Goal: Share content: Share content

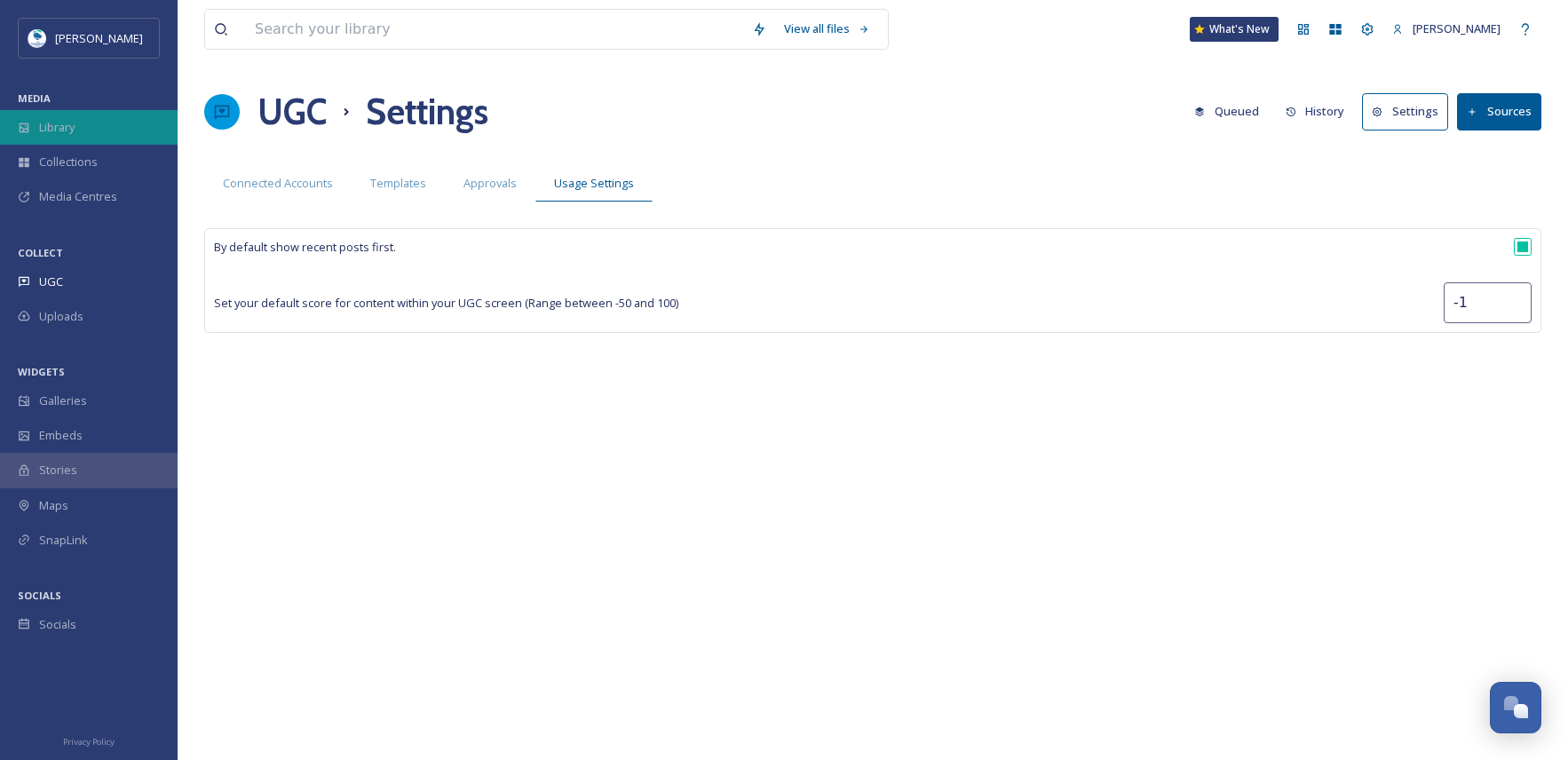
click at [101, 135] on div "Library" at bounding box center [89, 127] width 178 height 35
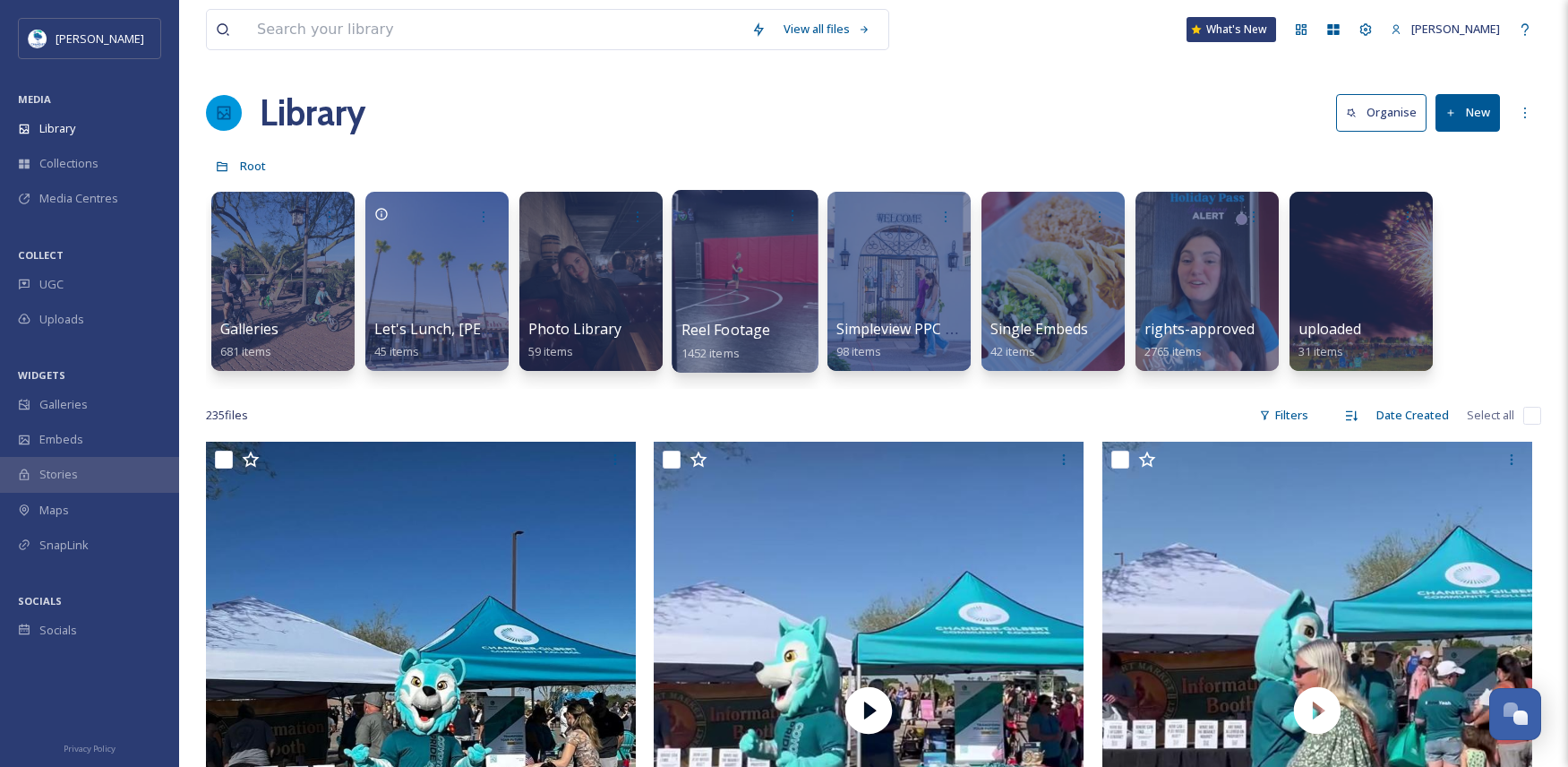
click at [757, 297] on div at bounding box center [745, 281] width 146 height 183
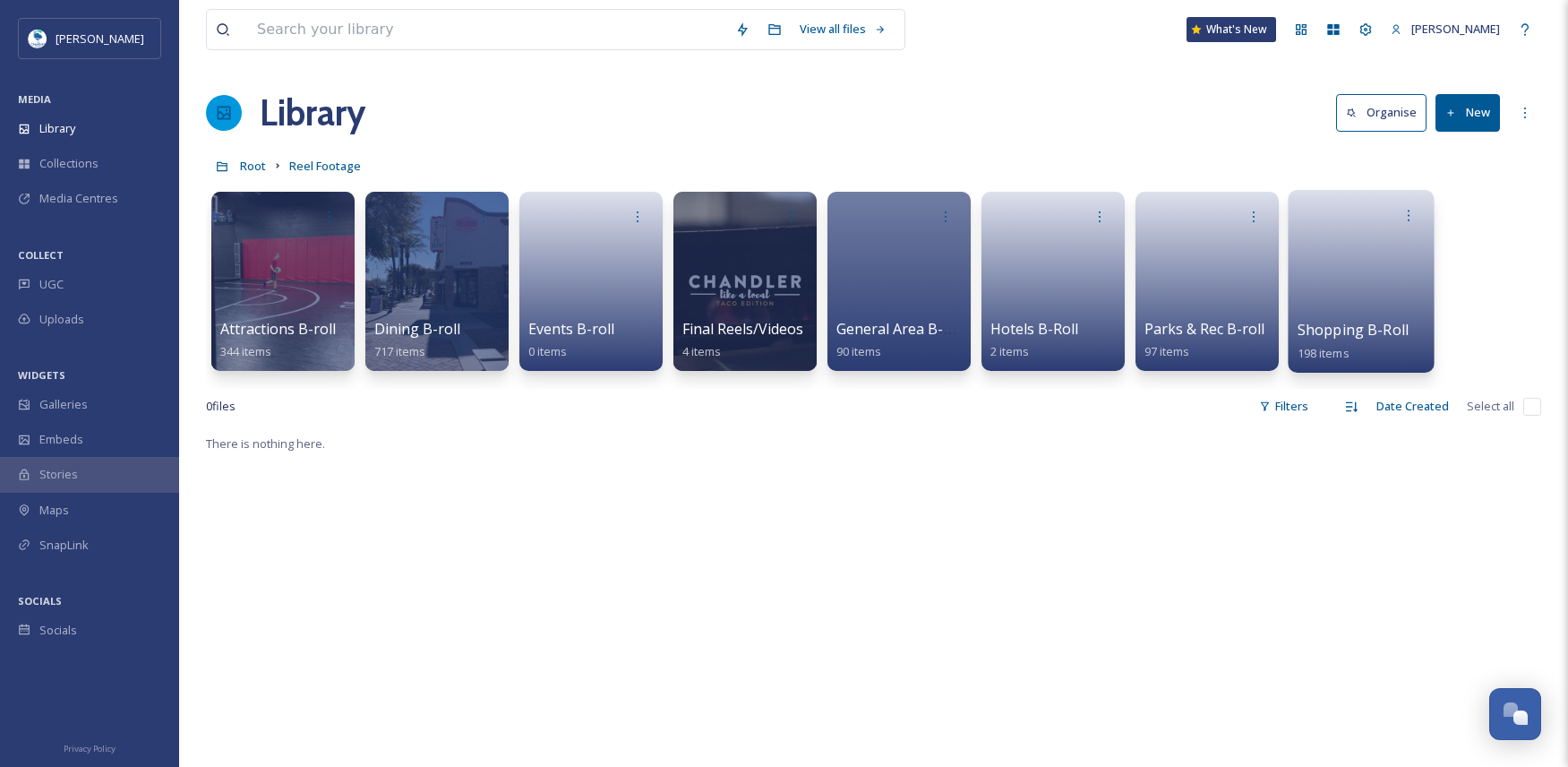
click at [1373, 268] on link at bounding box center [1362, 274] width 128 height 87
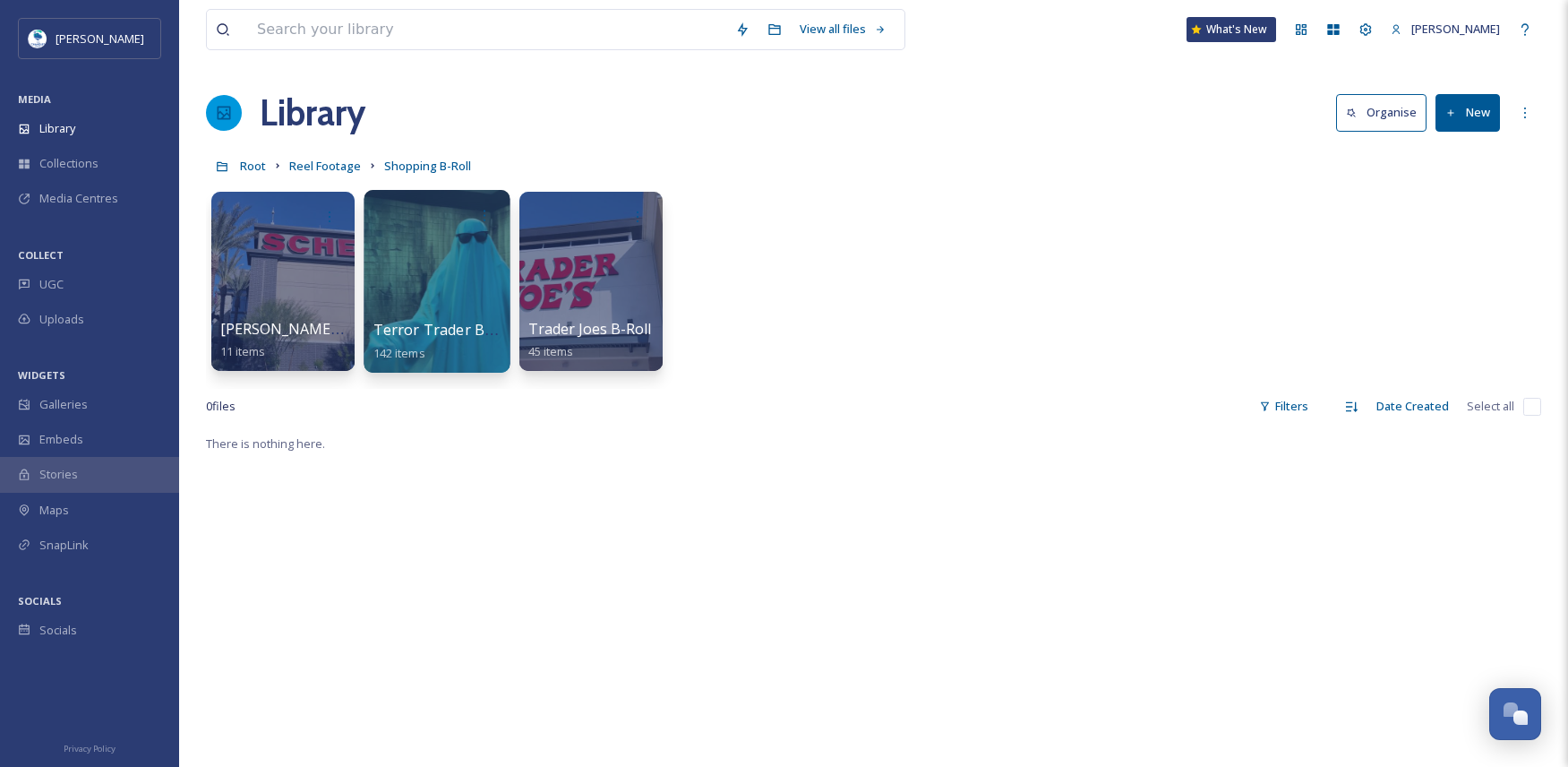
click at [436, 276] on div at bounding box center [437, 281] width 146 height 183
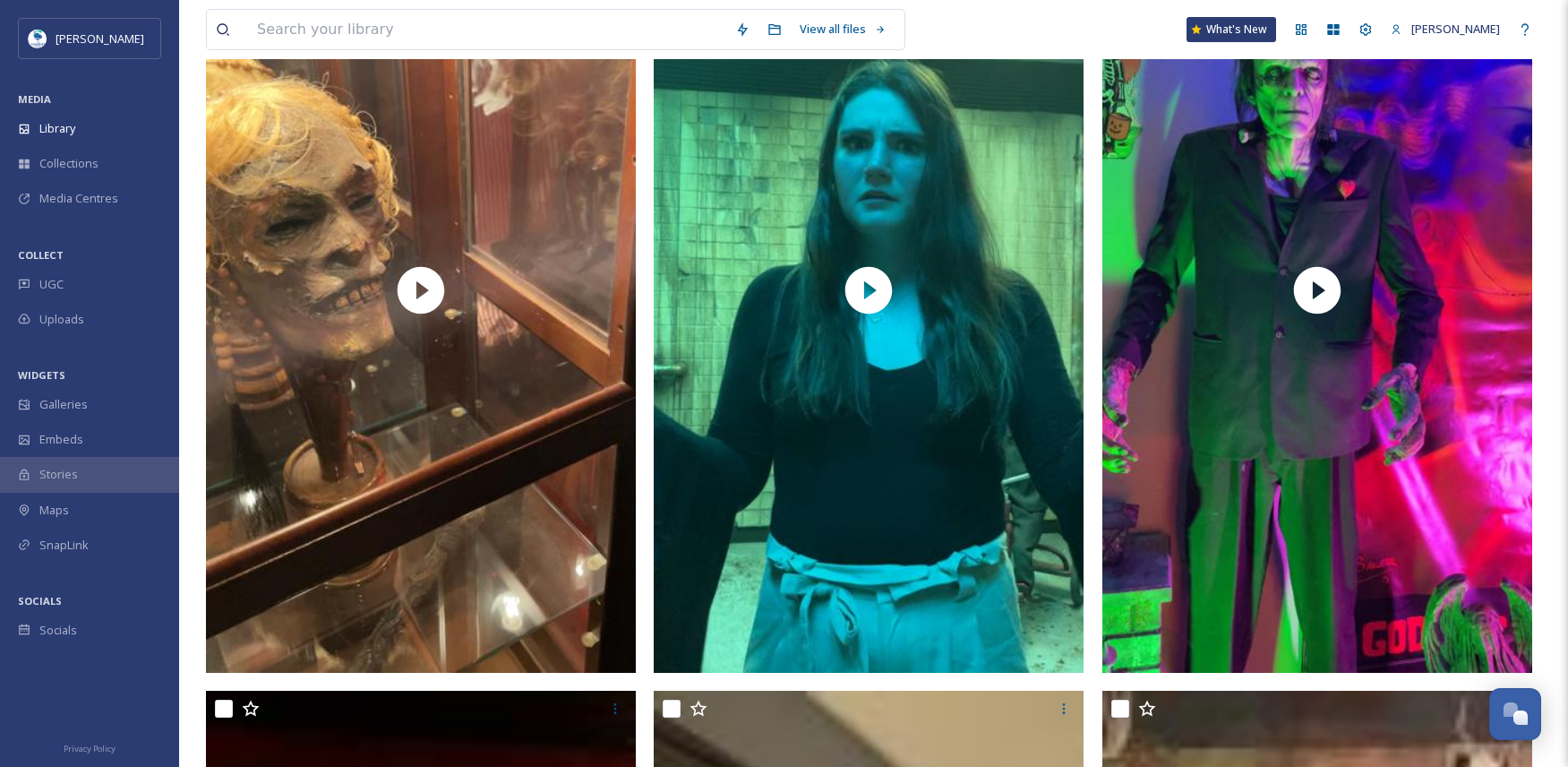
scroll to position [1342, 0]
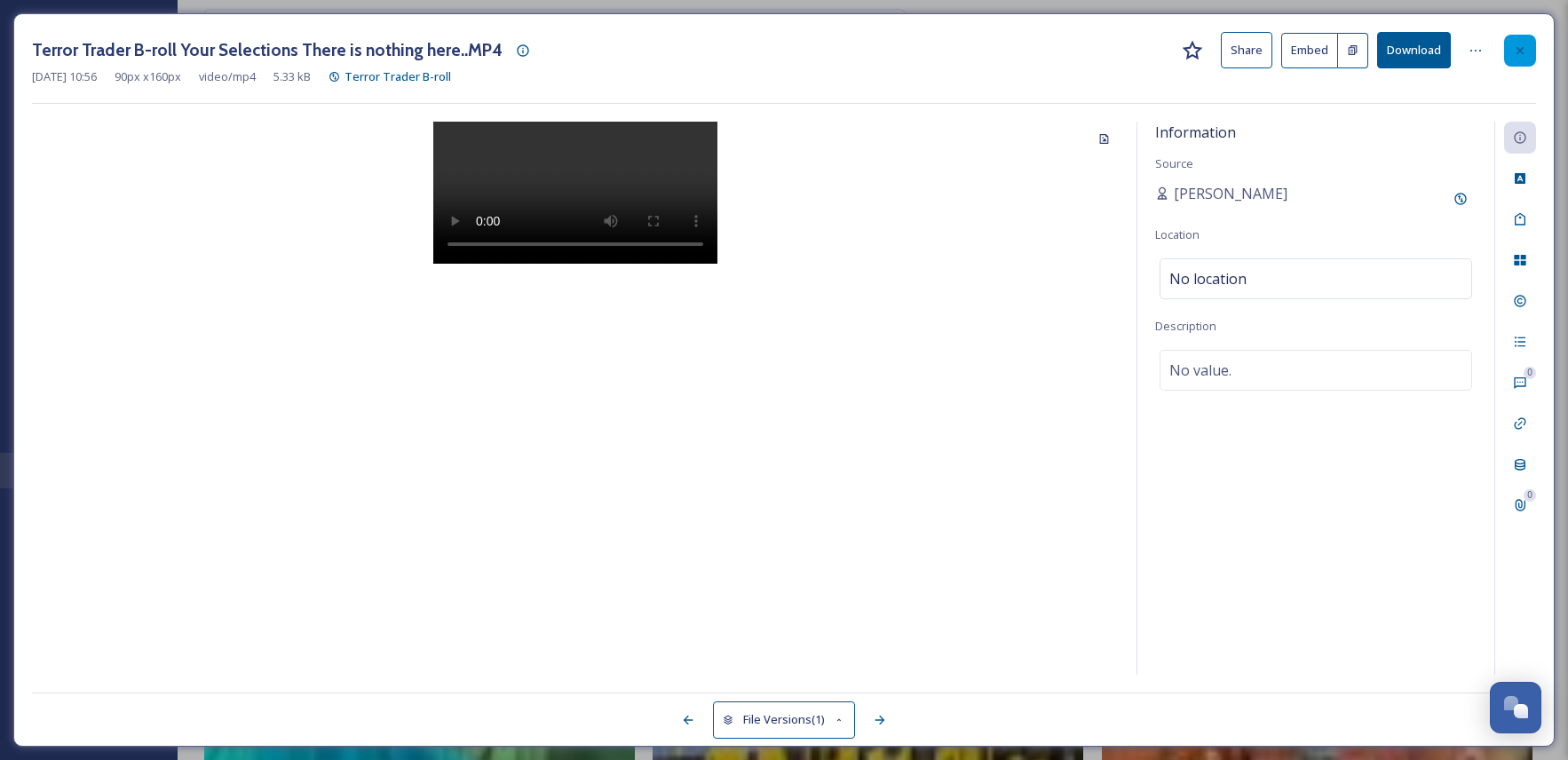
click at [1527, 43] on div at bounding box center [1520, 50] width 32 height 32
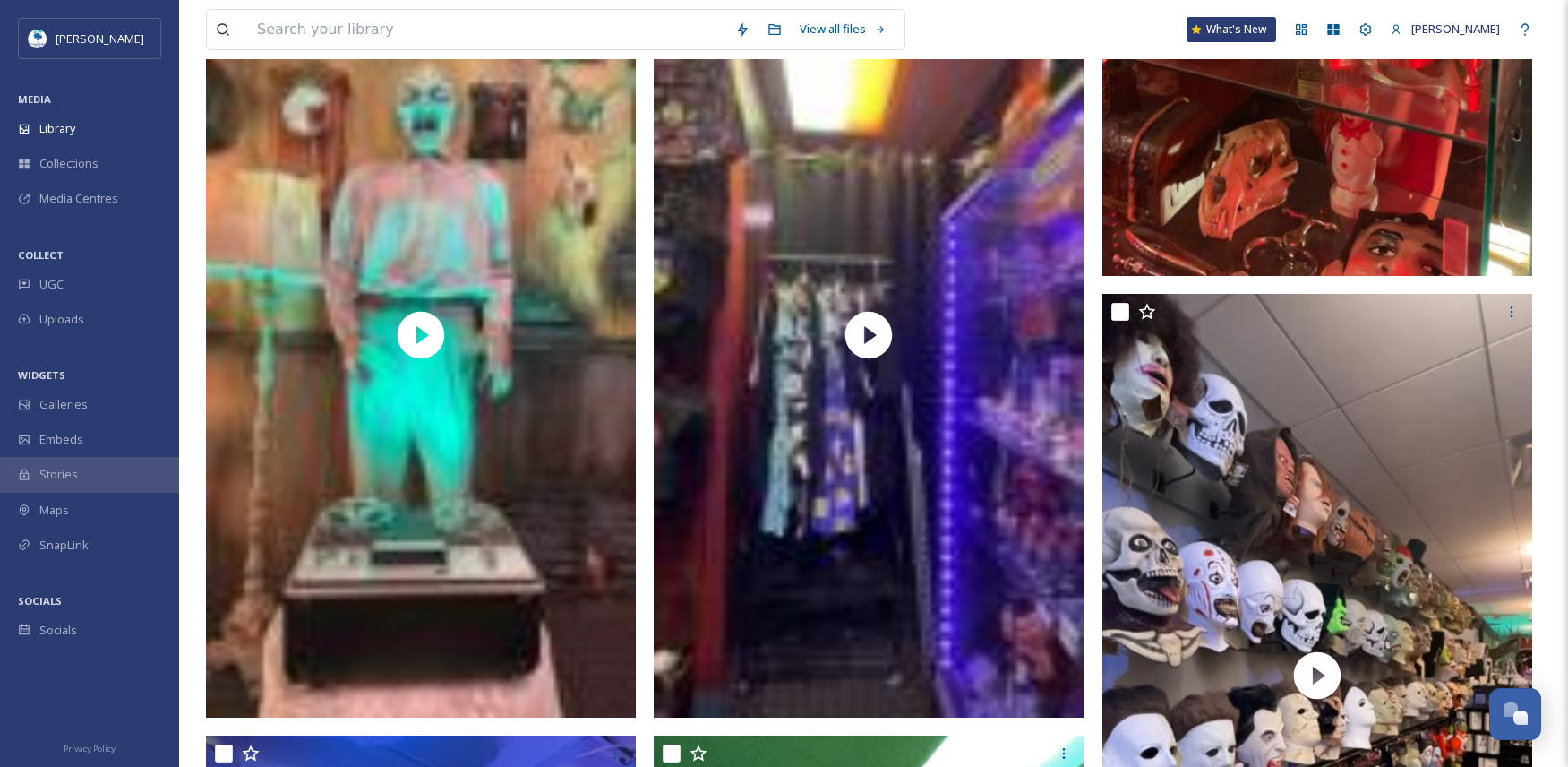
scroll to position [3614, 0]
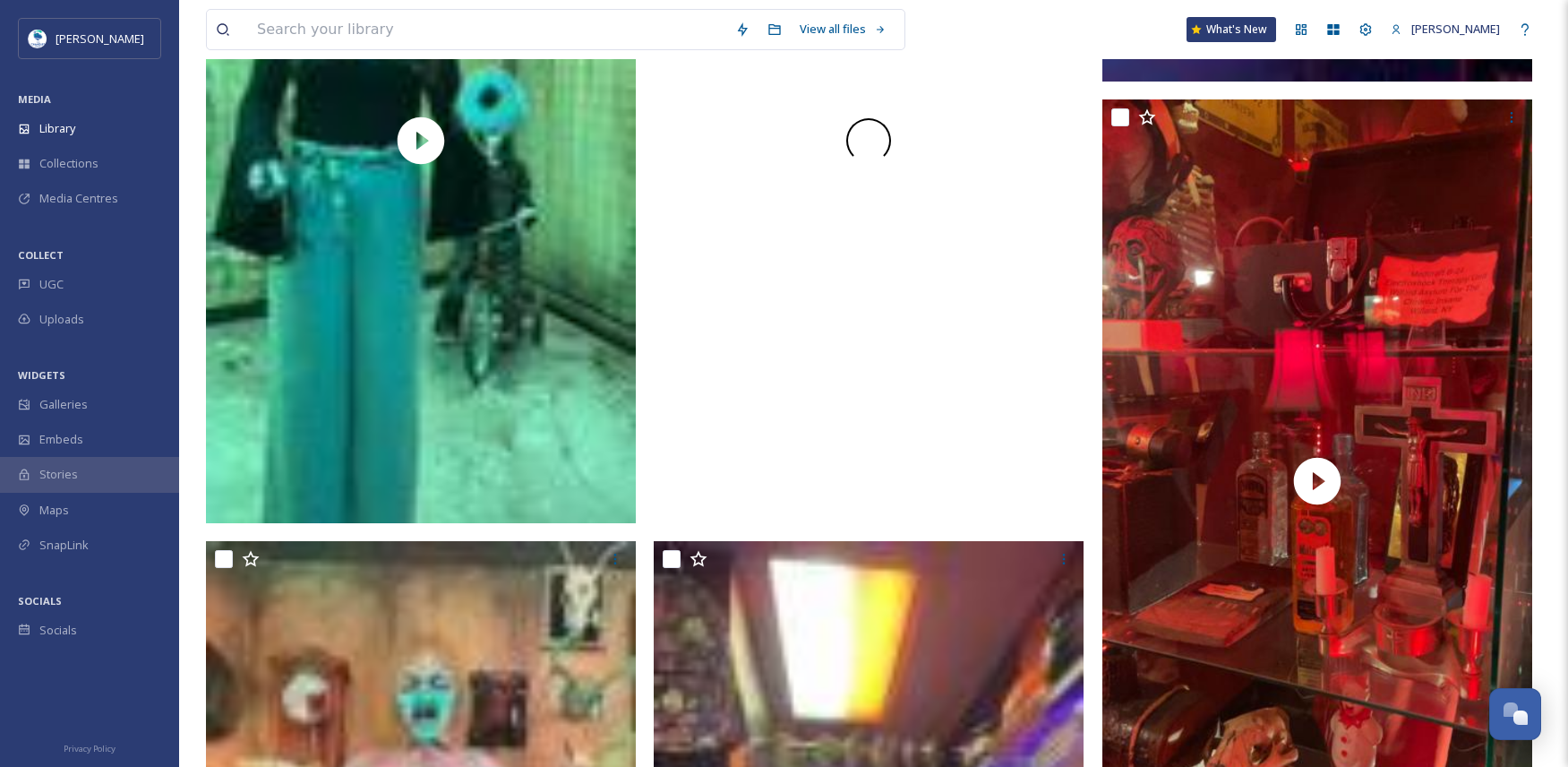
click at [992, 270] on div at bounding box center [869, 141] width 430 height 764
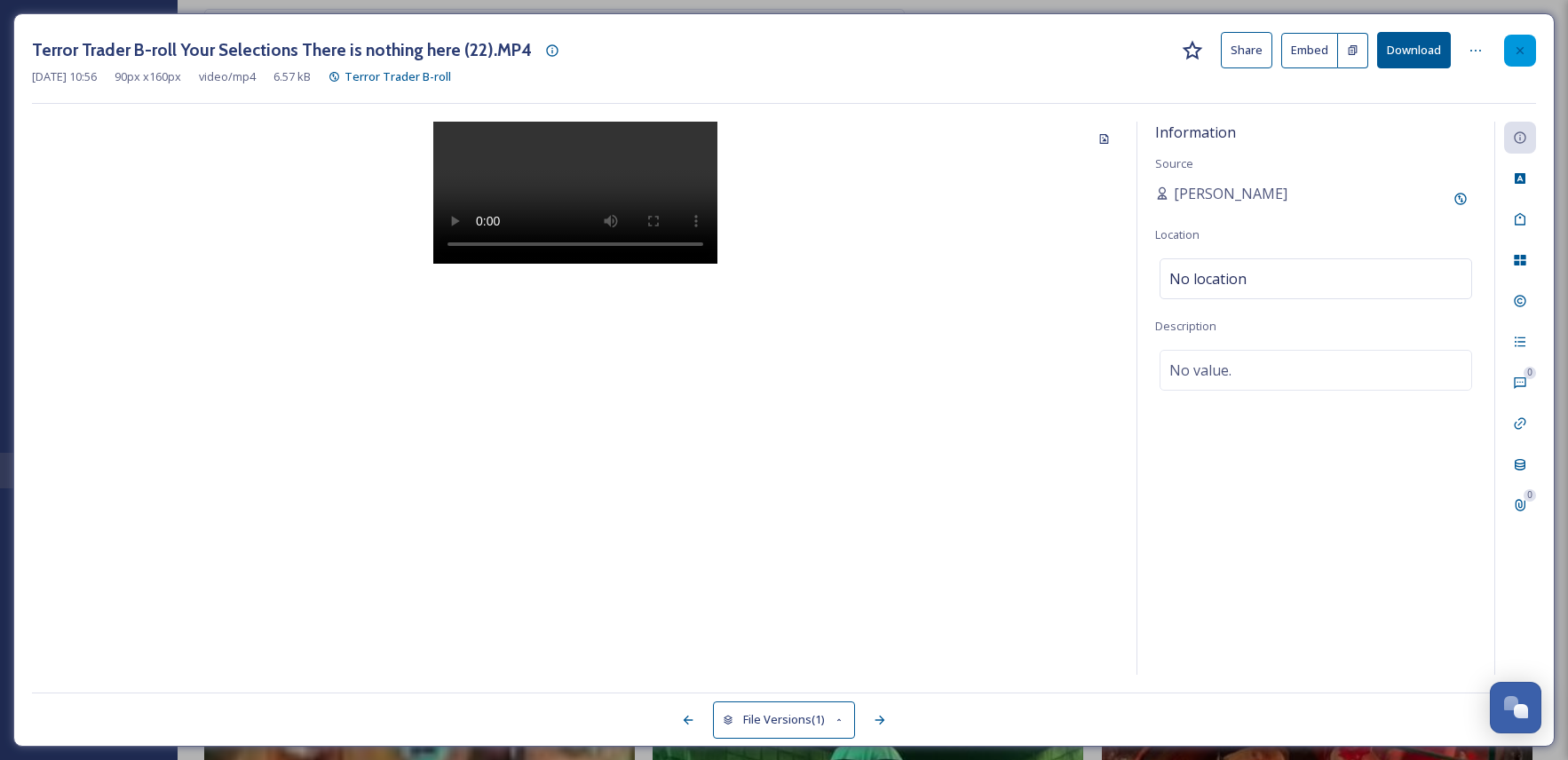
click at [1524, 50] on icon at bounding box center [1520, 50] width 14 height 14
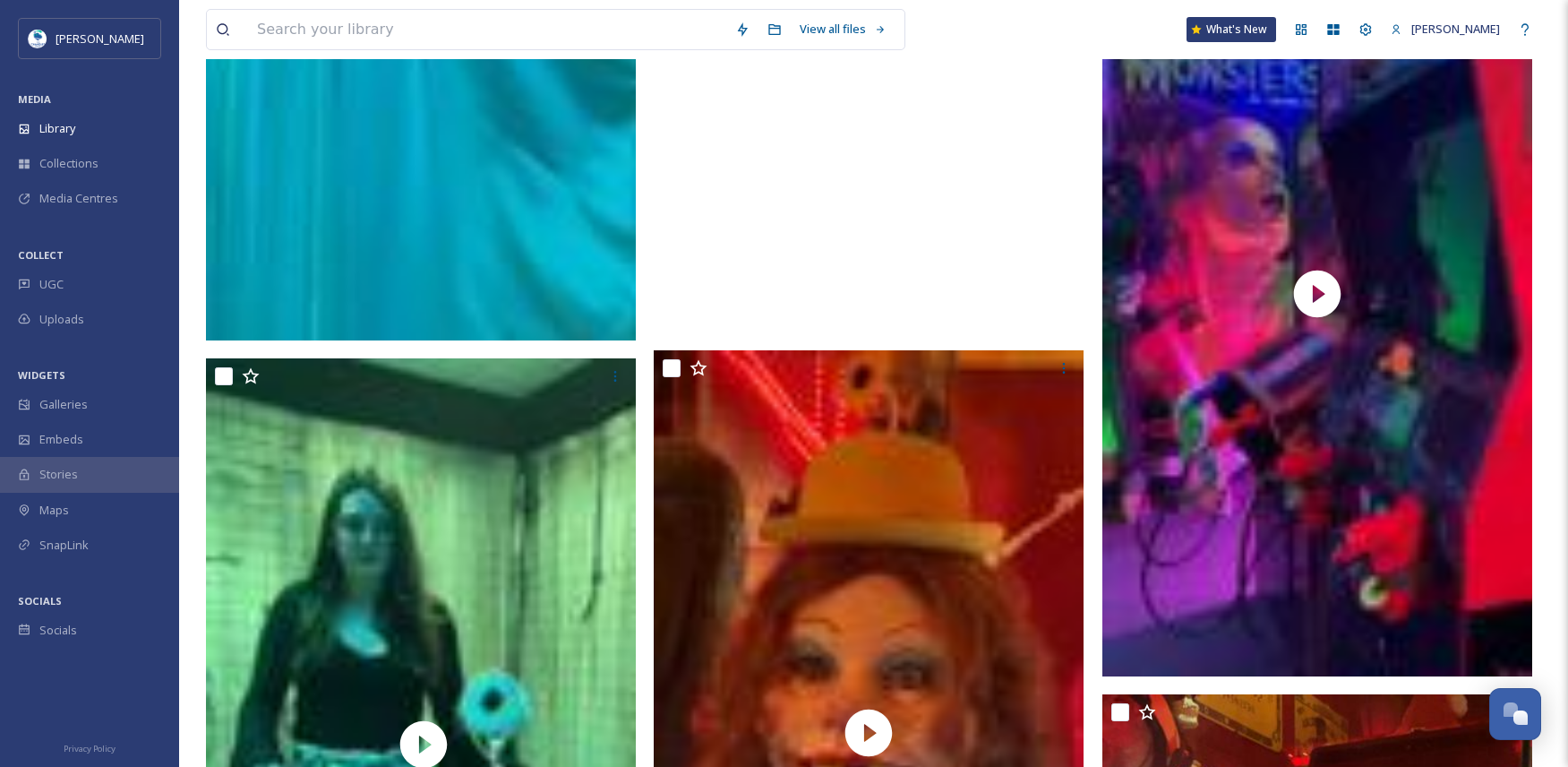
scroll to position [2987, 0]
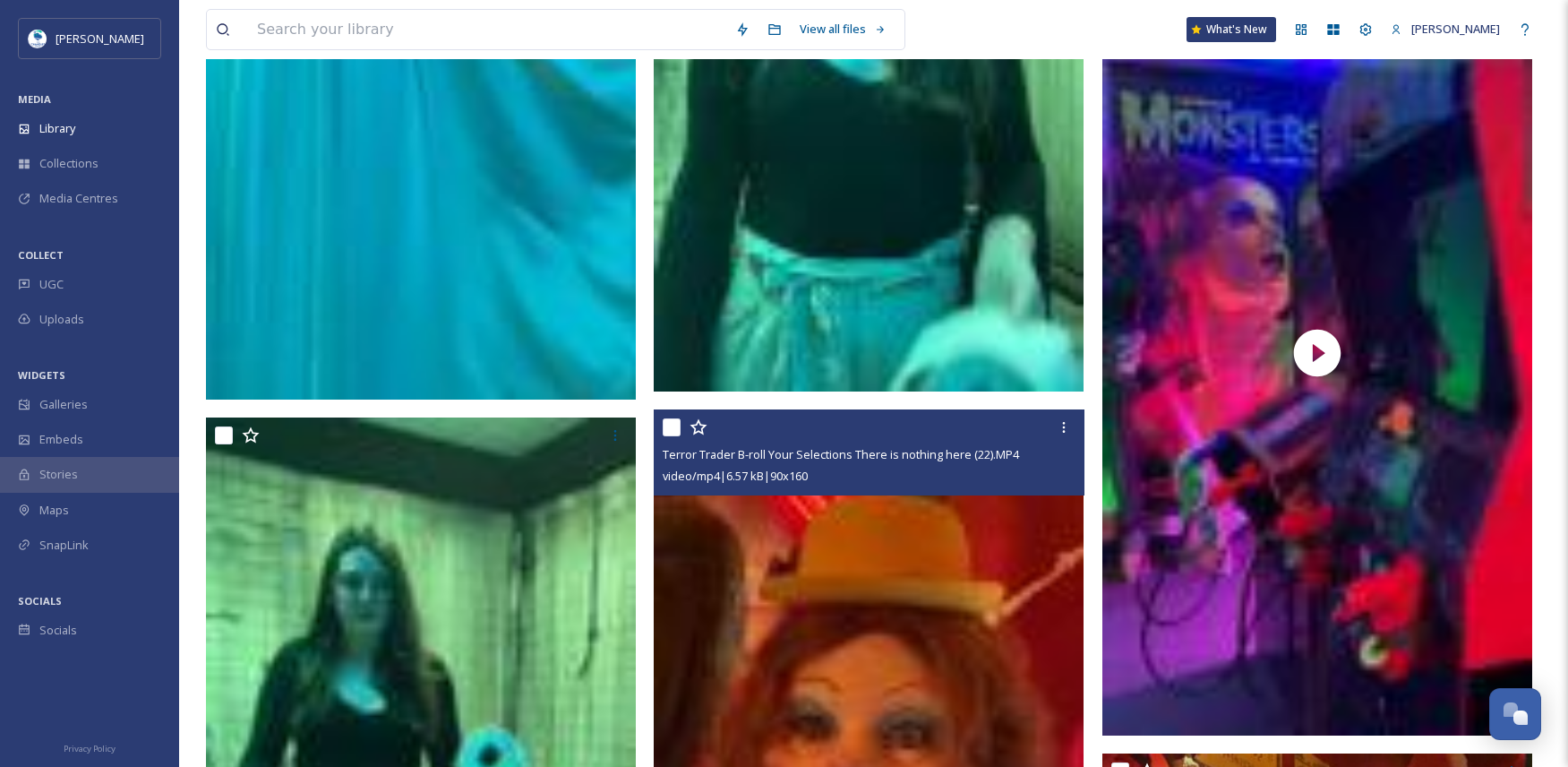
click at [673, 431] on input "checkbox" at bounding box center [672, 427] width 18 height 18
checkbox input "true"
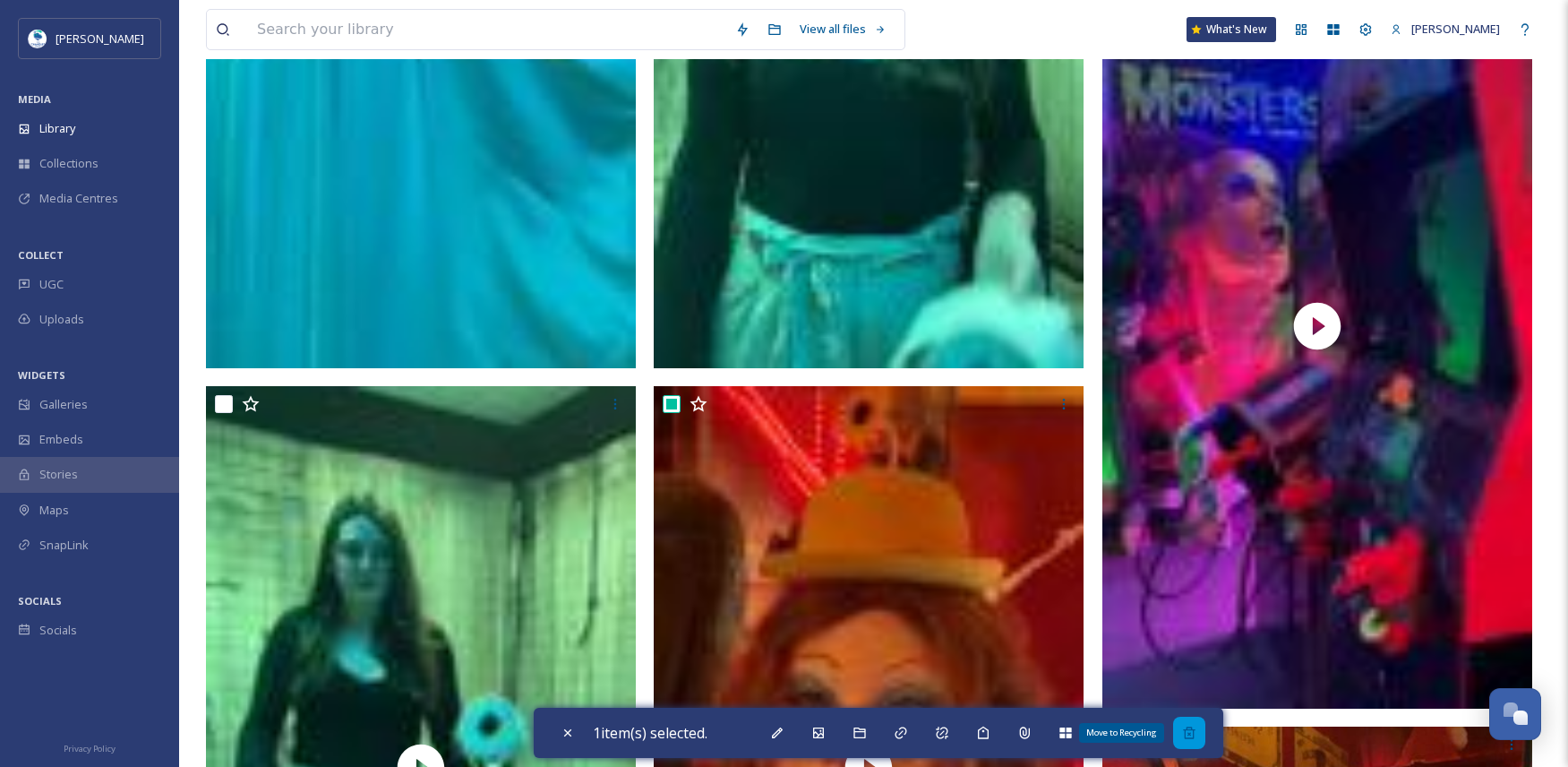
click at [1202, 730] on div "Move to Recycling" at bounding box center [1188, 732] width 32 height 32
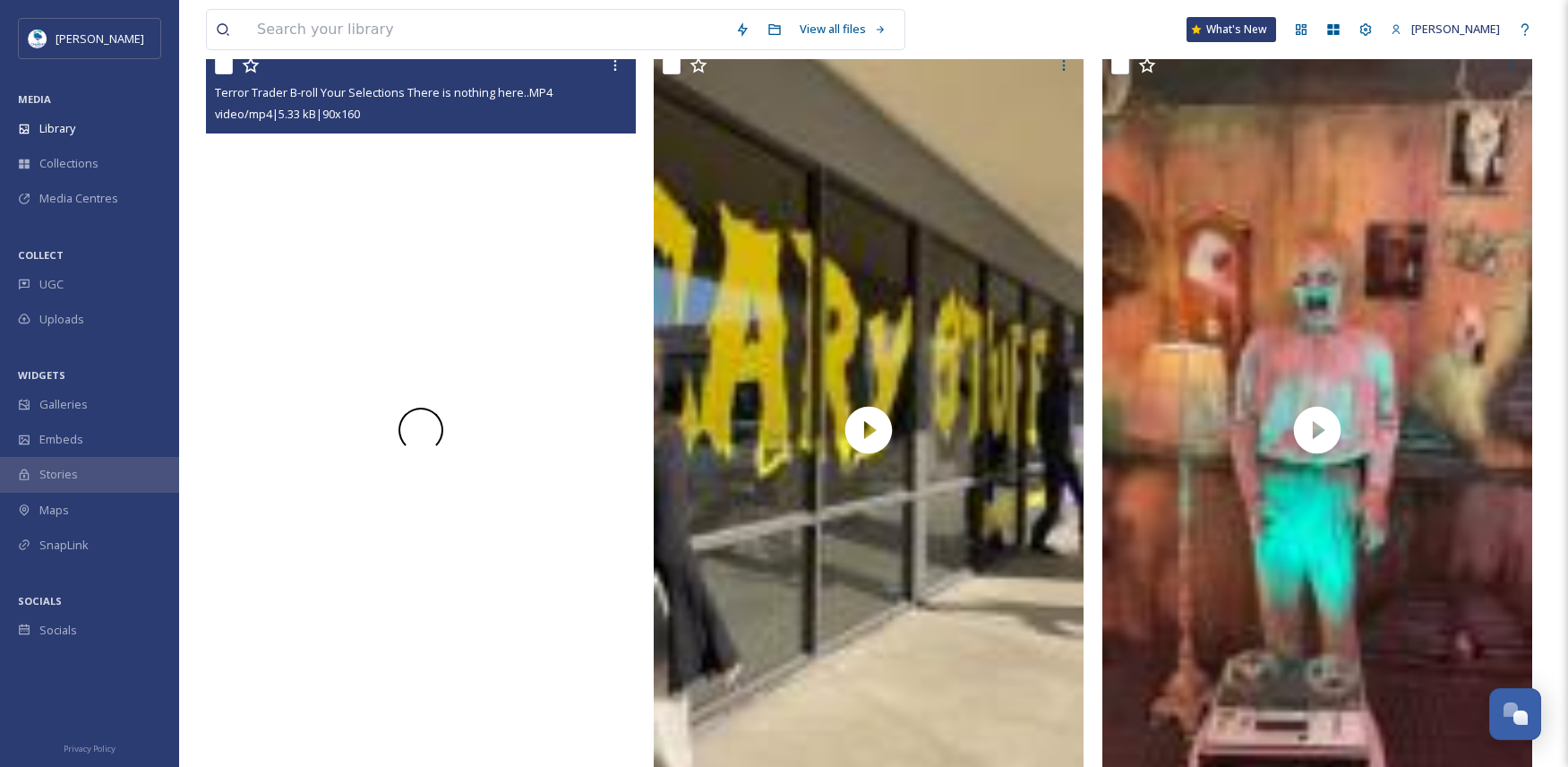
scroll to position [1667, 0]
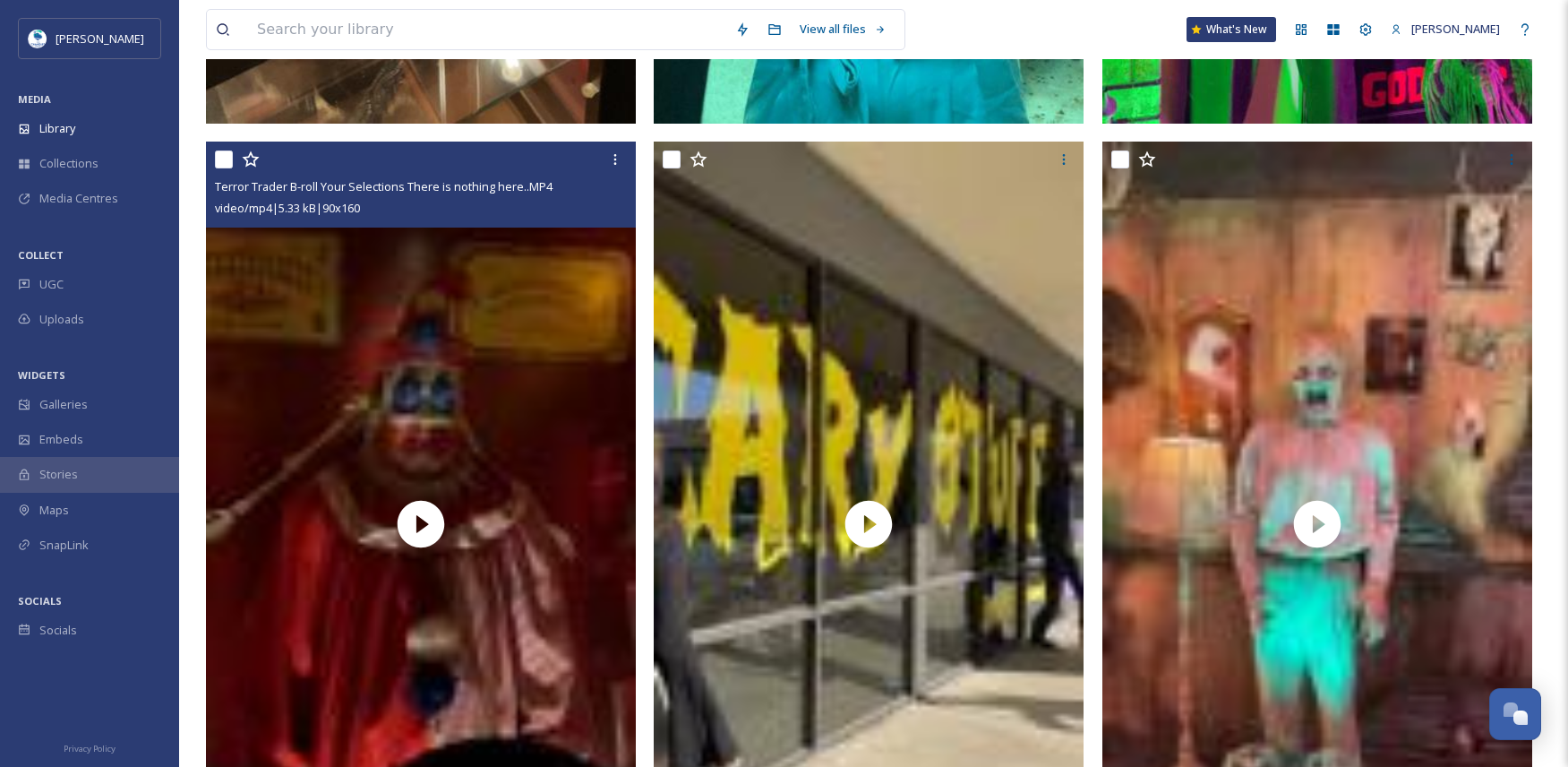
click at [225, 147] on div at bounding box center [423, 159] width 417 height 32
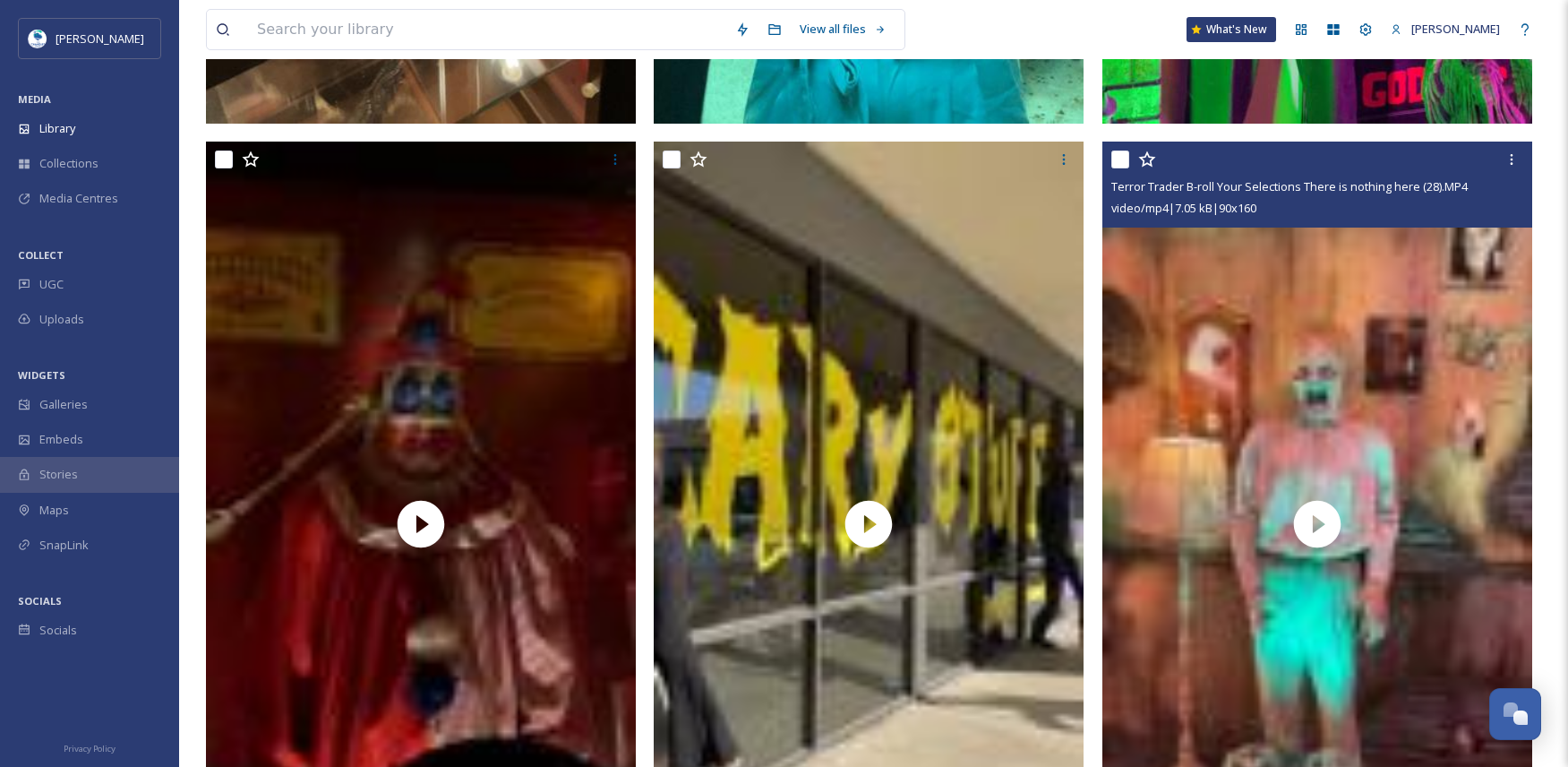
click at [1120, 162] on input "checkbox" at bounding box center [1120, 160] width 18 height 18
checkbox input "true"
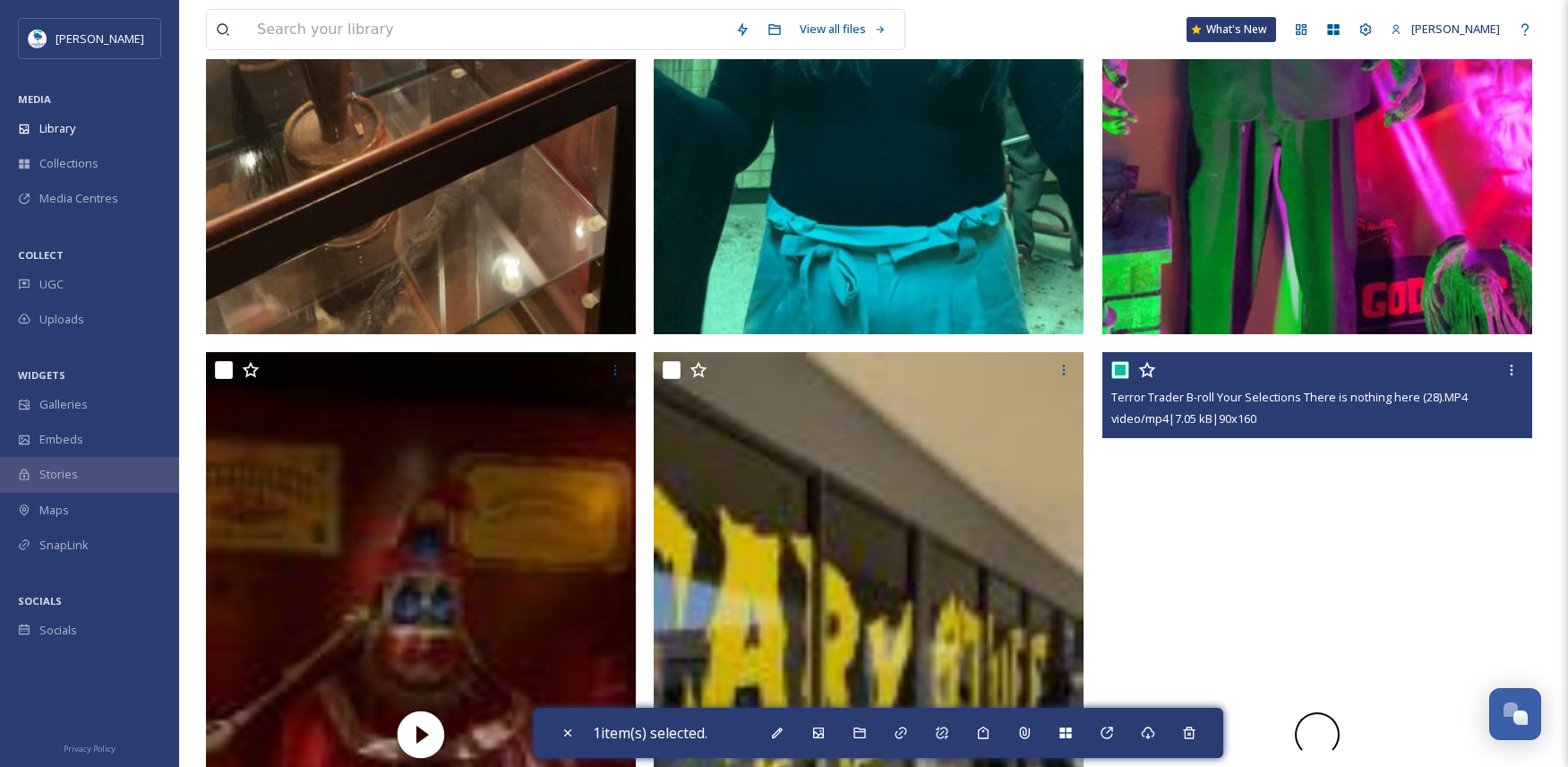
scroll to position [1399, 0]
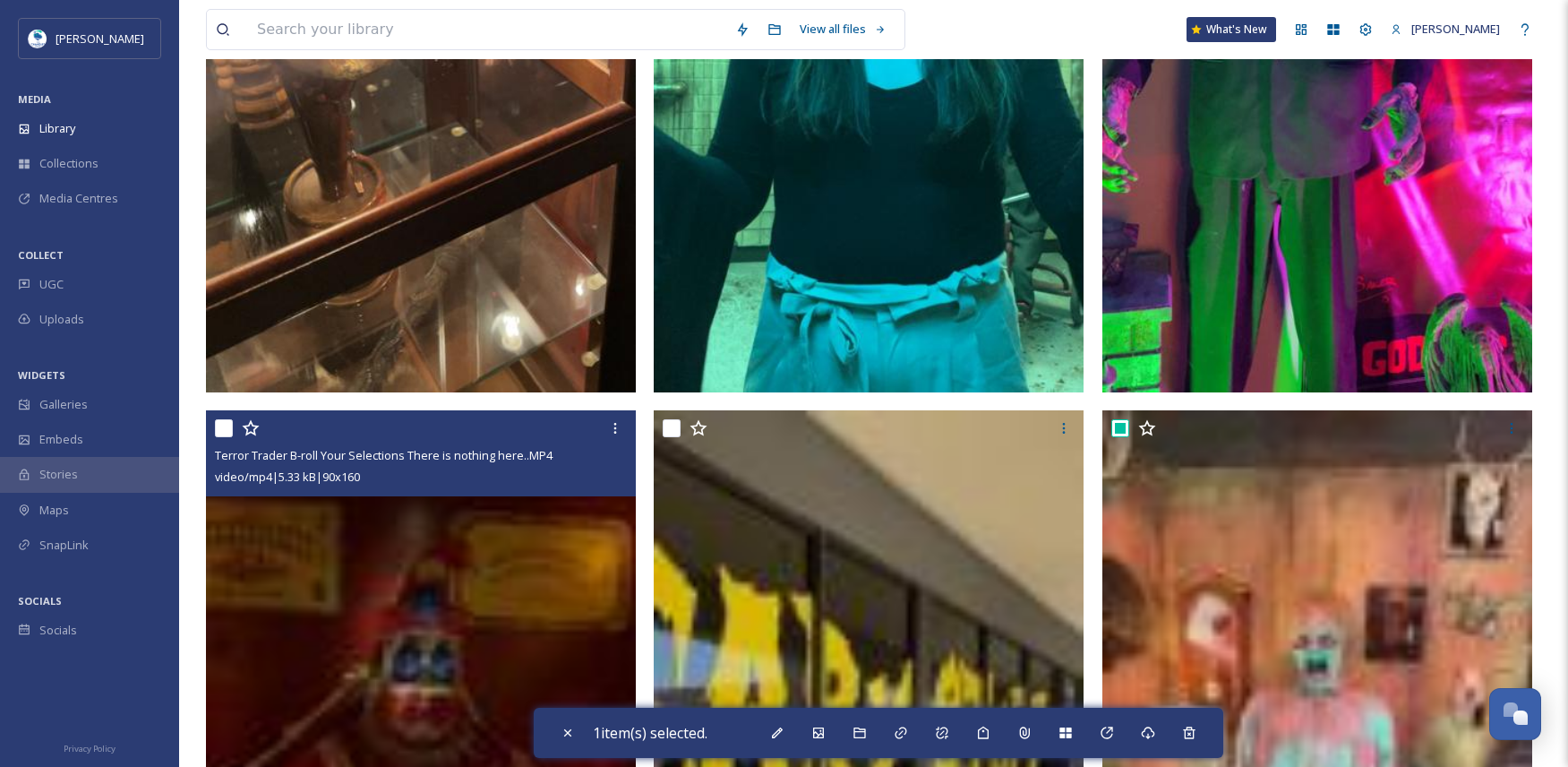
click at [220, 425] on input "checkbox" at bounding box center [224, 428] width 18 height 18
checkbox input "true"
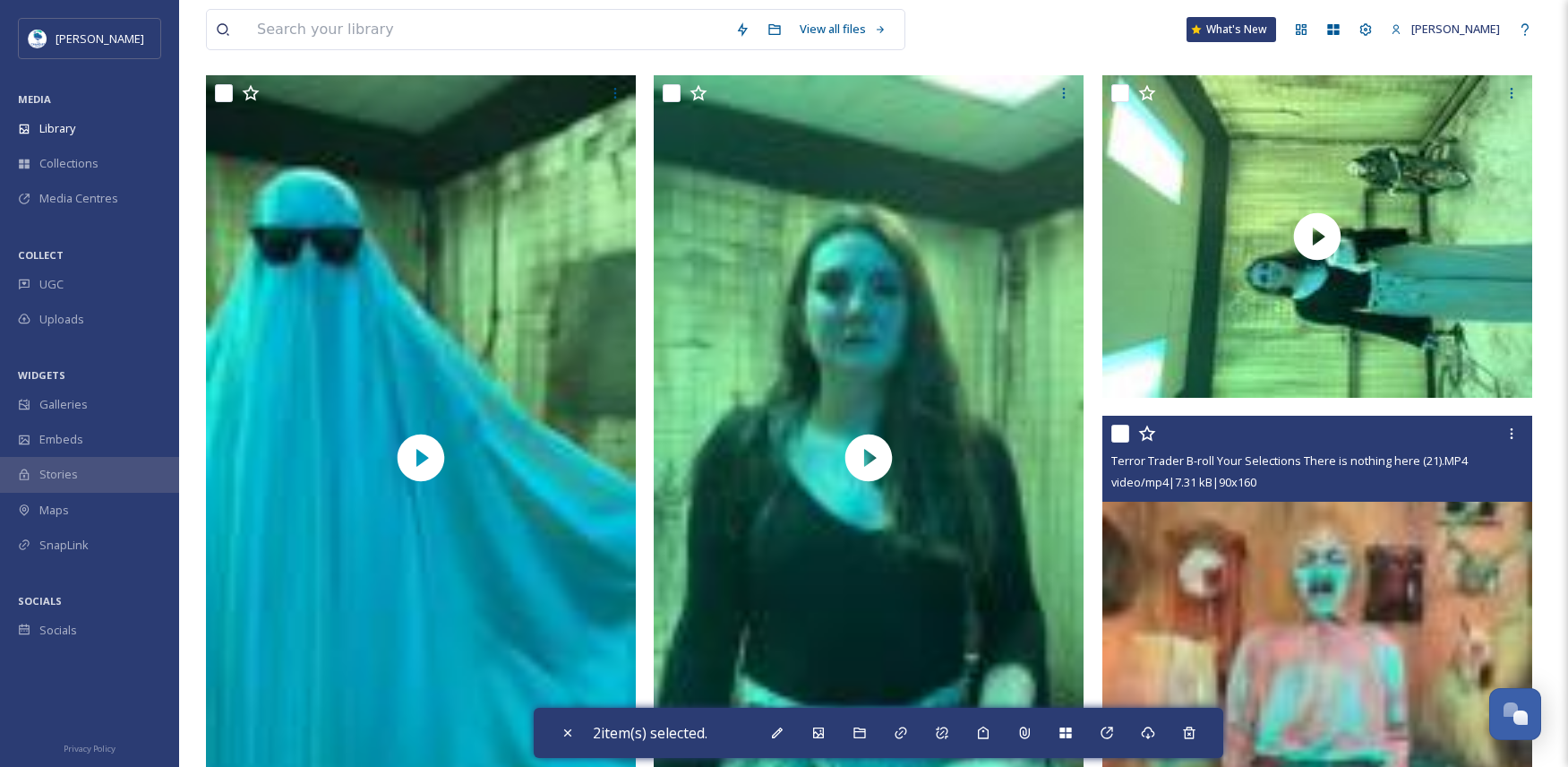
scroll to position [2563, 0]
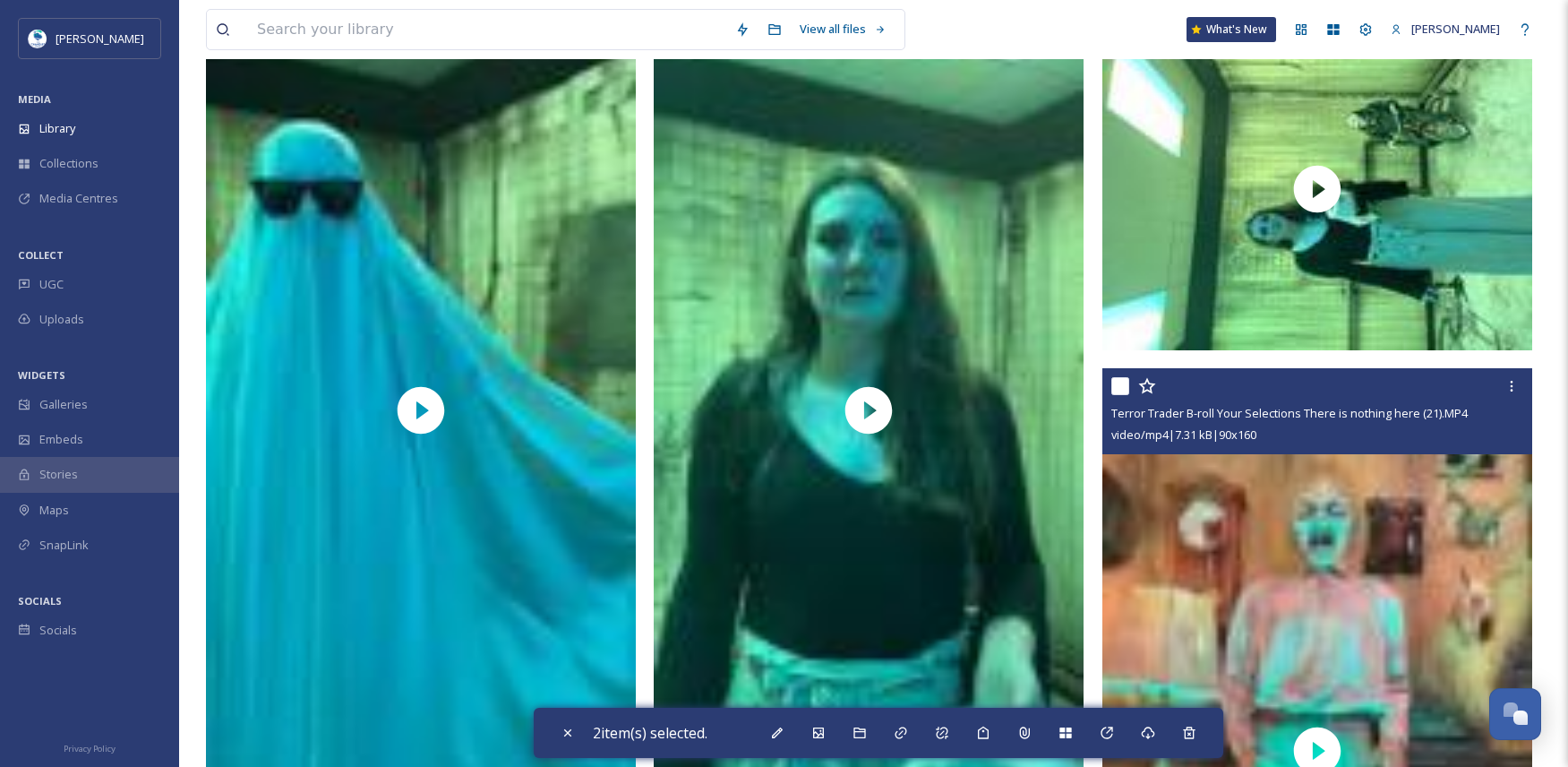
click at [1122, 381] on input "checkbox" at bounding box center [1120, 385] width 18 height 18
checkbox input "true"
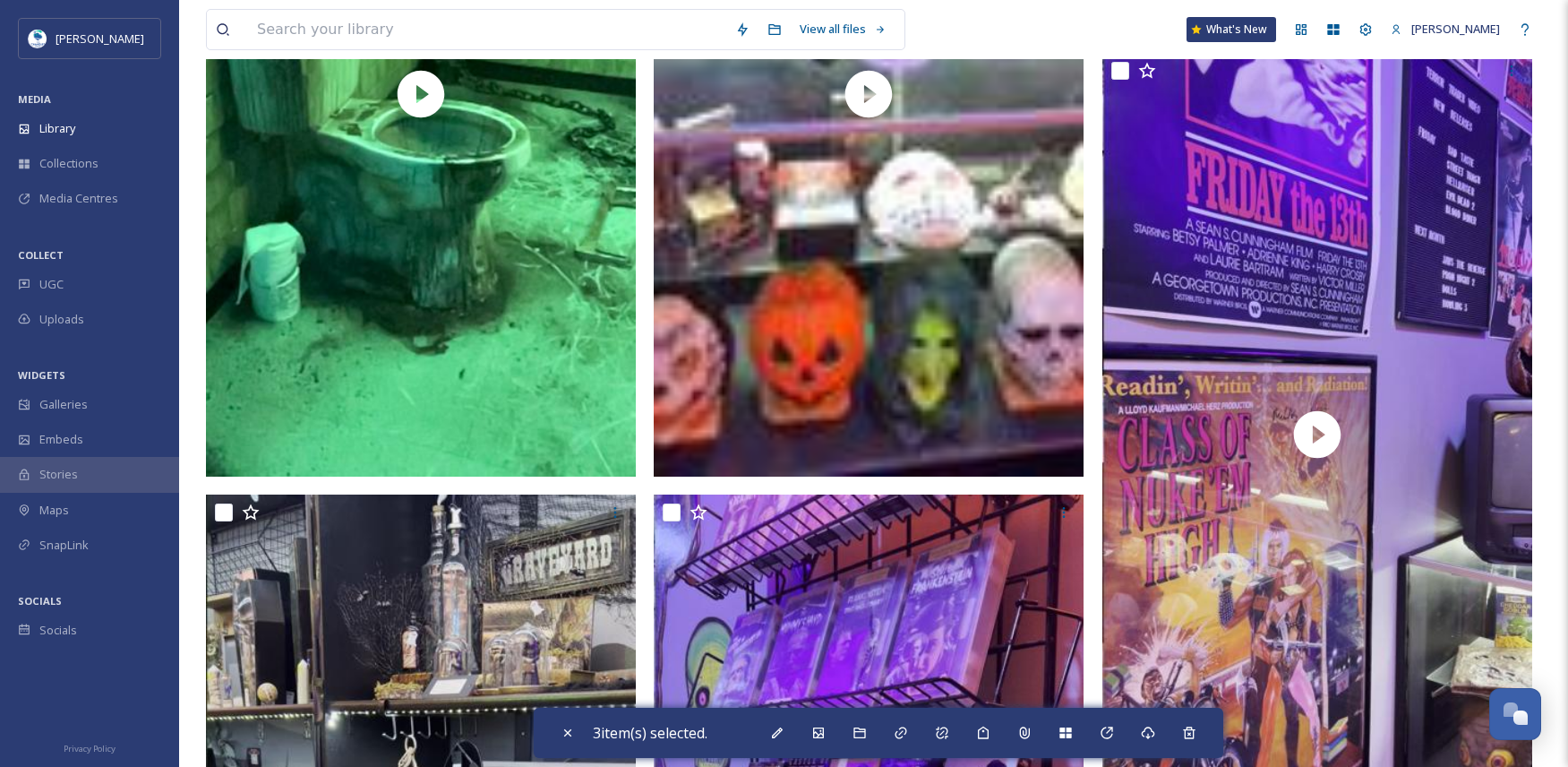
scroll to position [9190, 0]
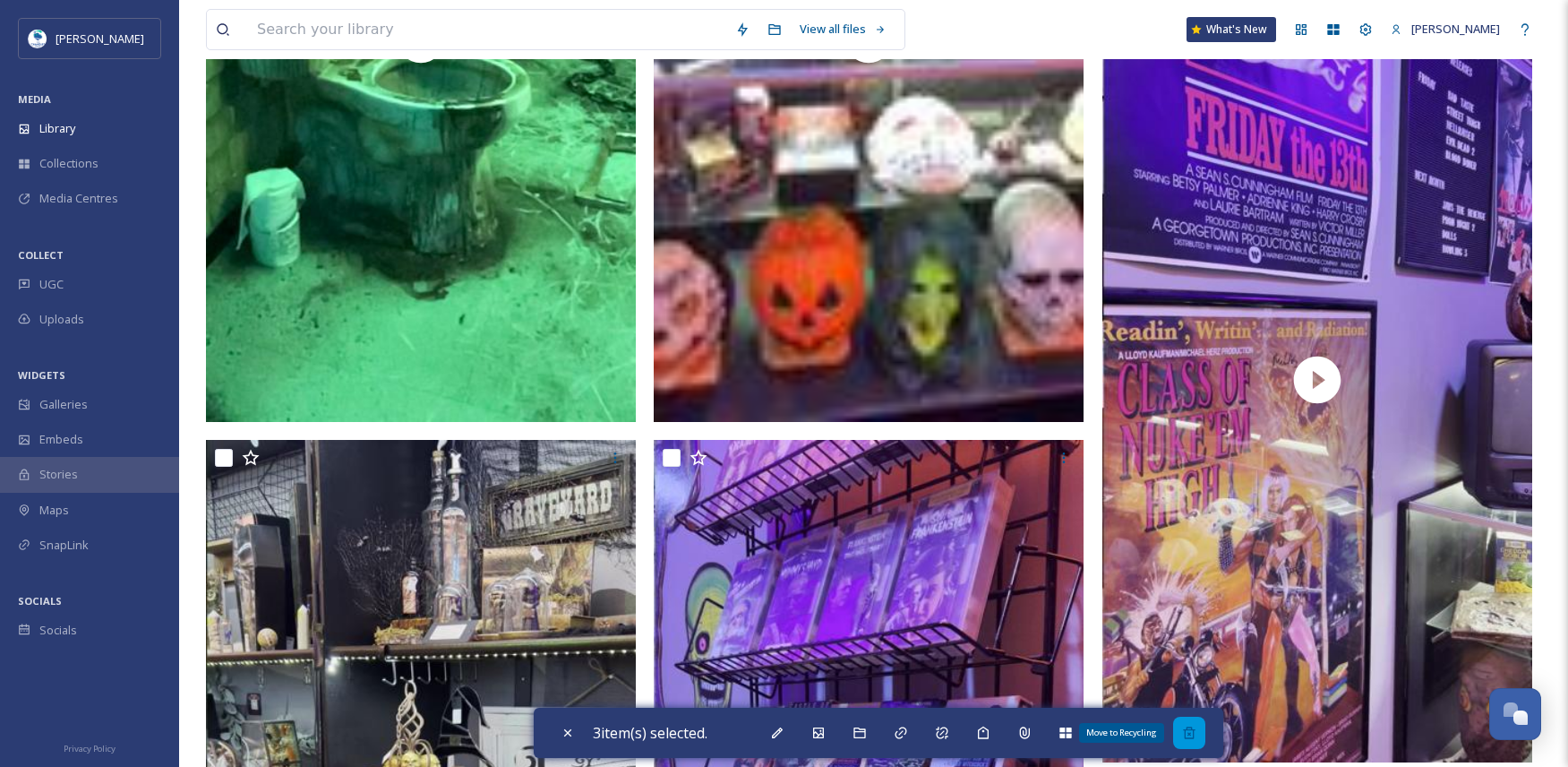
click at [1202, 727] on div "Move to Recycling" at bounding box center [1188, 732] width 32 height 32
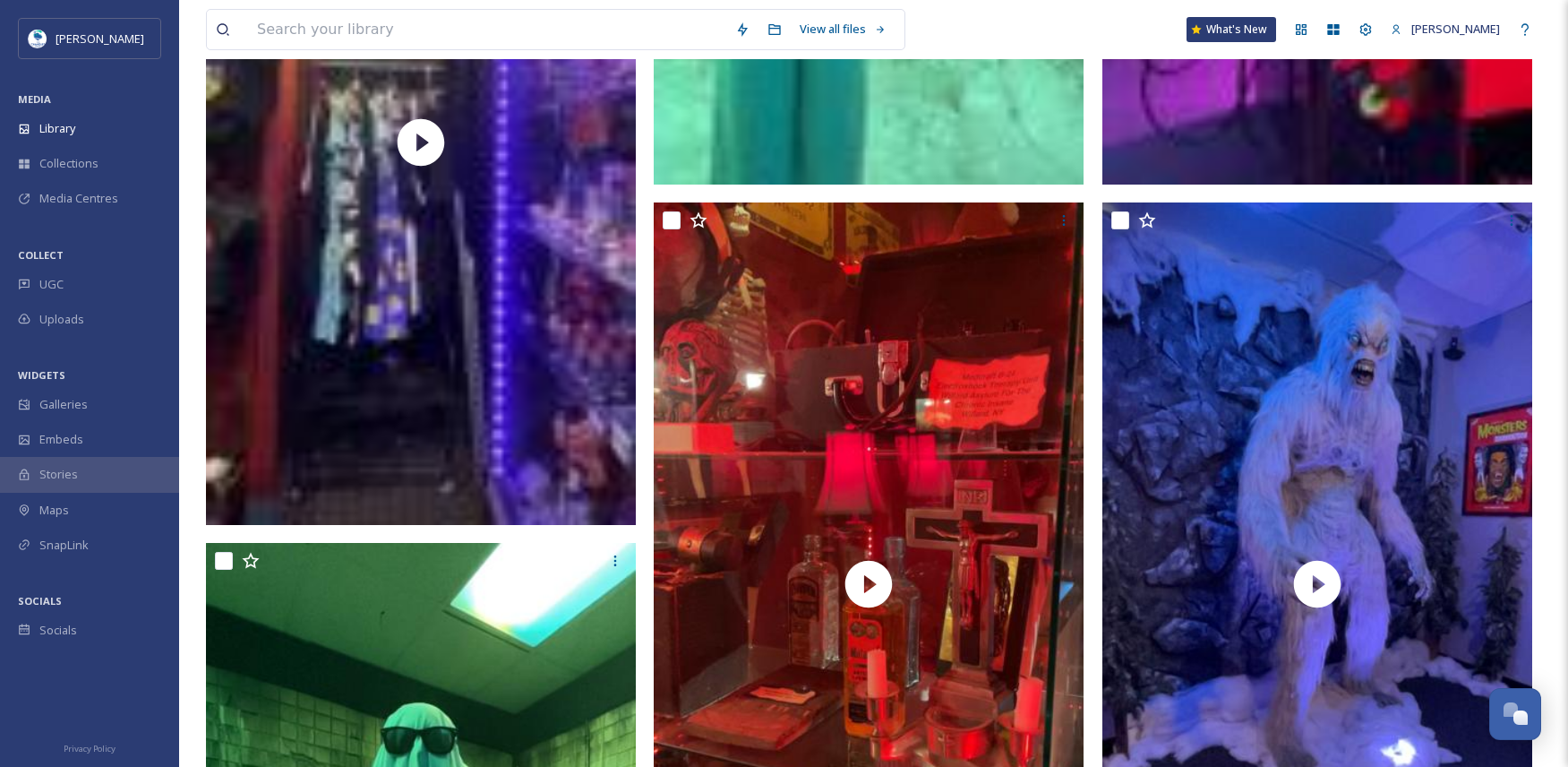
scroll to position [0, 0]
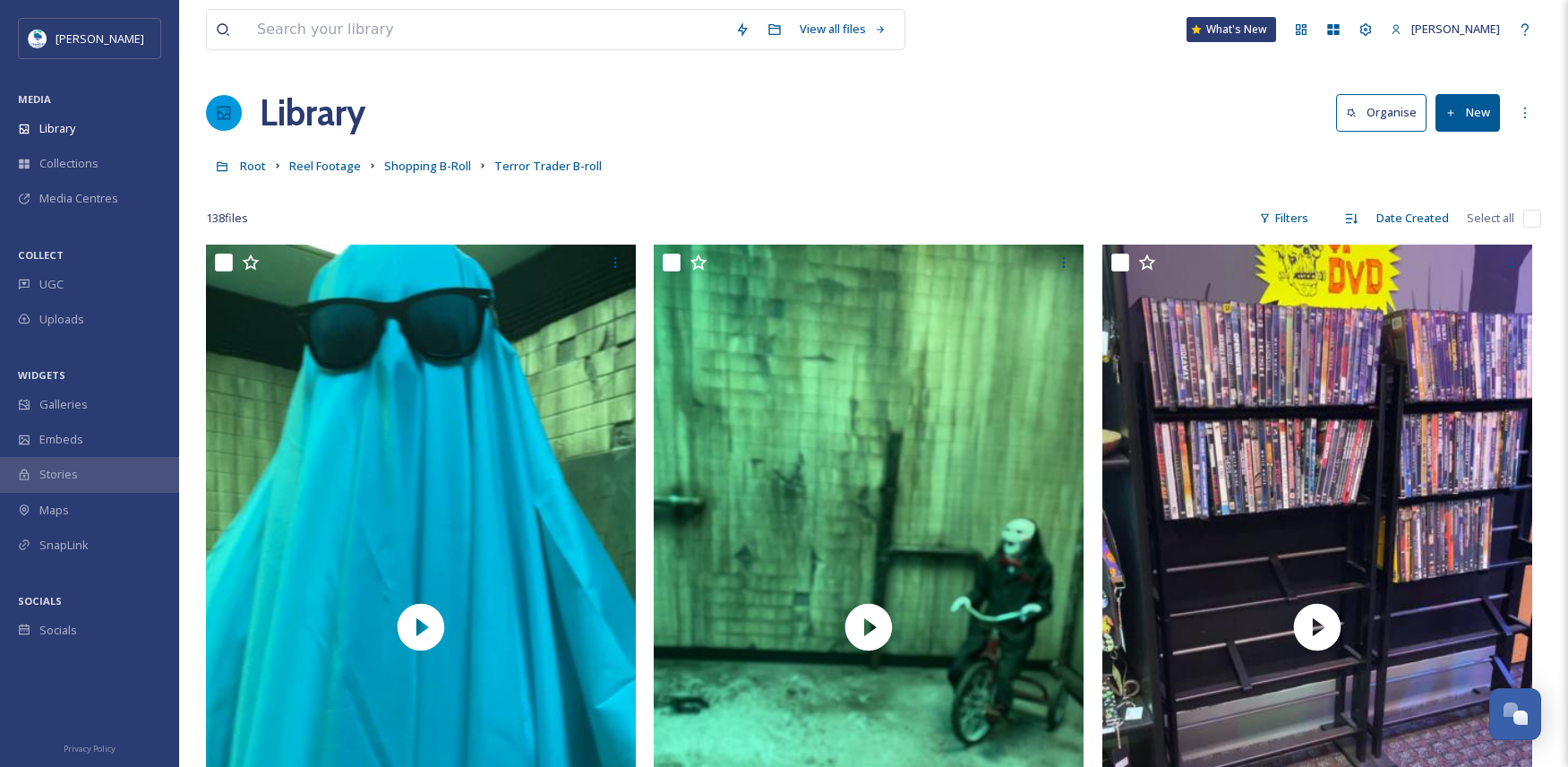
click at [1483, 110] on button "New" at bounding box center [1468, 113] width 64 height 37
click at [1453, 170] on div "File Upload" at bounding box center [1448, 155] width 101 height 35
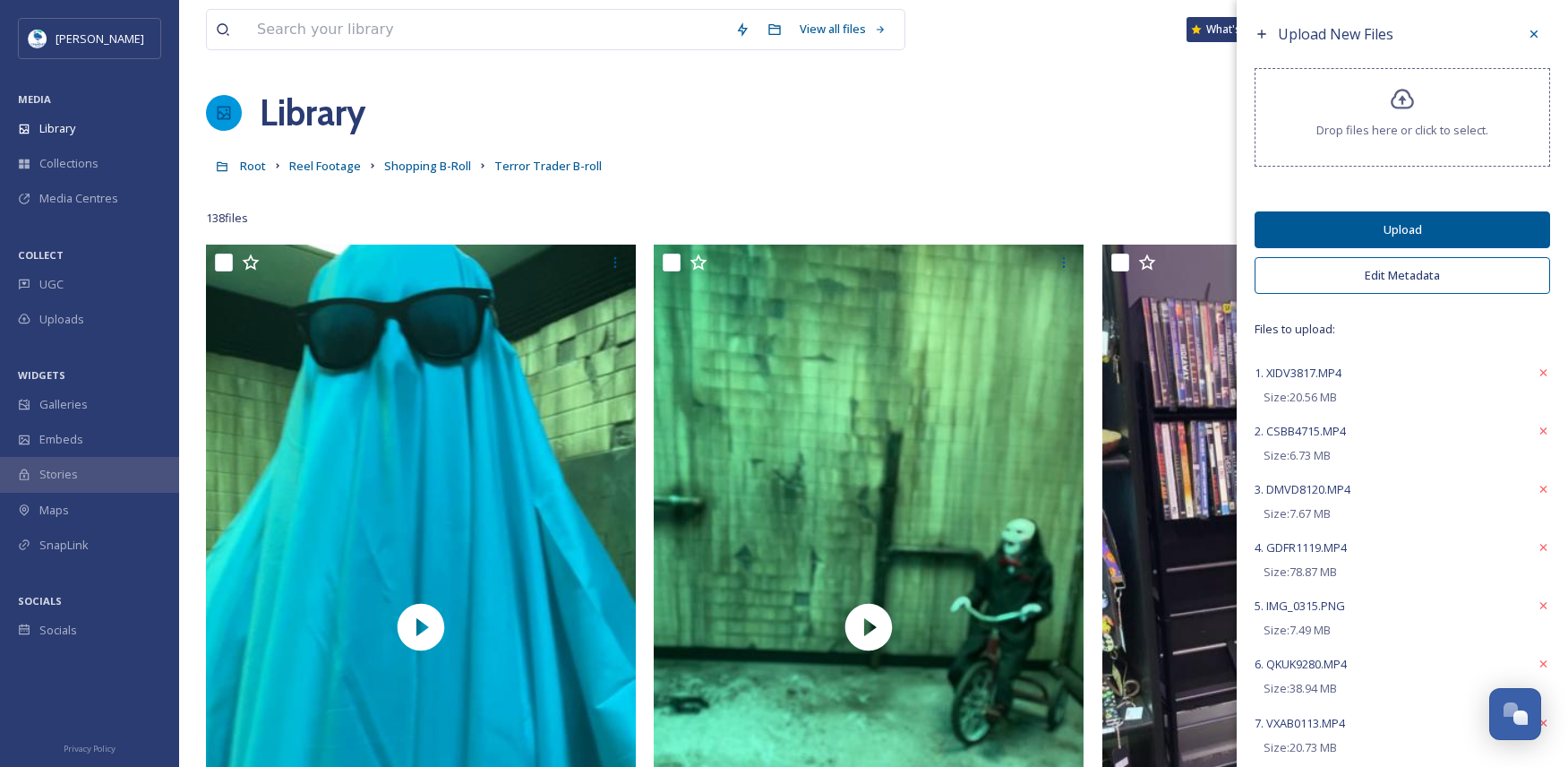
click at [1396, 271] on button "Edit Metadata" at bounding box center [1403, 275] width 296 height 37
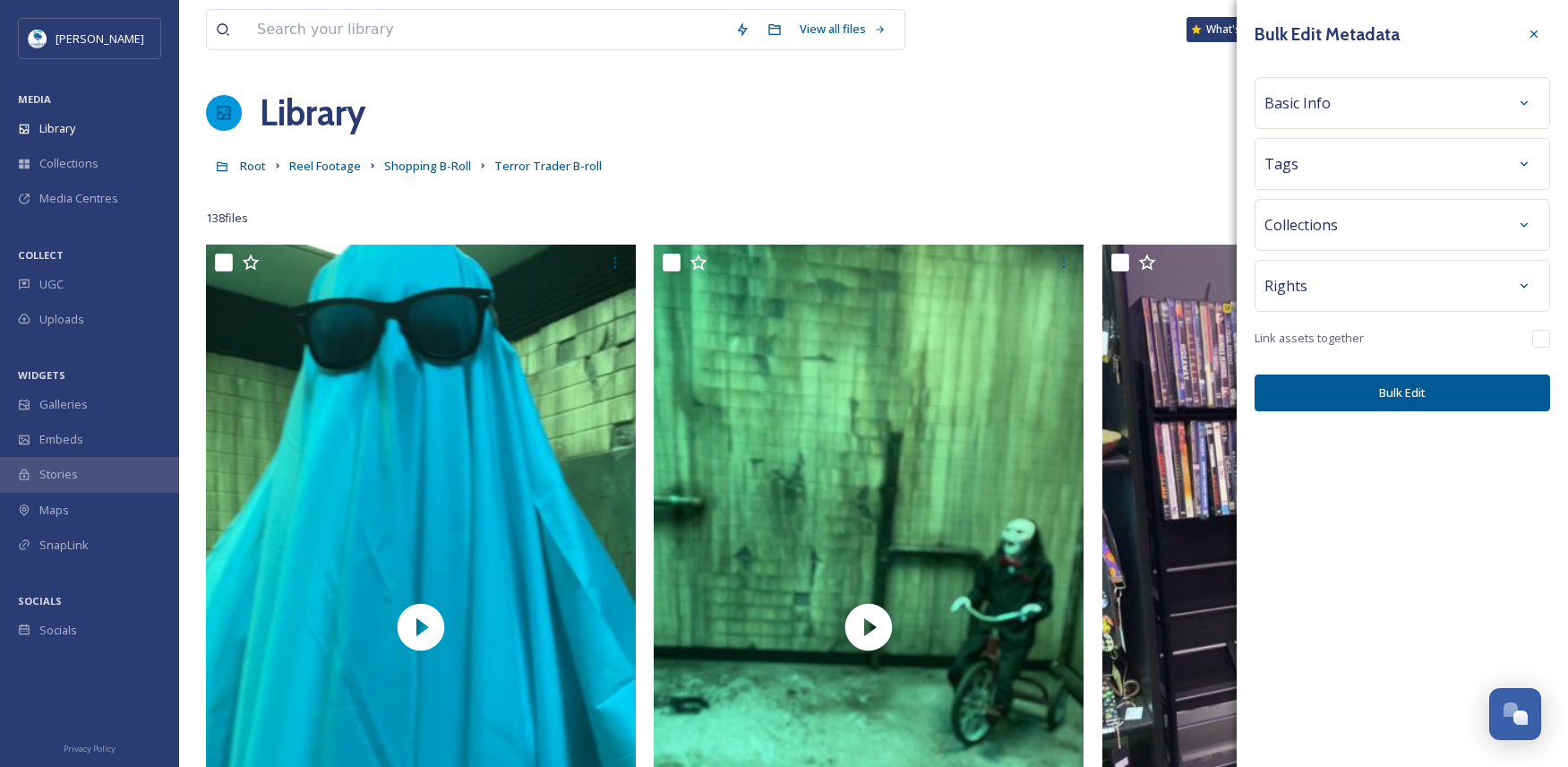
click at [1297, 84] on div "Basic Info" at bounding box center [1403, 102] width 296 height 52
click at [1300, 102] on span "Basic Info" at bounding box center [1297, 103] width 66 height 21
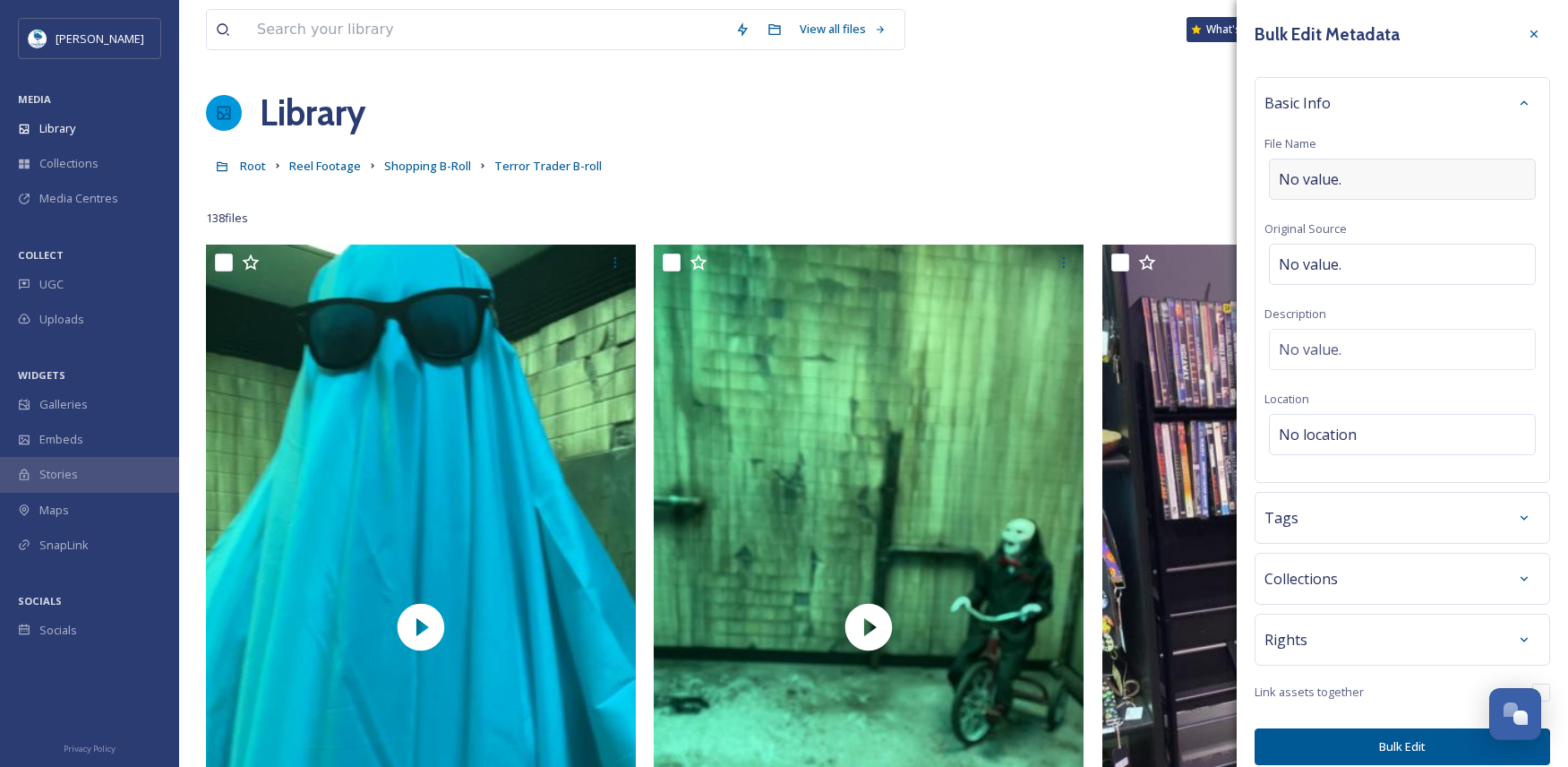
click at [1328, 161] on div "No value." at bounding box center [1403, 179] width 267 height 41
type input "Terror Trader Oddities"
click at [1309, 519] on div "Tags" at bounding box center [1402, 513] width 275 height 32
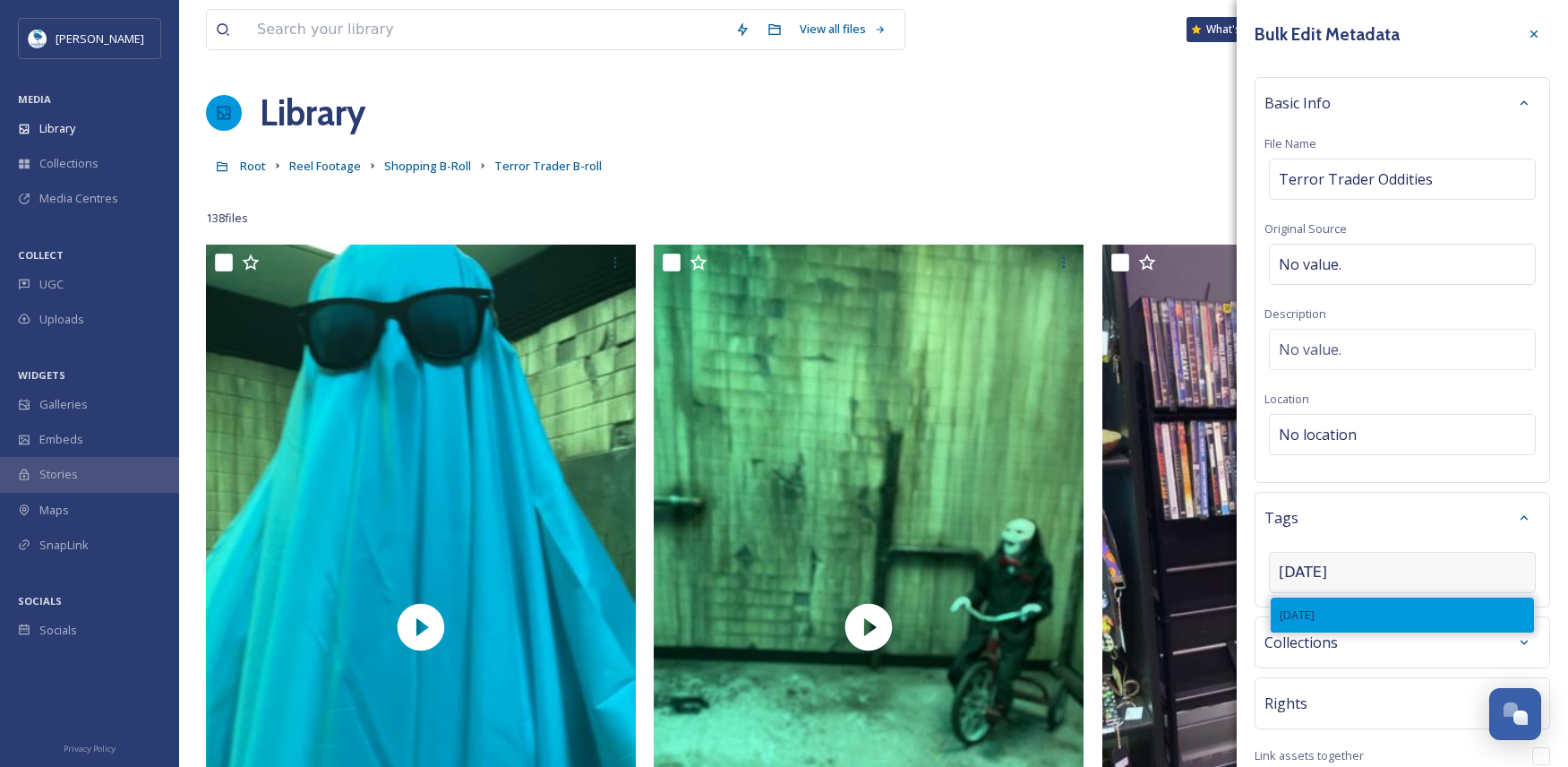
type input "[DATE]"
click at [1361, 615] on div "[DATE]" at bounding box center [1403, 615] width 263 height 35
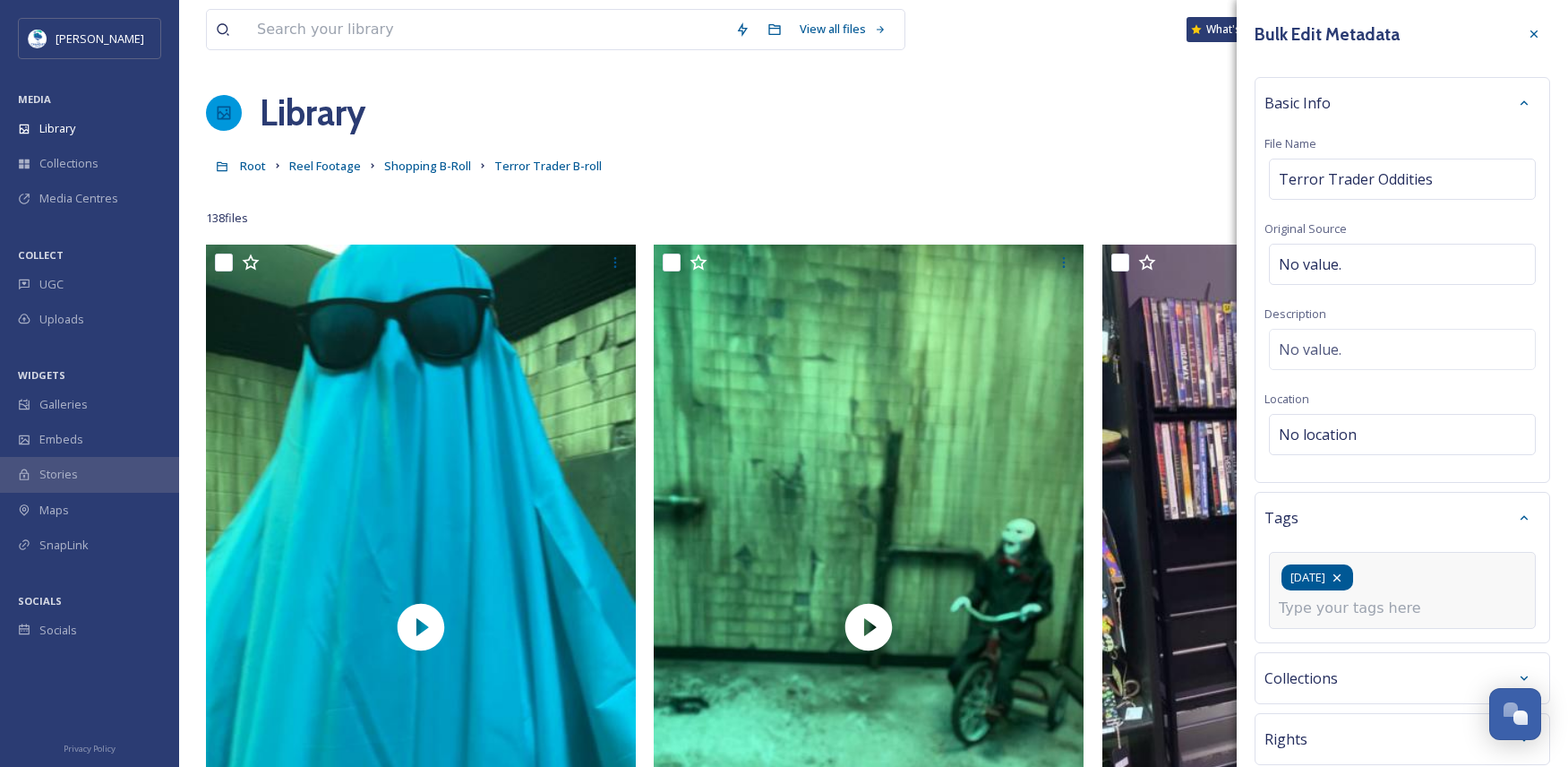
click at [1344, 580] on icon at bounding box center [1336, 577] width 15 height 15
click at [1360, 575] on input at bounding box center [1368, 572] width 179 height 21
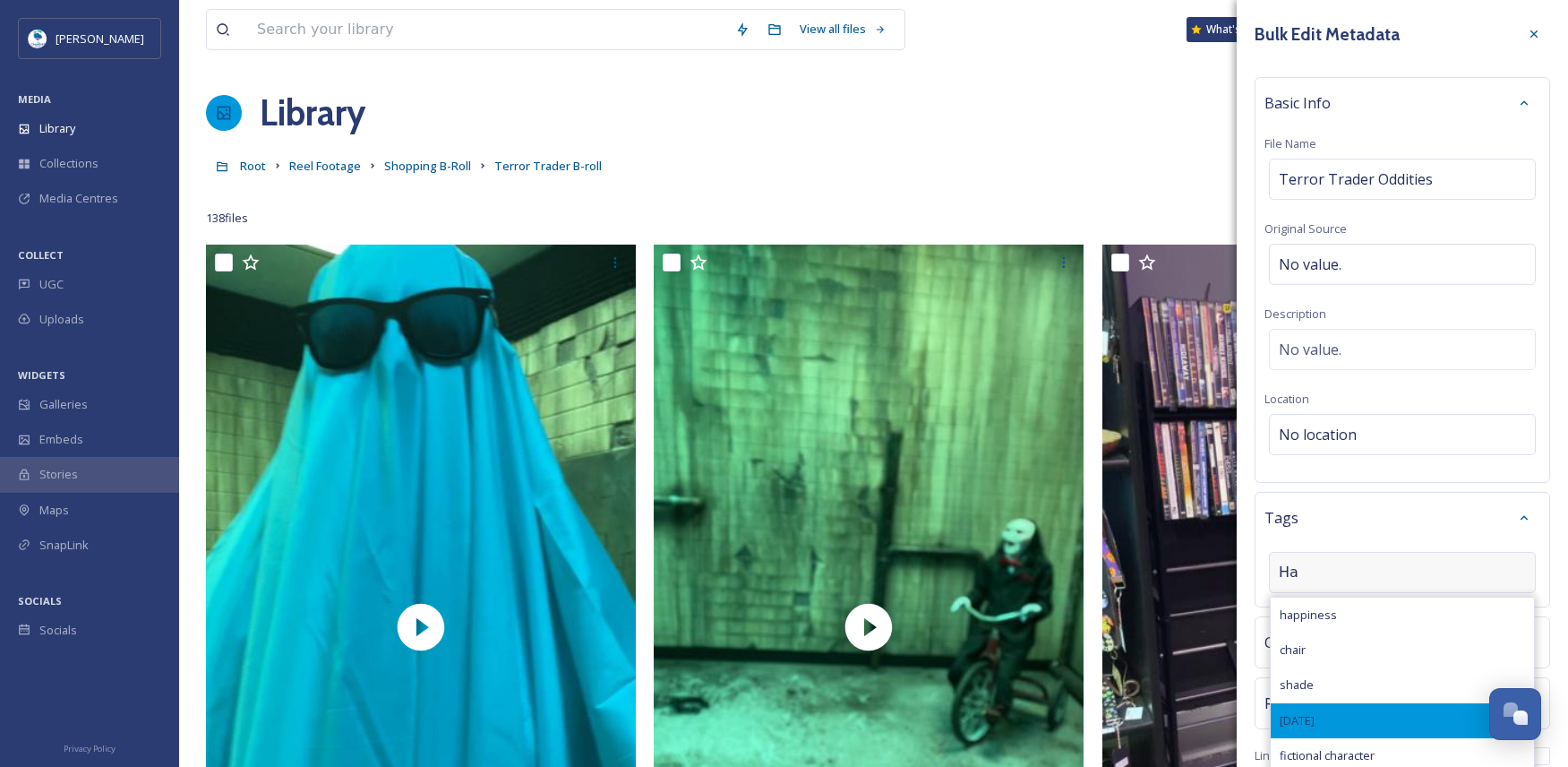
type input "Ha"
click at [1356, 715] on div "[DATE]" at bounding box center [1403, 720] width 263 height 35
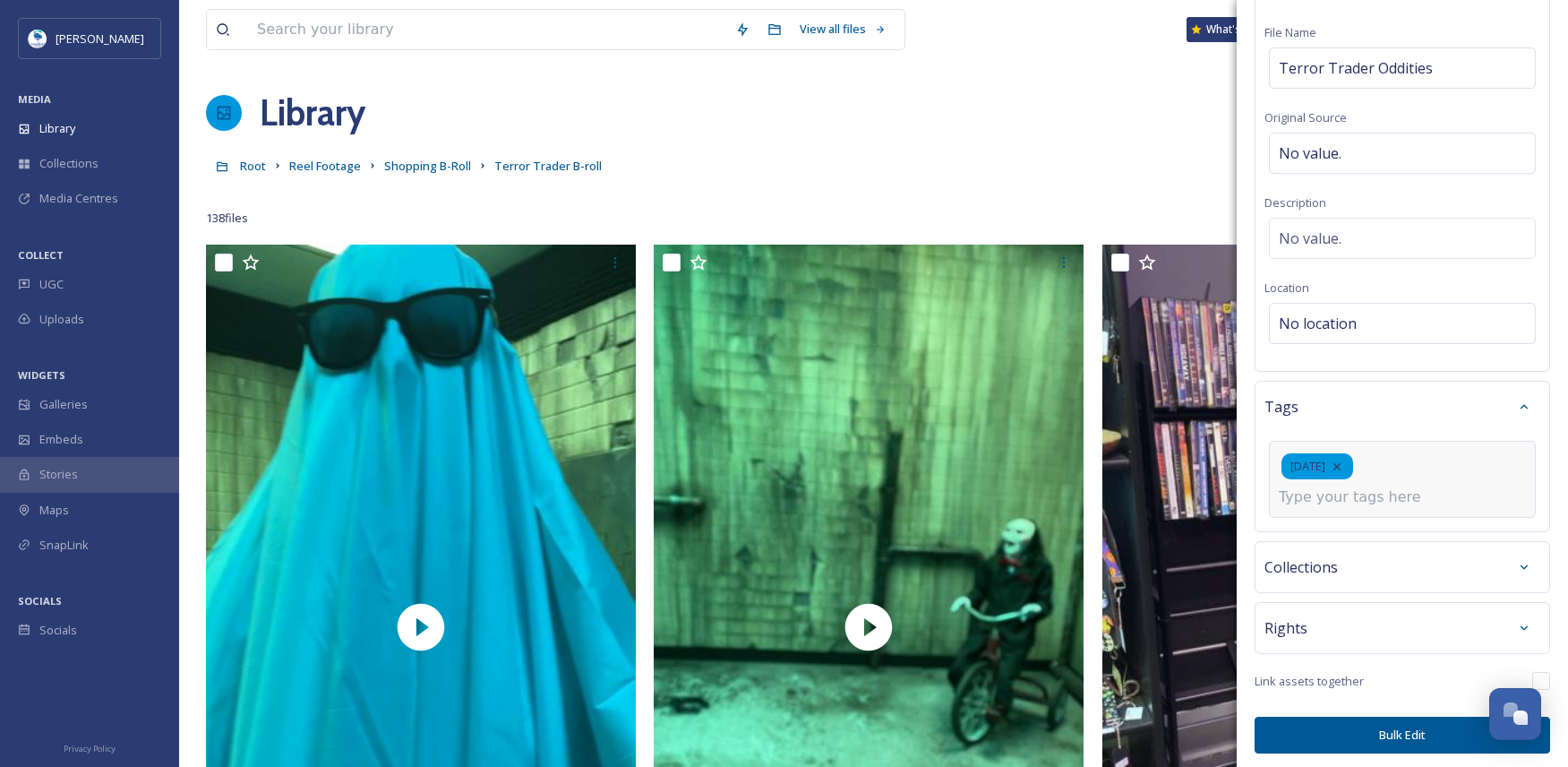
scroll to position [116, 0]
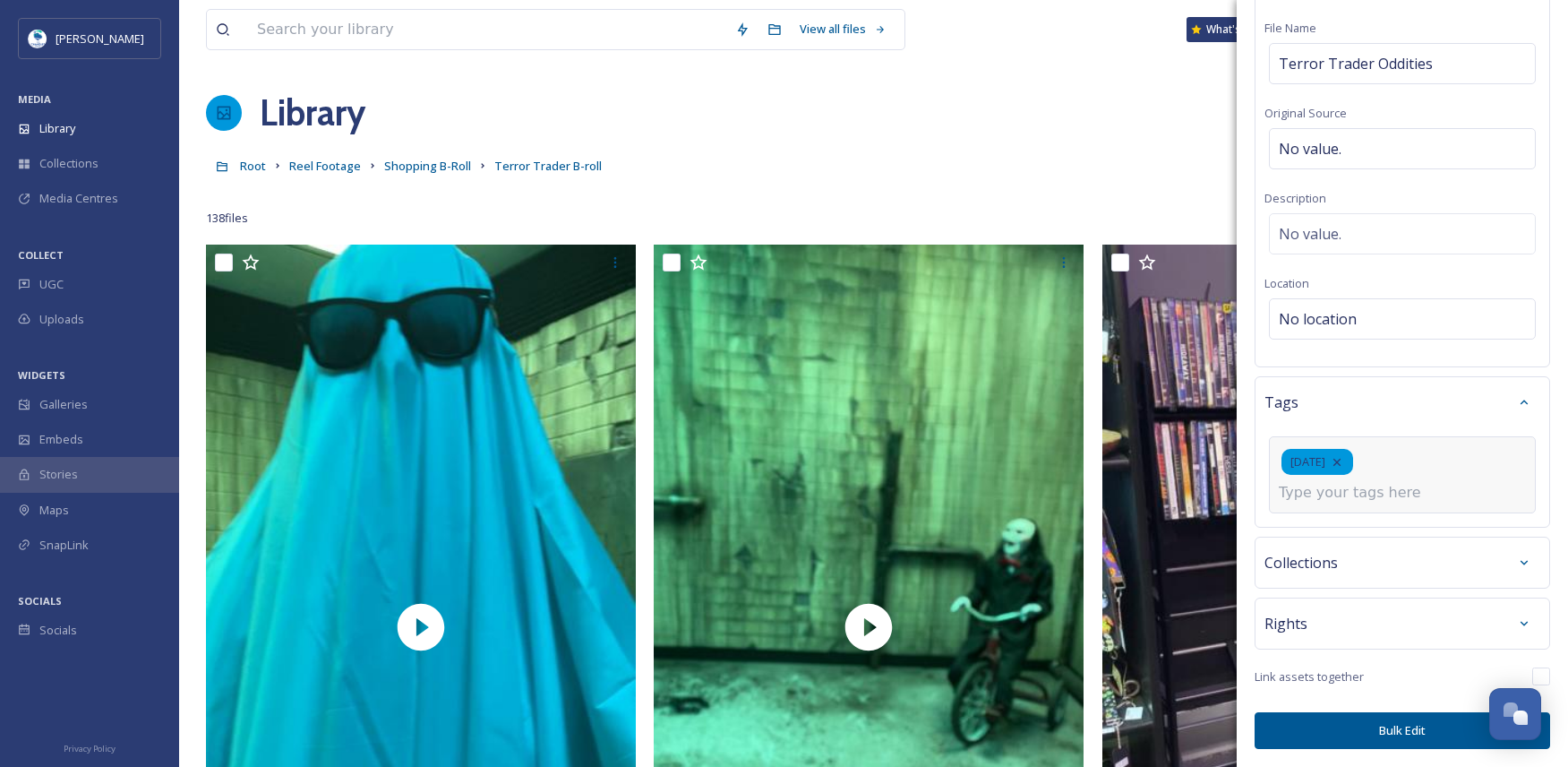
click at [1428, 725] on button "Bulk Edit" at bounding box center [1403, 730] width 296 height 37
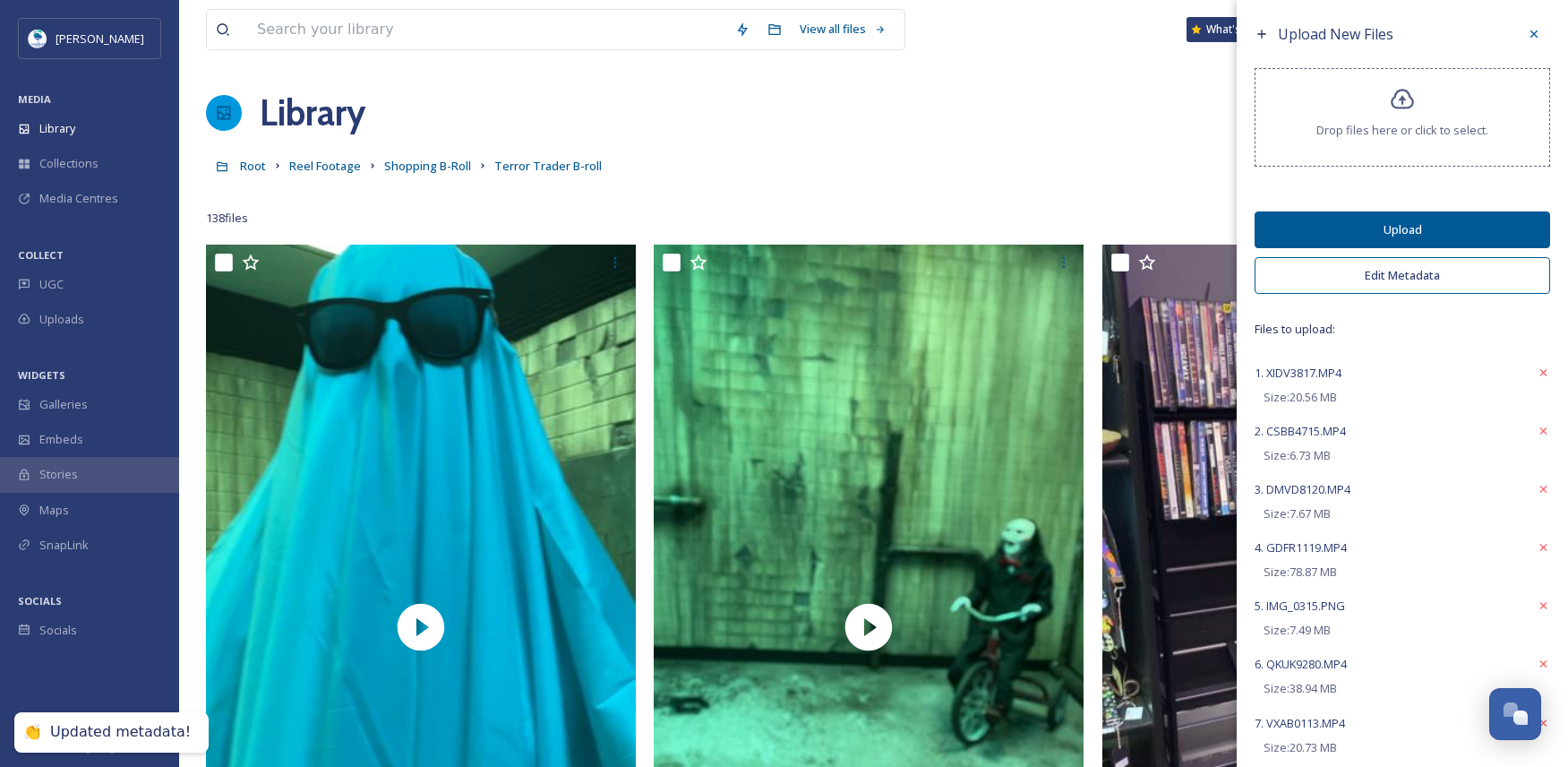
click at [1409, 221] on button "Upload" at bounding box center [1403, 230] width 296 height 37
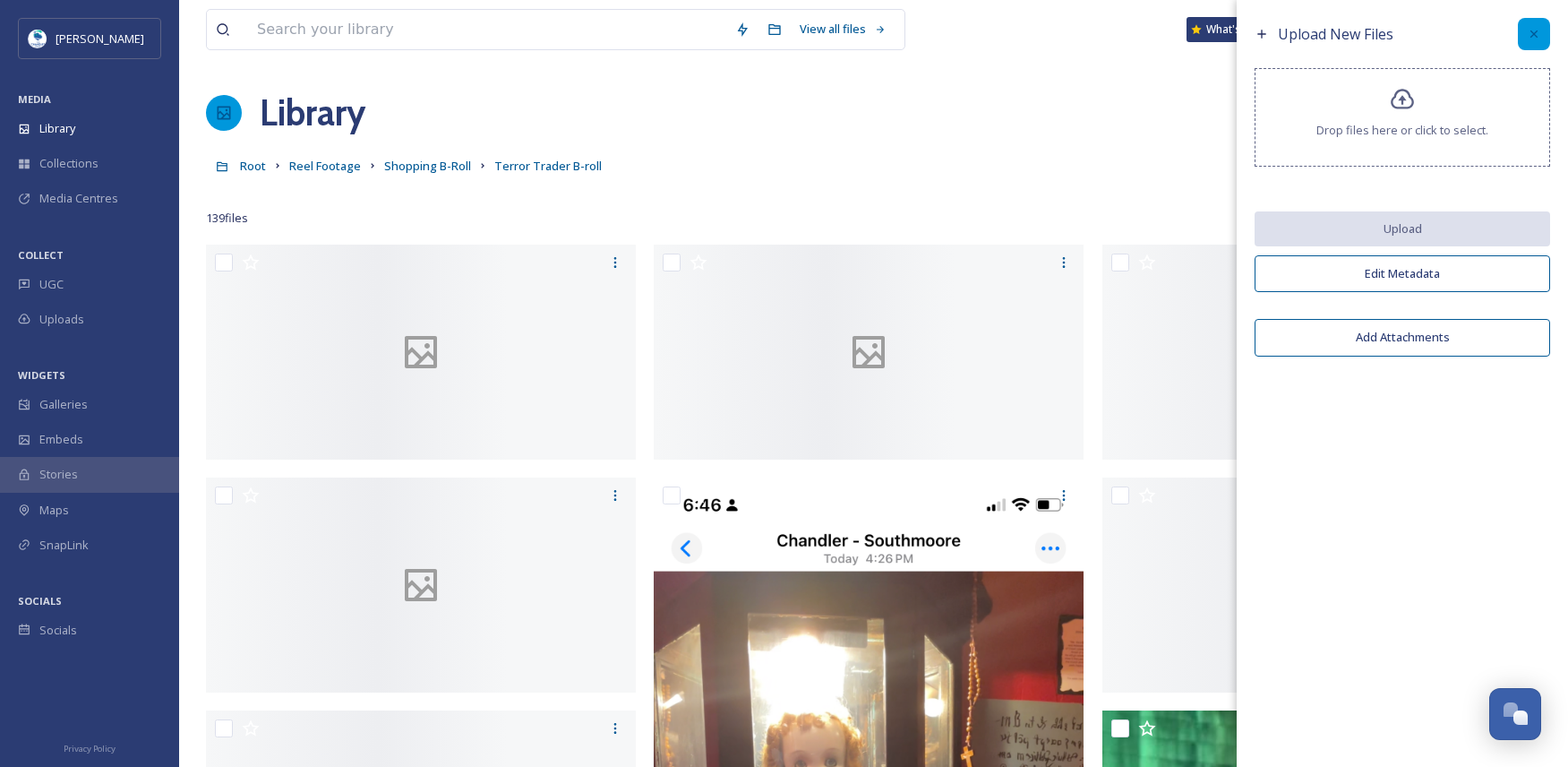
click at [1545, 29] on div at bounding box center [1534, 33] width 32 height 32
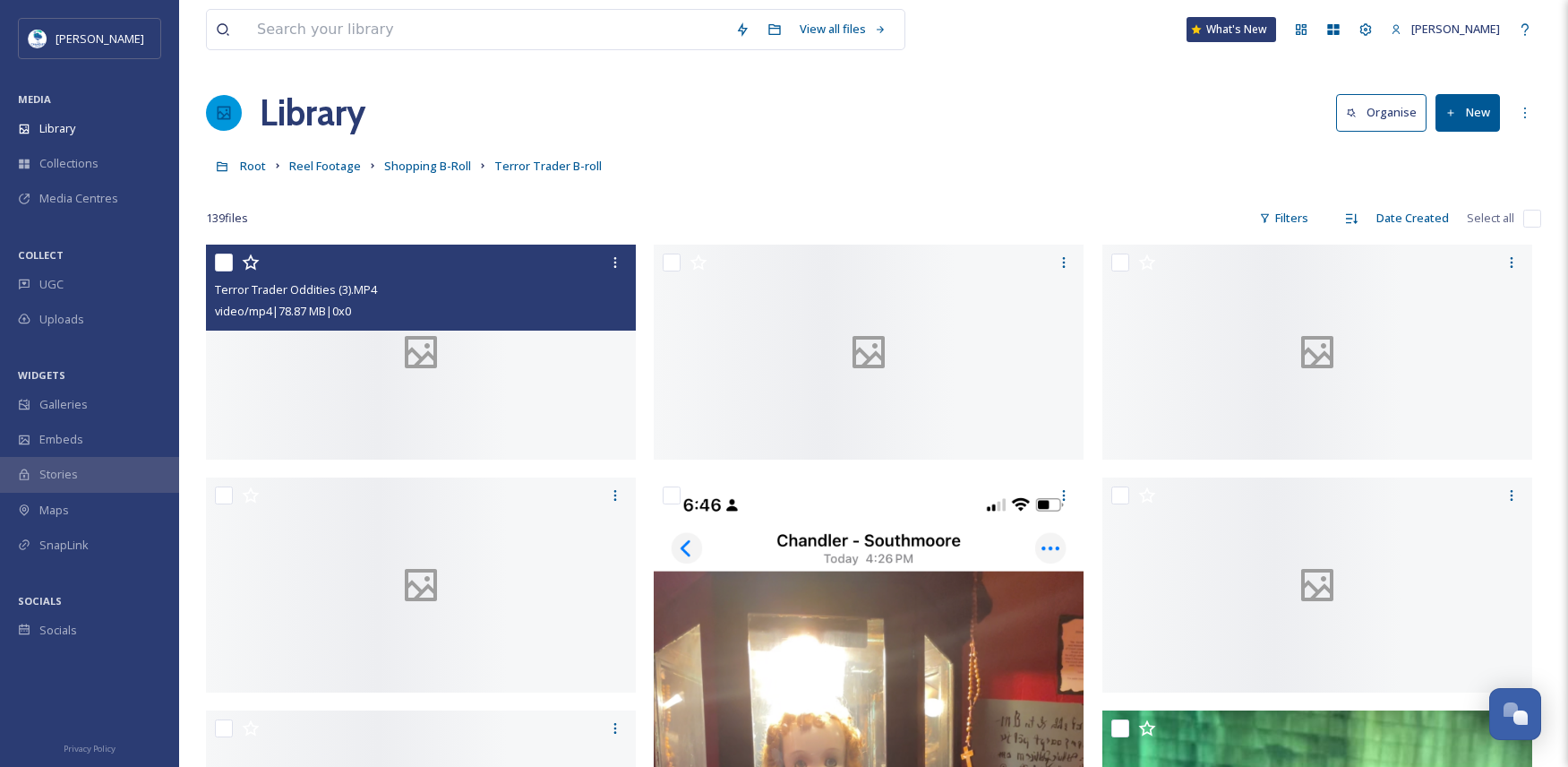
click at [472, 453] on div at bounding box center [421, 351] width 430 height 215
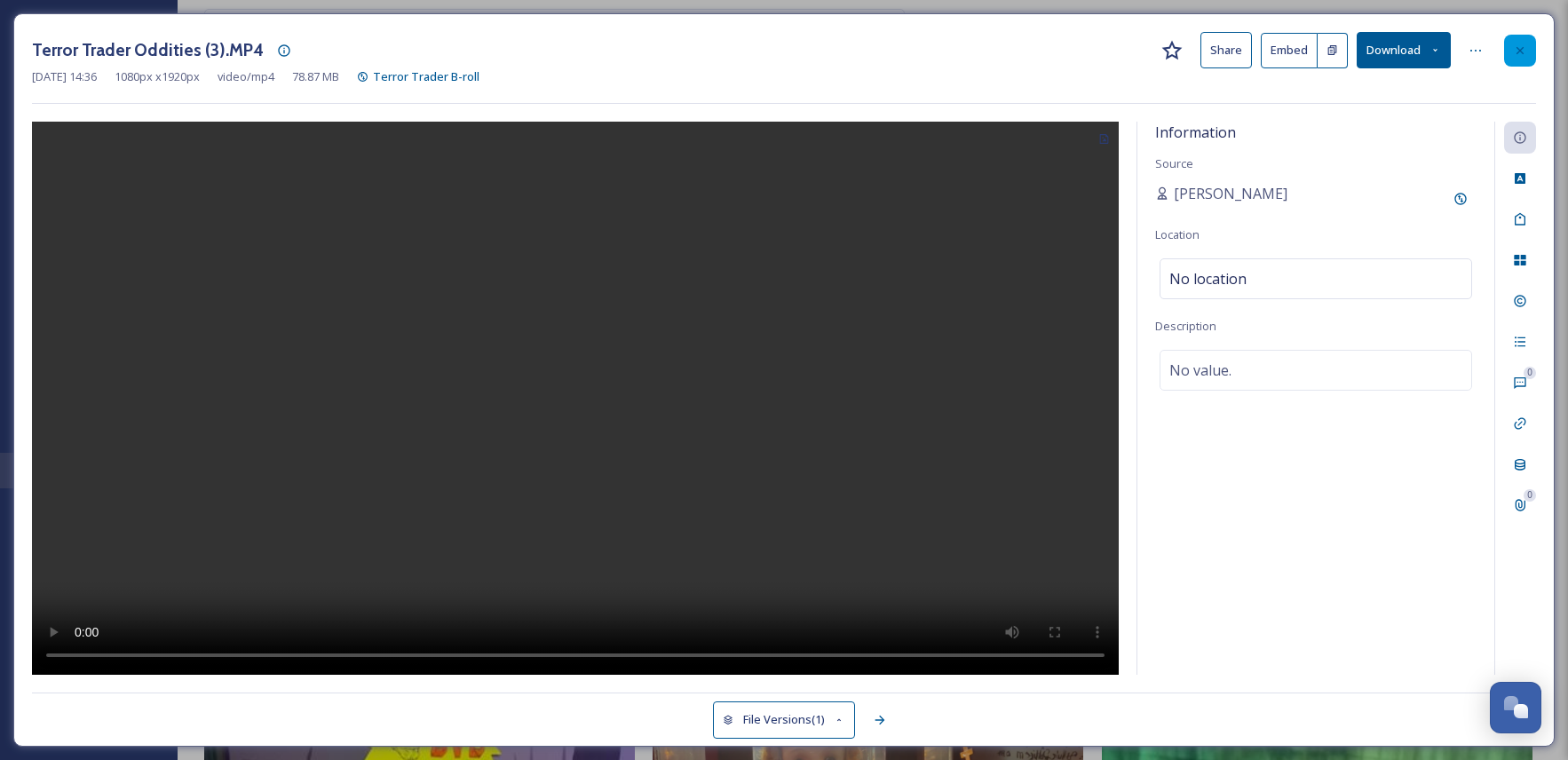
click at [1520, 53] on icon at bounding box center [1520, 50] width 14 height 14
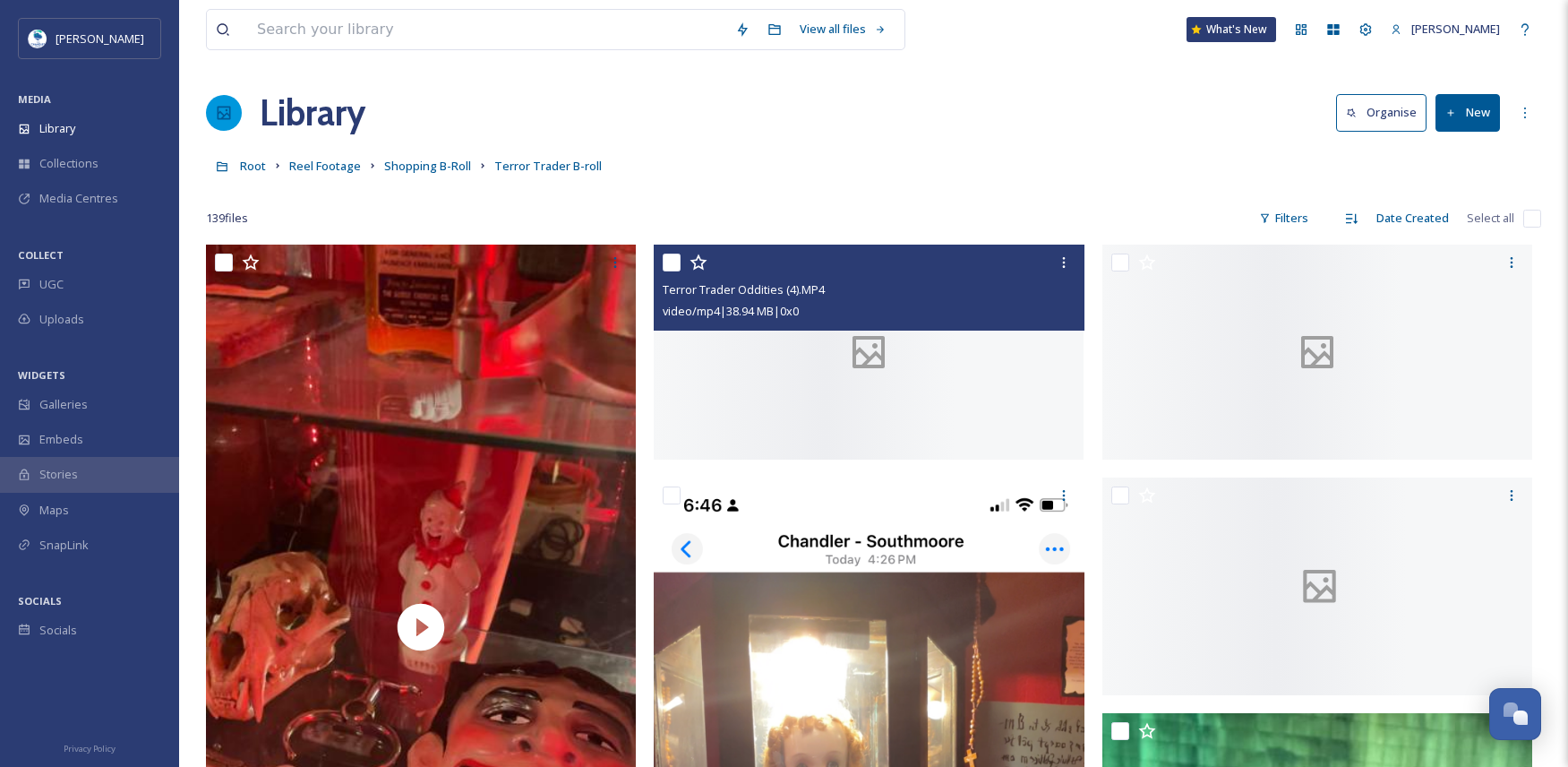
click at [916, 459] on div at bounding box center [869, 351] width 430 height 215
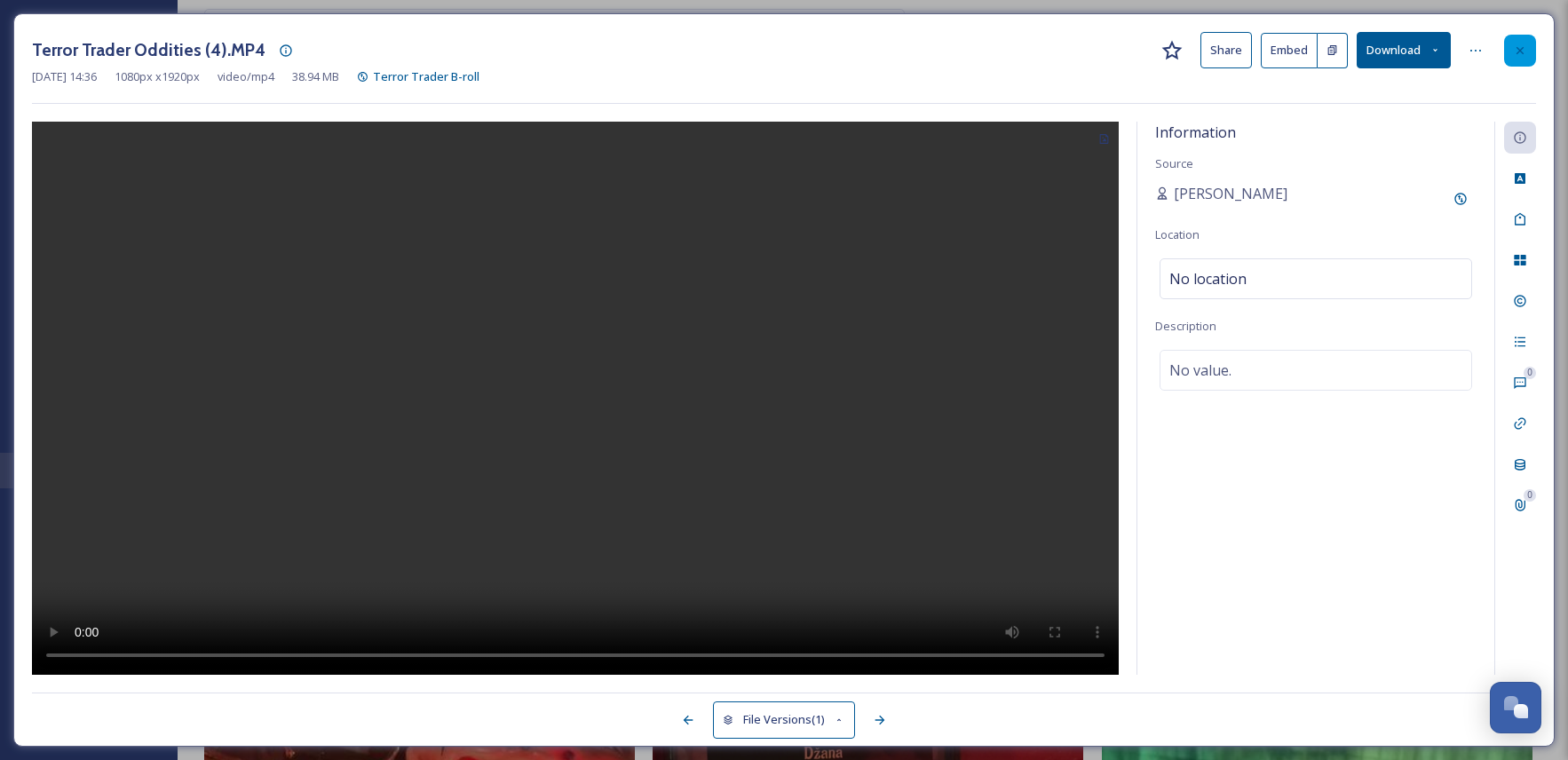
click at [1522, 50] on icon at bounding box center [1520, 50] width 14 height 14
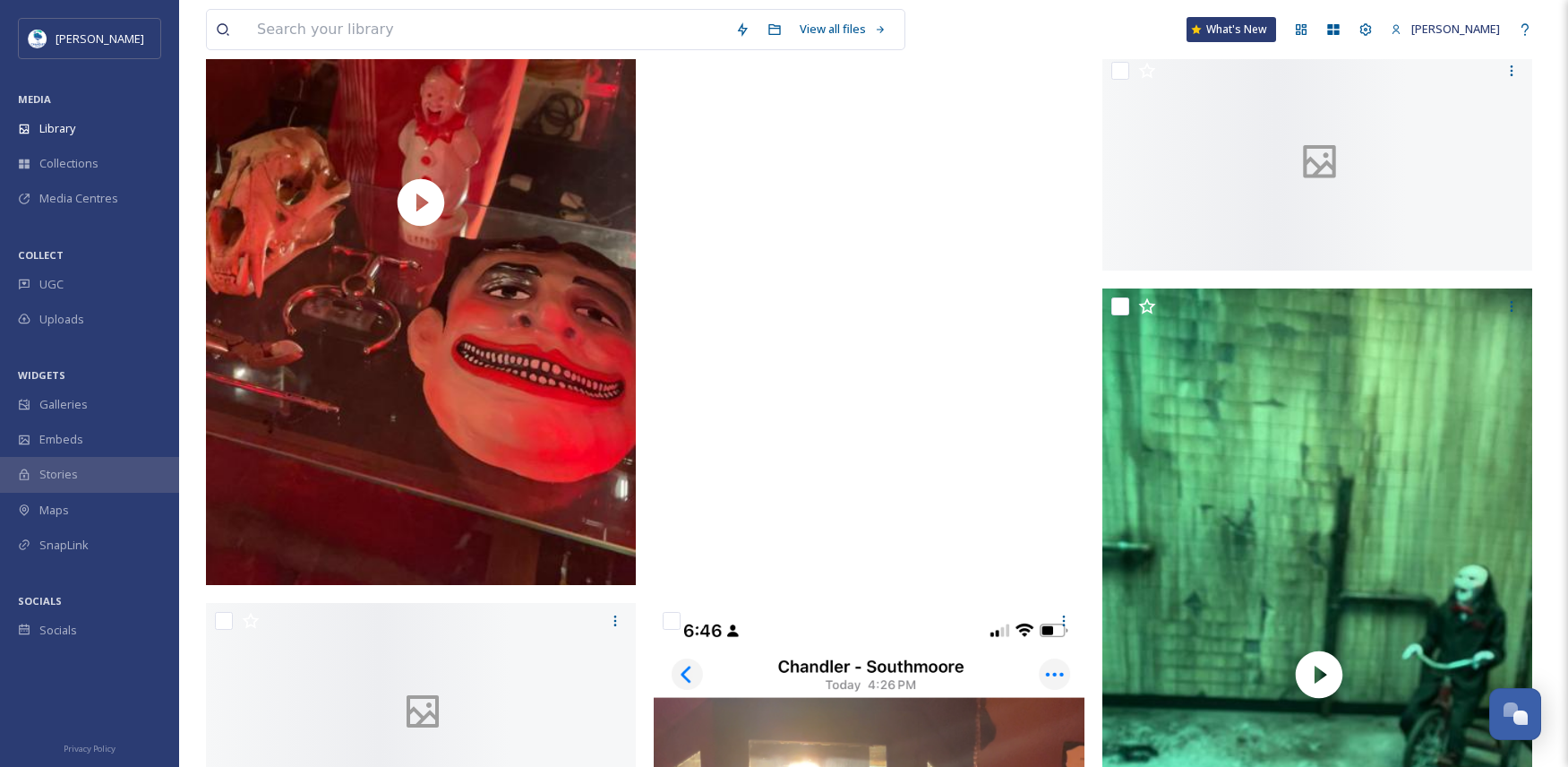
scroll to position [448, 0]
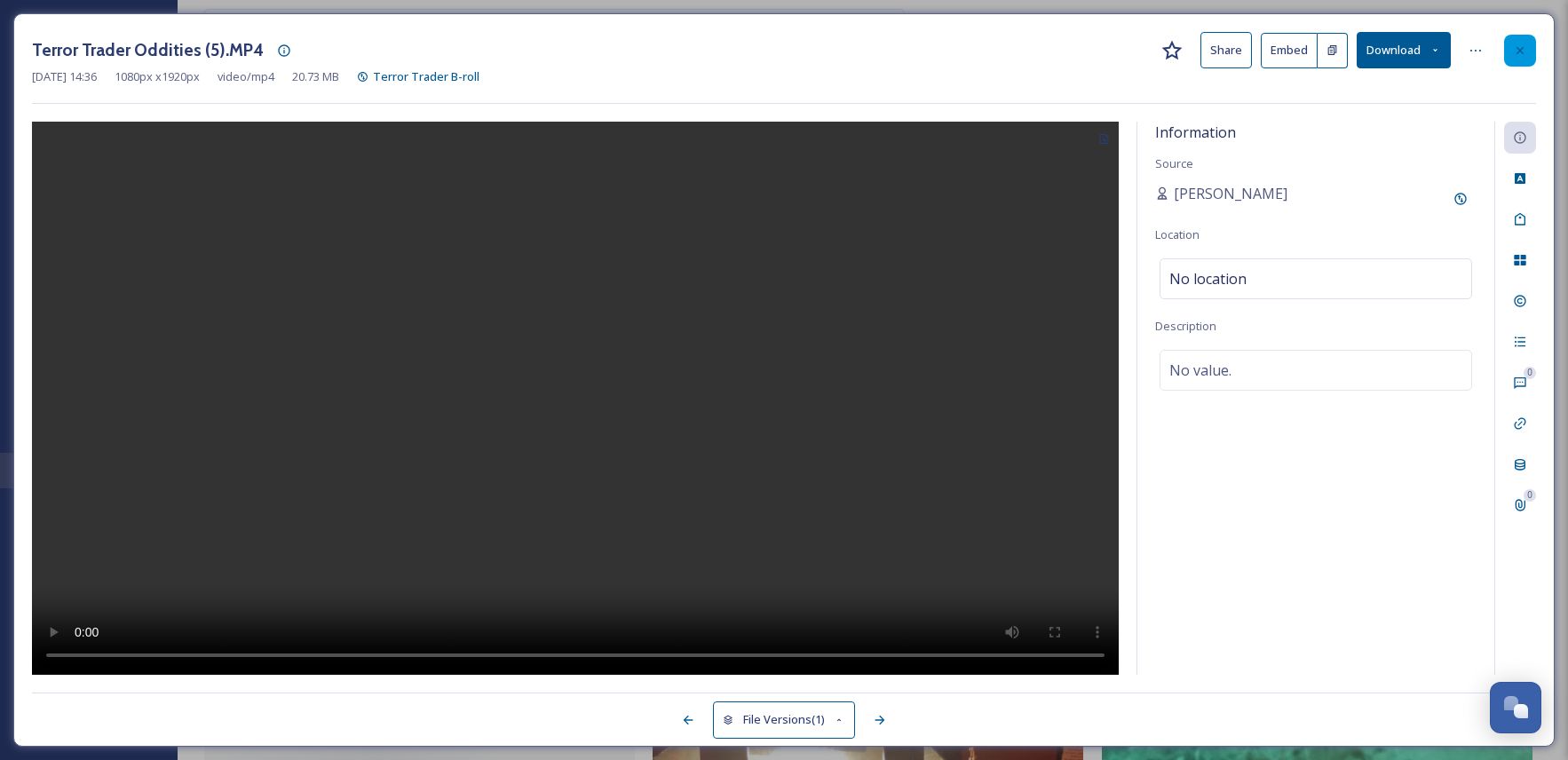
click at [1525, 45] on icon at bounding box center [1520, 50] width 14 height 14
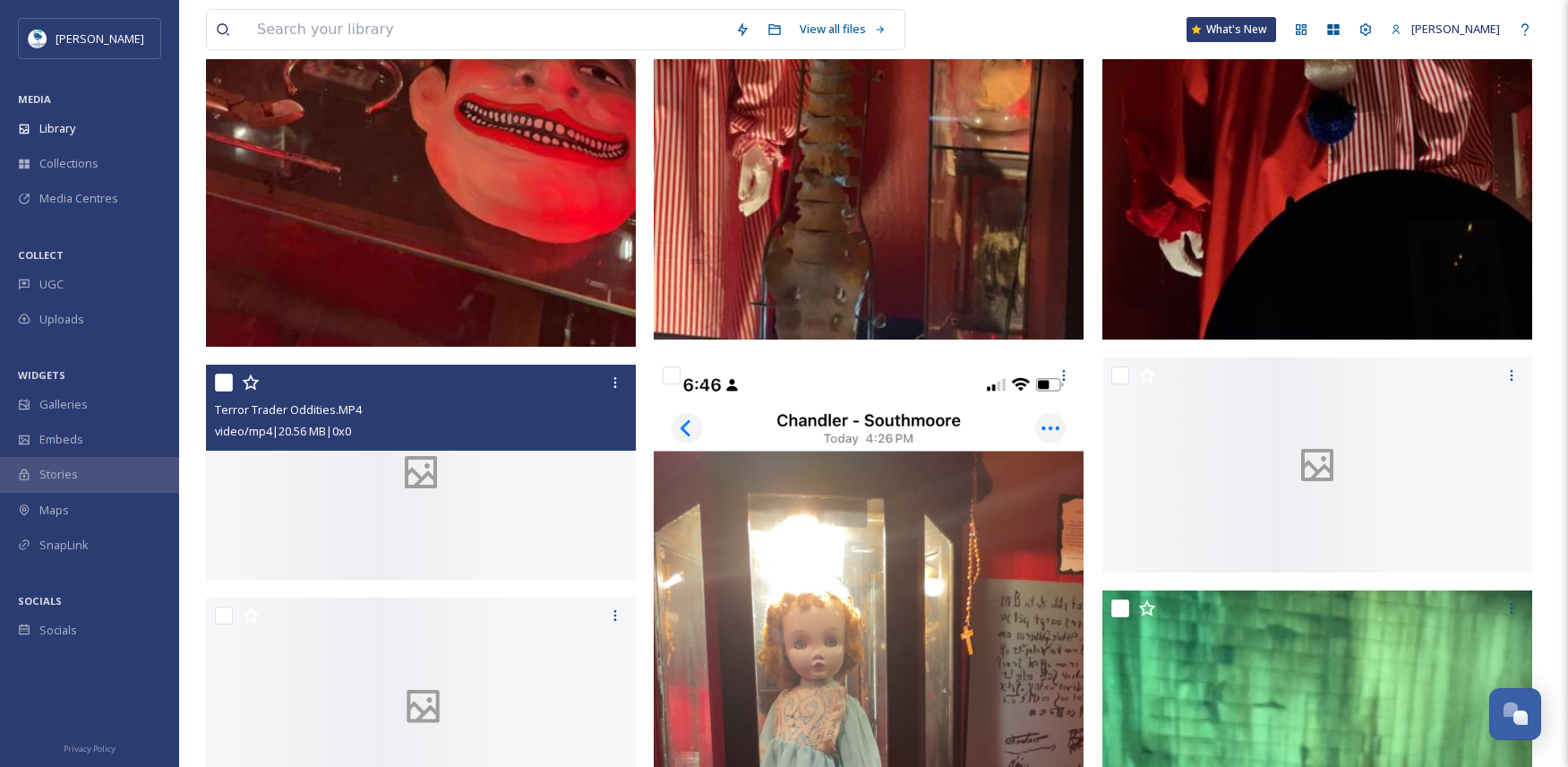
scroll to position [716, 0]
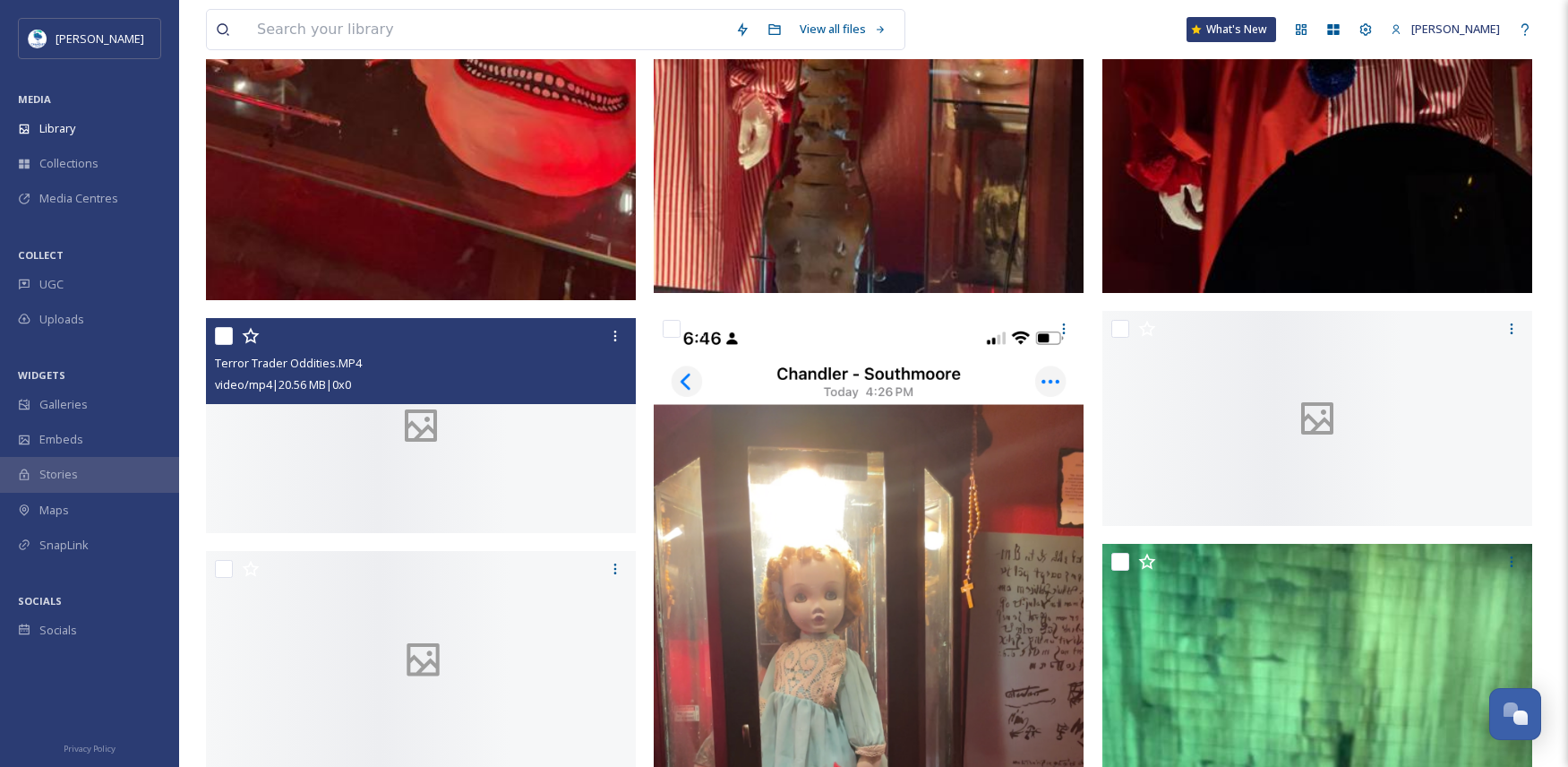
click at [529, 532] on div at bounding box center [421, 425] width 430 height 215
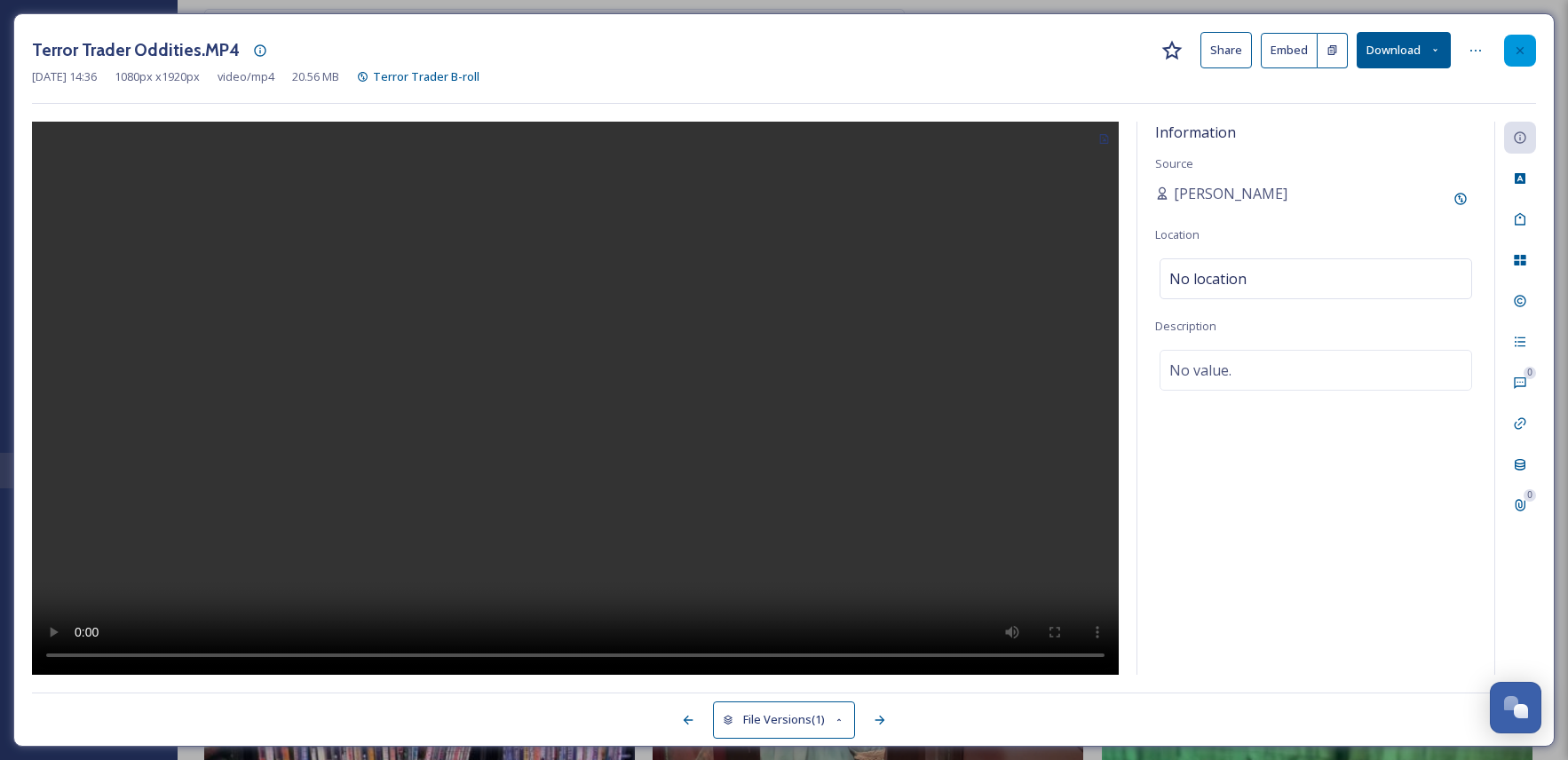
click at [1524, 49] on icon at bounding box center [1520, 50] width 14 height 14
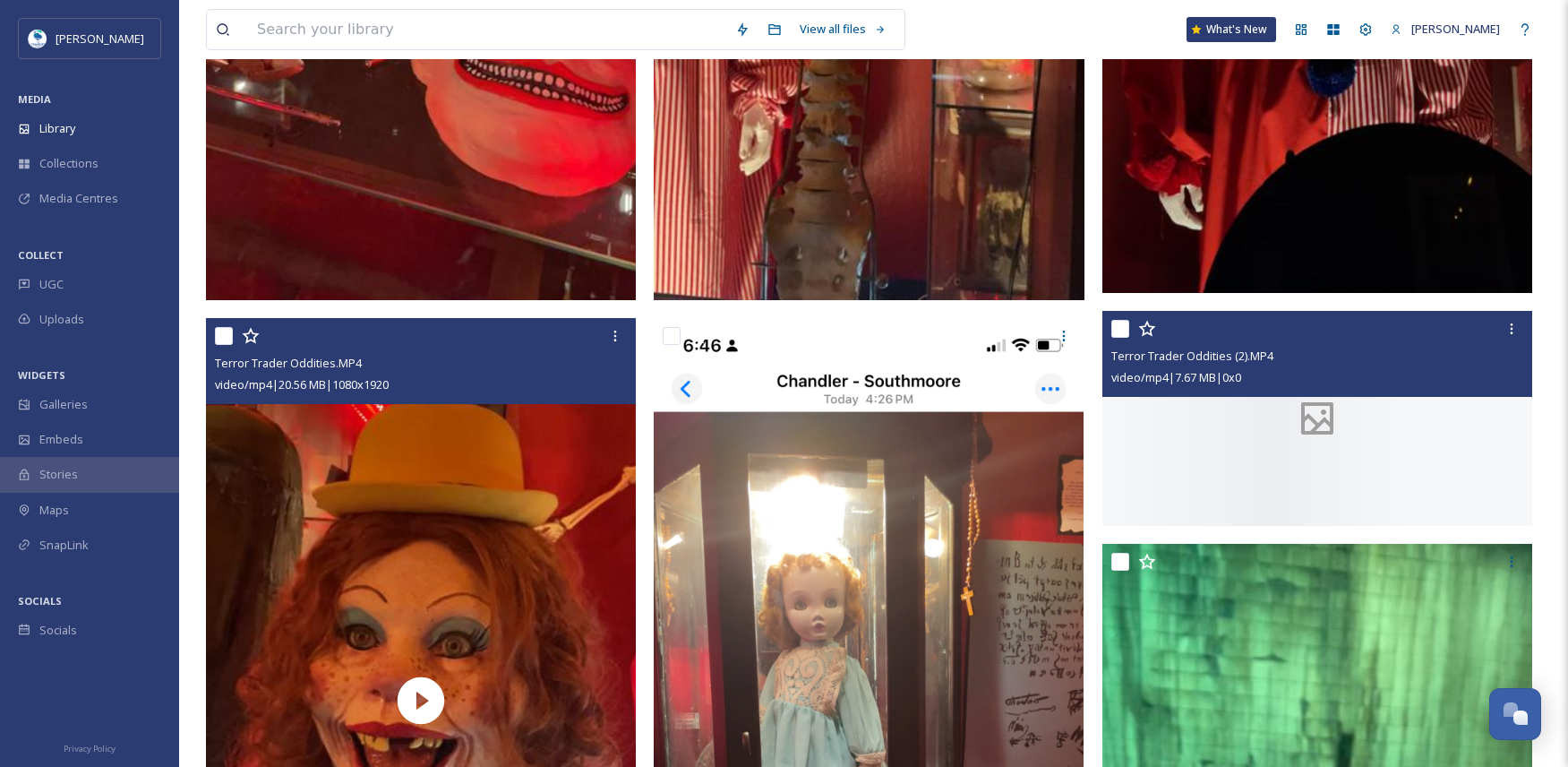
click at [1397, 526] on div at bounding box center [1318, 418] width 430 height 215
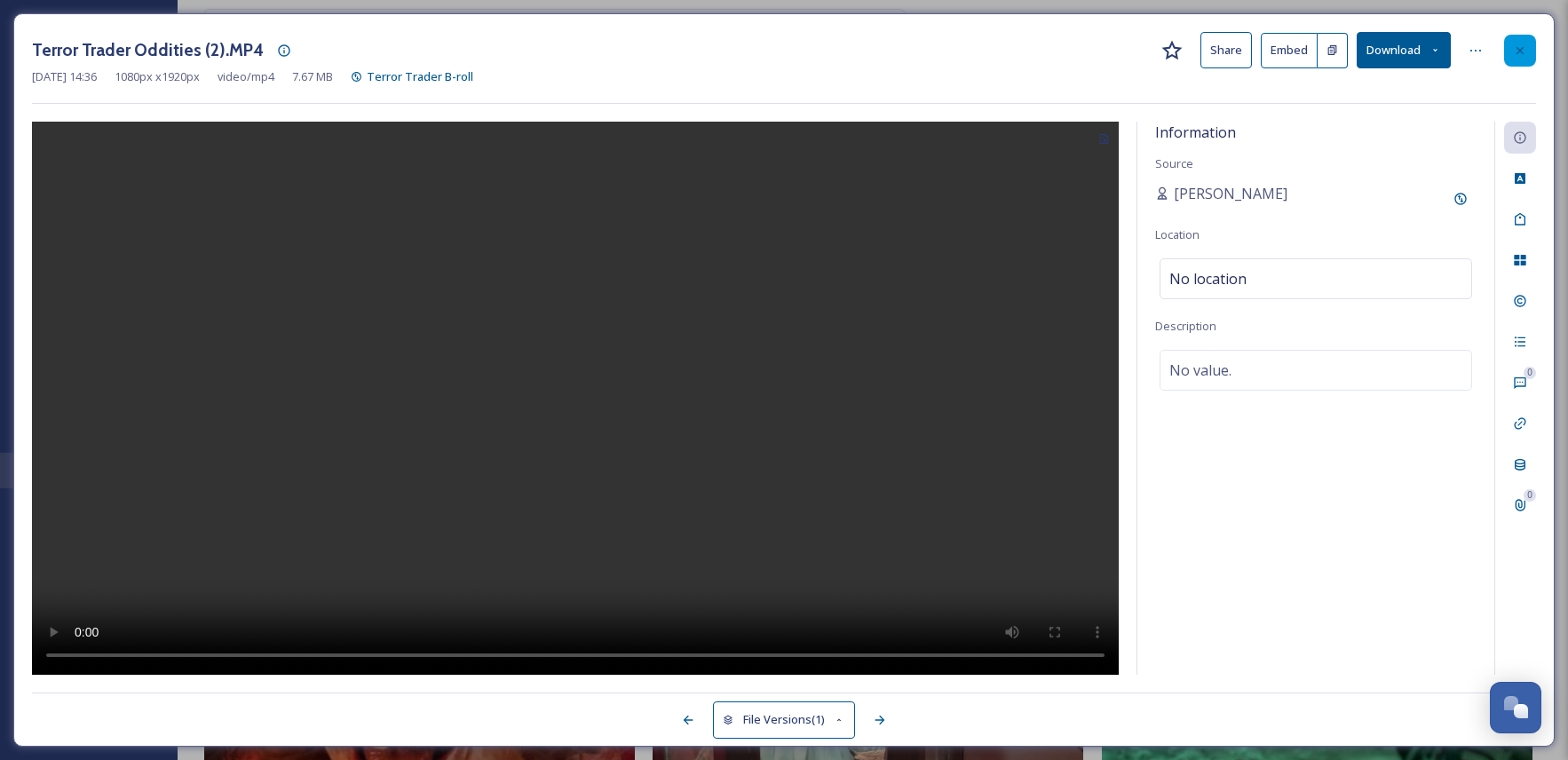
click at [1516, 46] on icon at bounding box center [1520, 50] width 14 height 14
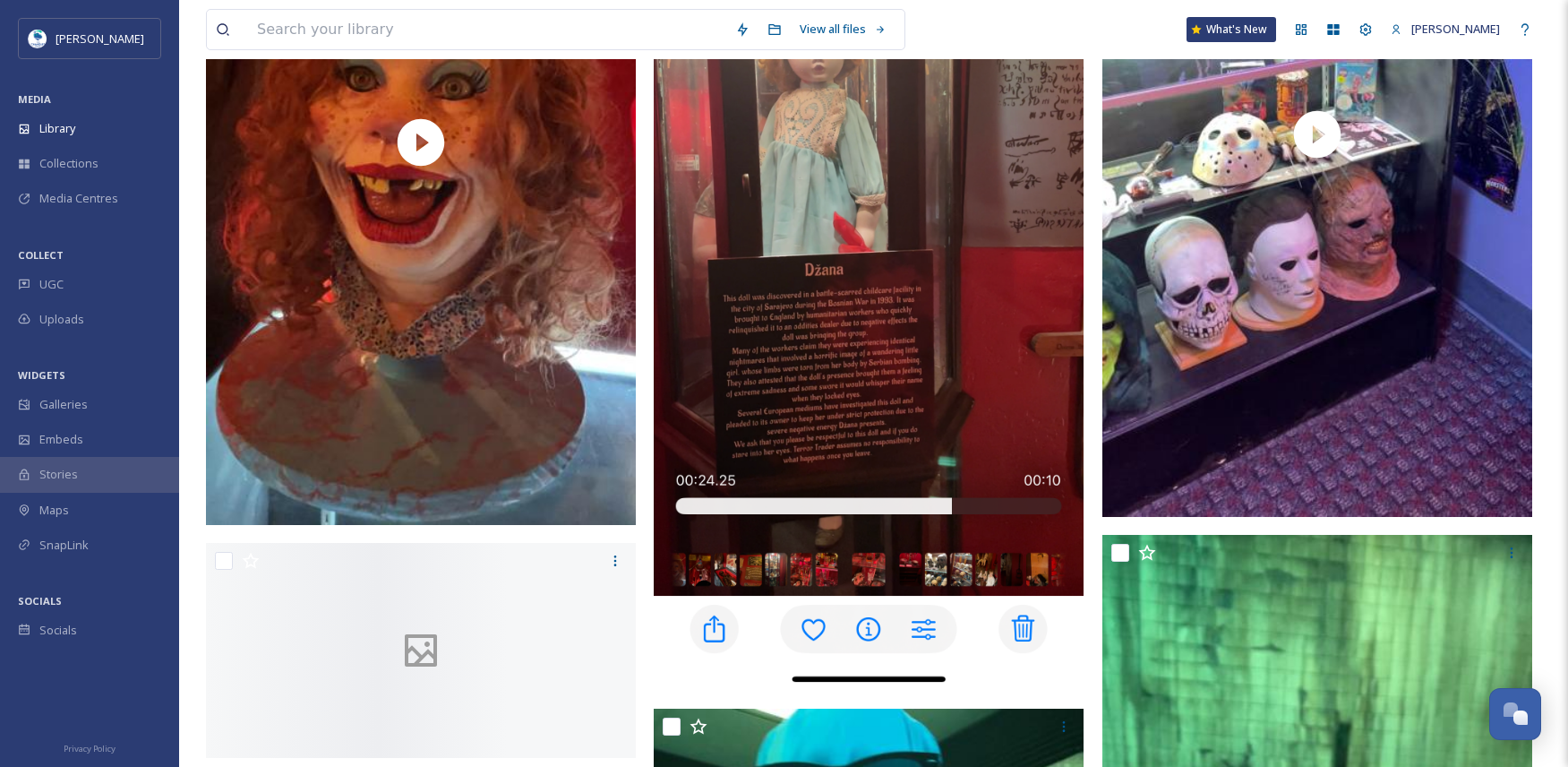
scroll to position [1254, 0]
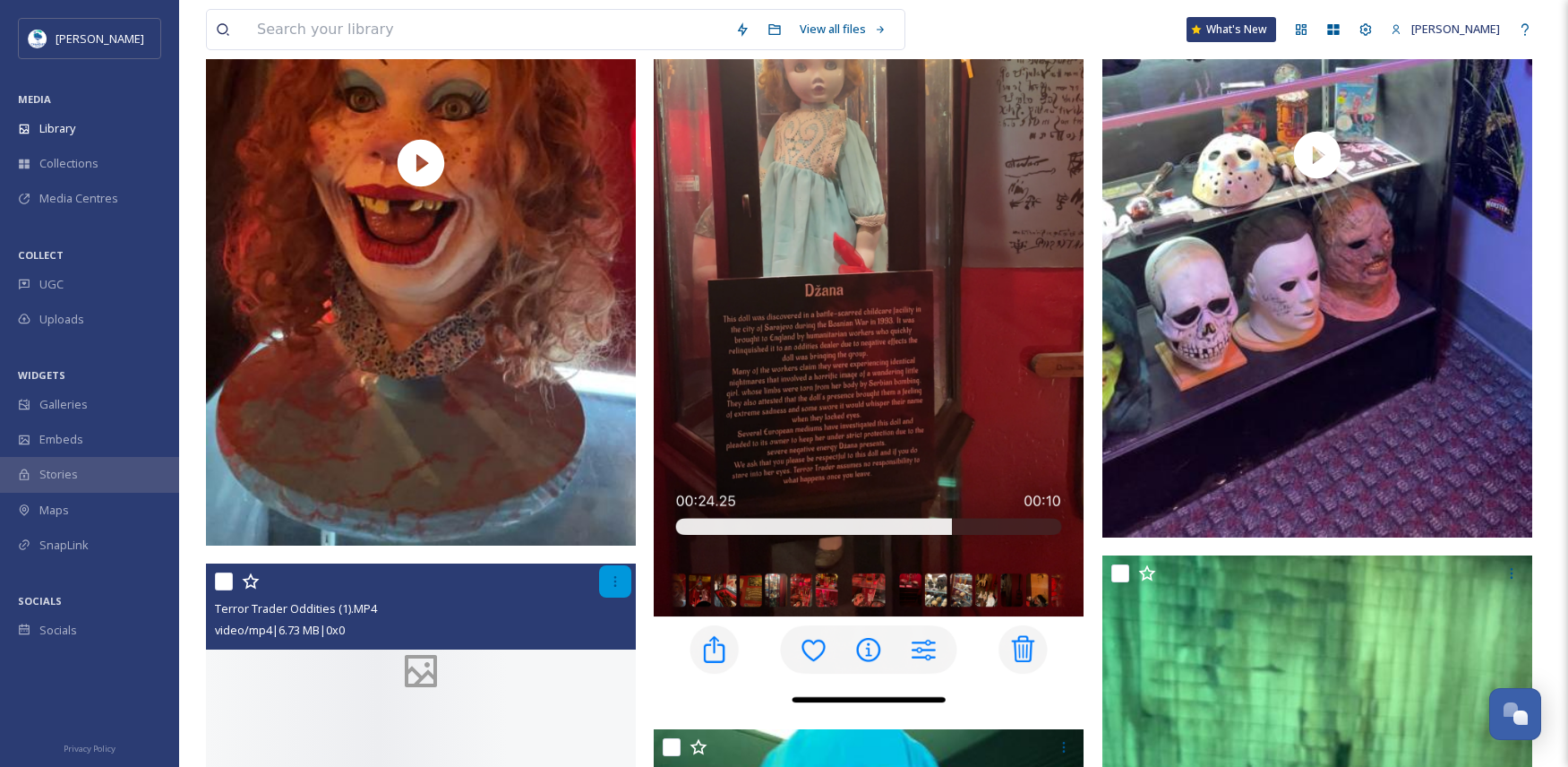
click at [611, 586] on icon at bounding box center [615, 581] width 15 height 15
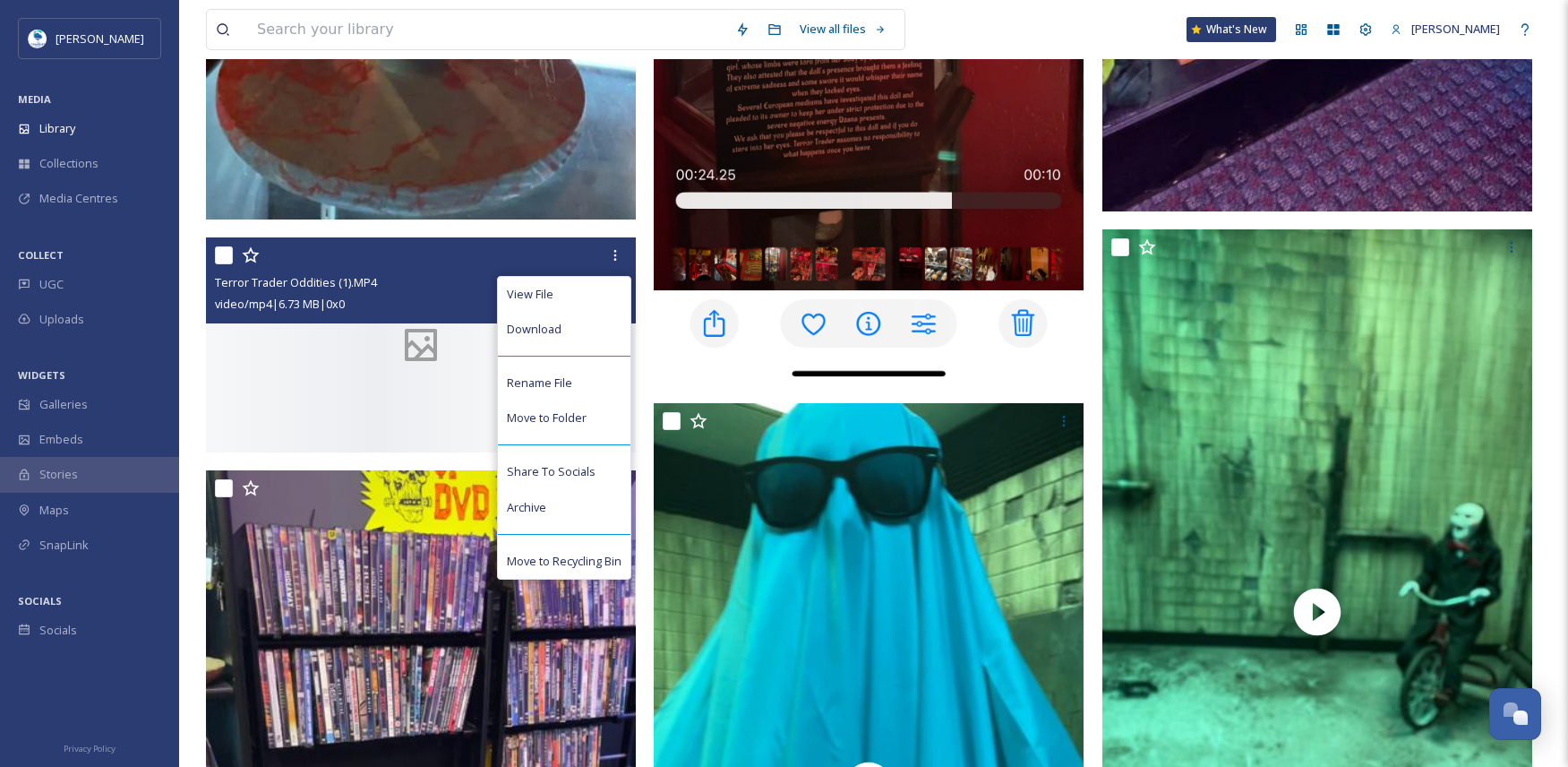
scroll to position [1612, 0]
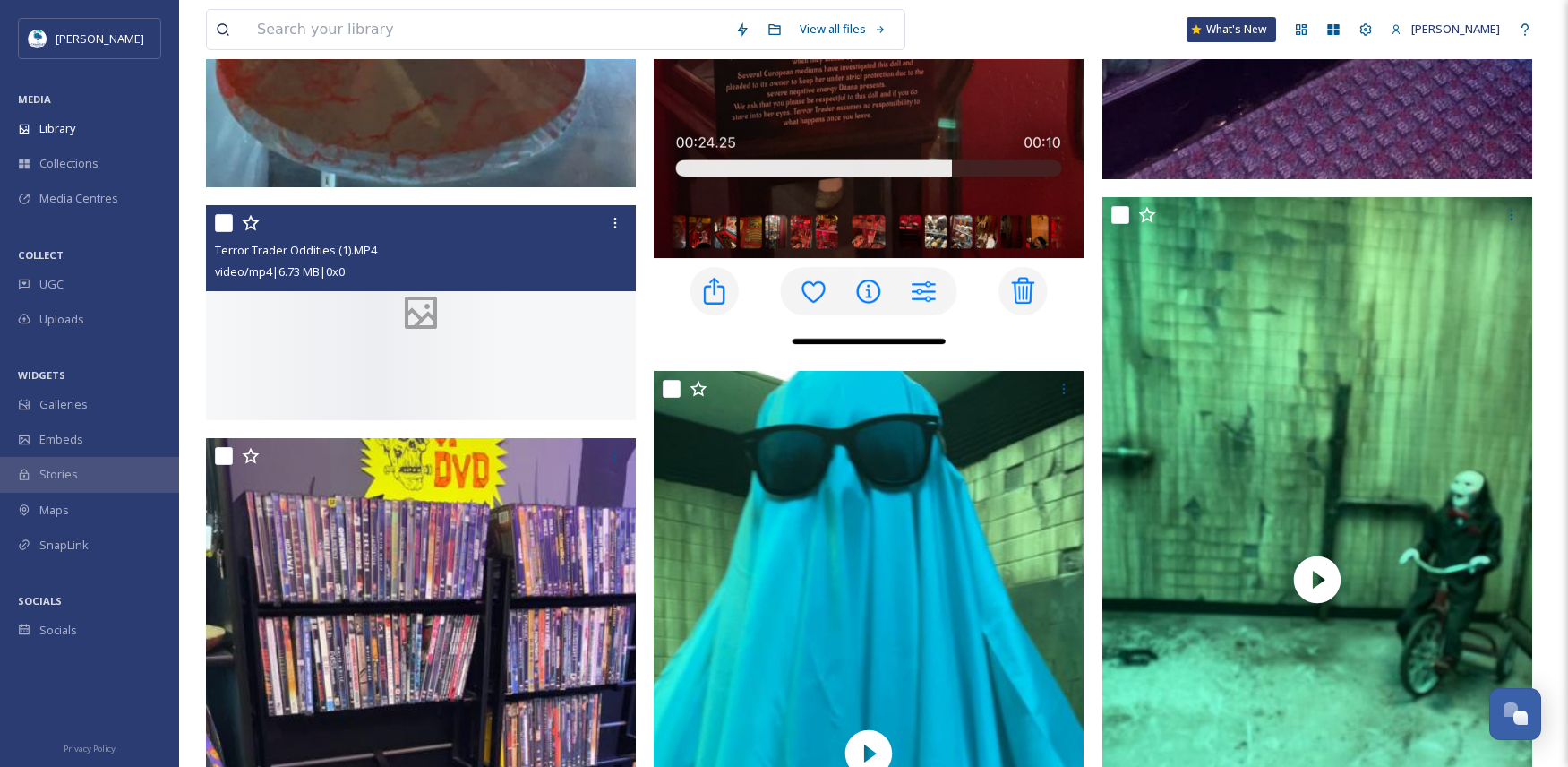
click at [218, 218] on input "checkbox" at bounding box center [224, 223] width 18 height 18
checkbox input "true"
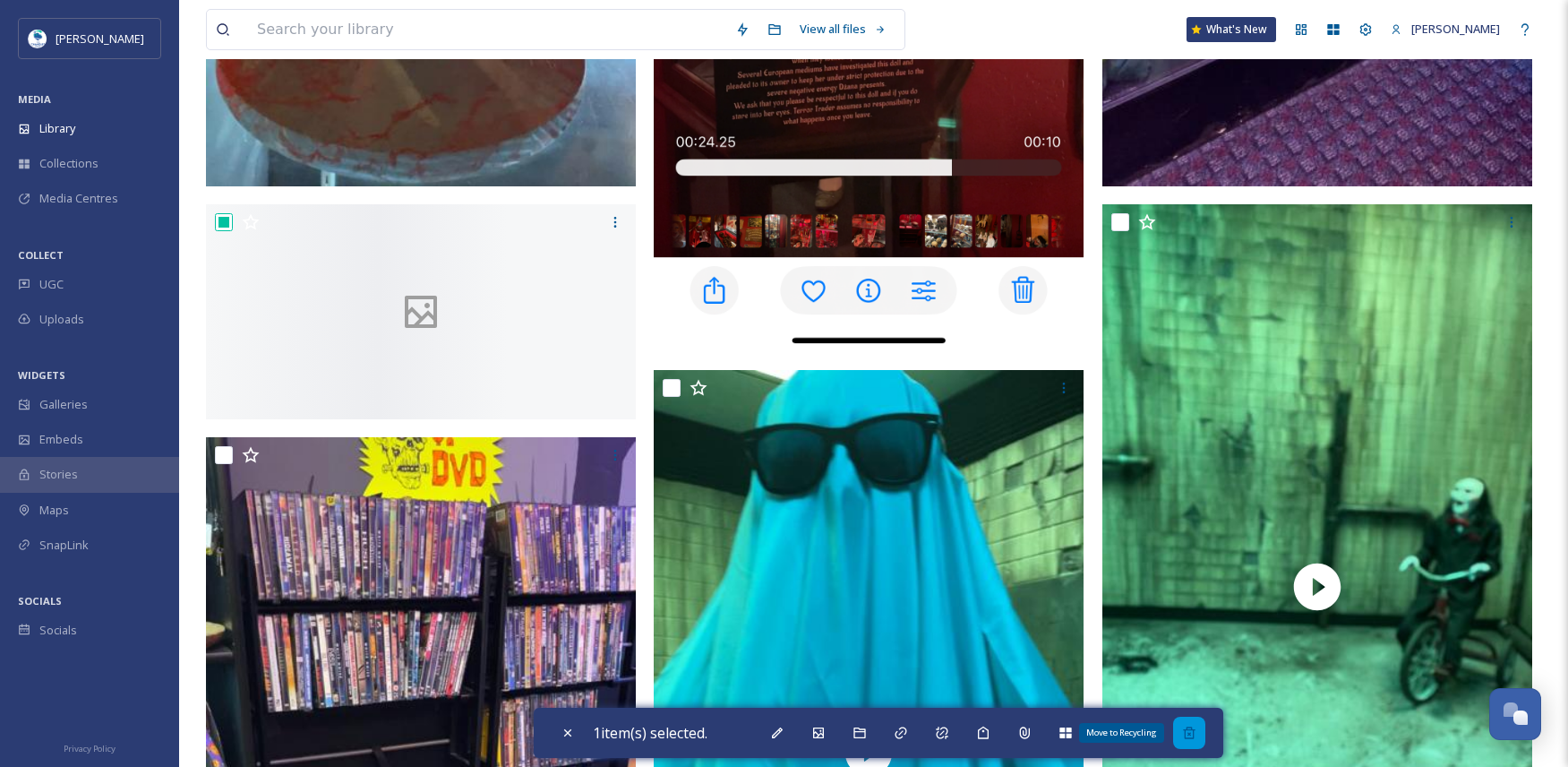
click at [1196, 721] on div "Move to Recycling" at bounding box center [1188, 732] width 32 height 32
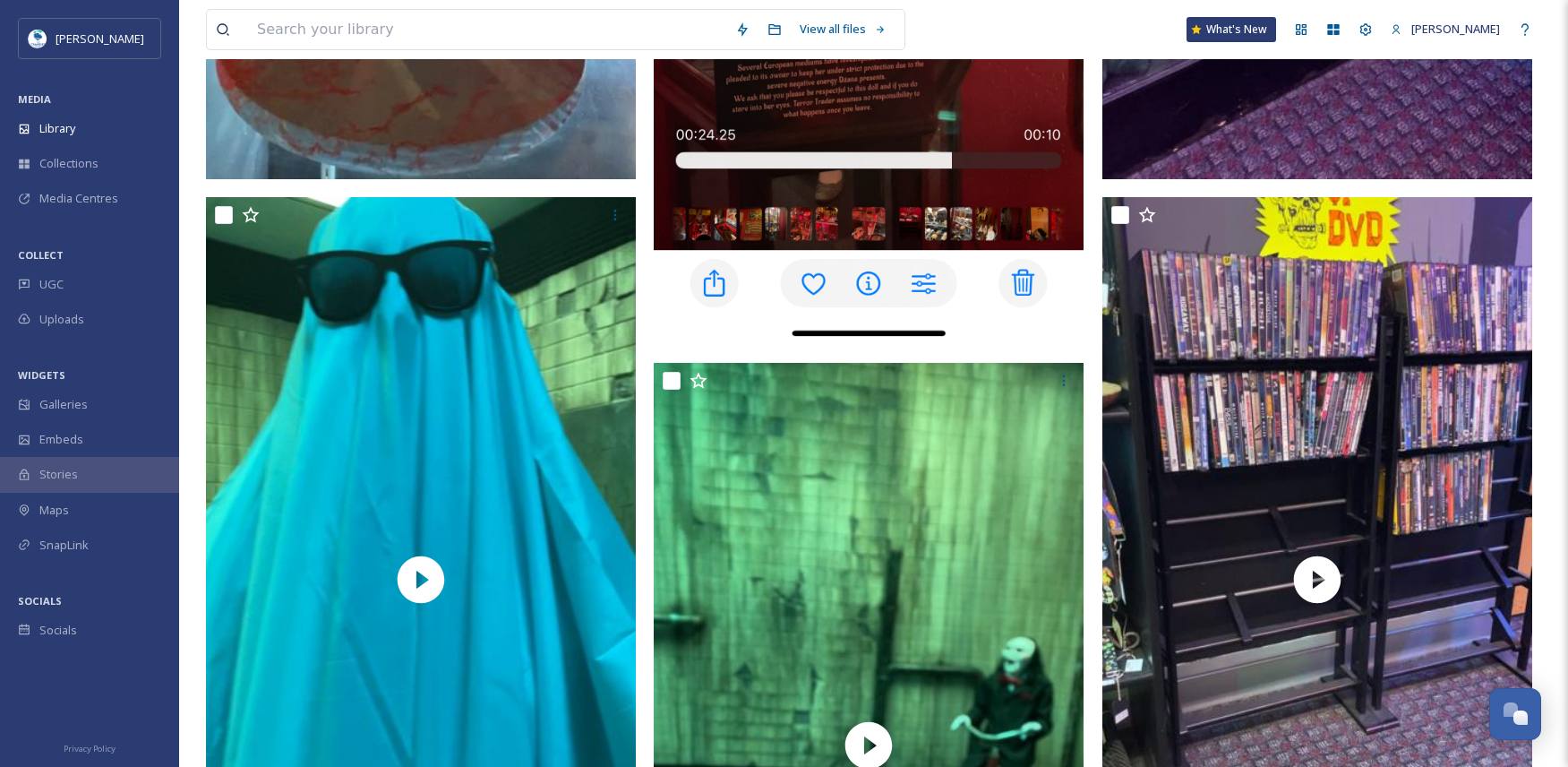
scroll to position [0, 0]
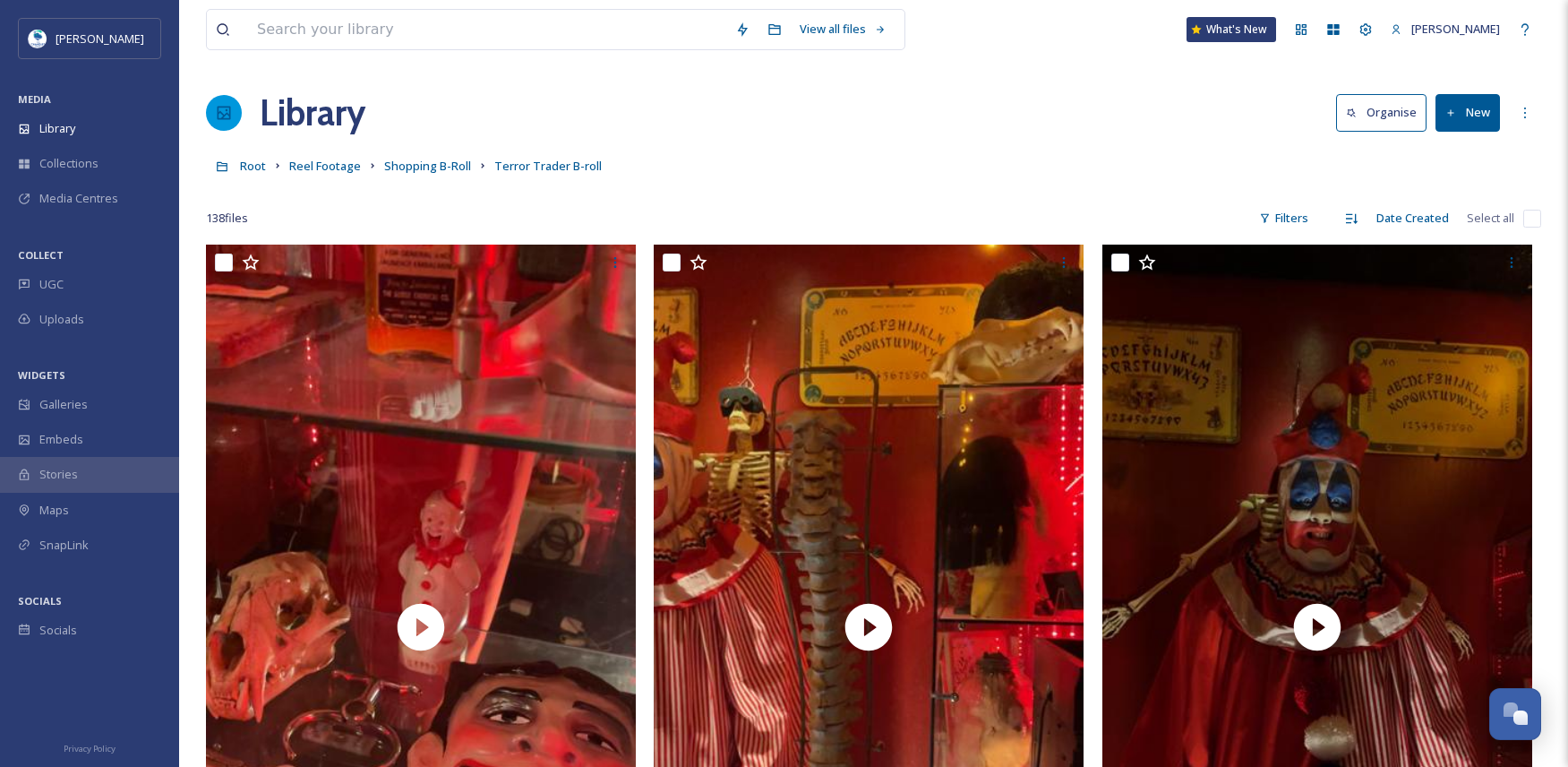
click at [1470, 91] on div "Library Organise New" at bounding box center [874, 112] width 1335 height 54
click at [1471, 96] on button "New" at bounding box center [1468, 113] width 64 height 37
click at [1463, 163] on span "File Upload" at bounding box center [1459, 154] width 59 height 17
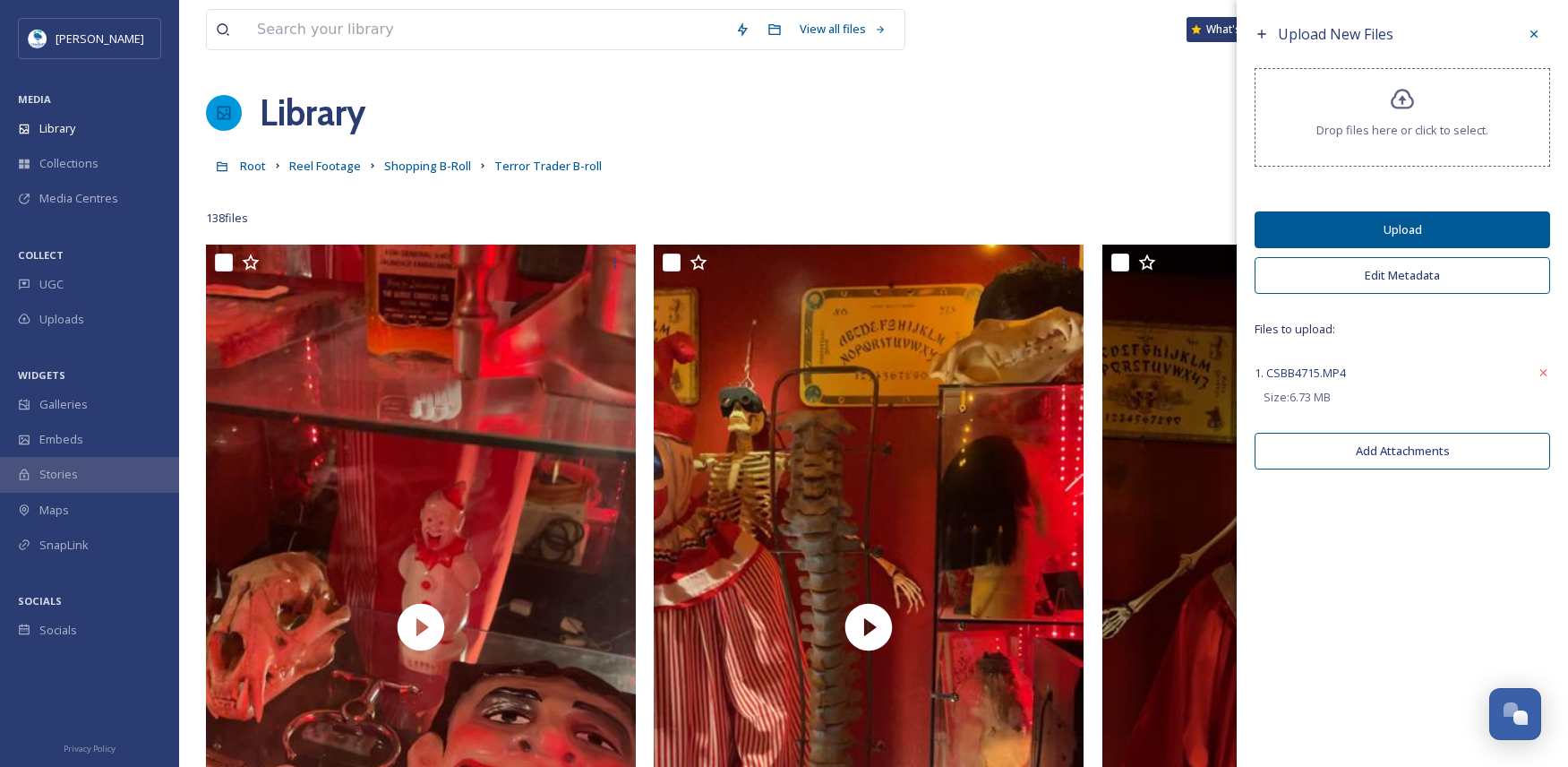
click at [1409, 284] on button "Edit Metadata" at bounding box center [1403, 275] width 296 height 37
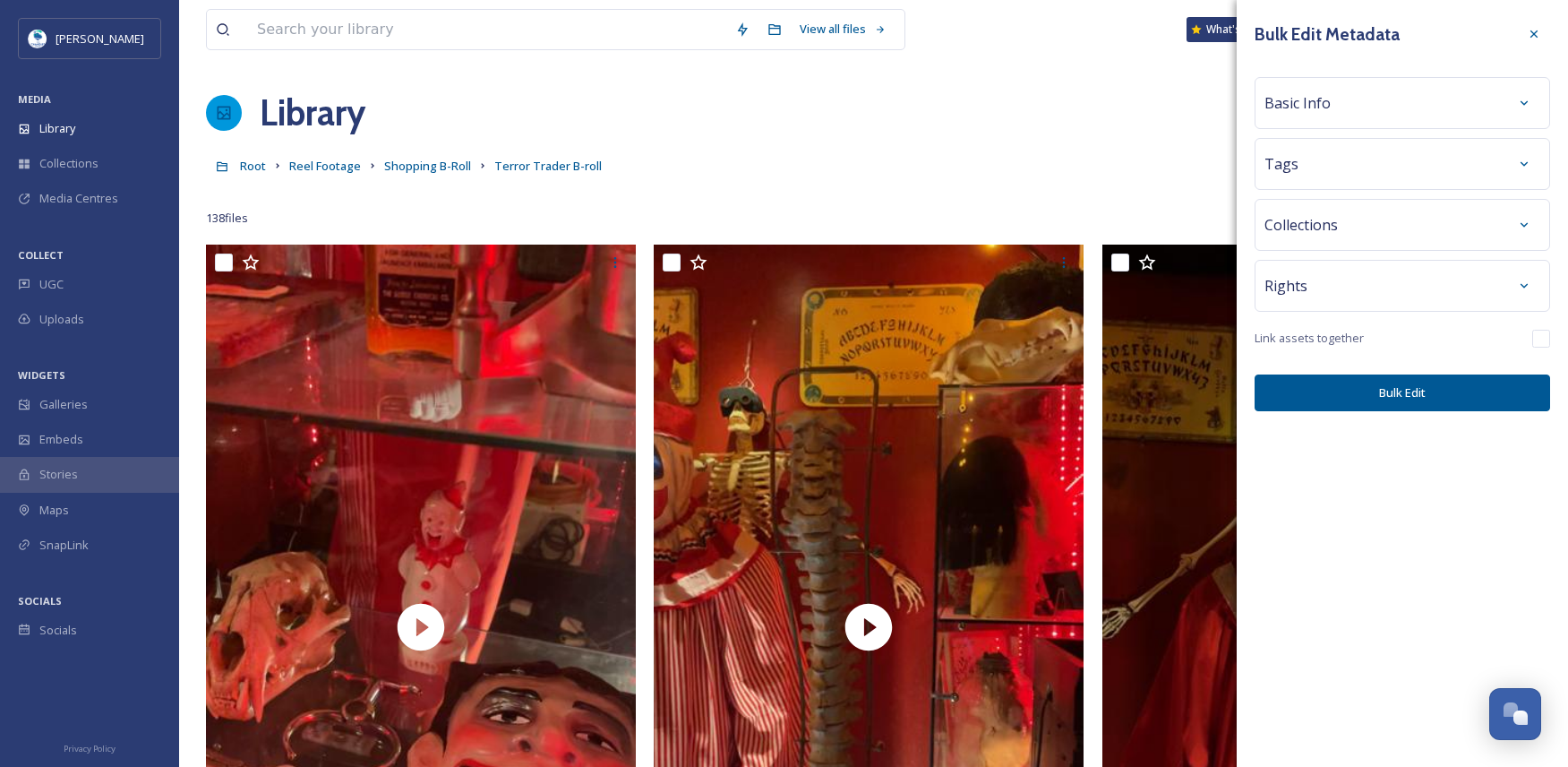
click at [1324, 98] on span "Basic Info" at bounding box center [1297, 103] width 66 height 21
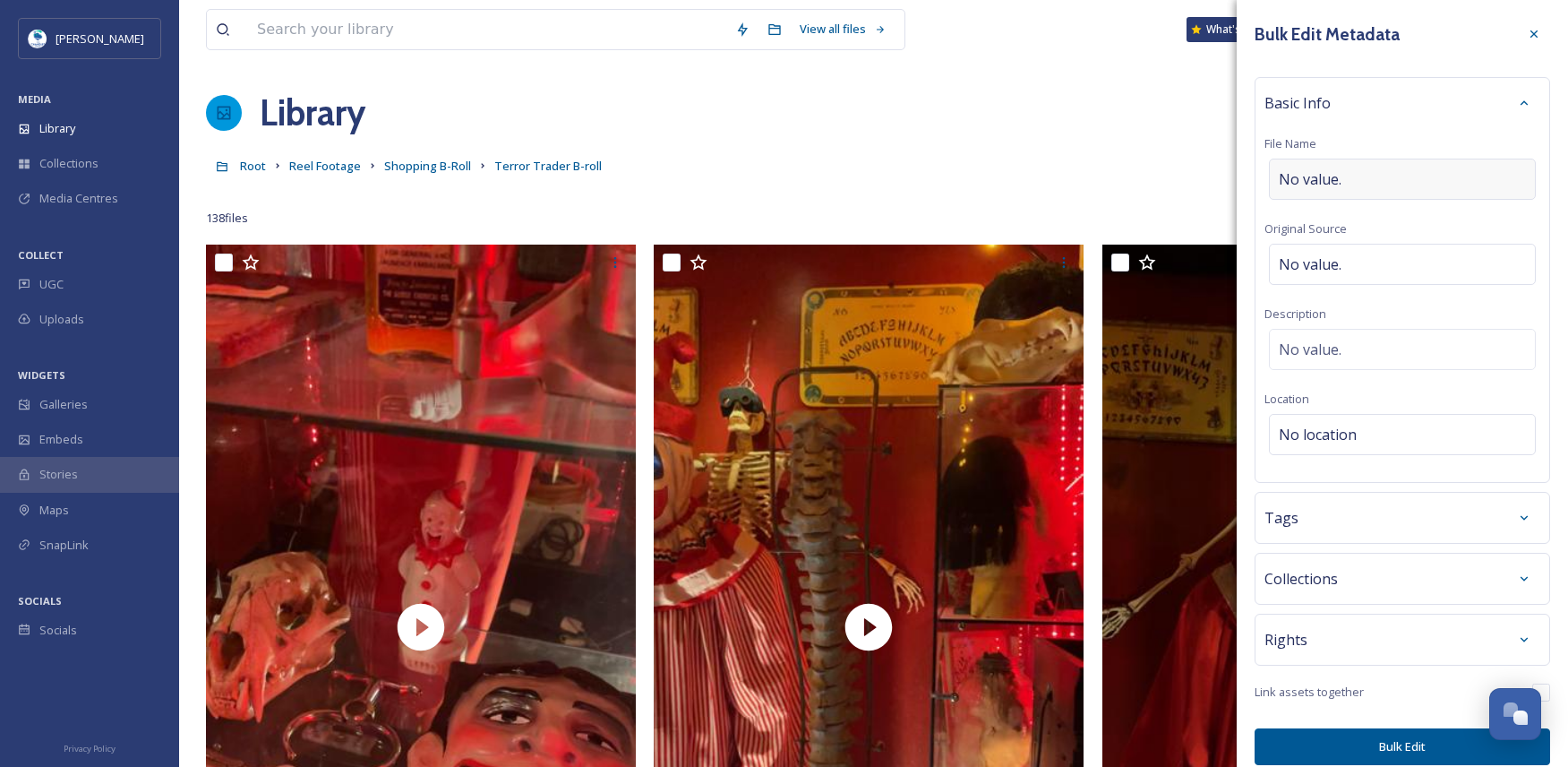
click at [1305, 163] on div "No value." at bounding box center [1403, 179] width 267 height 41
drag, startPoint x: 1422, startPoint y: 185, endPoint x: 1362, endPoint y: 185, distance: 60.0
click at [1362, 185] on input "Terror Trader Store" at bounding box center [1402, 179] width 275 height 41
type input "Terror Trader"
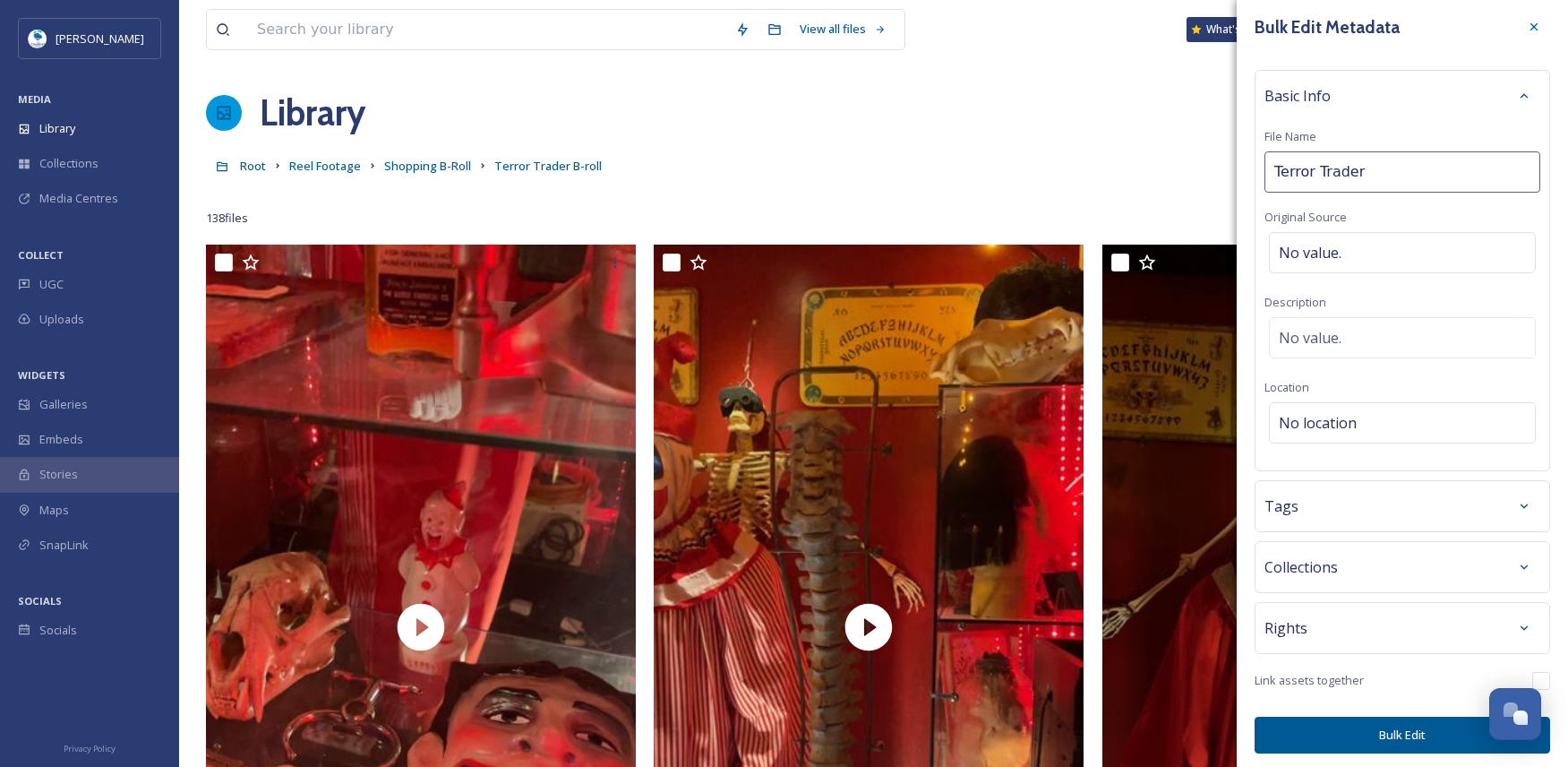
scroll to position [12, 0]
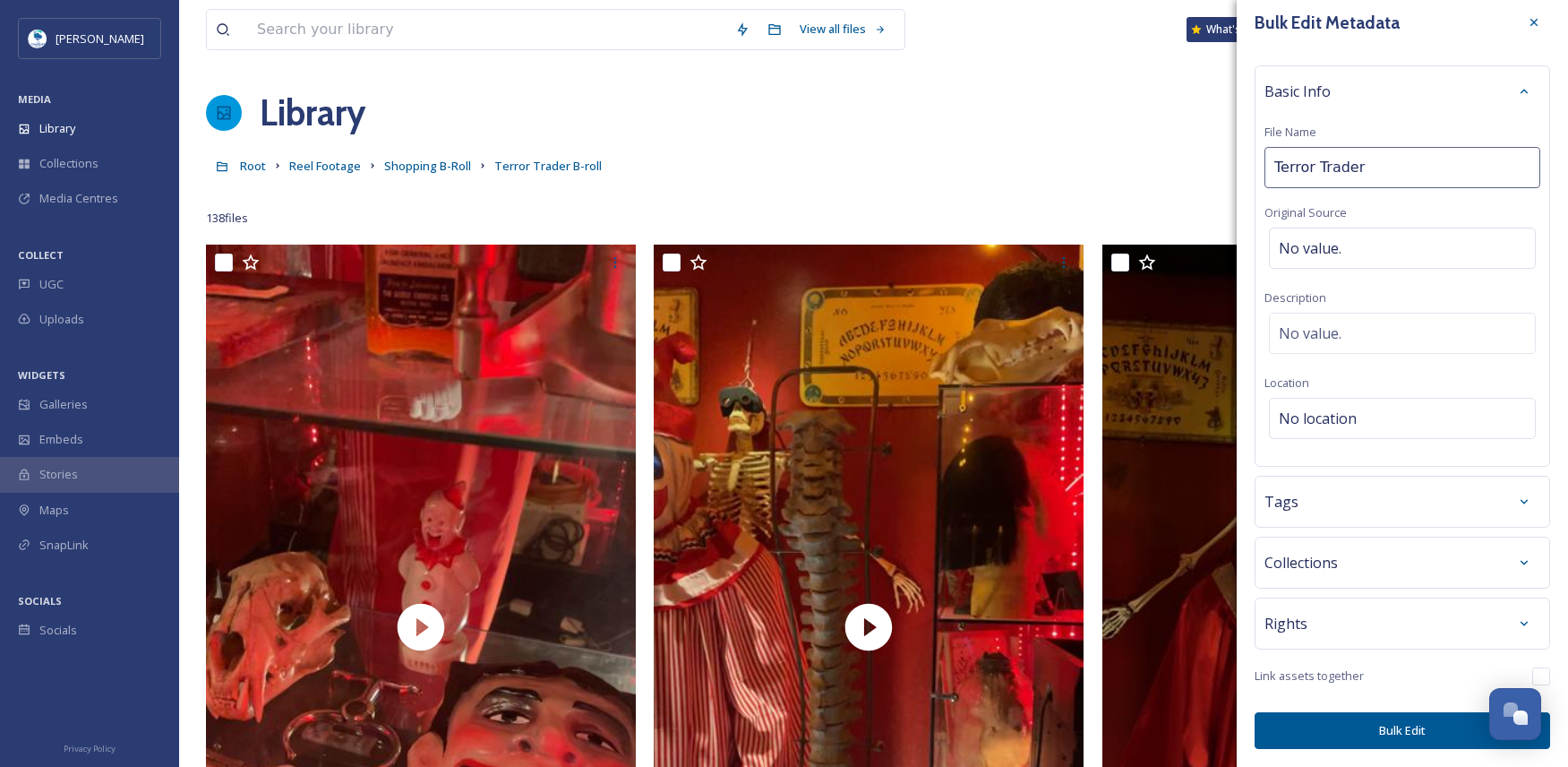
click at [1328, 516] on div "Tags" at bounding box center [1402, 501] width 275 height 32
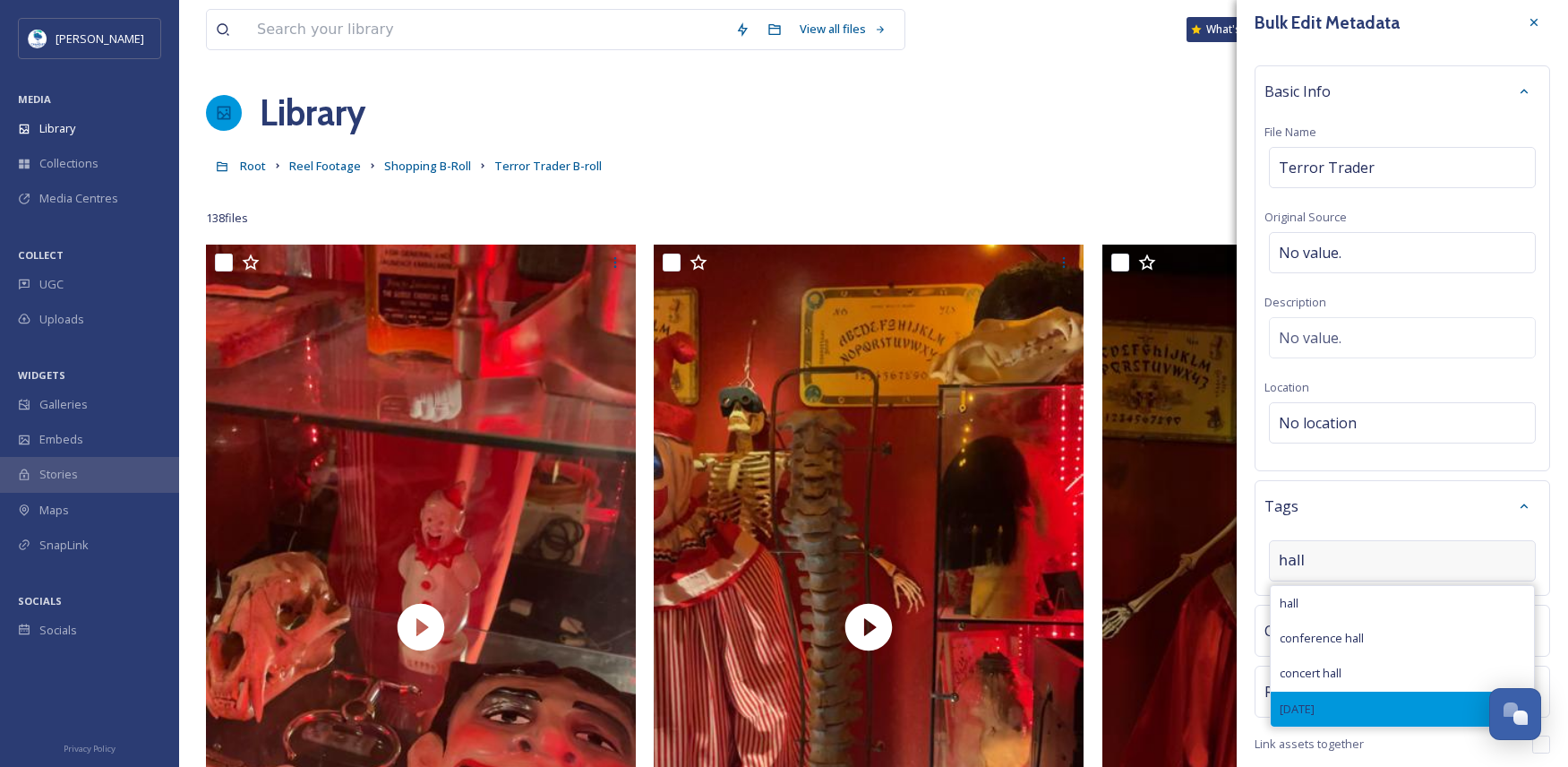
type input "hall"
click at [1340, 706] on div "[DATE]" at bounding box center [1403, 709] width 263 height 35
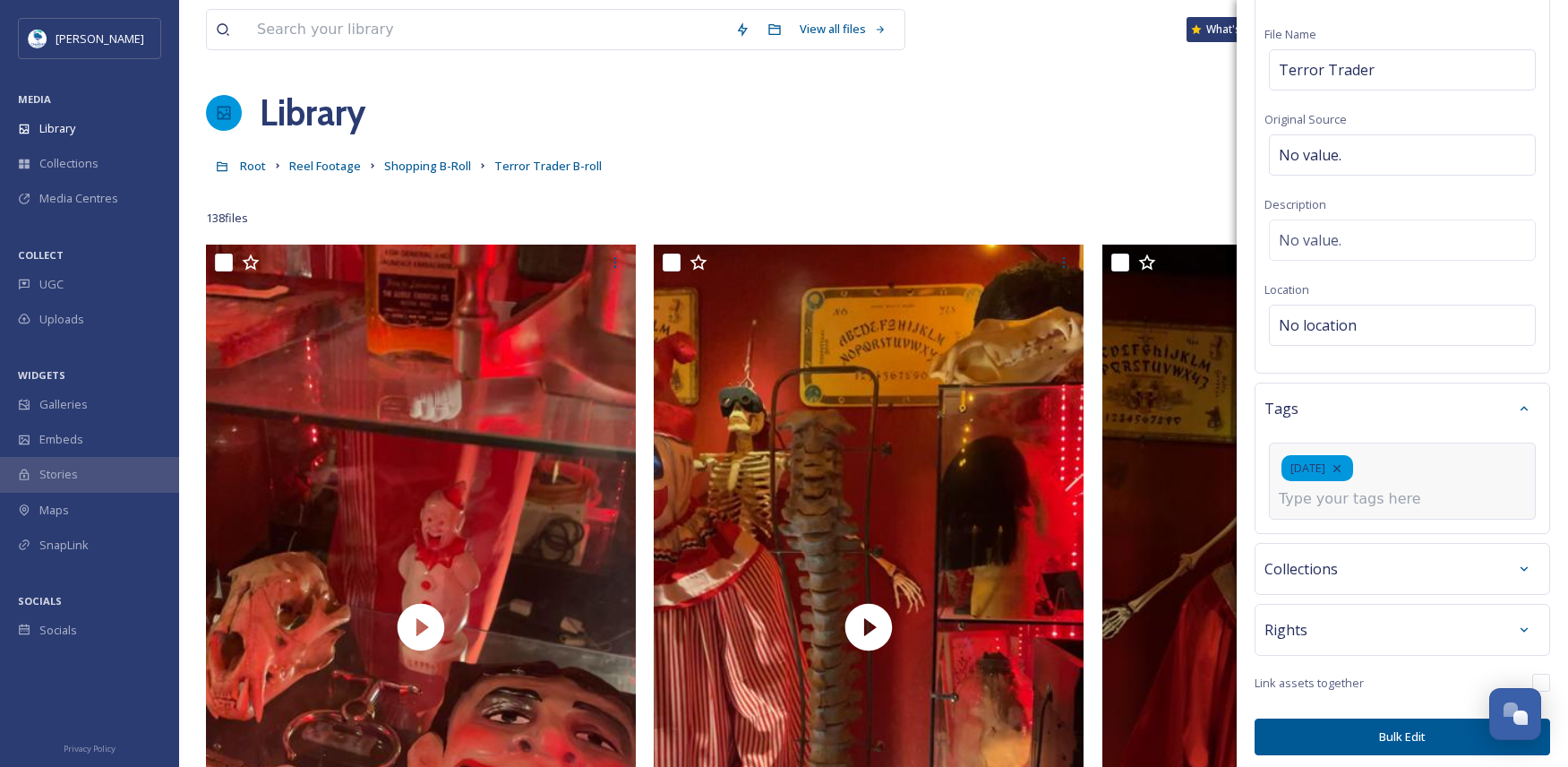
scroll to position [116, 0]
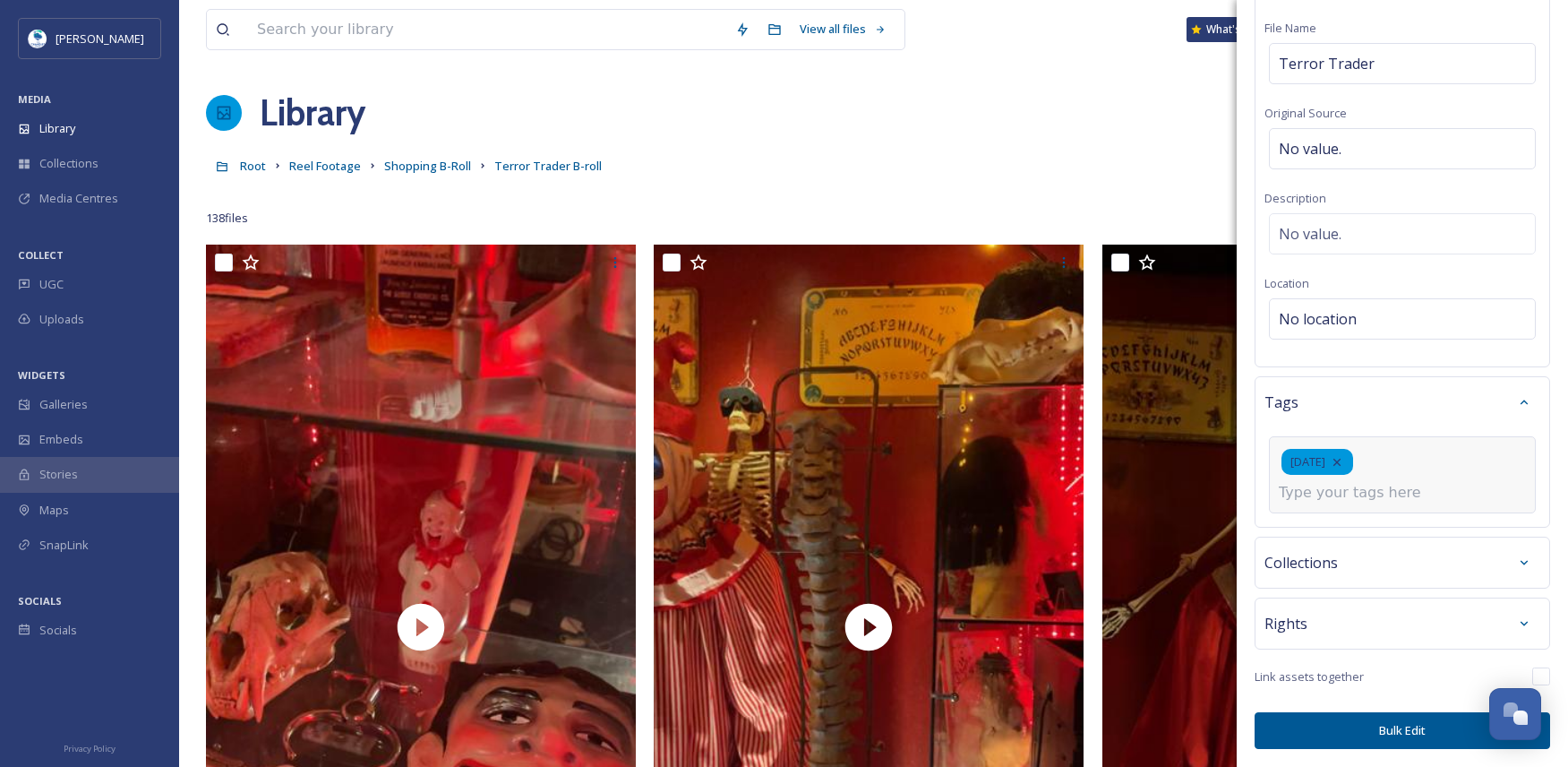
click at [1350, 734] on button "Bulk Edit" at bounding box center [1403, 730] width 296 height 37
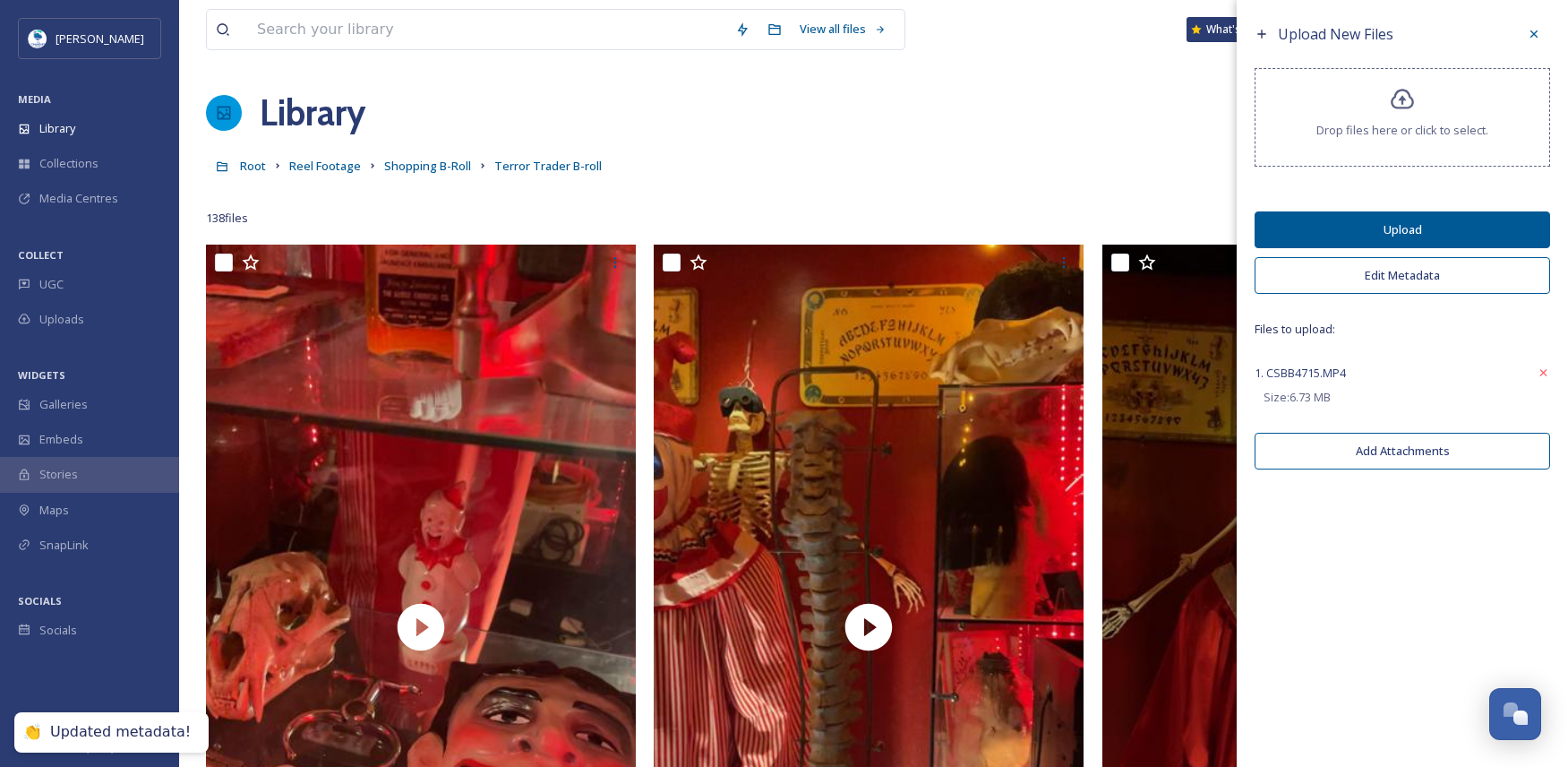
click at [1406, 235] on button "Upload" at bounding box center [1403, 230] width 296 height 37
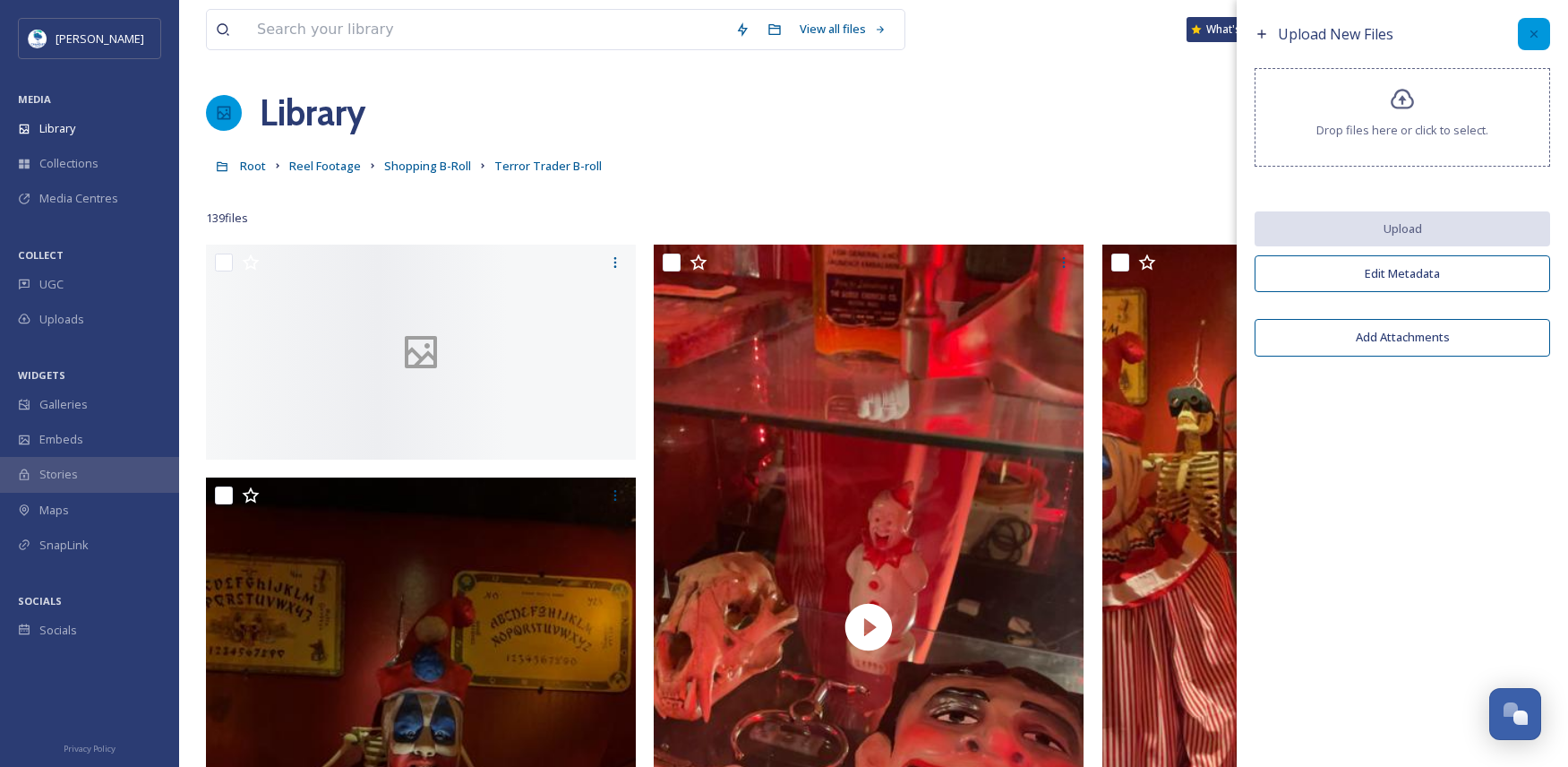
click at [1534, 30] on icon at bounding box center [1534, 34] width 15 height 15
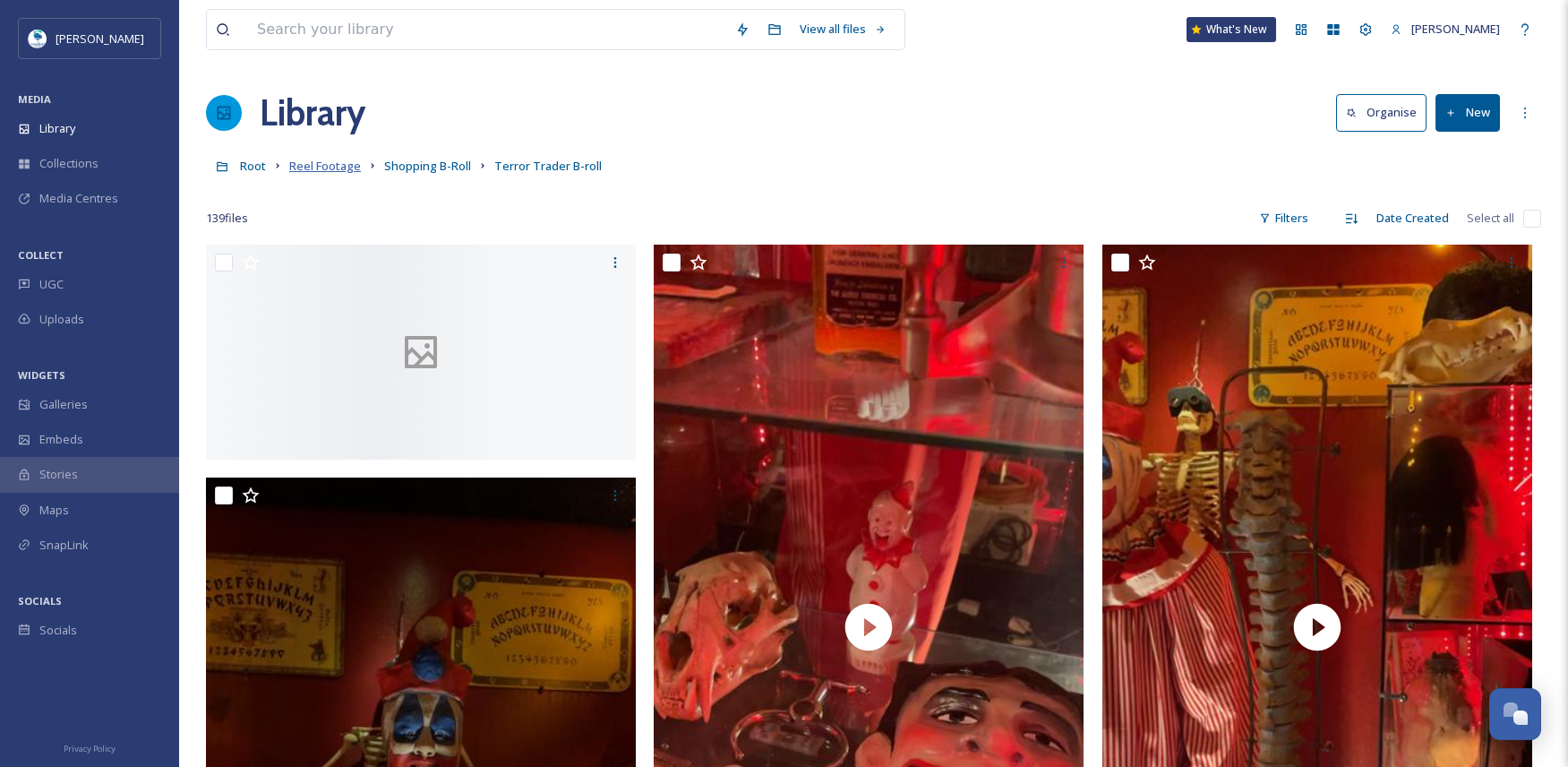
click at [329, 164] on span "Reel Footage" at bounding box center [325, 165] width 72 height 17
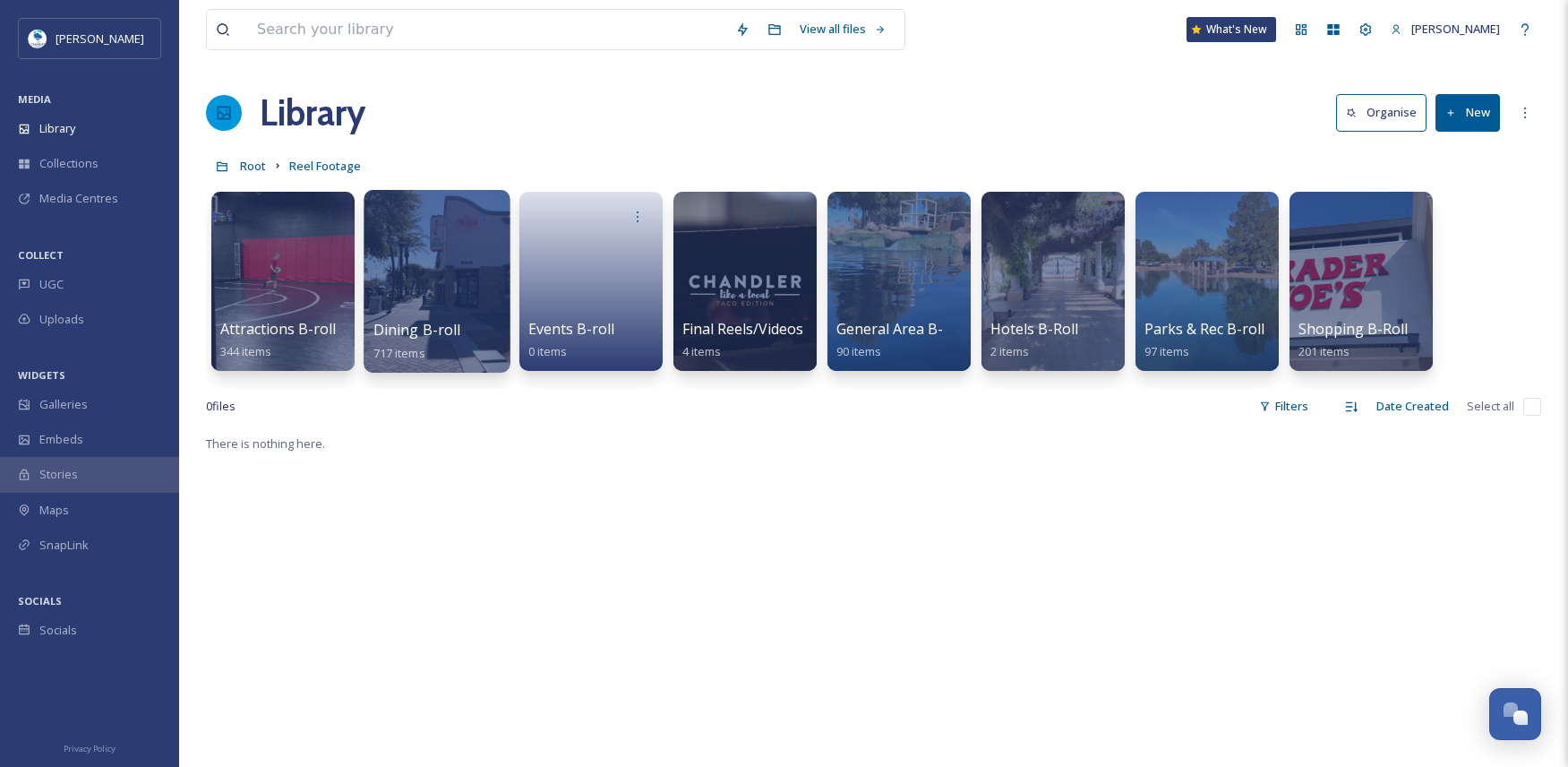
click at [431, 300] on div at bounding box center [437, 281] width 146 height 183
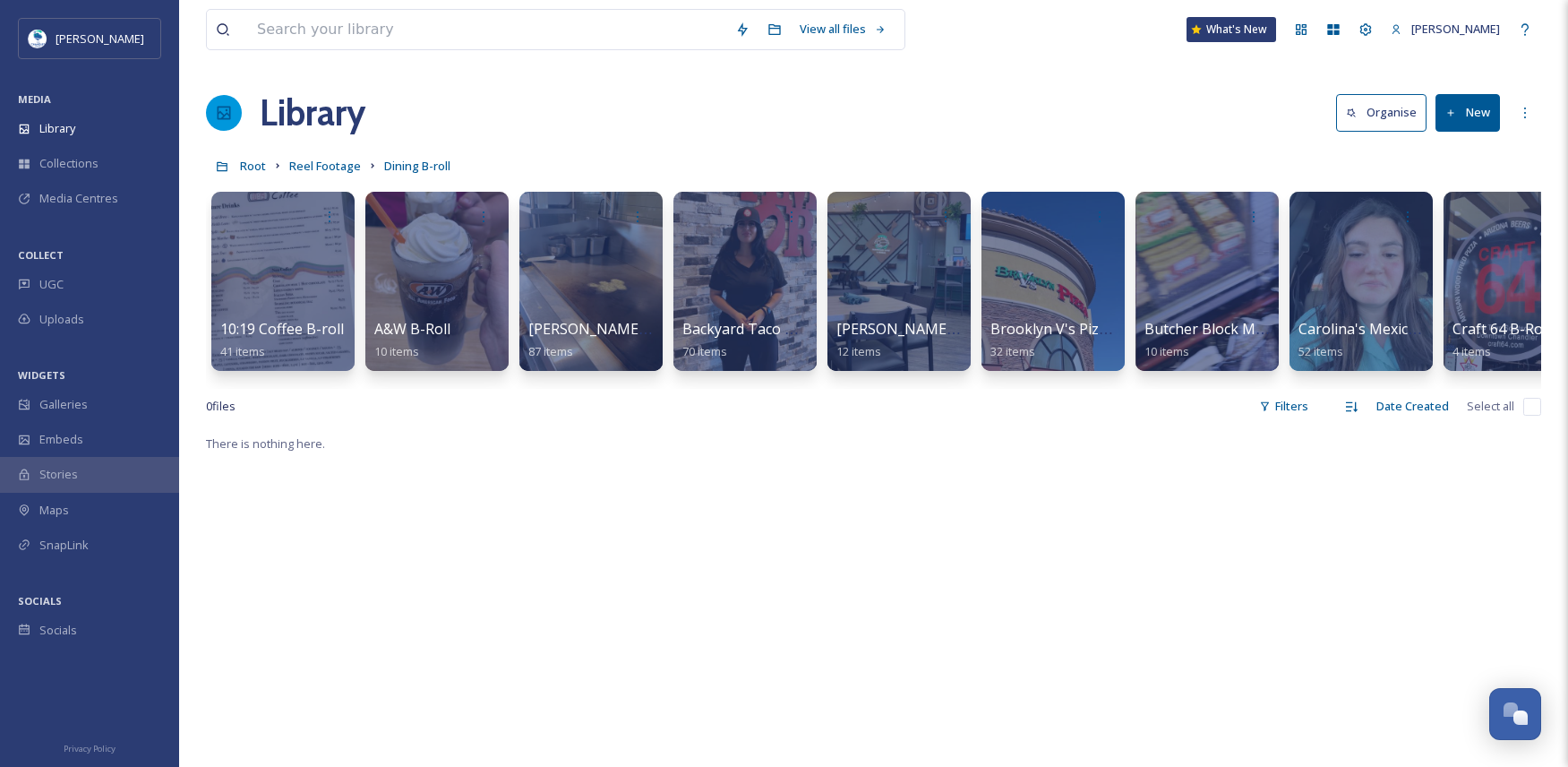
click at [1465, 99] on button "New" at bounding box center [1468, 113] width 64 height 37
click at [1465, 227] on div "Folder" at bounding box center [1448, 225] width 101 height 35
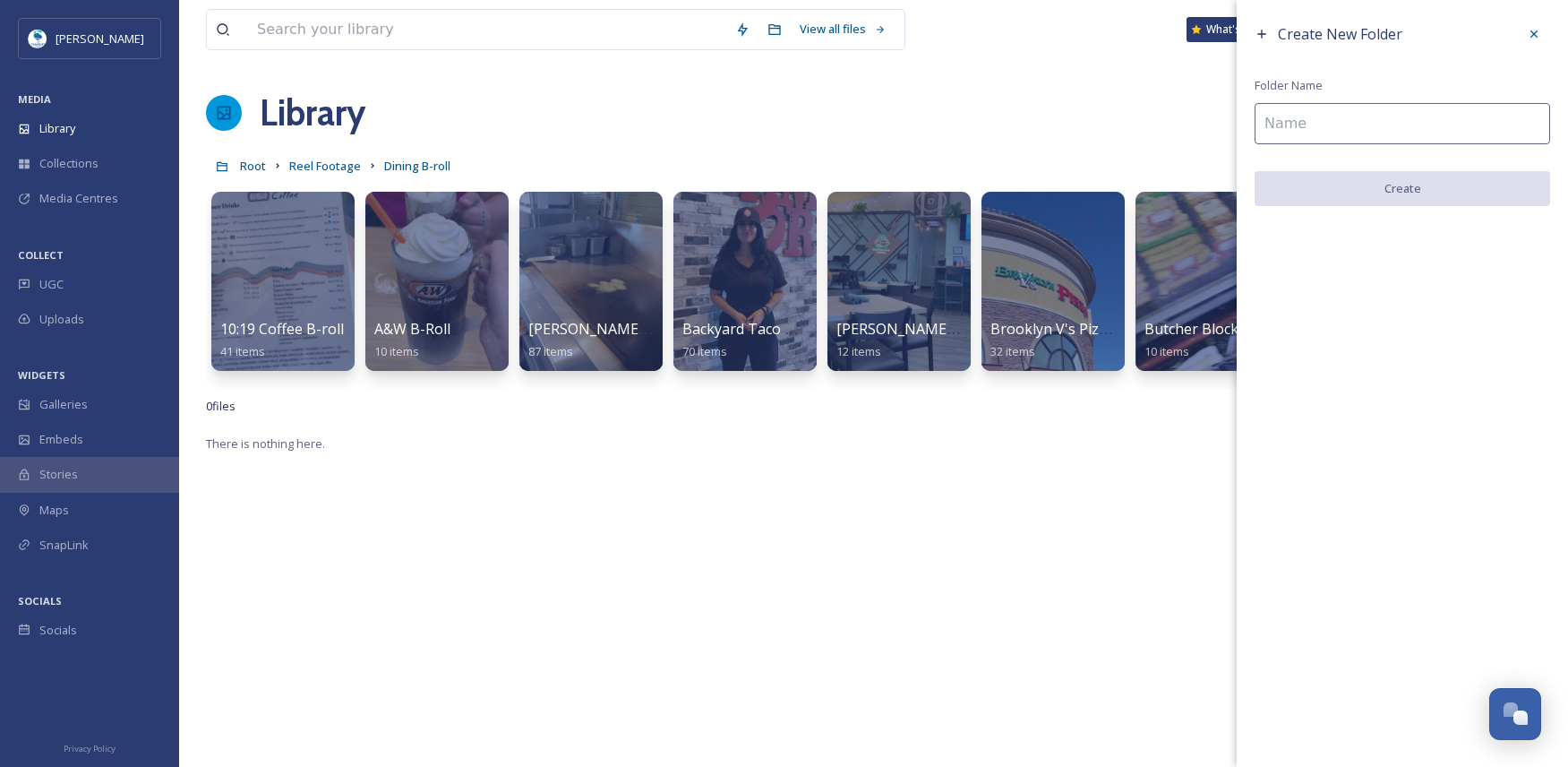
click at [1365, 120] on input at bounding box center [1403, 124] width 296 height 41
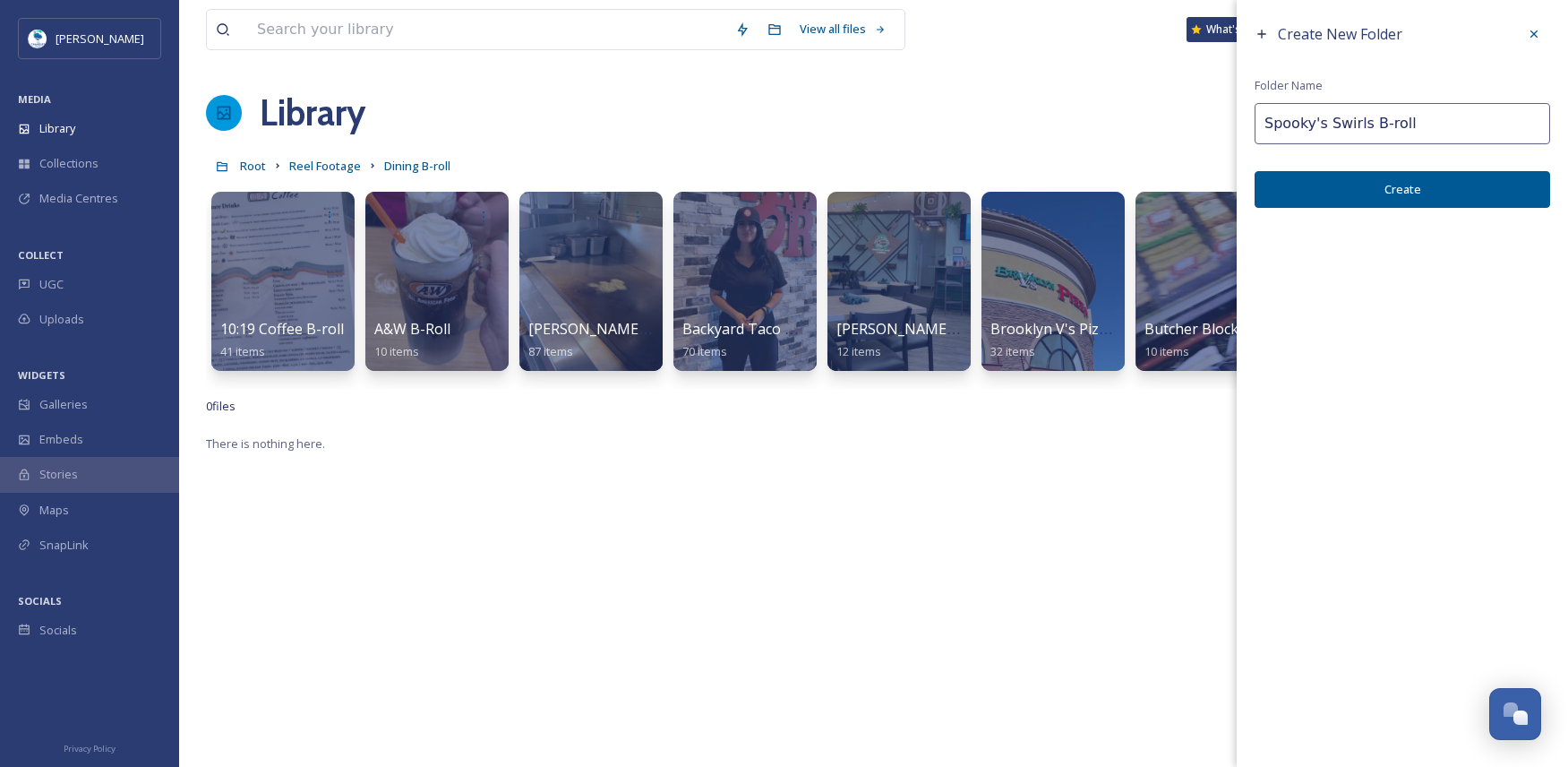
type input "Spooky's Swirls B-roll"
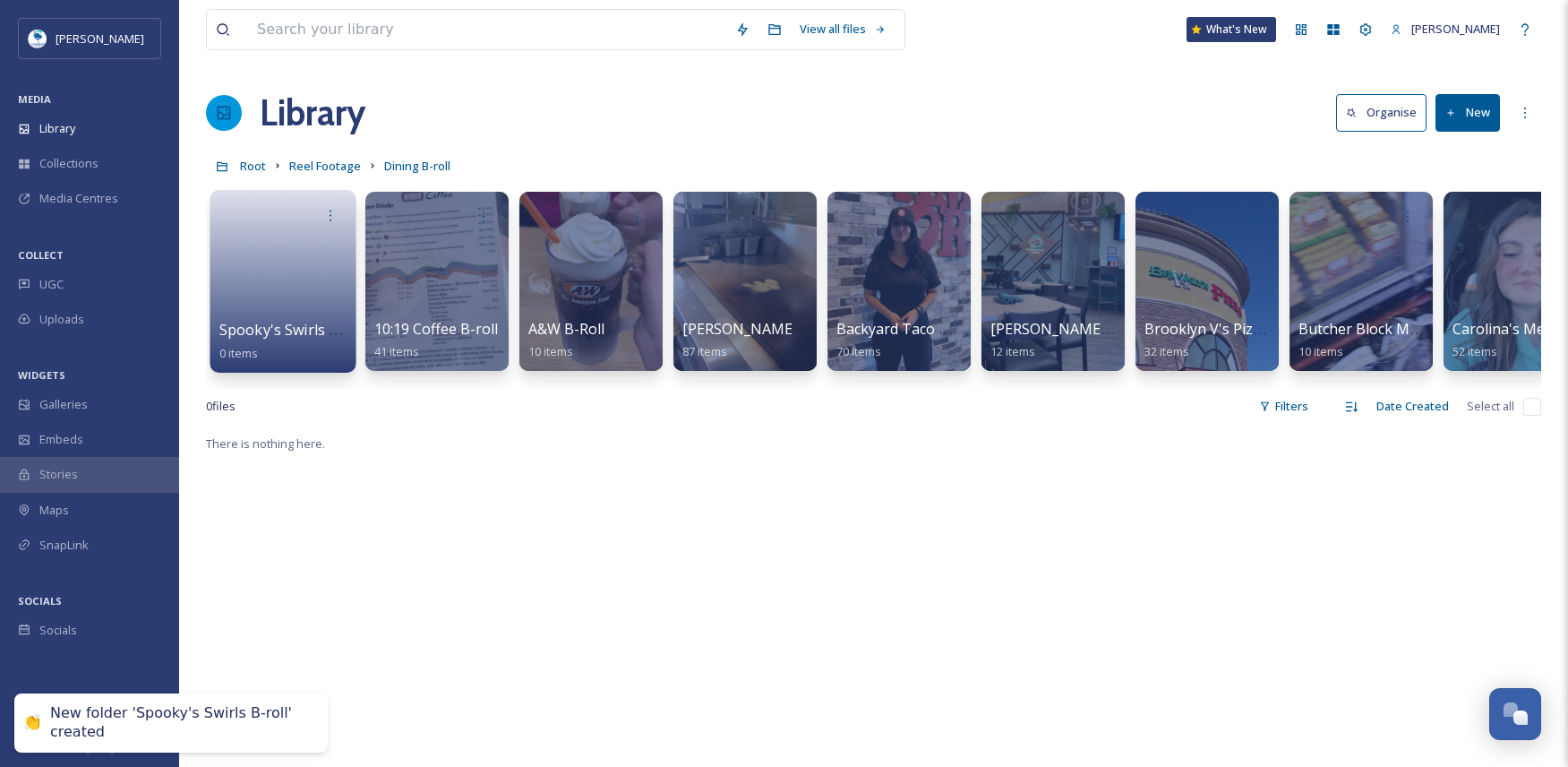
click at [282, 269] on link at bounding box center [283, 274] width 128 height 87
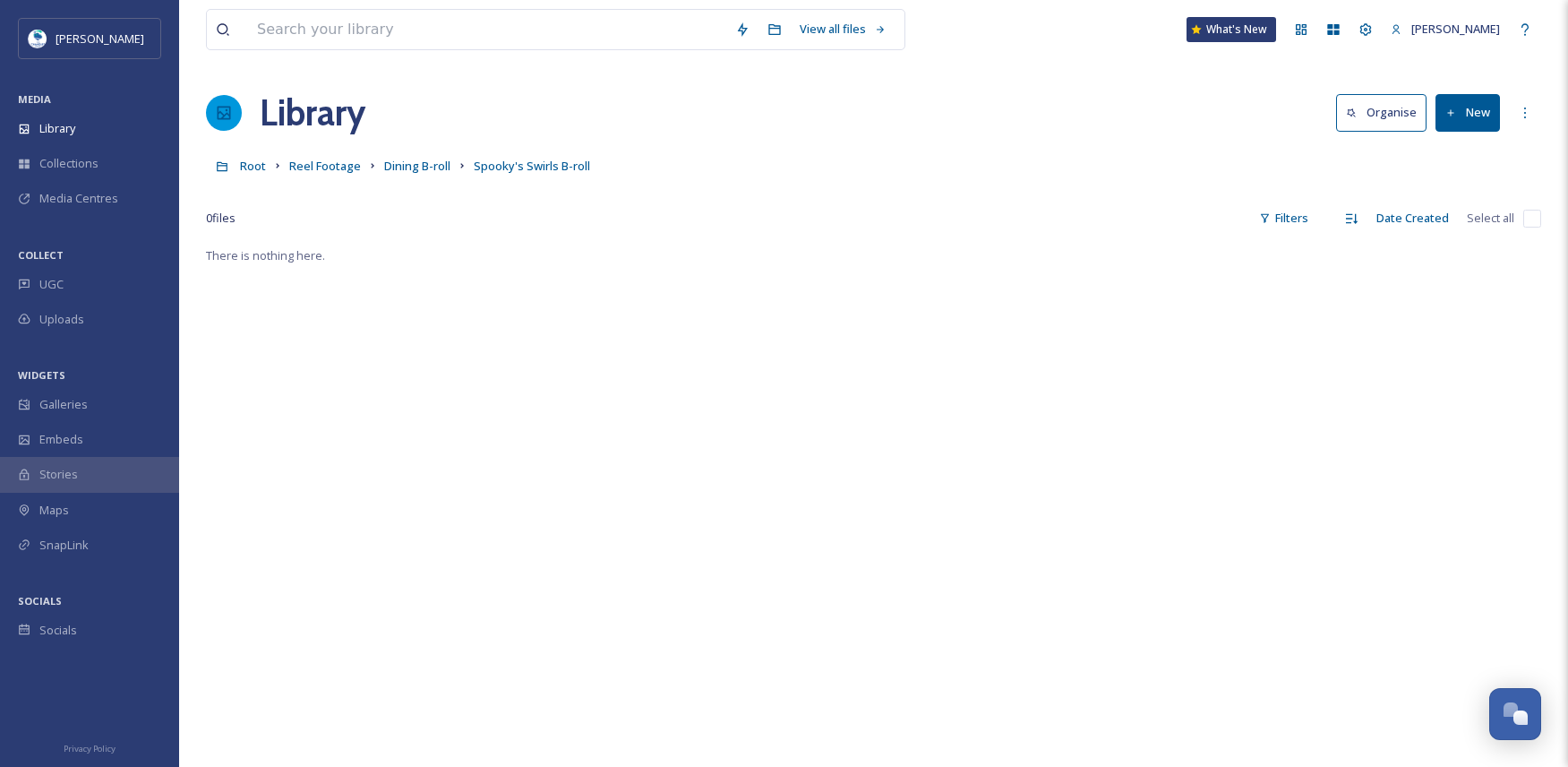
click at [1478, 110] on button "New" at bounding box center [1468, 113] width 64 height 37
click at [1472, 157] on span "File Upload" at bounding box center [1459, 154] width 59 height 17
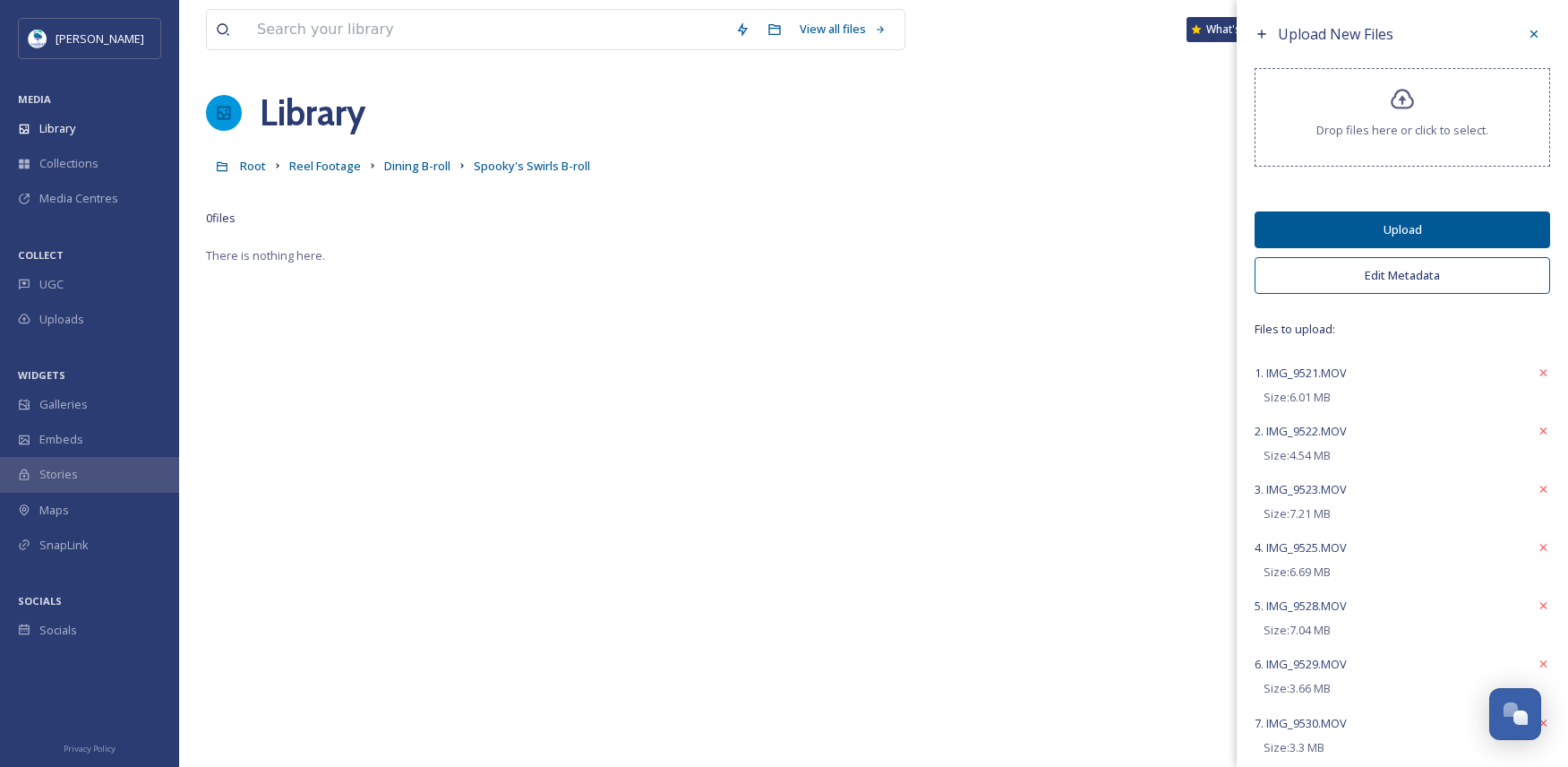
click at [1409, 284] on button "Edit Metadata" at bounding box center [1403, 275] width 296 height 37
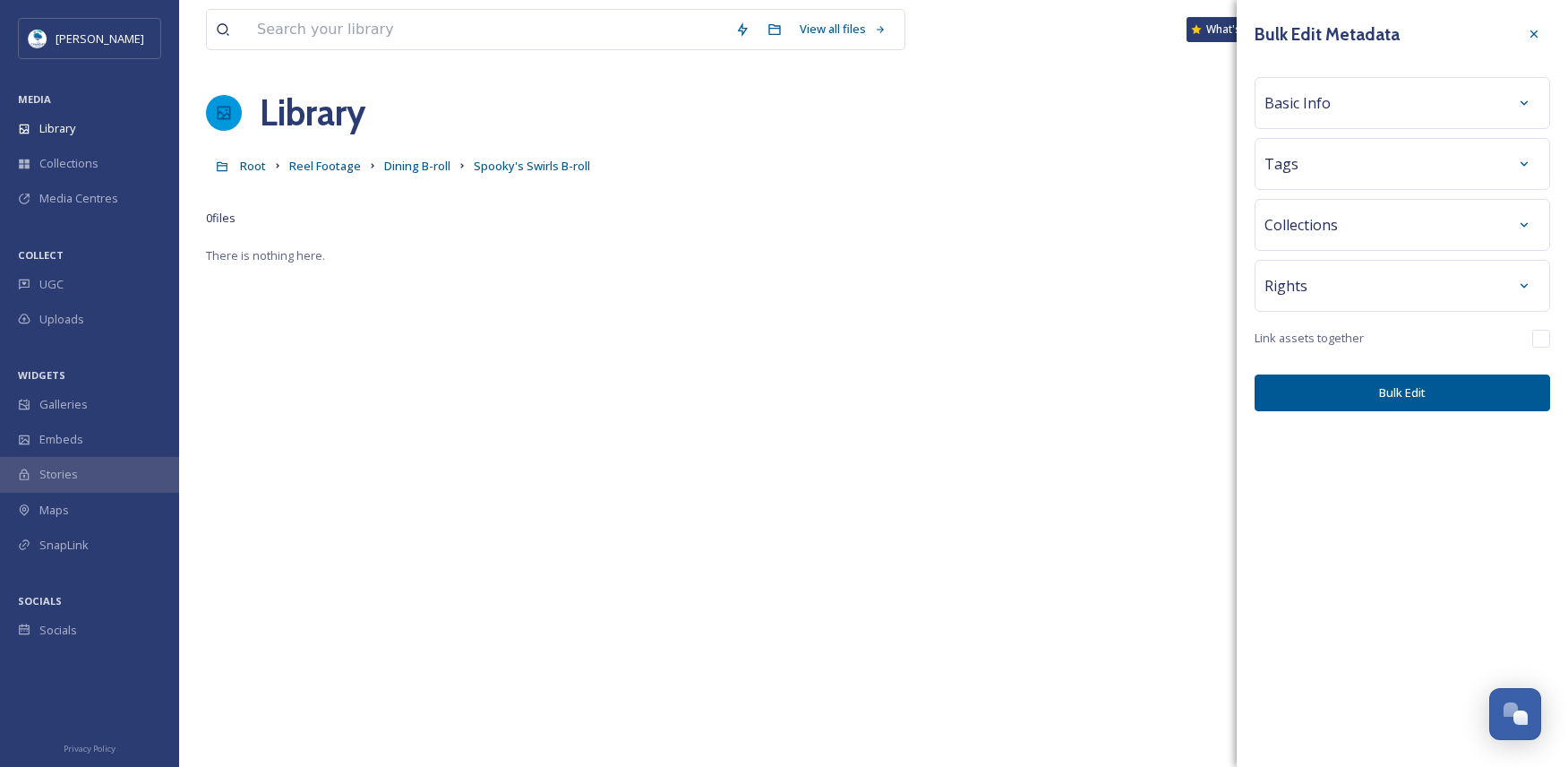
click at [1324, 115] on div "Basic Info" at bounding box center [1402, 102] width 275 height 32
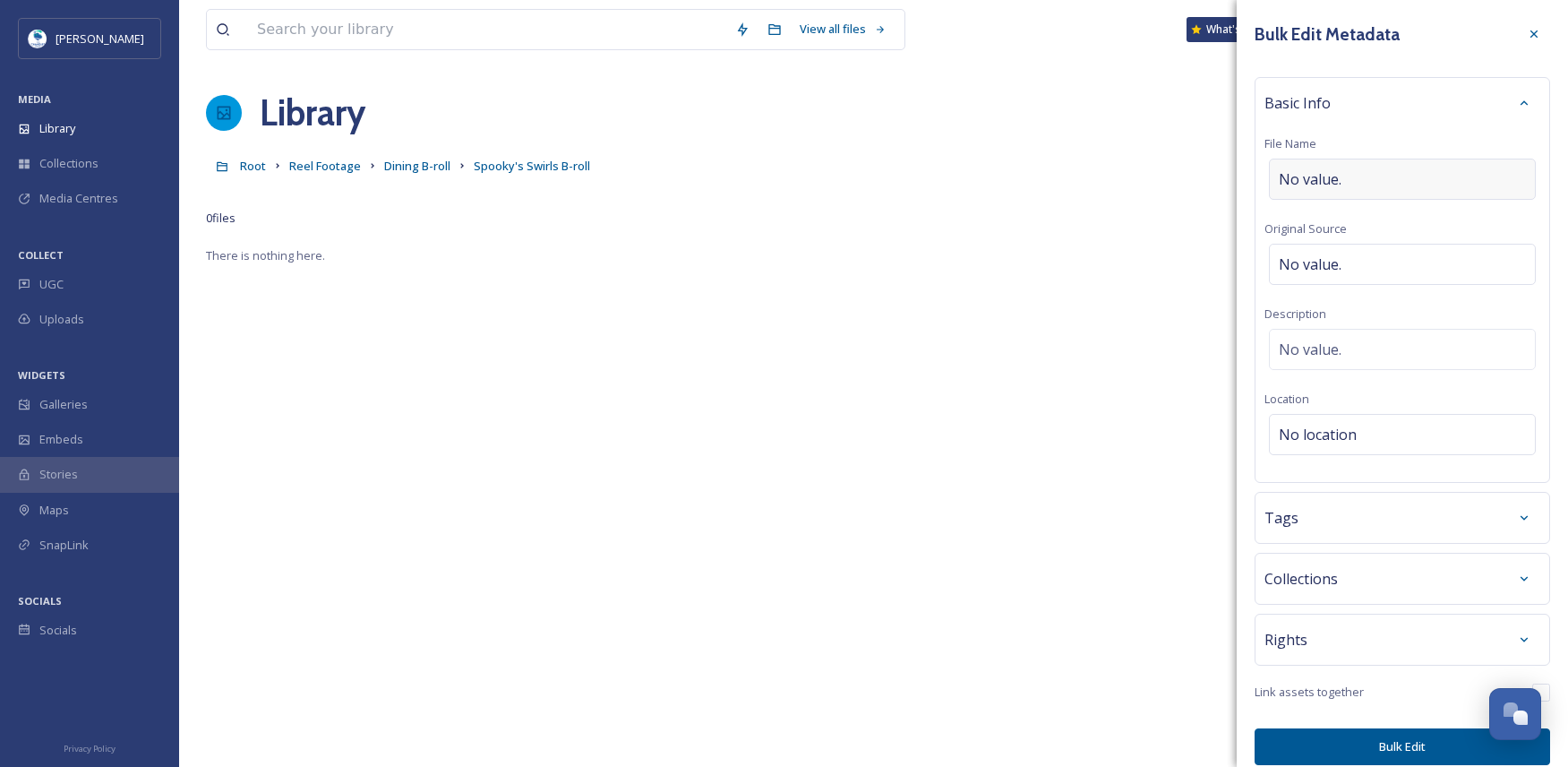
click at [1341, 169] on div "No value." at bounding box center [1403, 179] width 267 height 41
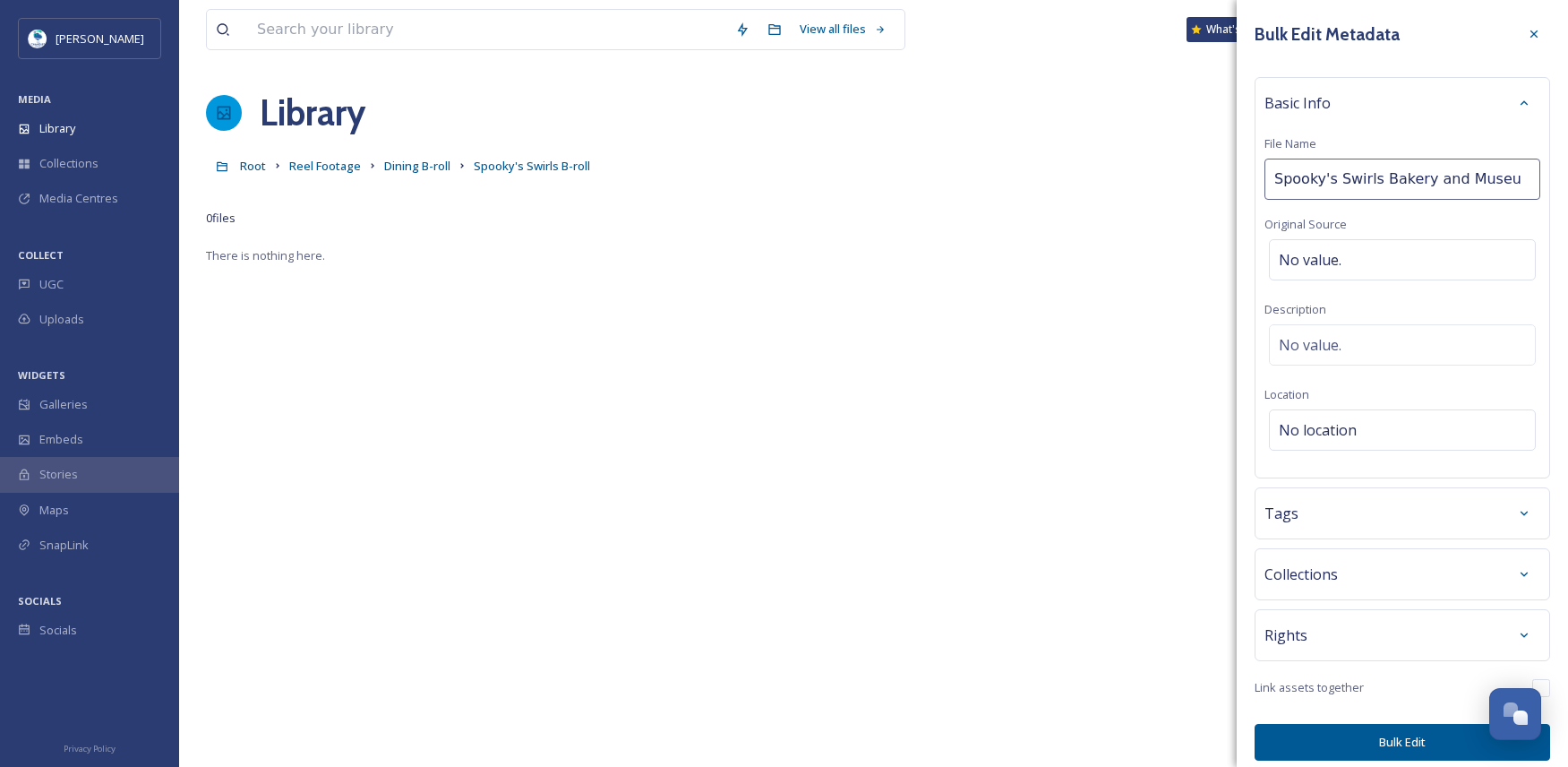
type input "Spooky's Swirls Bakery and Museum"
click at [1328, 523] on div "Tags" at bounding box center [1402, 513] width 275 height 32
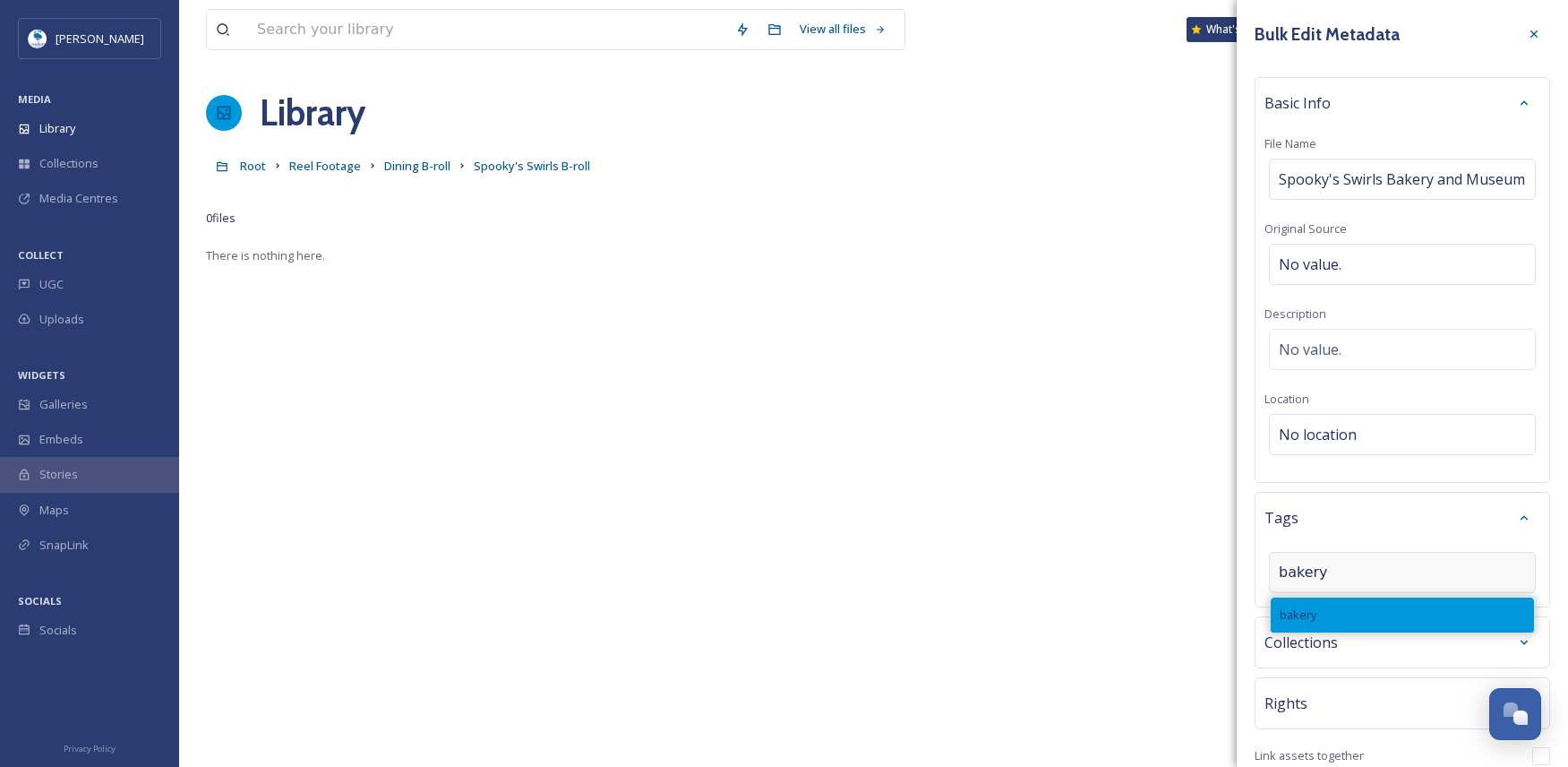
type input "bakery"
click at [1330, 633] on div "bakery" at bounding box center [1403, 615] width 263 height 35
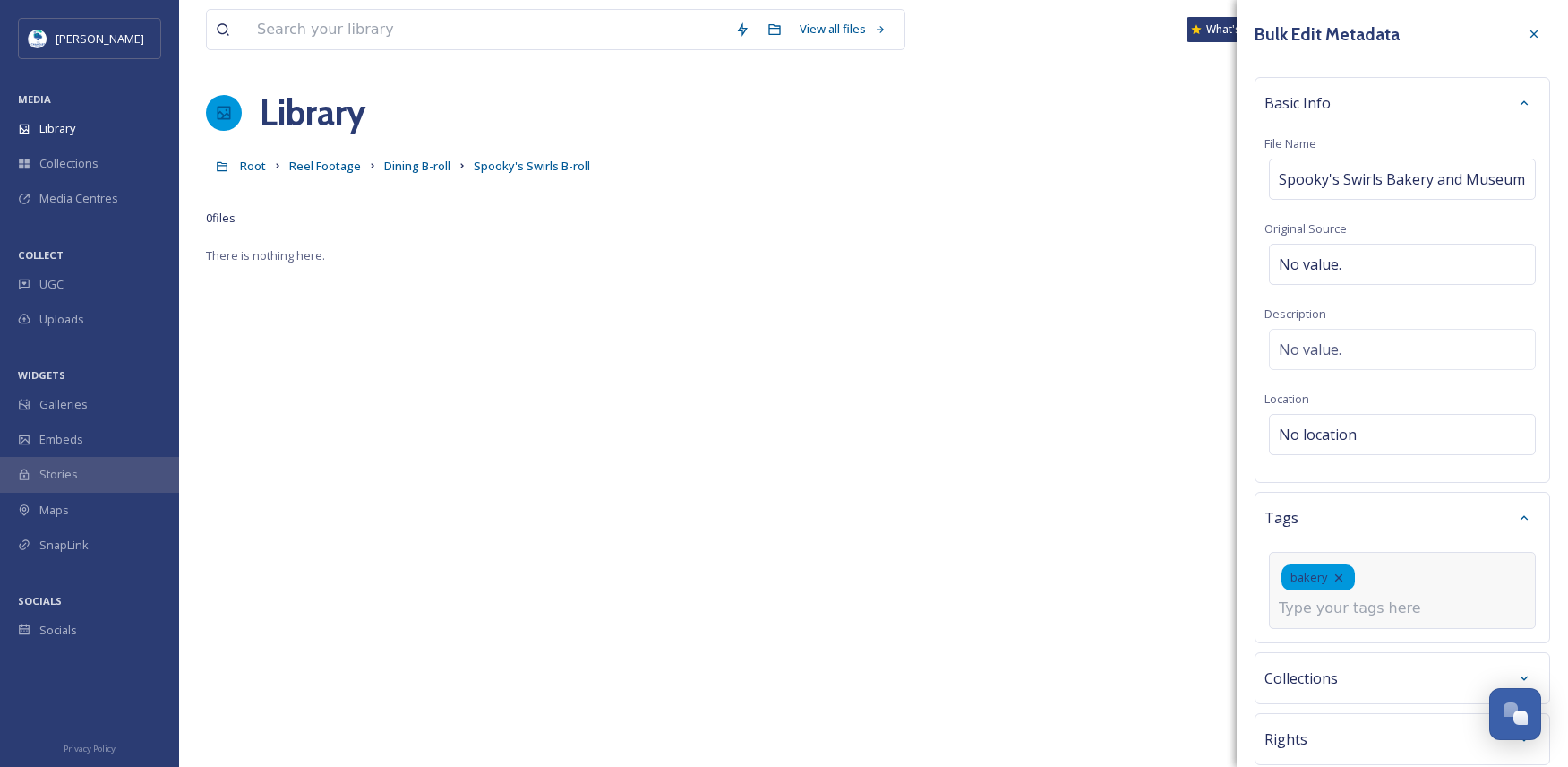
click at [1348, 619] on input at bounding box center [1368, 608] width 179 height 21
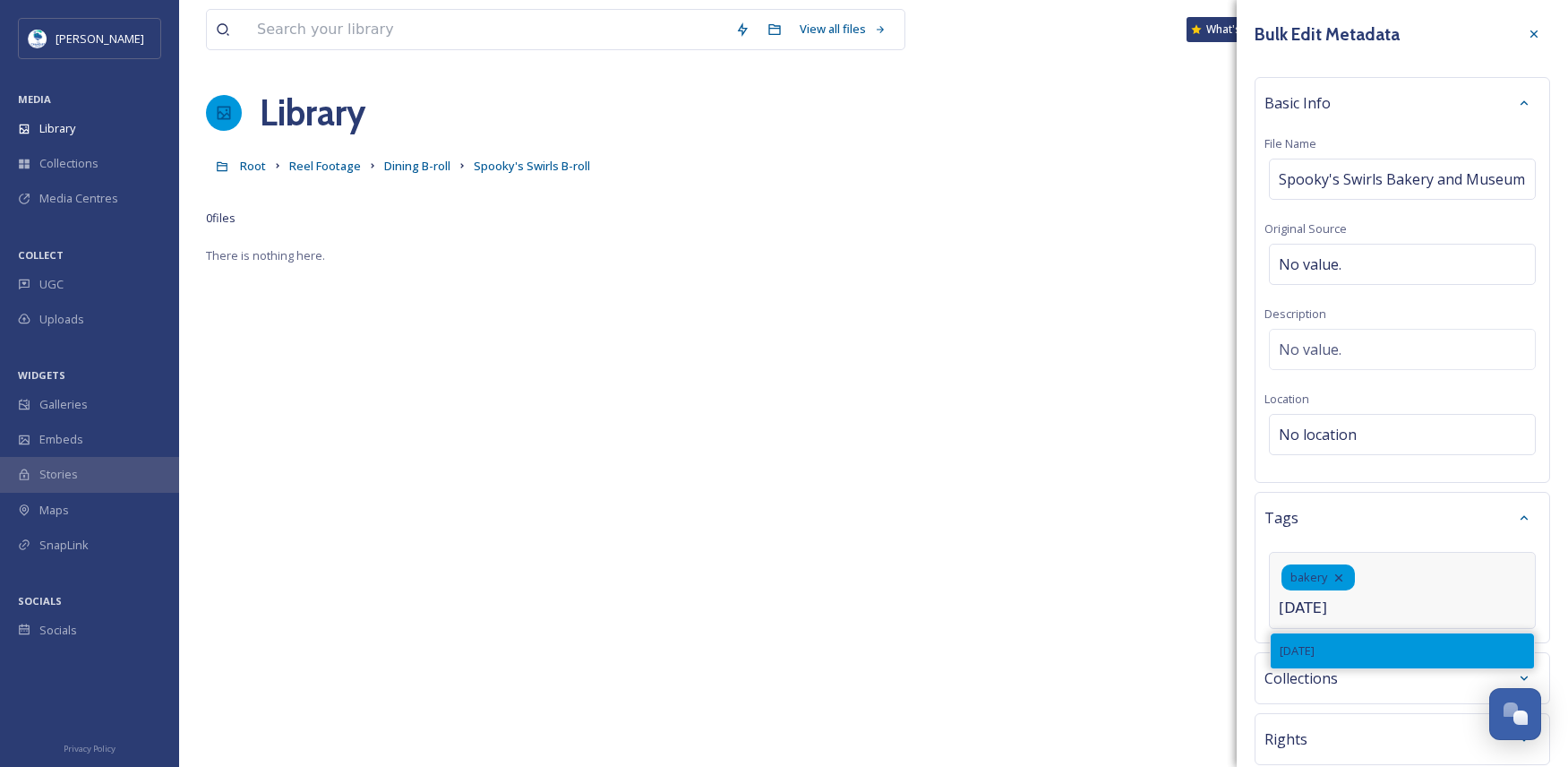
type input "[DATE]"
click at [1338, 668] on div "[DATE]" at bounding box center [1403, 650] width 263 height 35
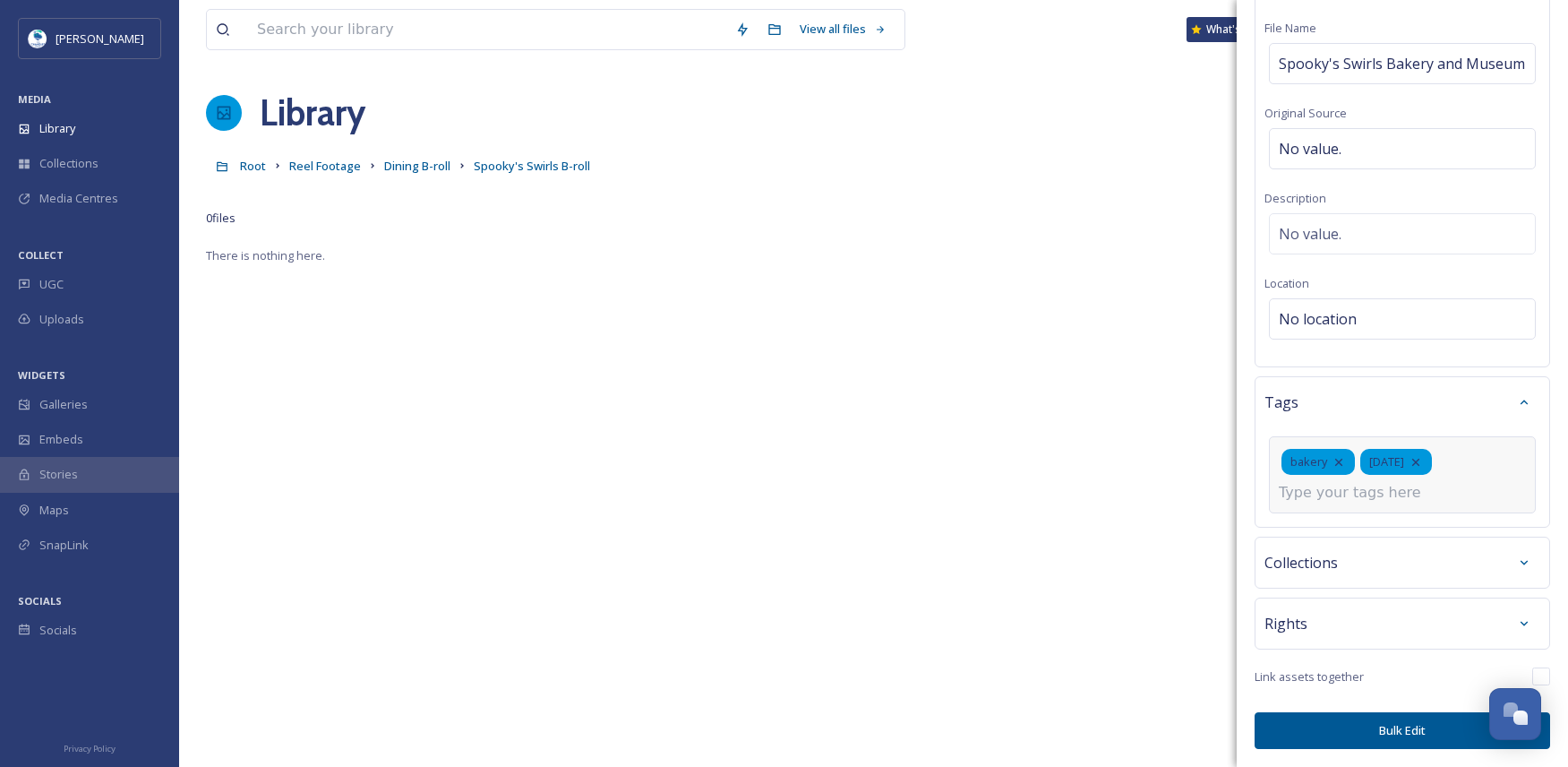
scroll to position [137, 0]
click at [1354, 496] on input at bounding box center [1368, 493] width 179 height 21
type input "m"
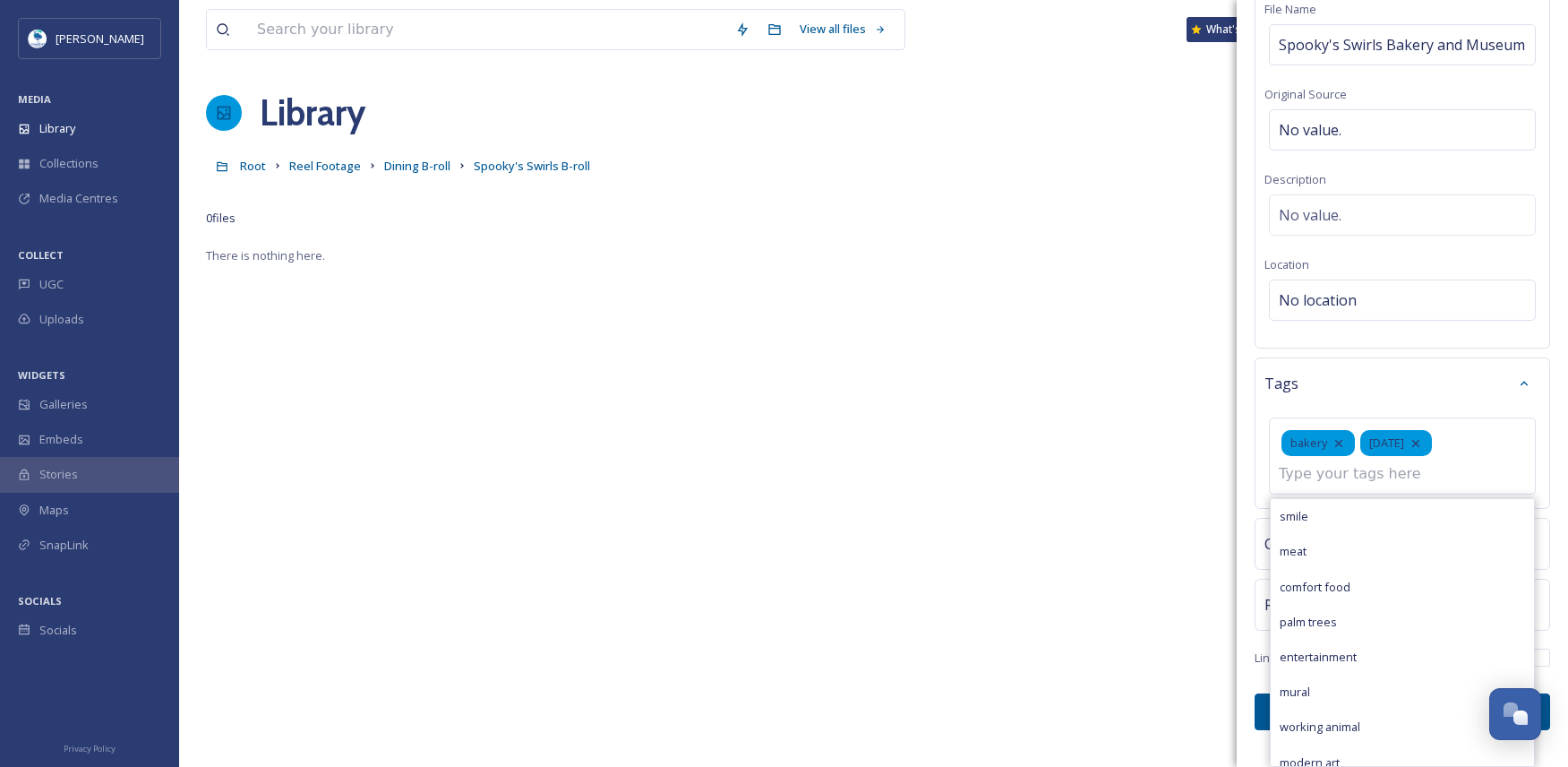
click at [1216, 685] on div "There is nothing here." at bounding box center [874, 628] width 1335 height 767
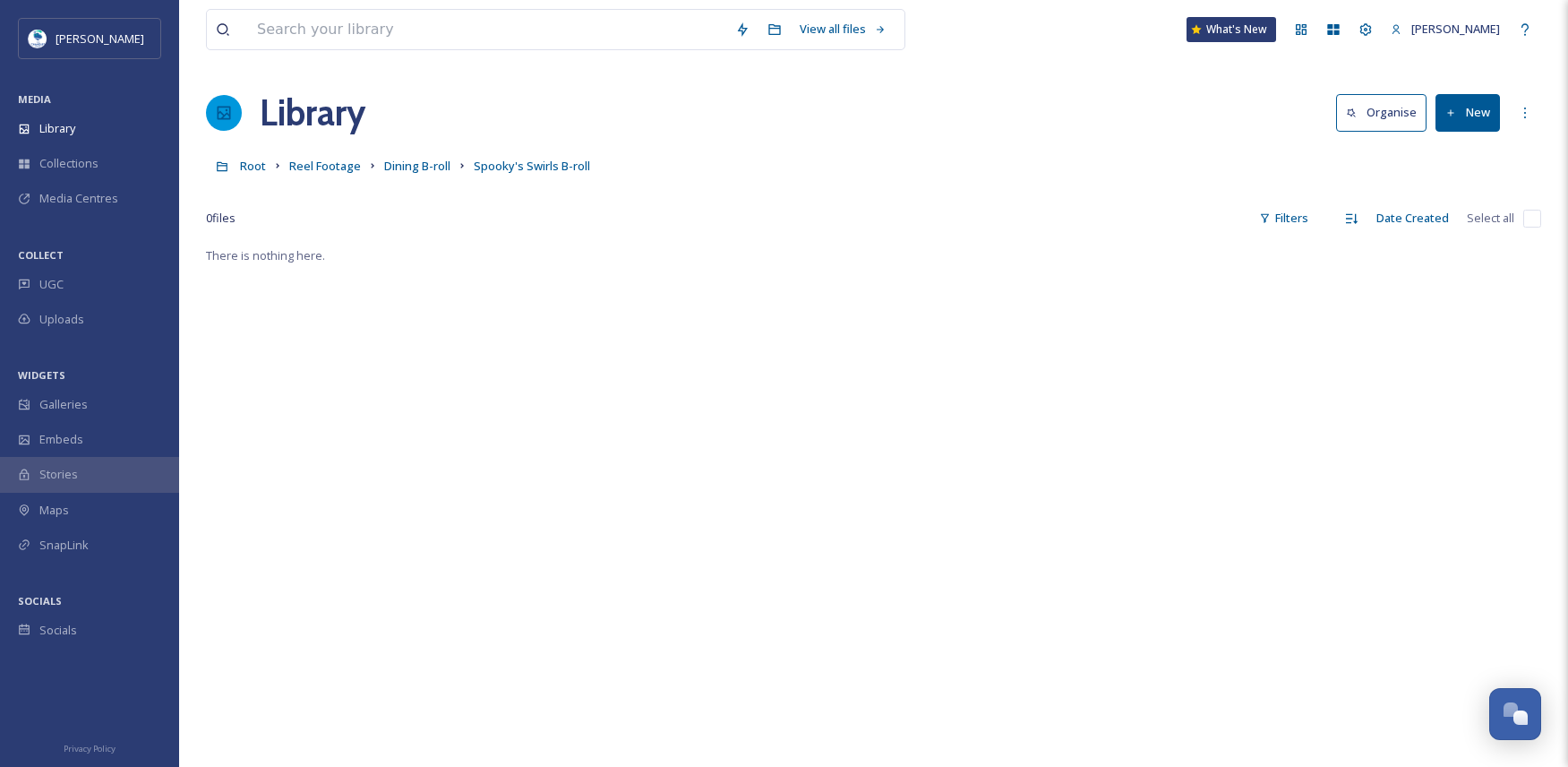
click at [1477, 114] on button "New" at bounding box center [1468, 113] width 64 height 37
click at [1468, 146] on span "File Upload" at bounding box center [1459, 154] width 59 height 17
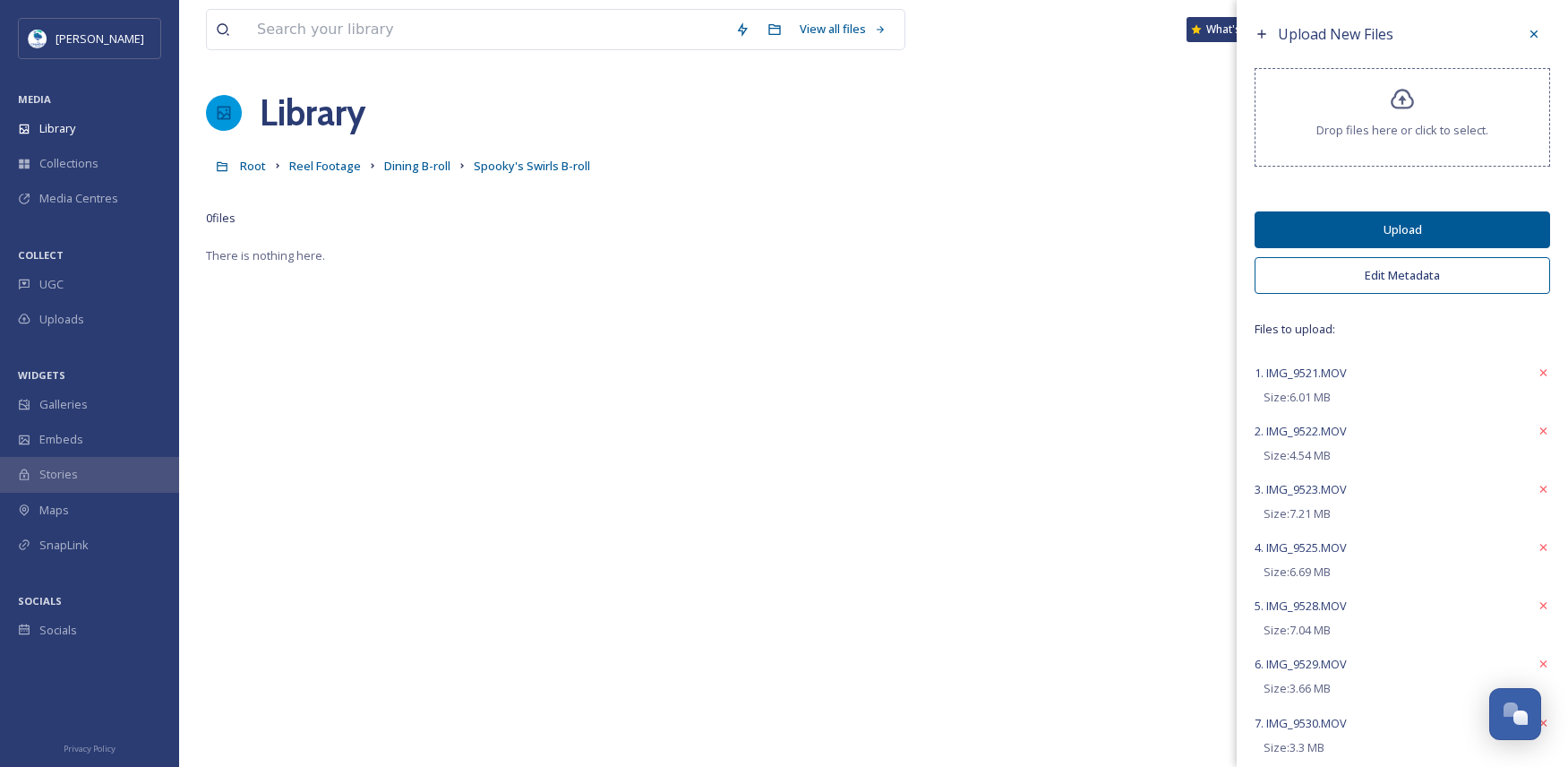
click at [1381, 275] on button "Edit Metadata" at bounding box center [1403, 275] width 296 height 37
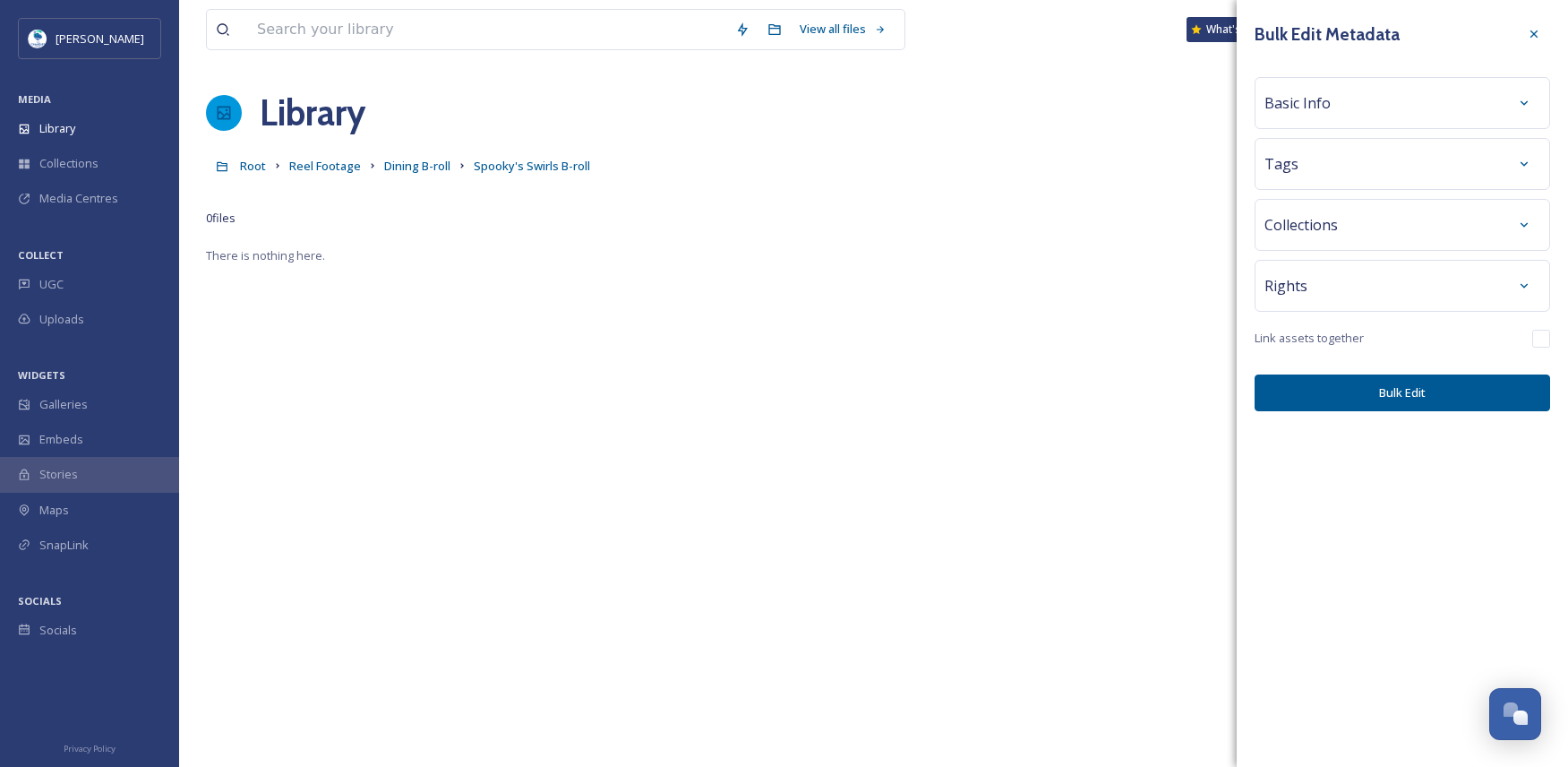
click at [1322, 87] on div "Basic Info" at bounding box center [1402, 102] width 275 height 32
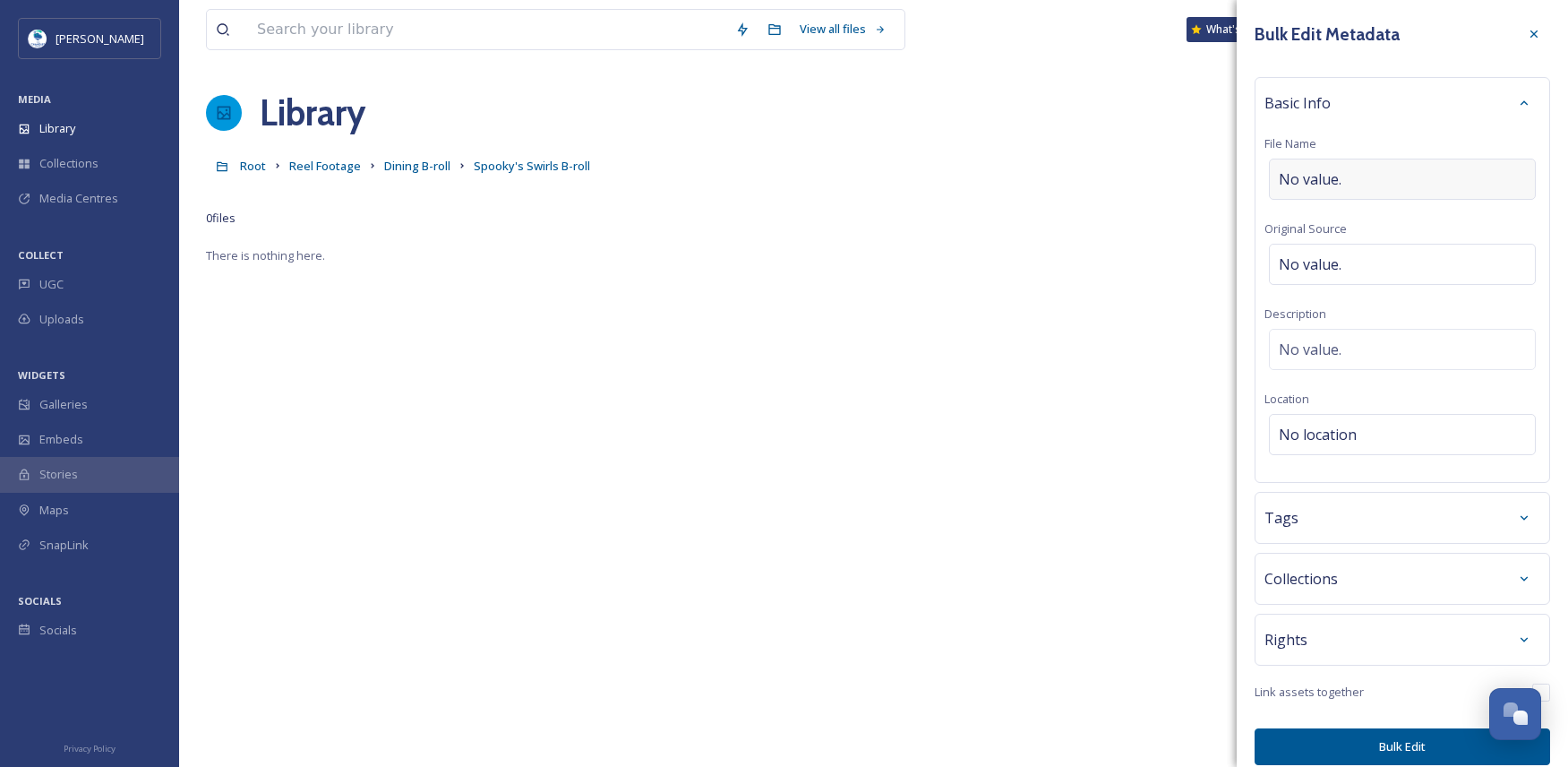
click at [1338, 164] on div "No value." at bounding box center [1403, 179] width 267 height 41
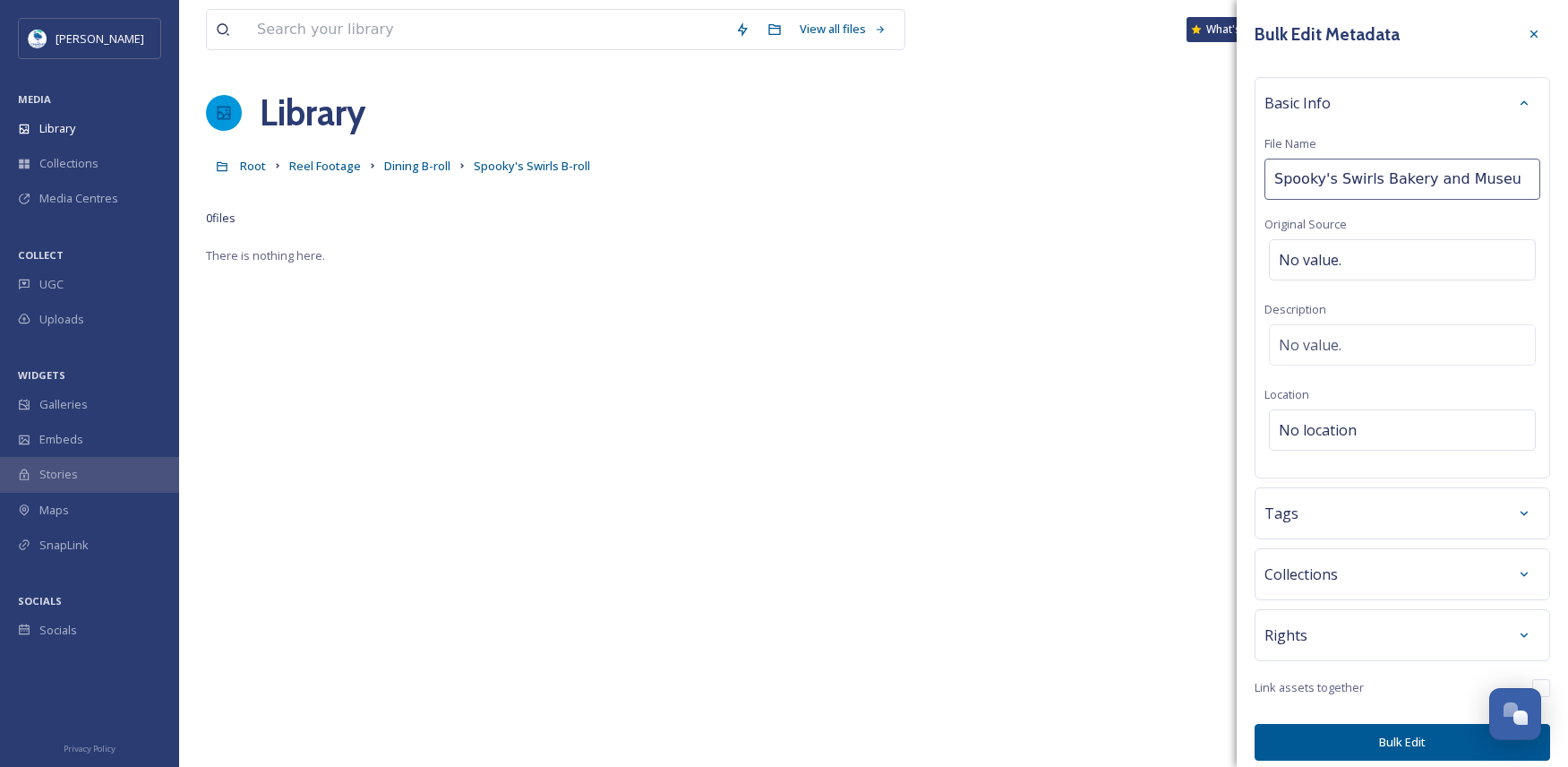
type input "Spooky's Swirls Bakery and Museum"
click at [1330, 501] on div "Bulk Edit Metadata Basic Info File Name [PERSON_NAME]'s Swirls Bakery and Museu…" at bounding box center [1403, 391] width 331 height 783
click at [1309, 521] on div "Tags" at bounding box center [1403, 517] width 296 height 52
click at [1315, 543] on div "Tags" at bounding box center [1403, 517] width 296 height 52
click at [1312, 533] on div "Tags" at bounding box center [1402, 517] width 275 height 32
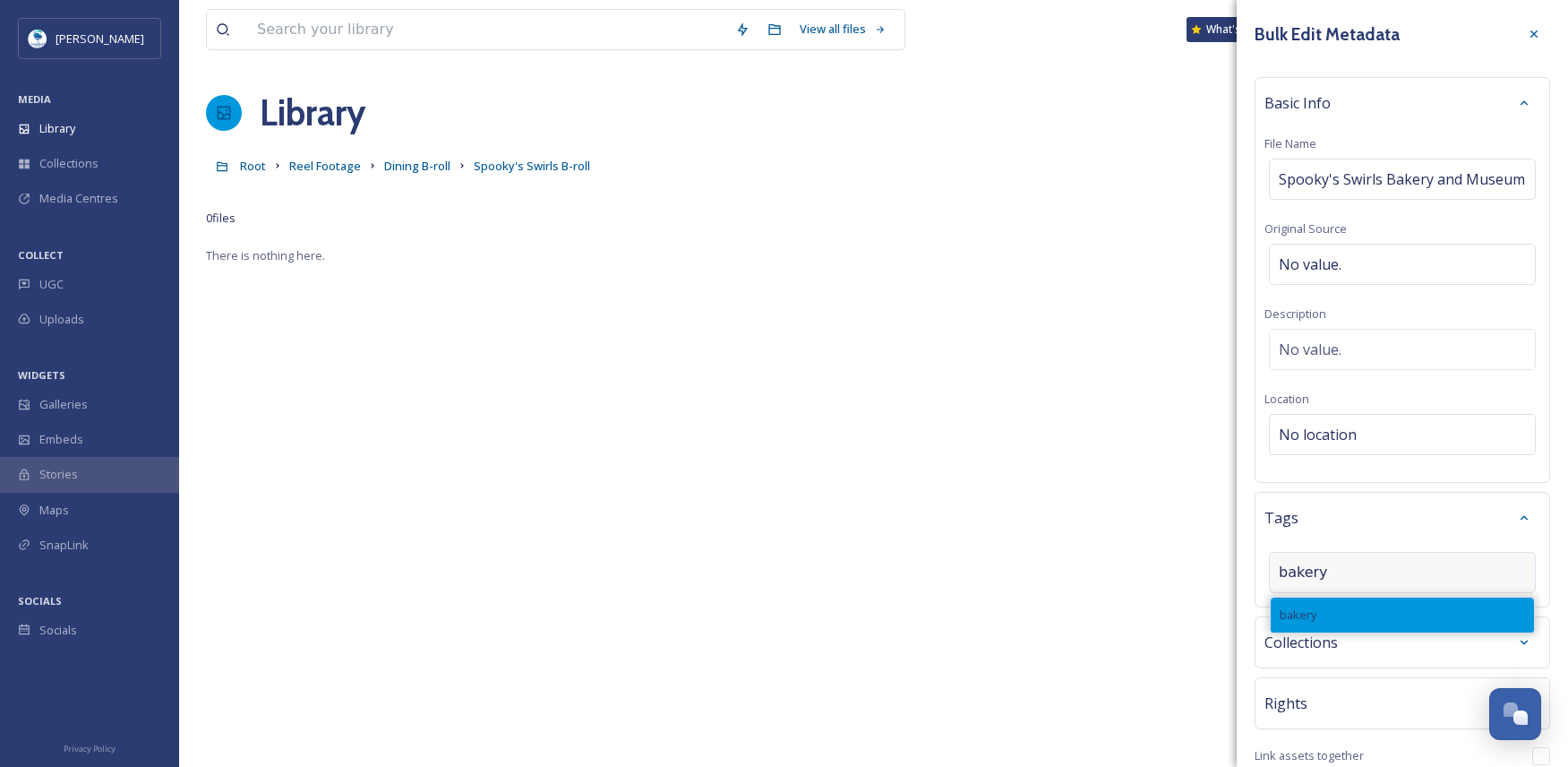
type input "bakery"
click at [1323, 631] on div "bakery" at bounding box center [1403, 615] width 263 height 35
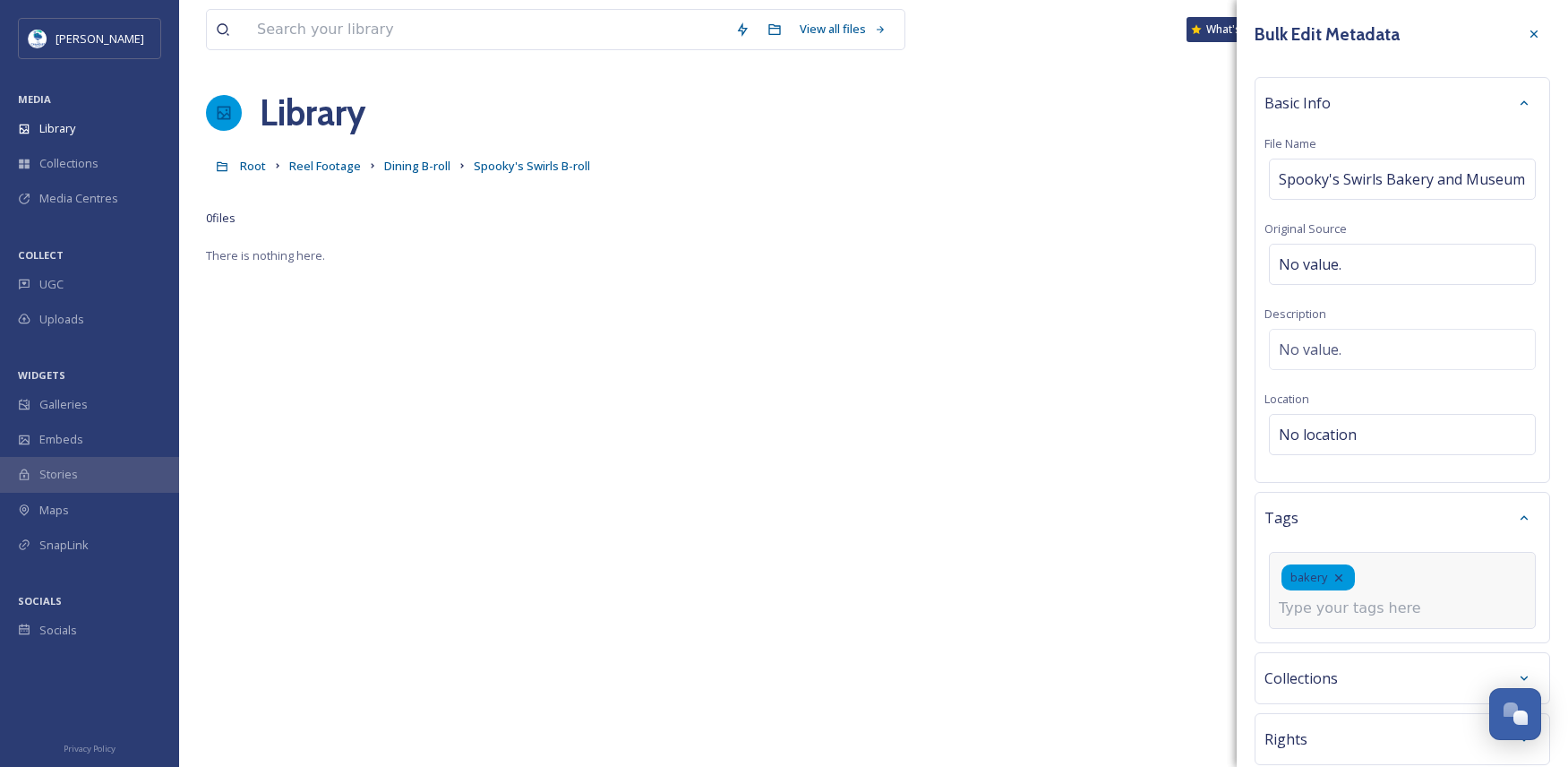
click at [1341, 619] on input at bounding box center [1368, 608] width 179 height 21
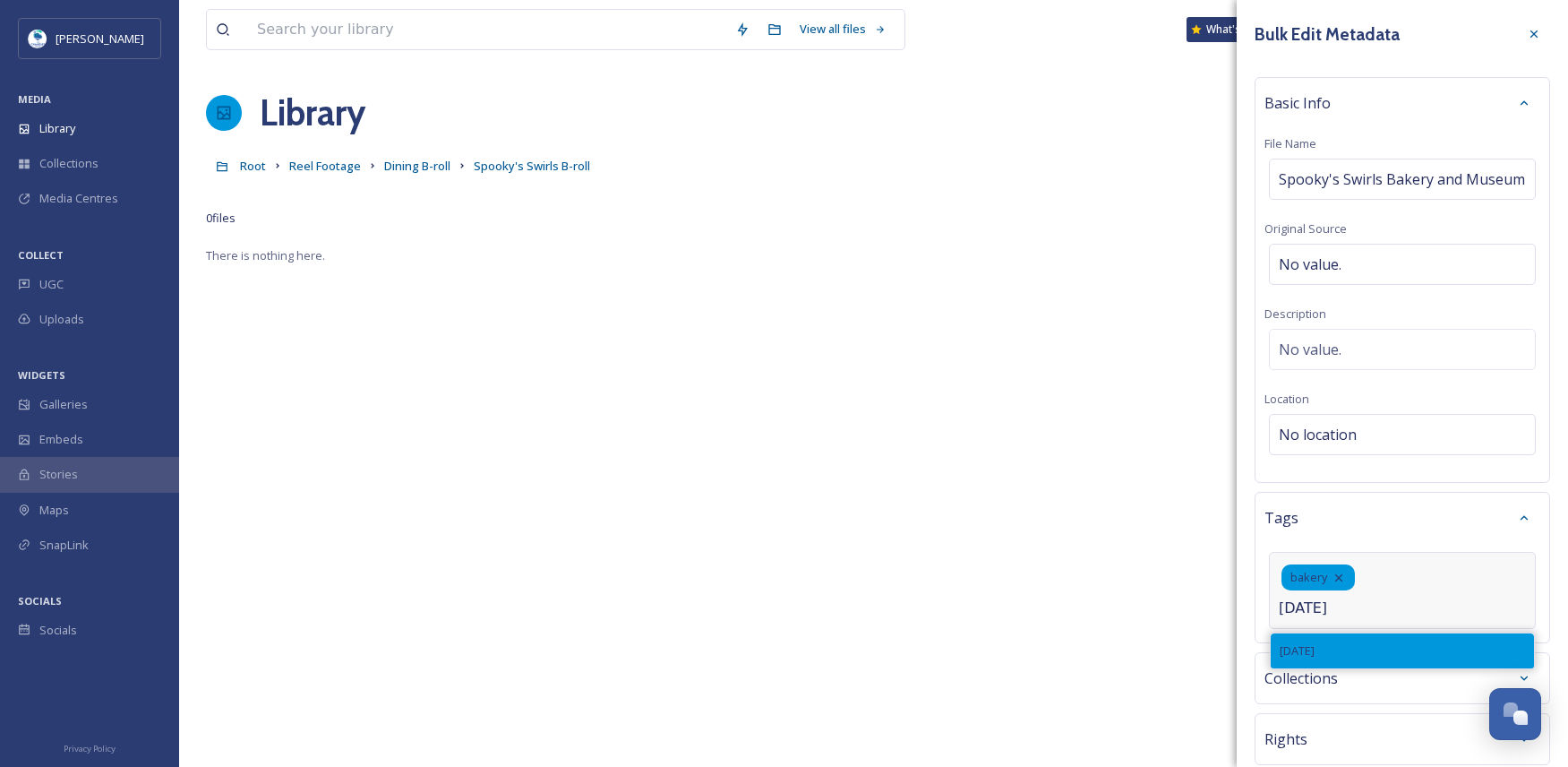
type input "[DATE]"
click at [1341, 668] on div "[DATE]" at bounding box center [1403, 650] width 263 height 35
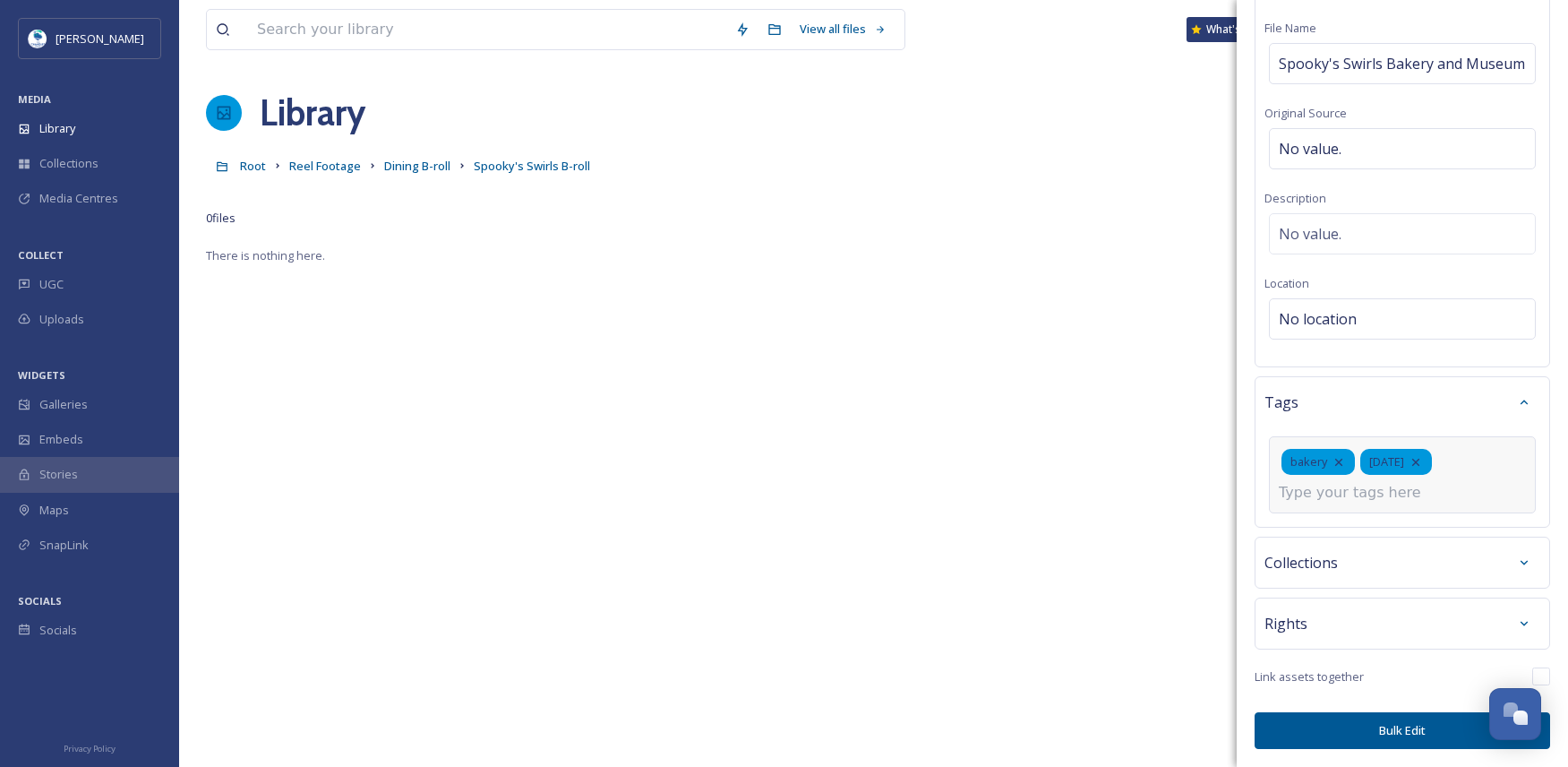
click at [1373, 730] on button "Bulk Edit" at bounding box center [1403, 730] width 296 height 37
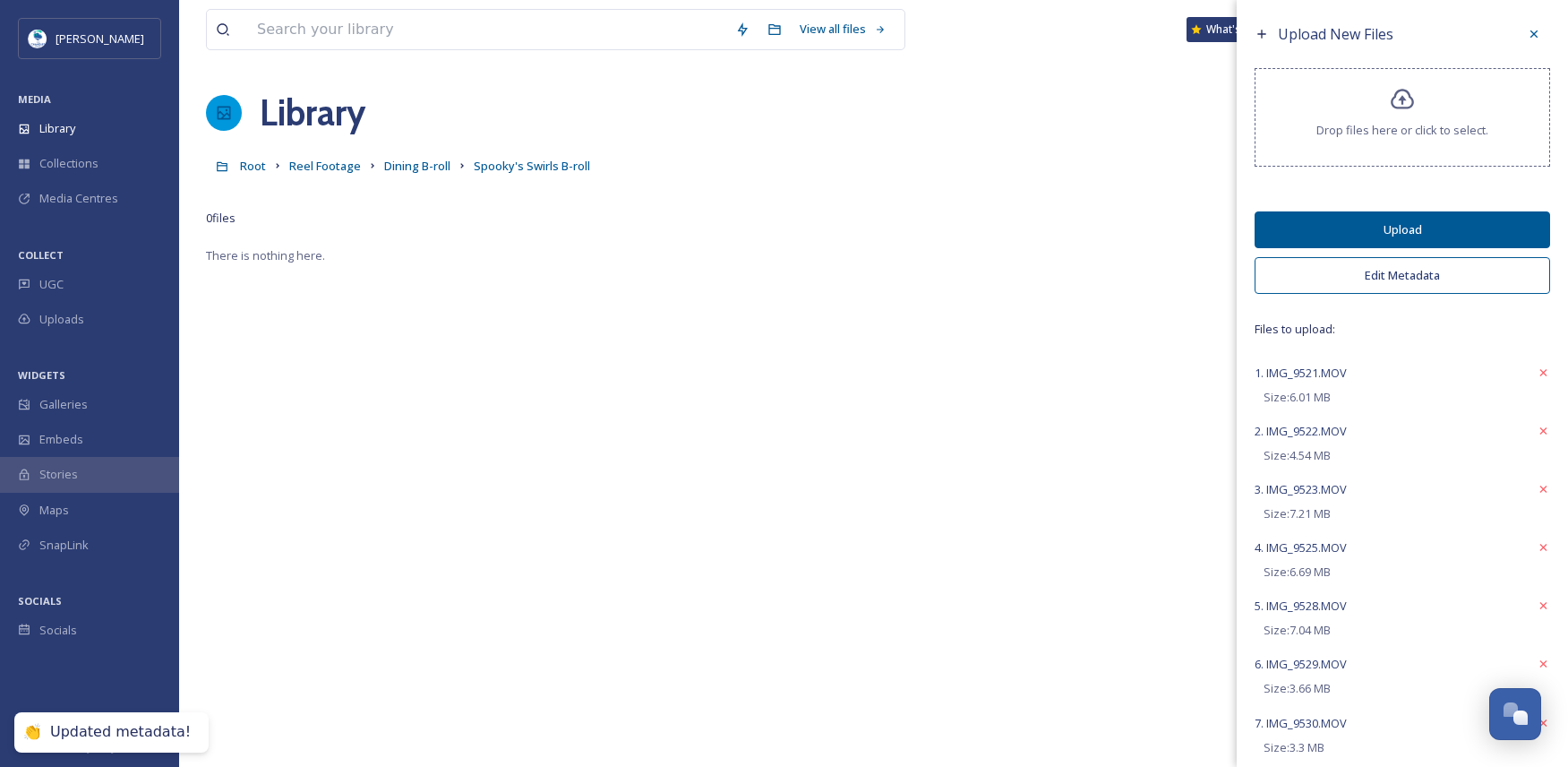
click at [1477, 222] on button "Upload" at bounding box center [1403, 230] width 296 height 37
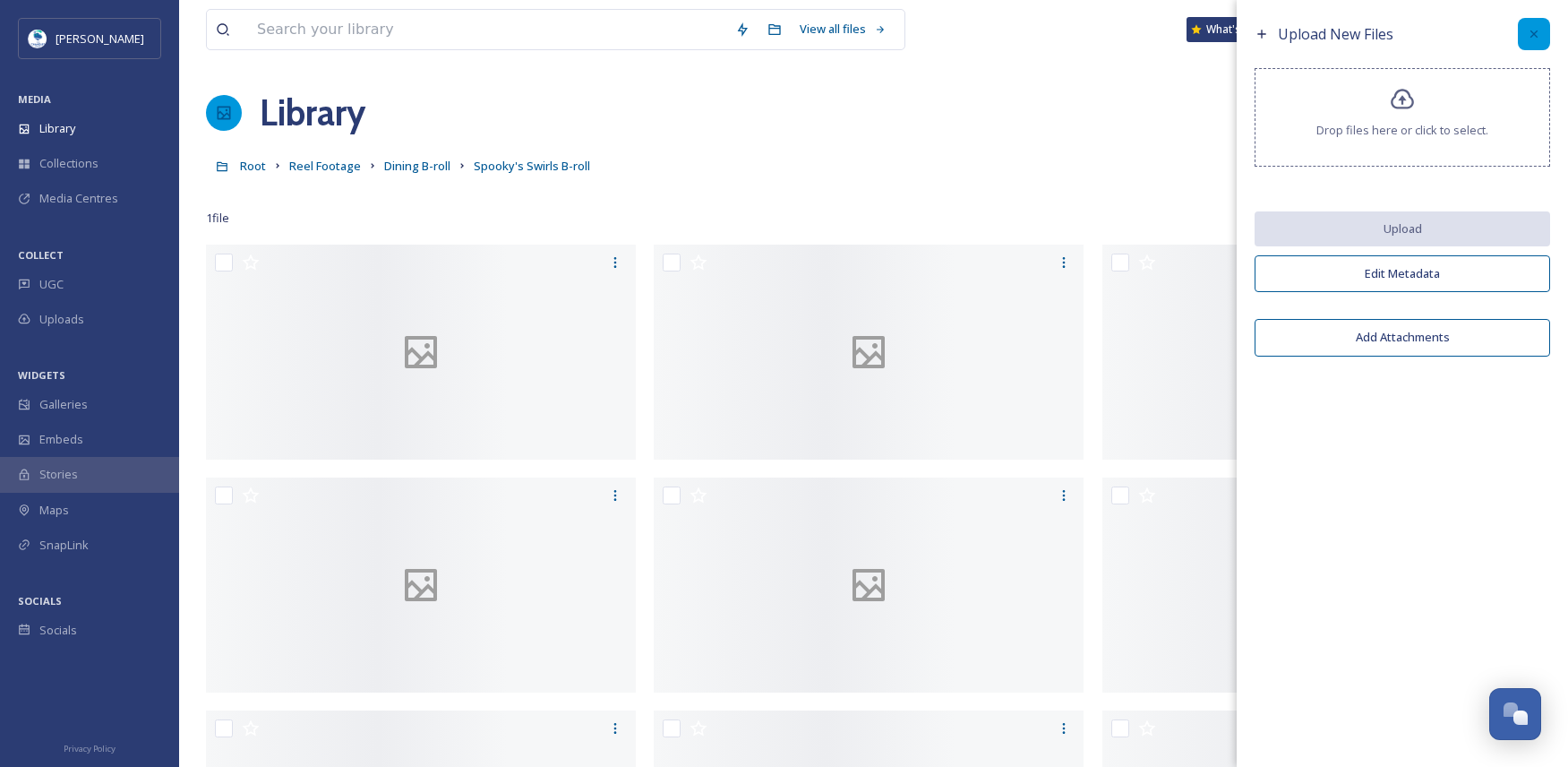
click at [1547, 32] on div at bounding box center [1534, 33] width 32 height 32
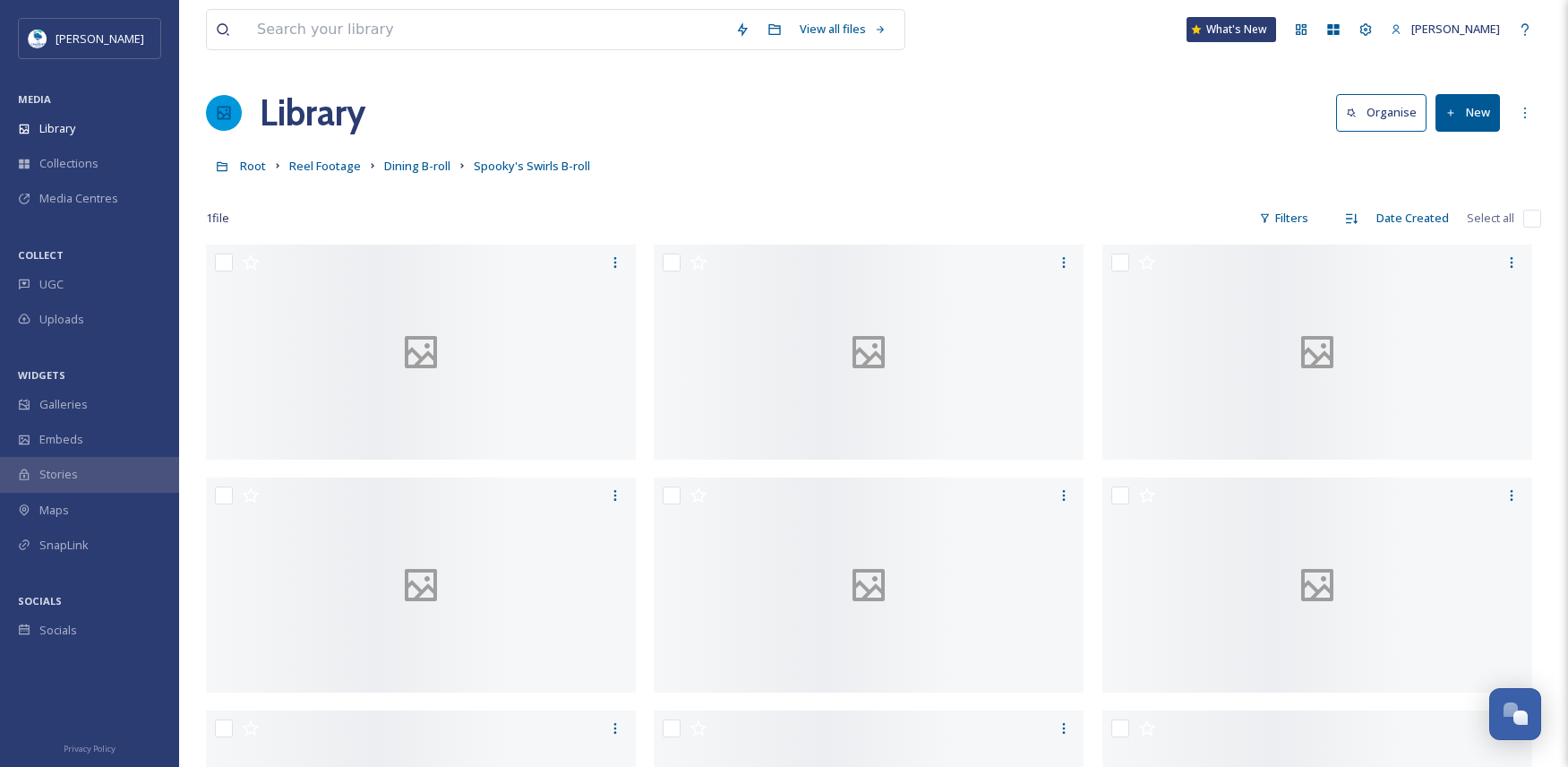
click at [1468, 112] on button "New" at bounding box center [1468, 113] width 64 height 37
click at [1454, 232] on span "Folder" at bounding box center [1446, 224] width 34 height 17
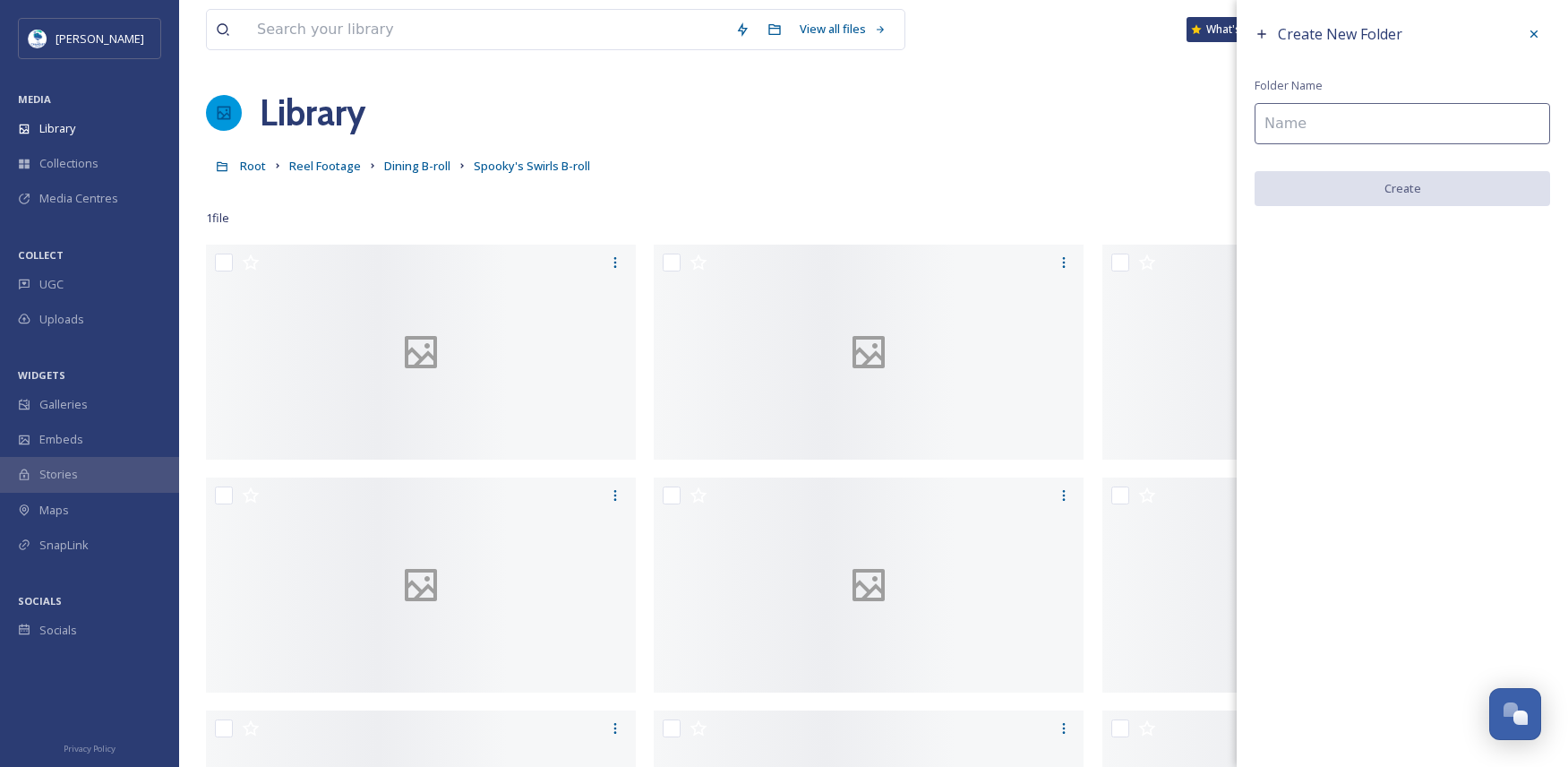
click at [1372, 128] on input at bounding box center [1403, 124] width 296 height 41
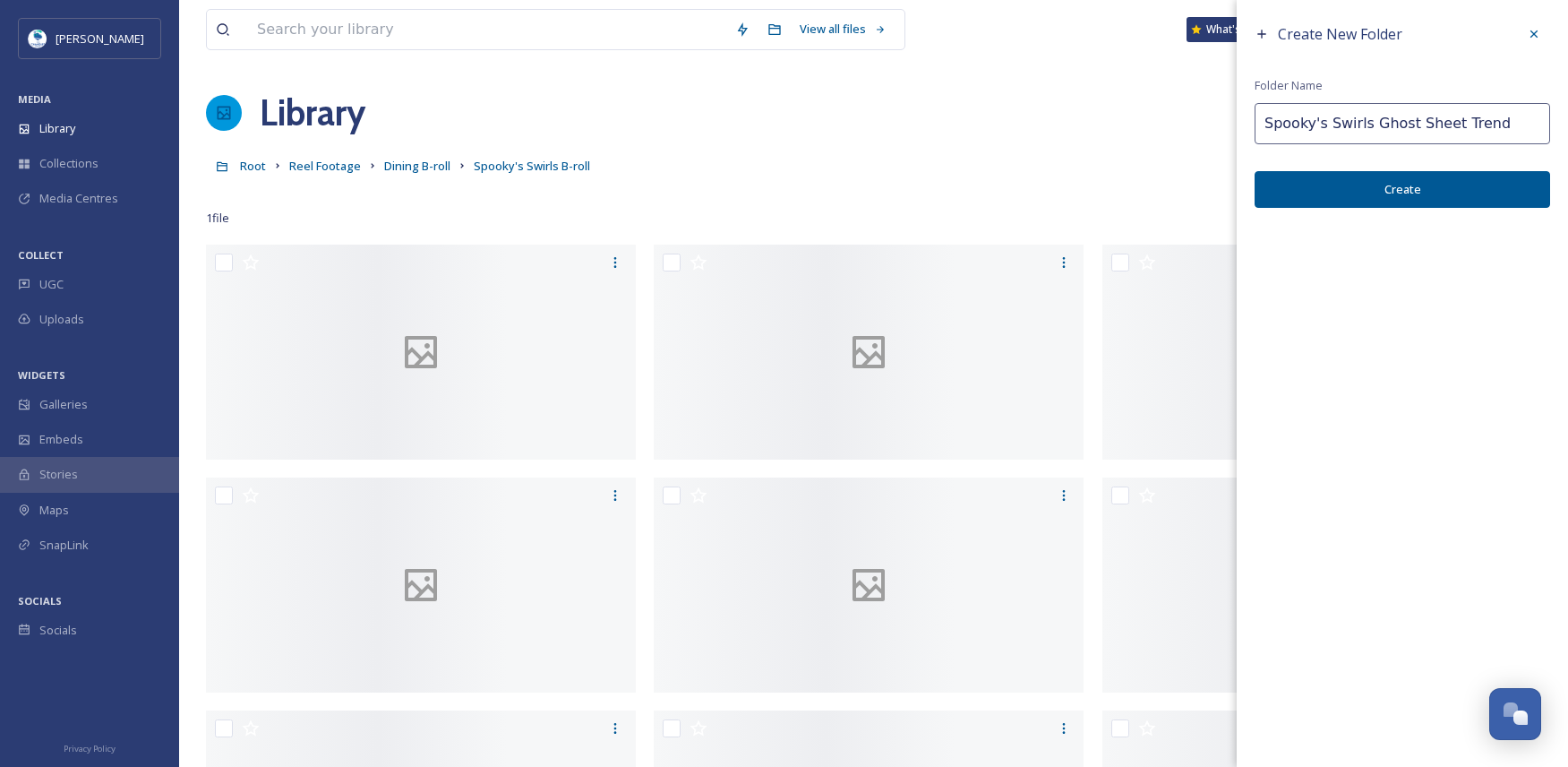
type input "Spooky's Swirls Ghost Sheet Trend"
click at [1396, 185] on button "Create" at bounding box center [1403, 190] width 296 height 37
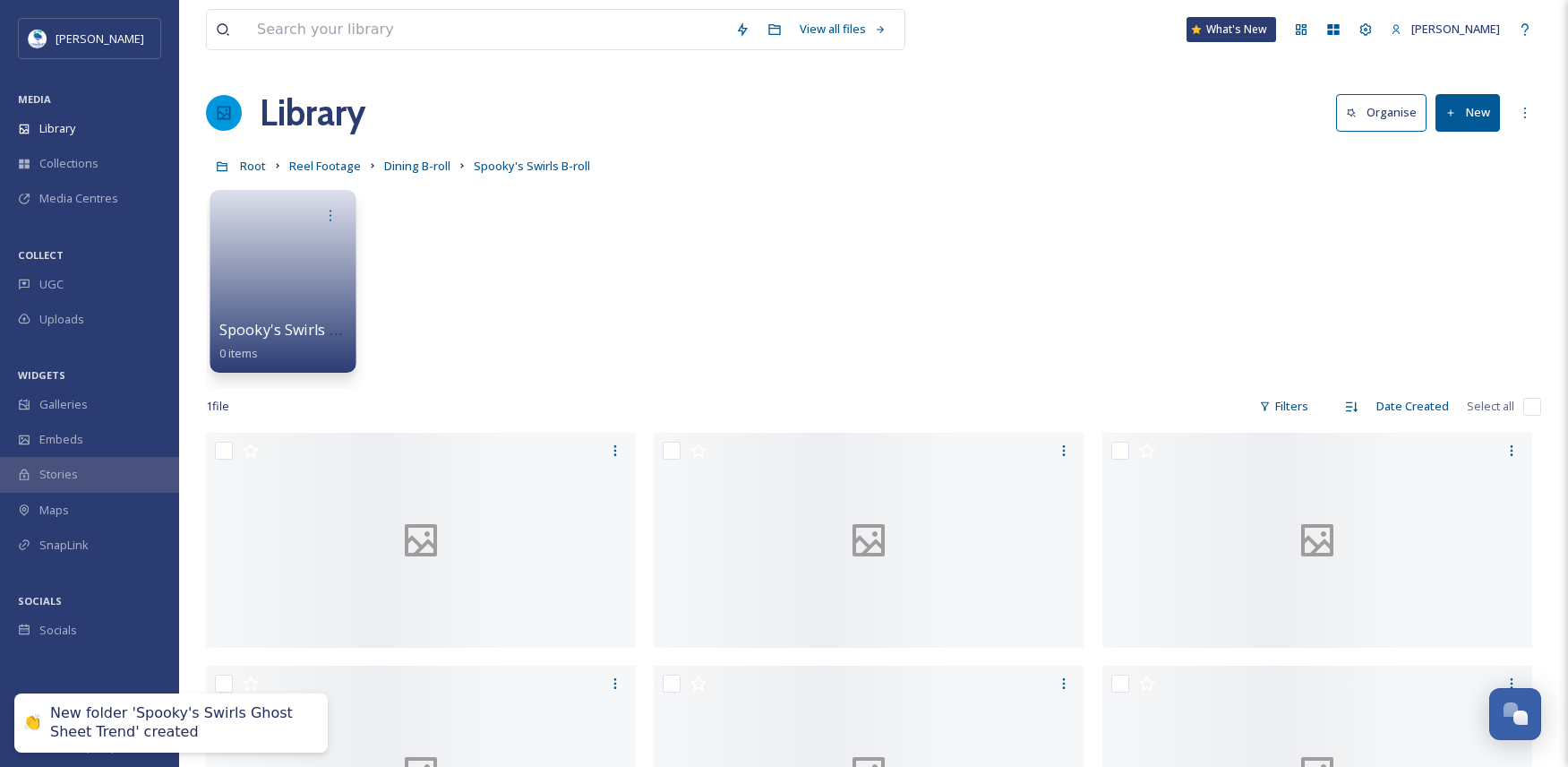
click at [310, 237] on link at bounding box center [283, 274] width 128 height 87
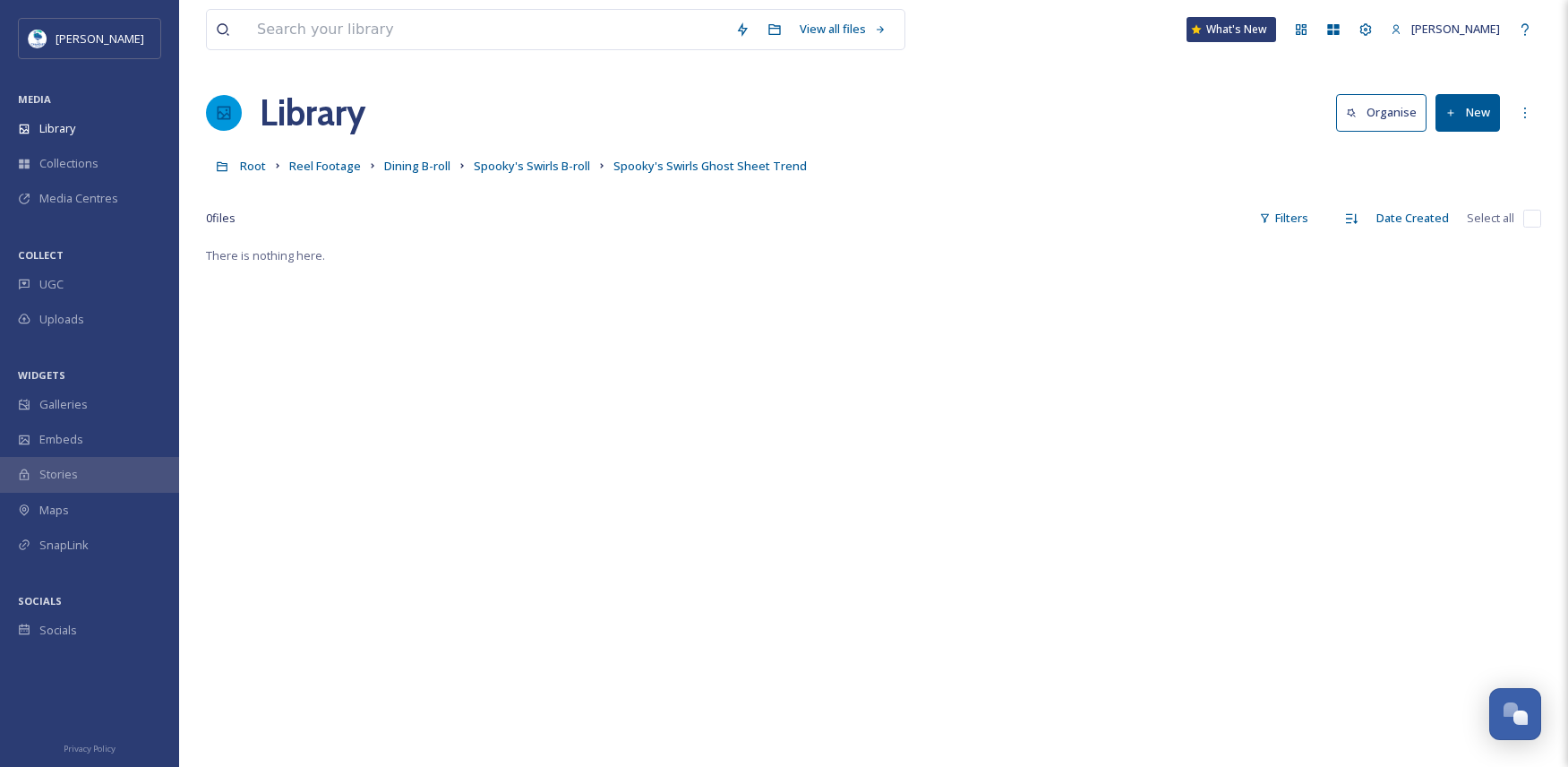
click at [1485, 119] on button "New" at bounding box center [1468, 113] width 64 height 37
click at [1465, 149] on span "File Upload" at bounding box center [1459, 154] width 59 height 17
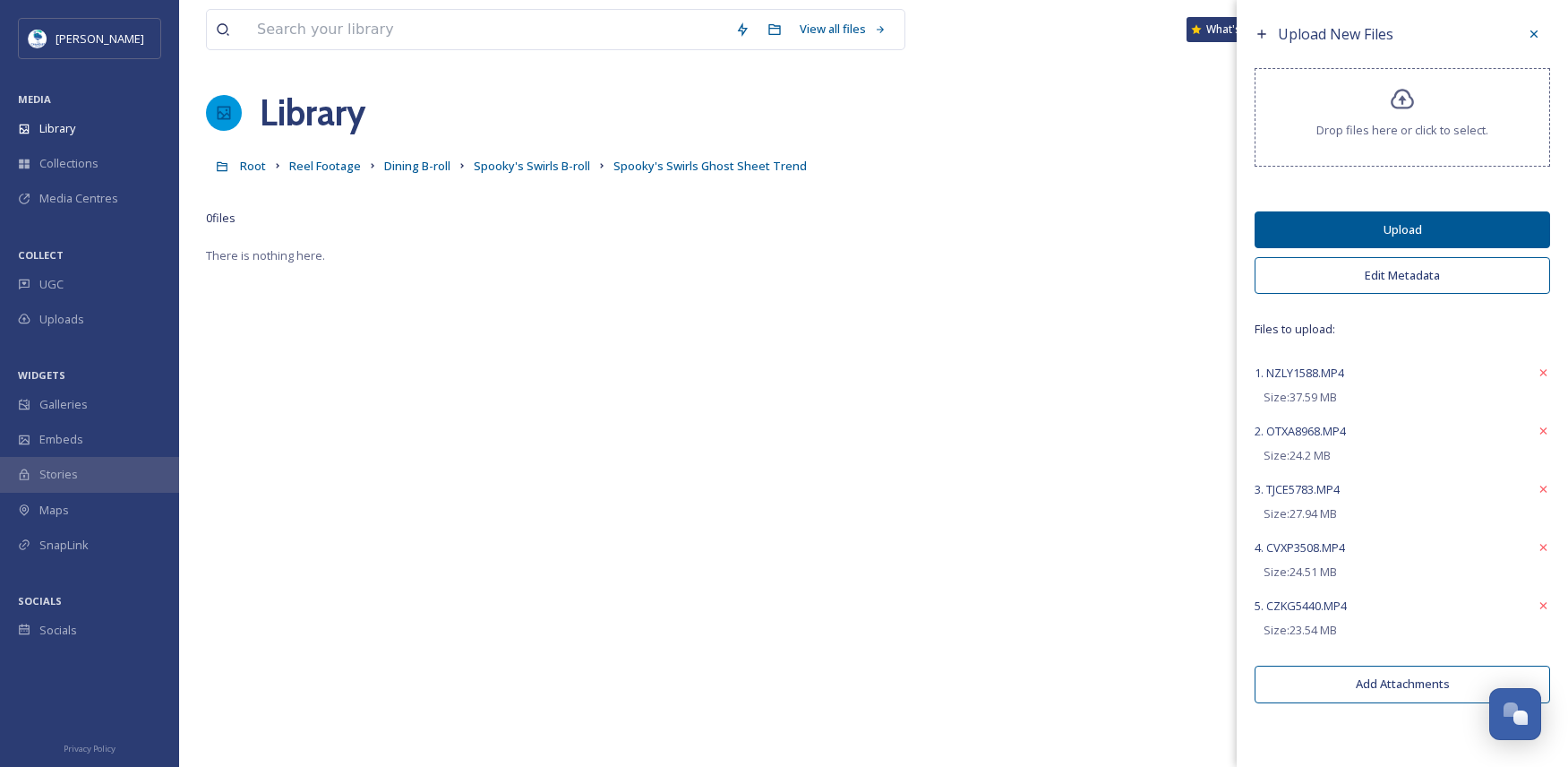
click at [1419, 278] on button "Edit Metadata" at bounding box center [1403, 275] width 296 height 37
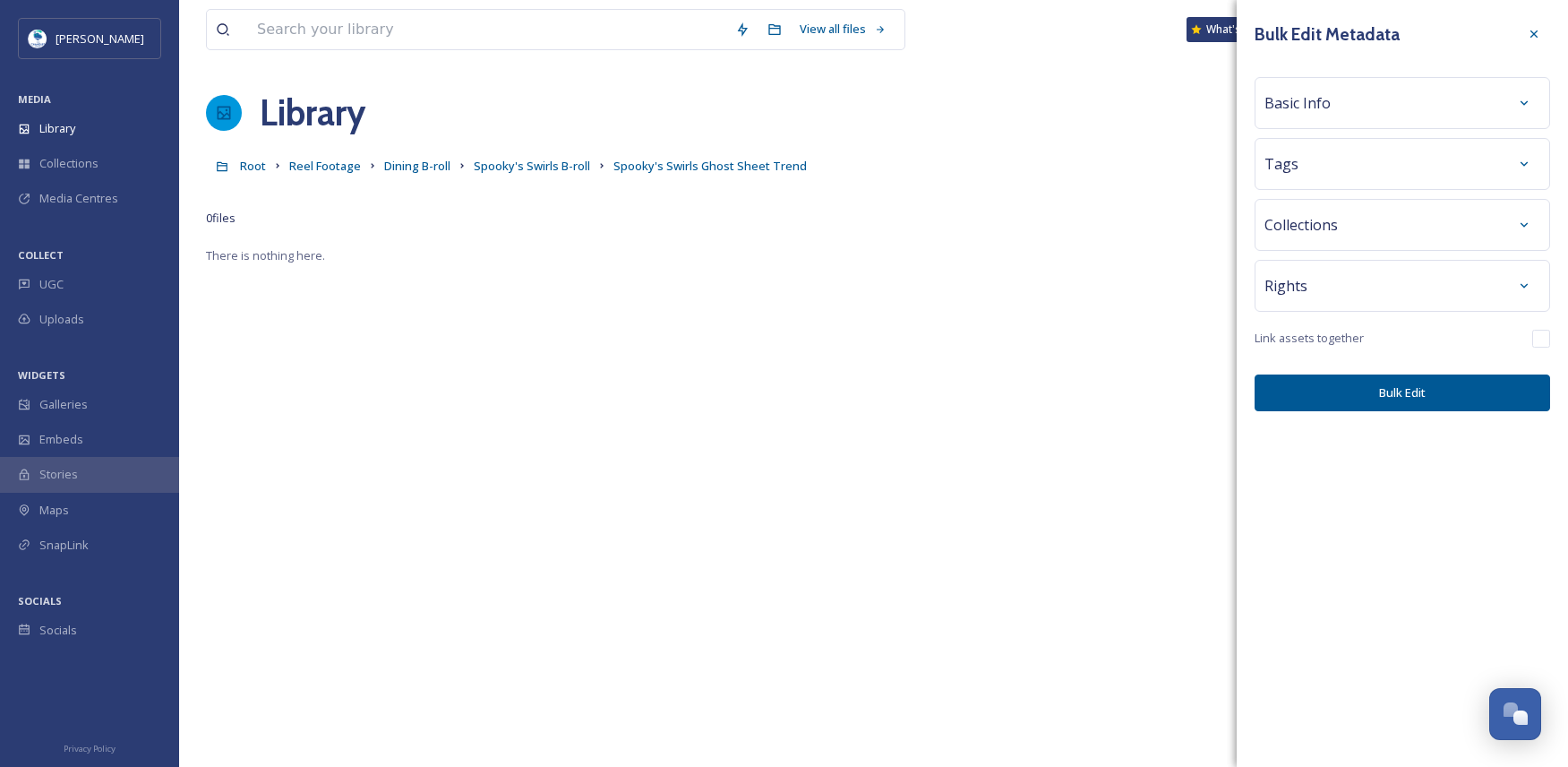
click at [1305, 89] on div "Basic Info" at bounding box center [1402, 102] width 275 height 32
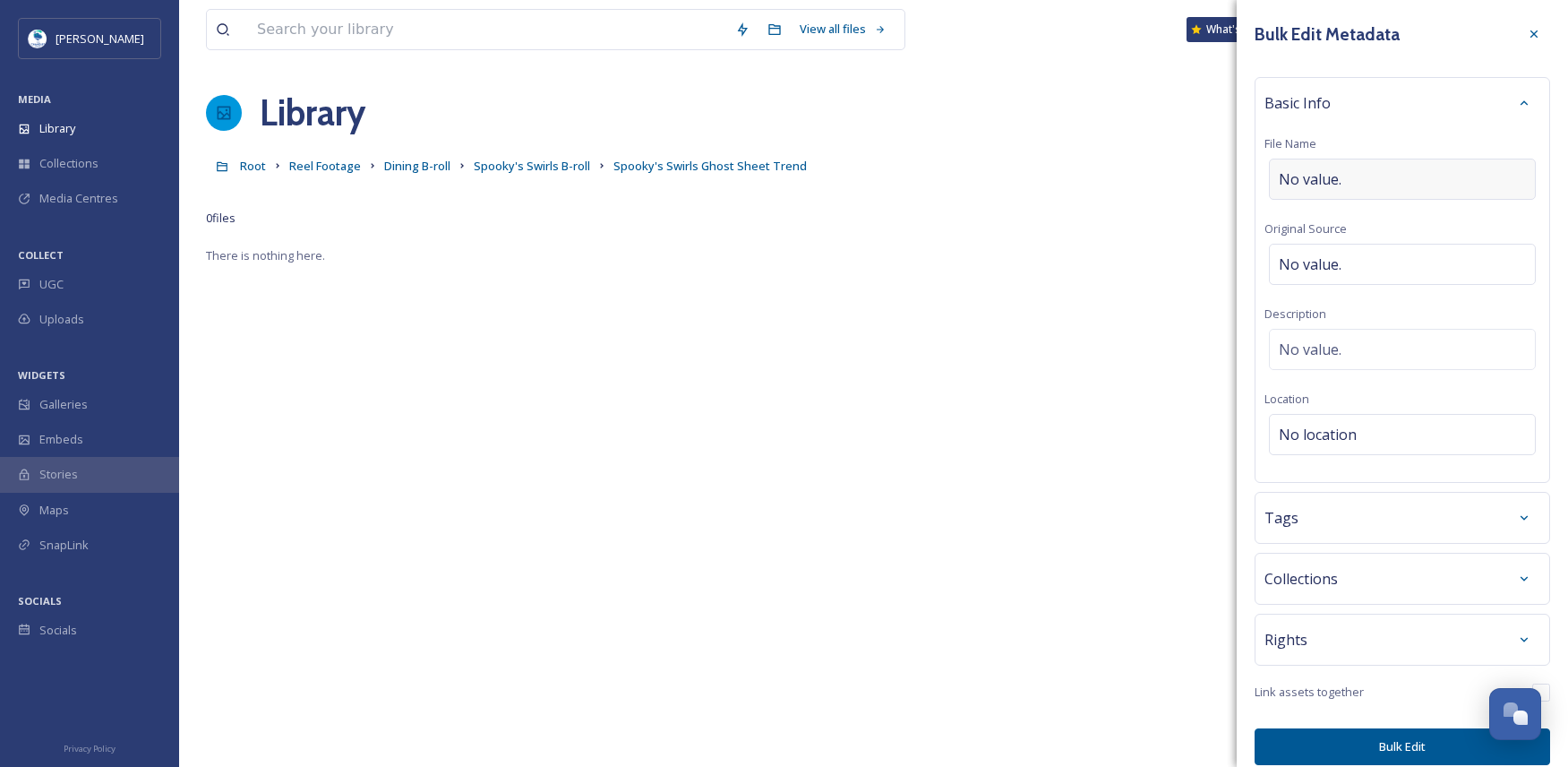
click at [1343, 172] on div "No value." at bounding box center [1403, 179] width 267 height 41
type input "G"
click at [1364, 177] on input "Spooky's Swirl Ghost" at bounding box center [1402, 179] width 275 height 41
type input "Spooky's Swirls Ghost"
click at [1382, 519] on div "Tags" at bounding box center [1402, 513] width 275 height 32
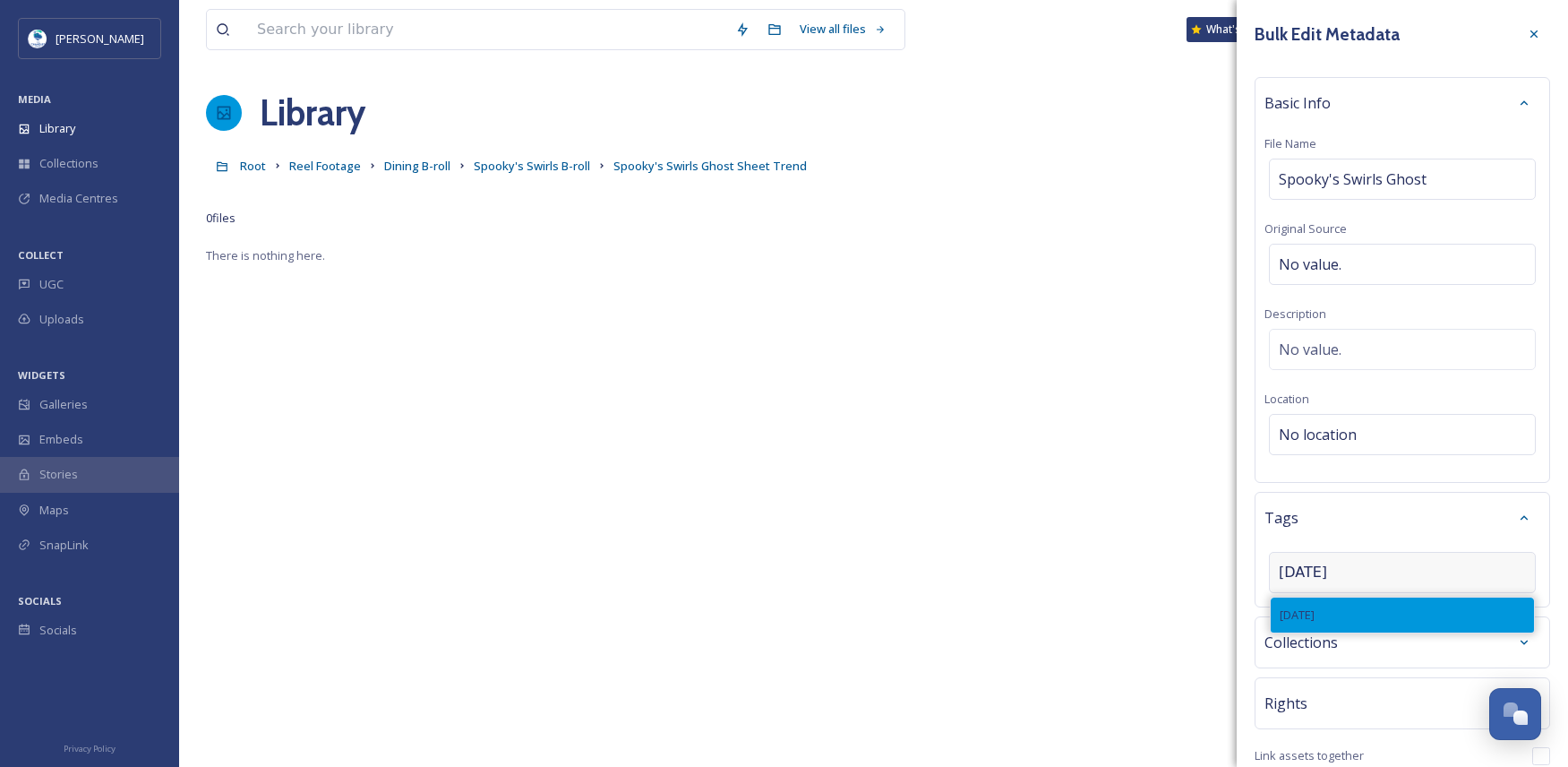
type input "[DATE]"
click at [1359, 608] on div "[DATE]" at bounding box center [1403, 615] width 263 height 35
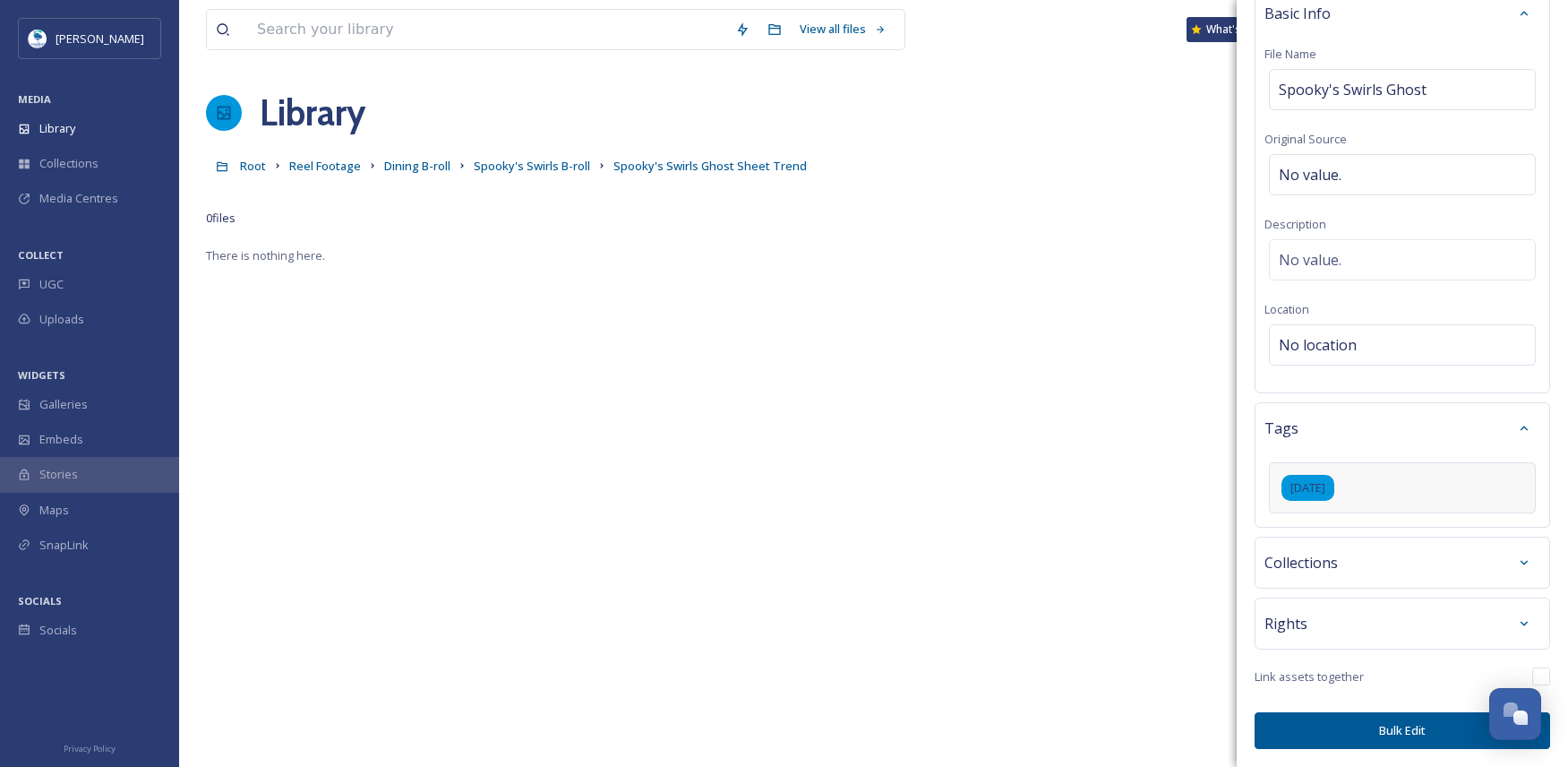
scroll to position [90, 0]
click at [1427, 733] on button "Bulk Edit" at bounding box center [1403, 730] width 296 height 37
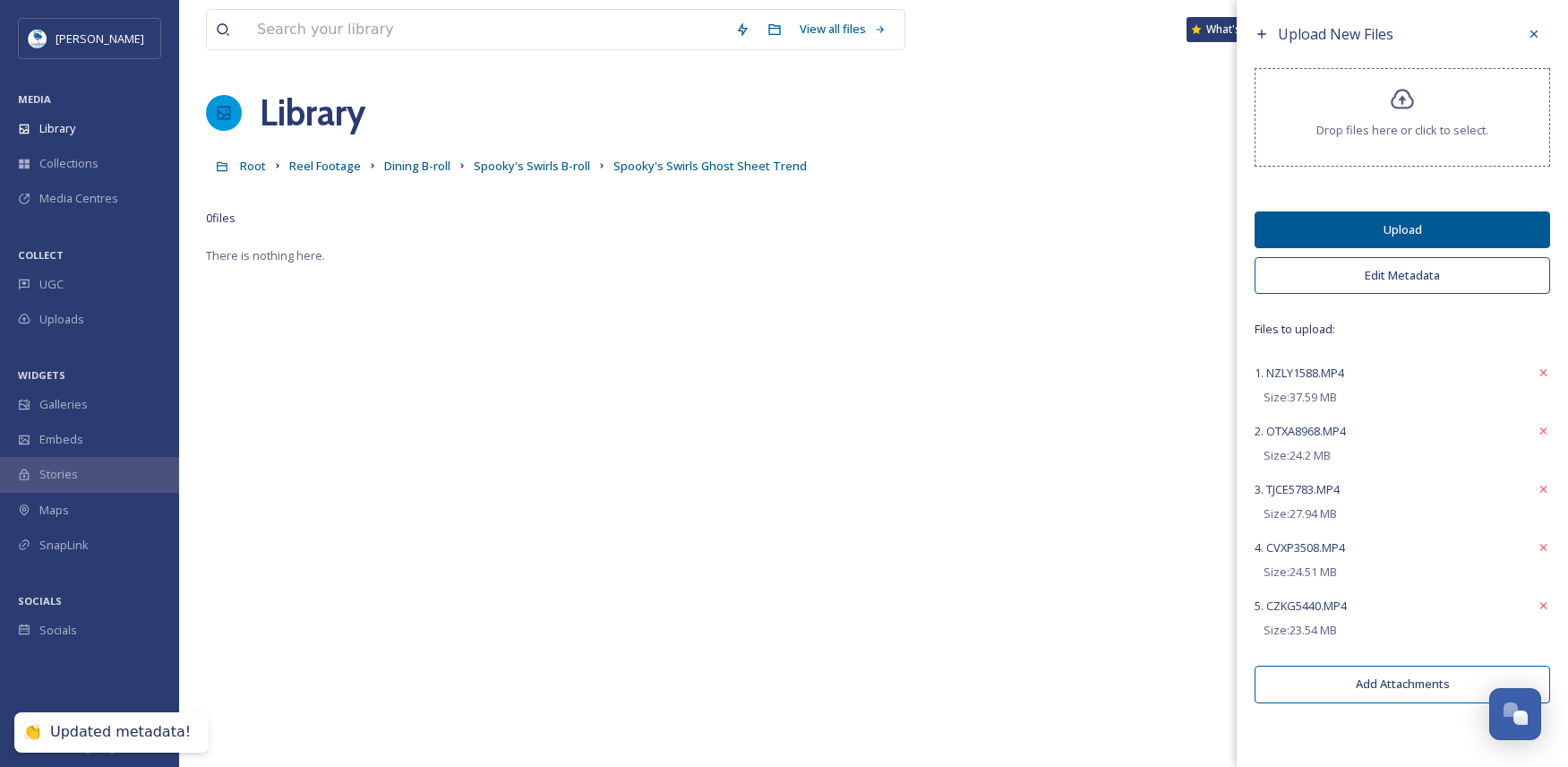
click at [1328, 218] on button "Upload" at bounding box center [1403, 230] width 296 height 37
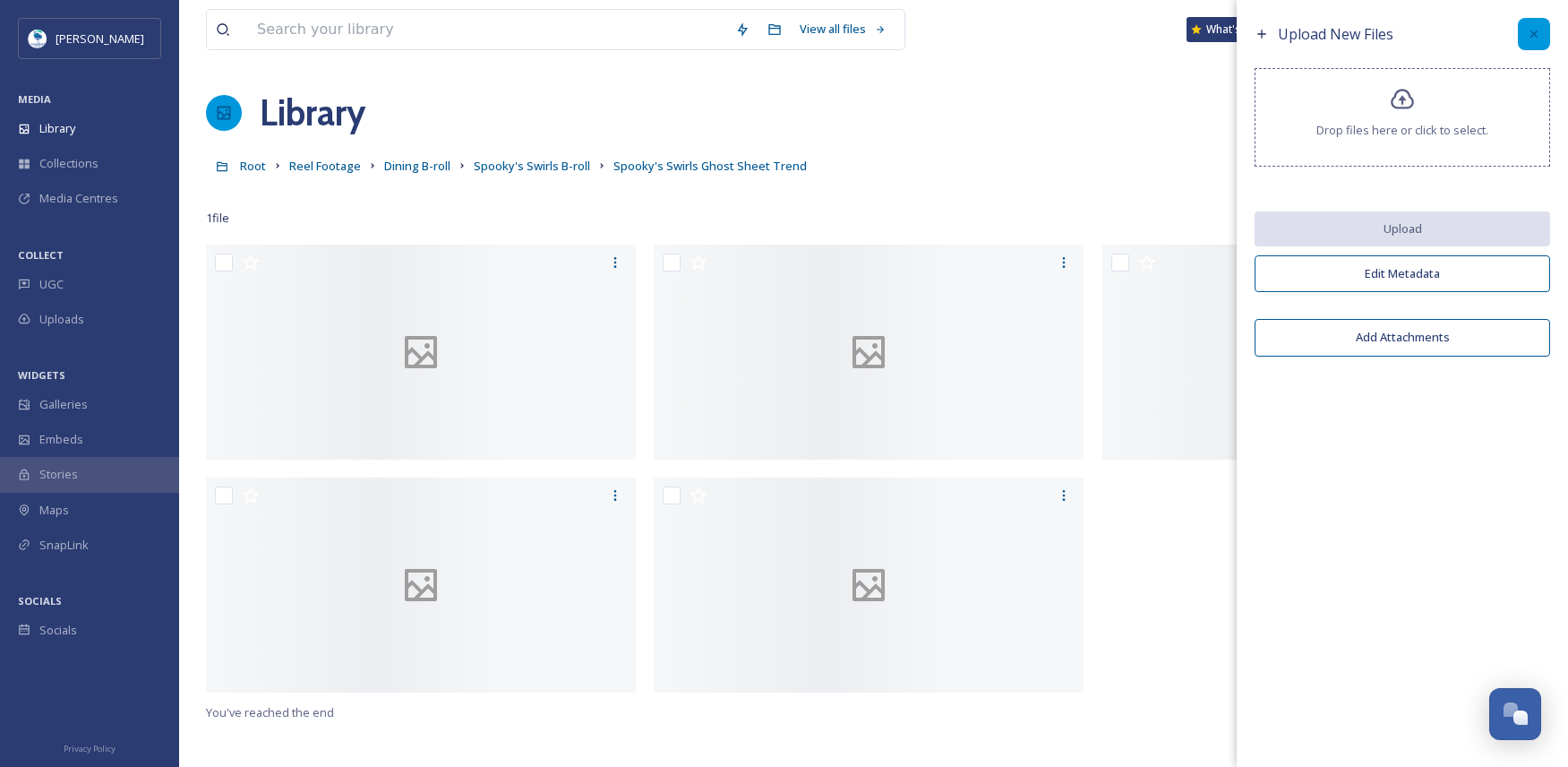
click at [1535, 31] on icon at bounding box center [1534, 34] width 15 height 15
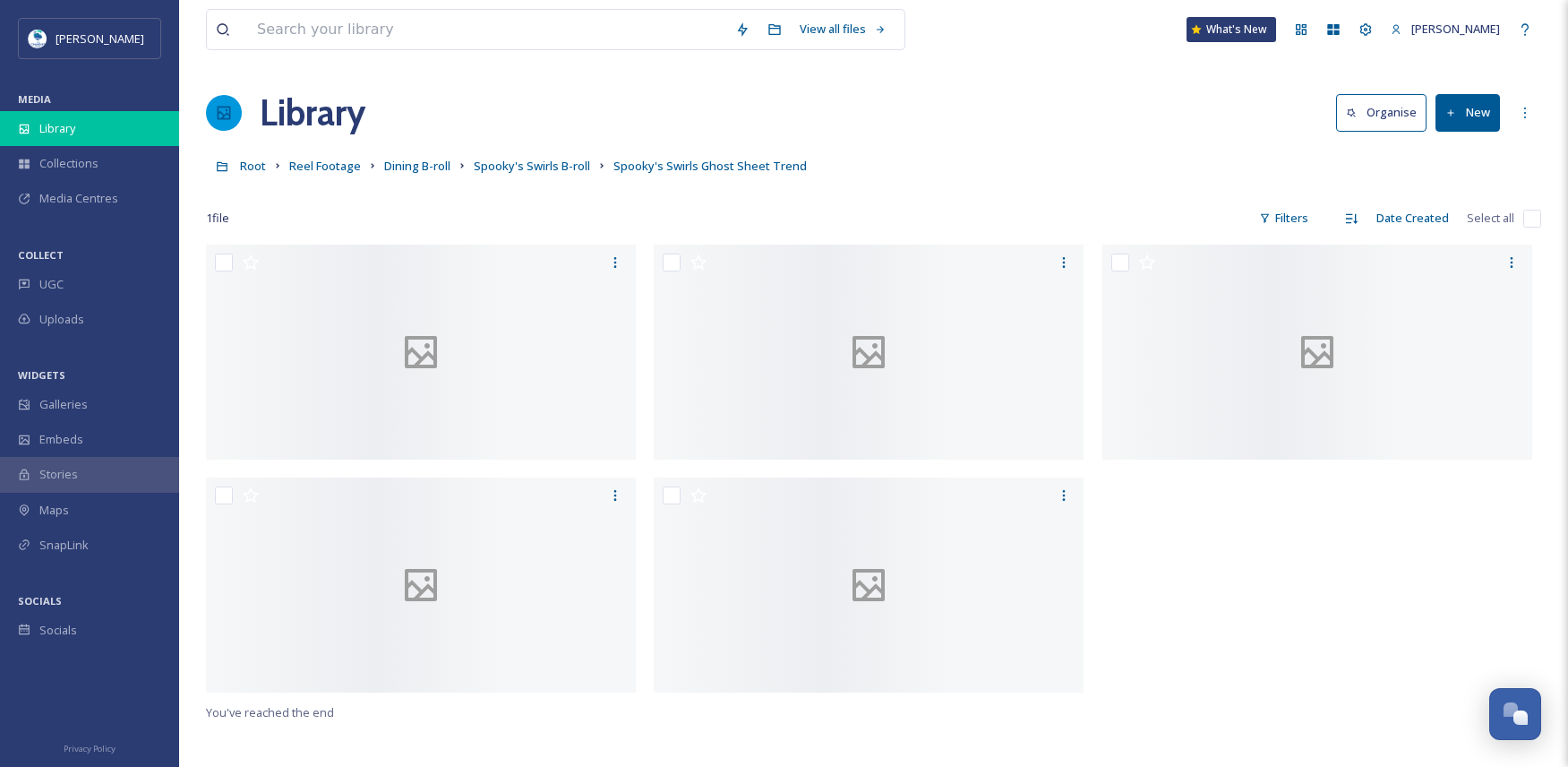
click at [78, 123] on div "Library" at bounding box center [90, 128] width 179 height 35
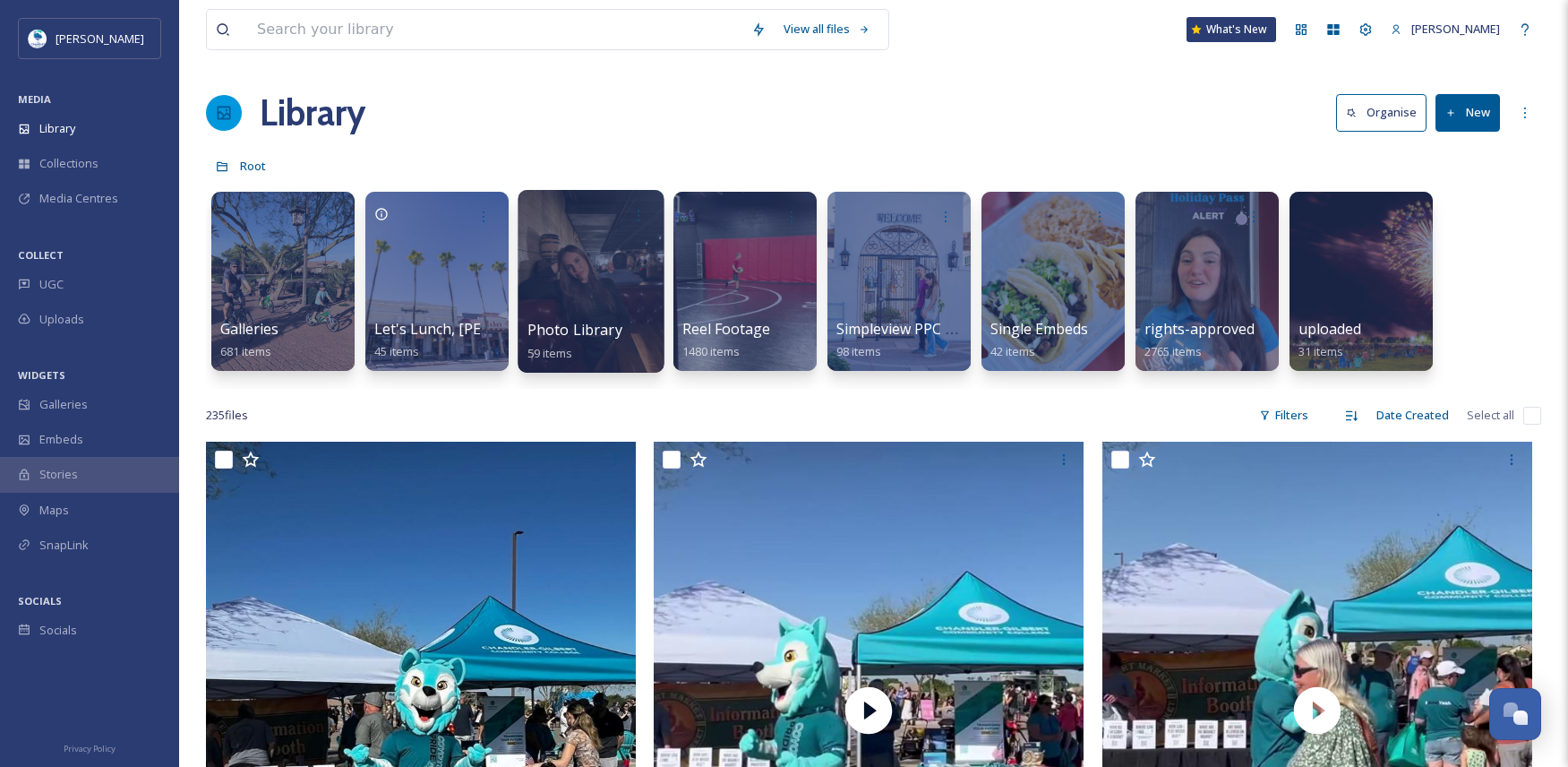
click at [578, 284] on div at bounding box center [591, 281] width 146 height 183
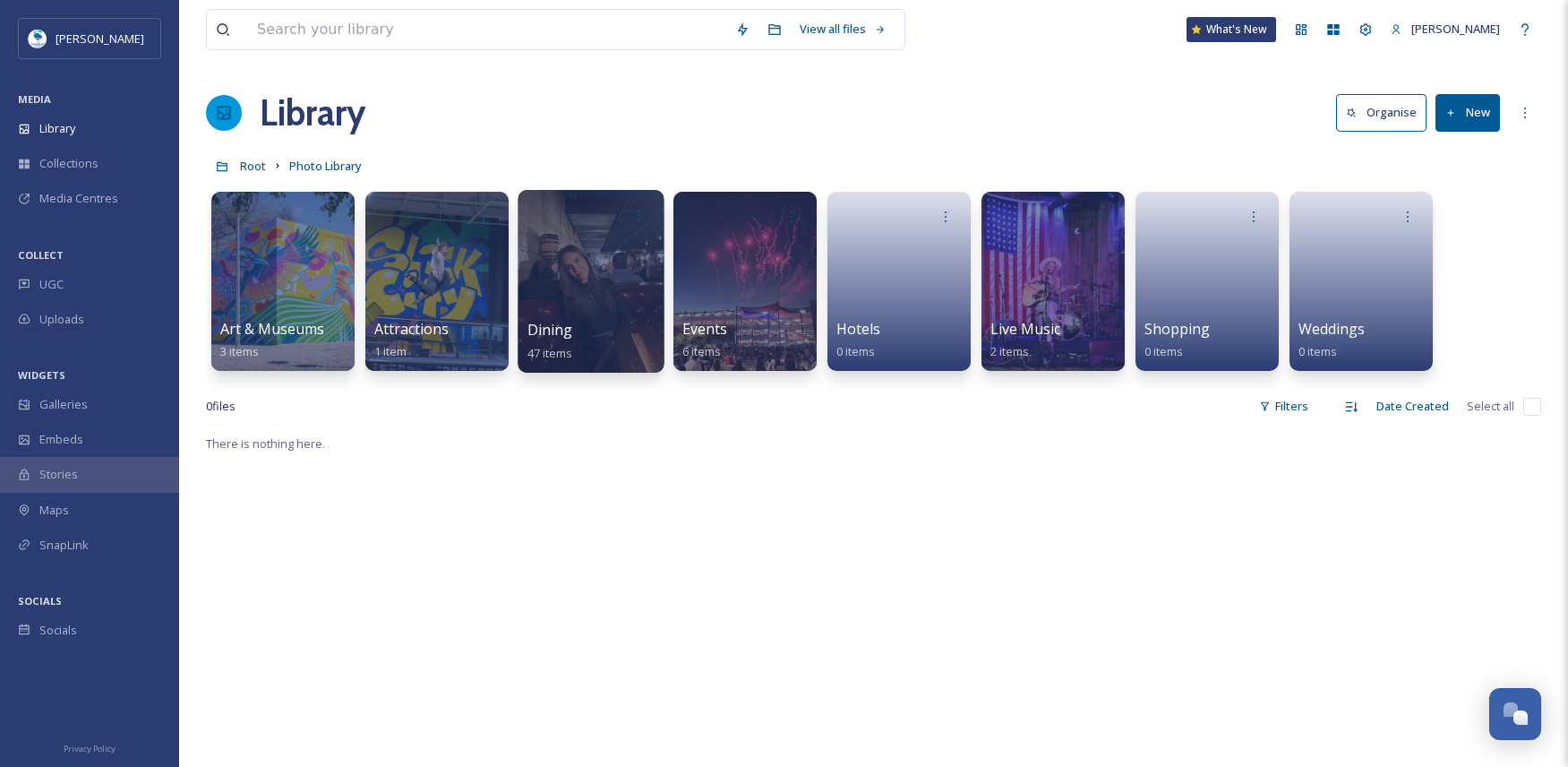
click at [551, 281] on div at bounding box center [591, 281] width 146 height 183
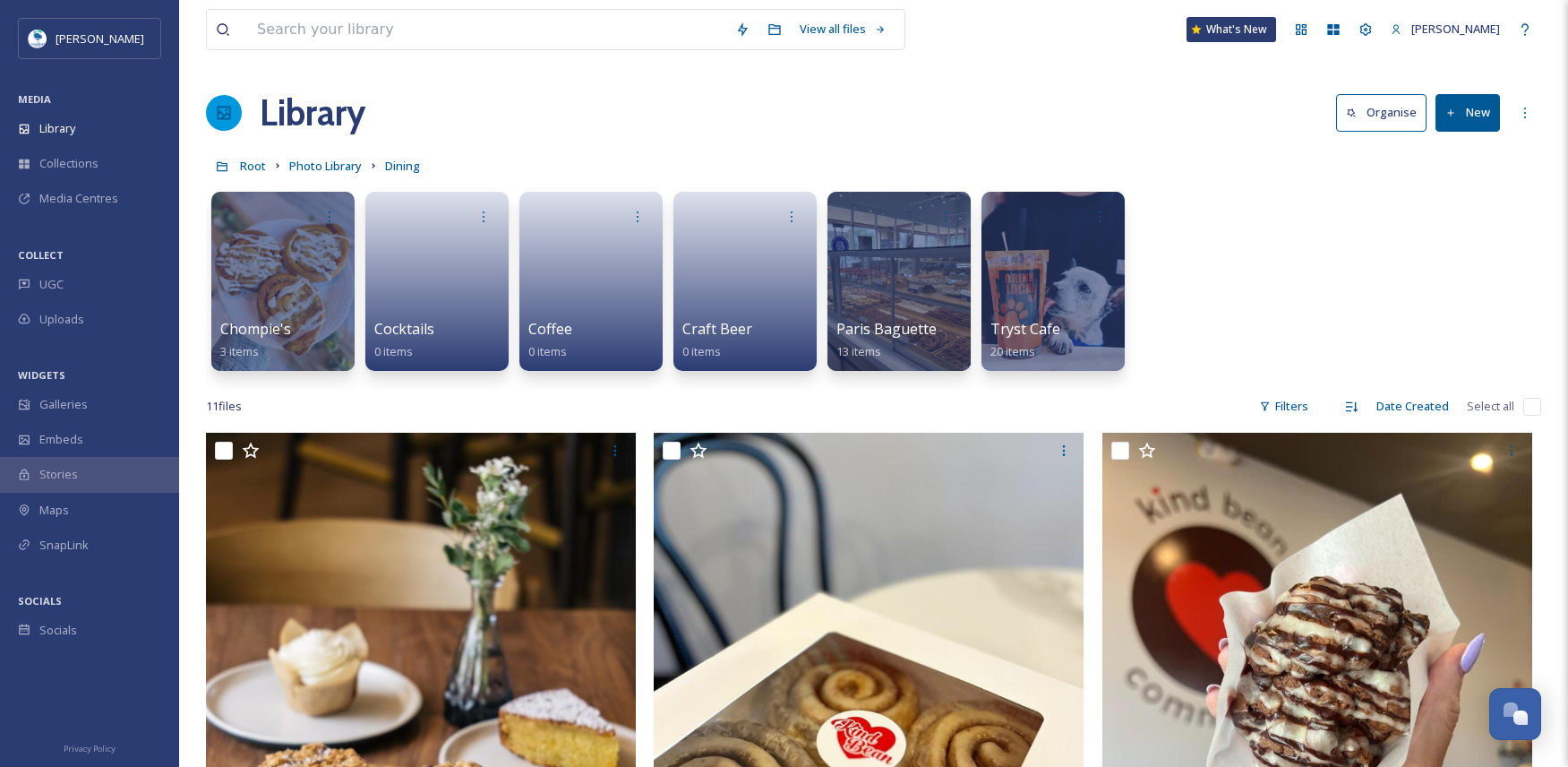
click at [1467, 114] on button "New" at bounding box center [1468, 113] width 64 height 37
click at [1465, 229] on div "Folder" at bounding box center [1448, 225] width 101 height 35
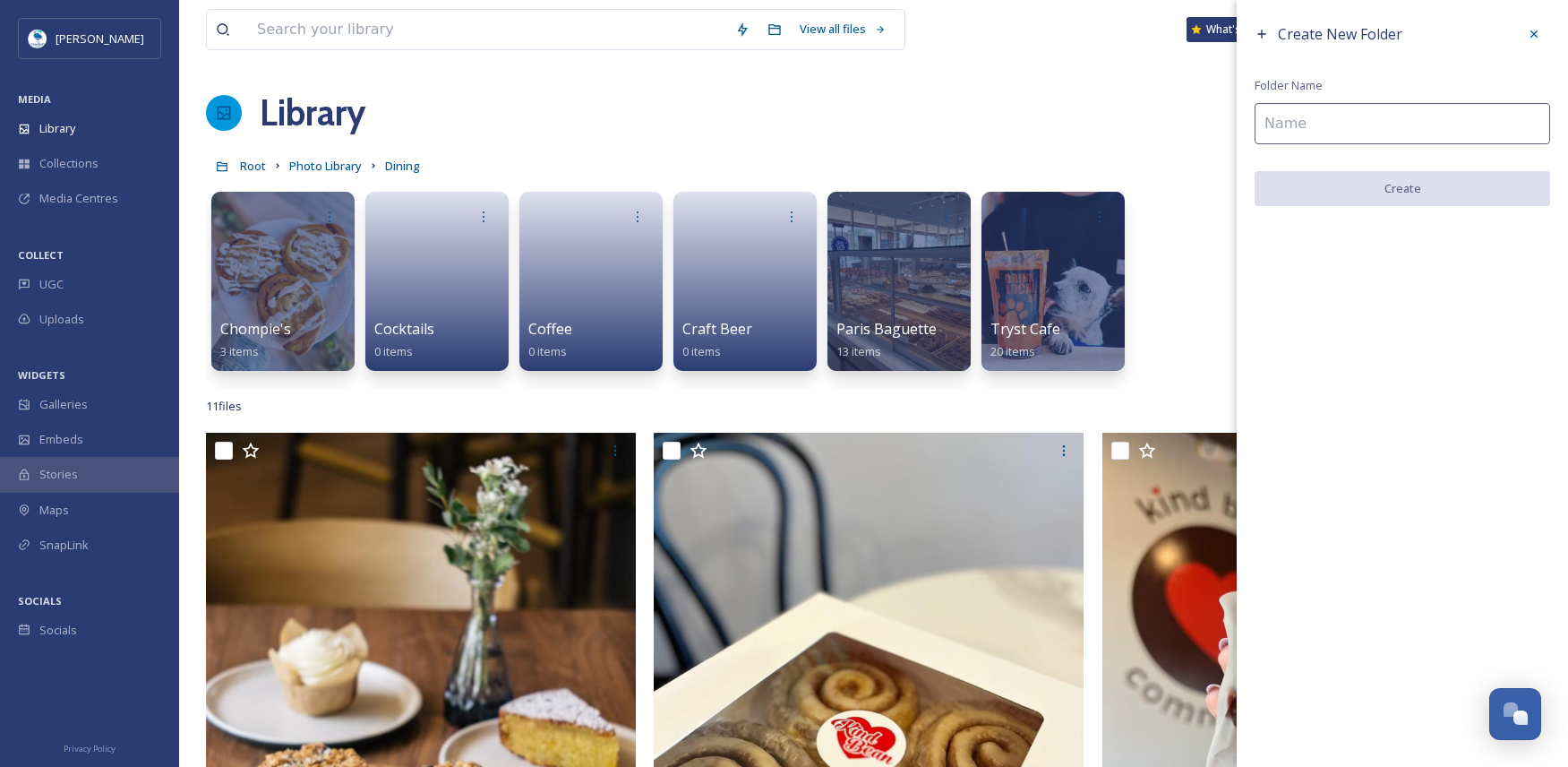
click at [1331, 105] on input at bounding box center [1403, 124] width 296 height 41
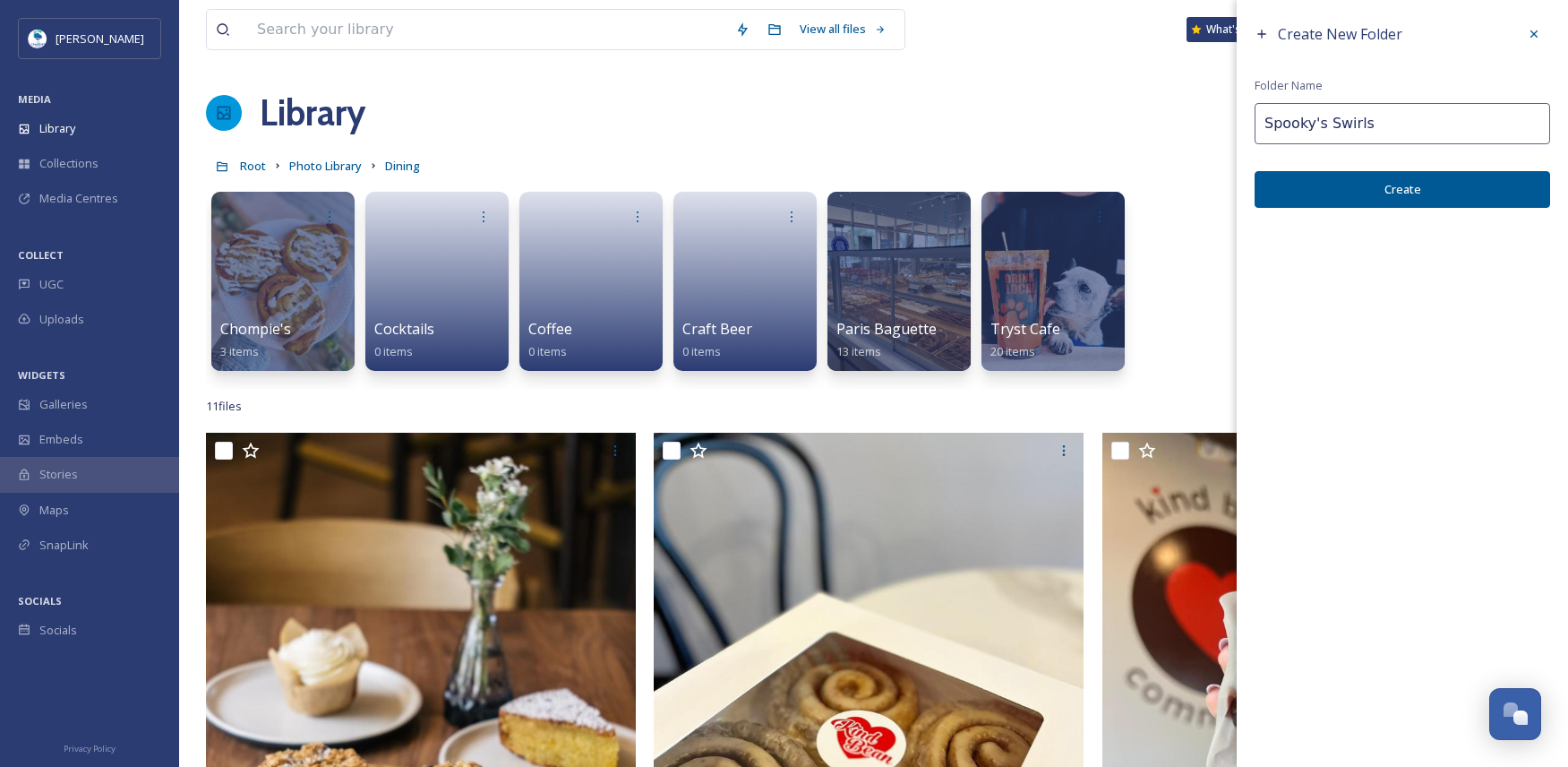
type input "Spooky's Swirls"
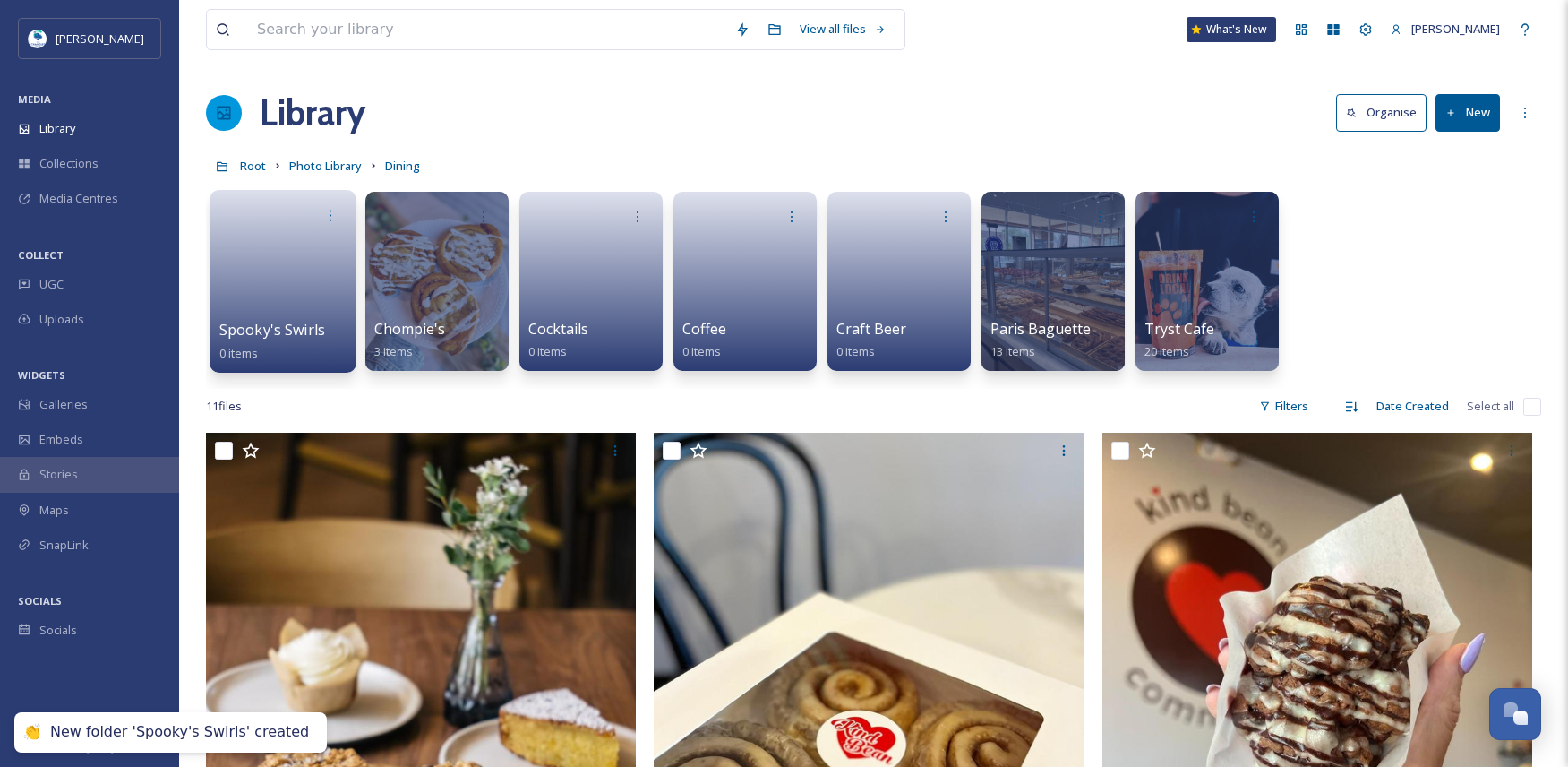
click at [304, 272] on link at bounding box center [283, 274] width 128 height 87
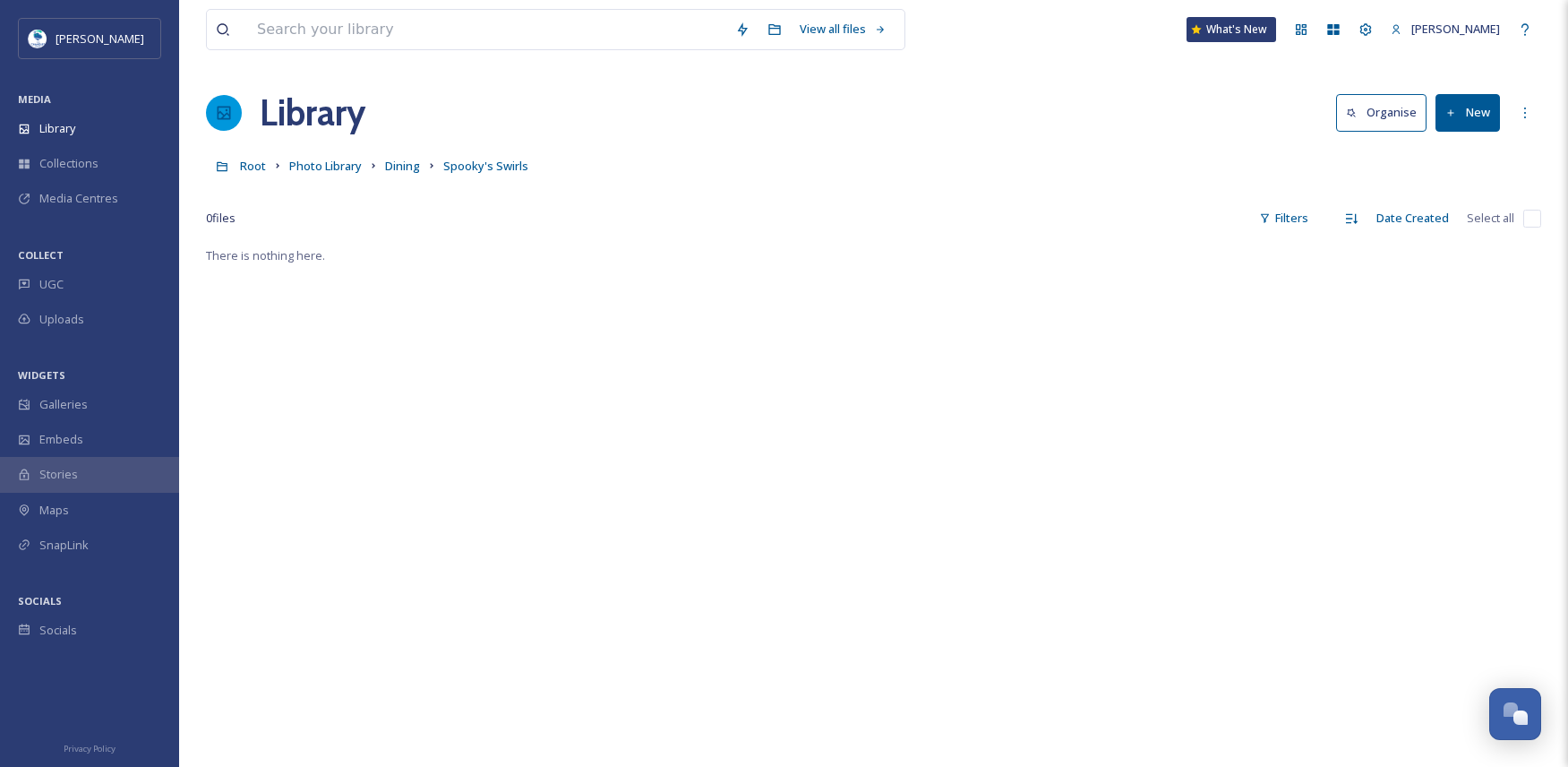
click at [1472, 118] on button "New" at bounding box center [1468, 113] width 64 height 37
click at [1459, 213] on div "Folder" at bounding box center [1448, 225] width 101 height 35
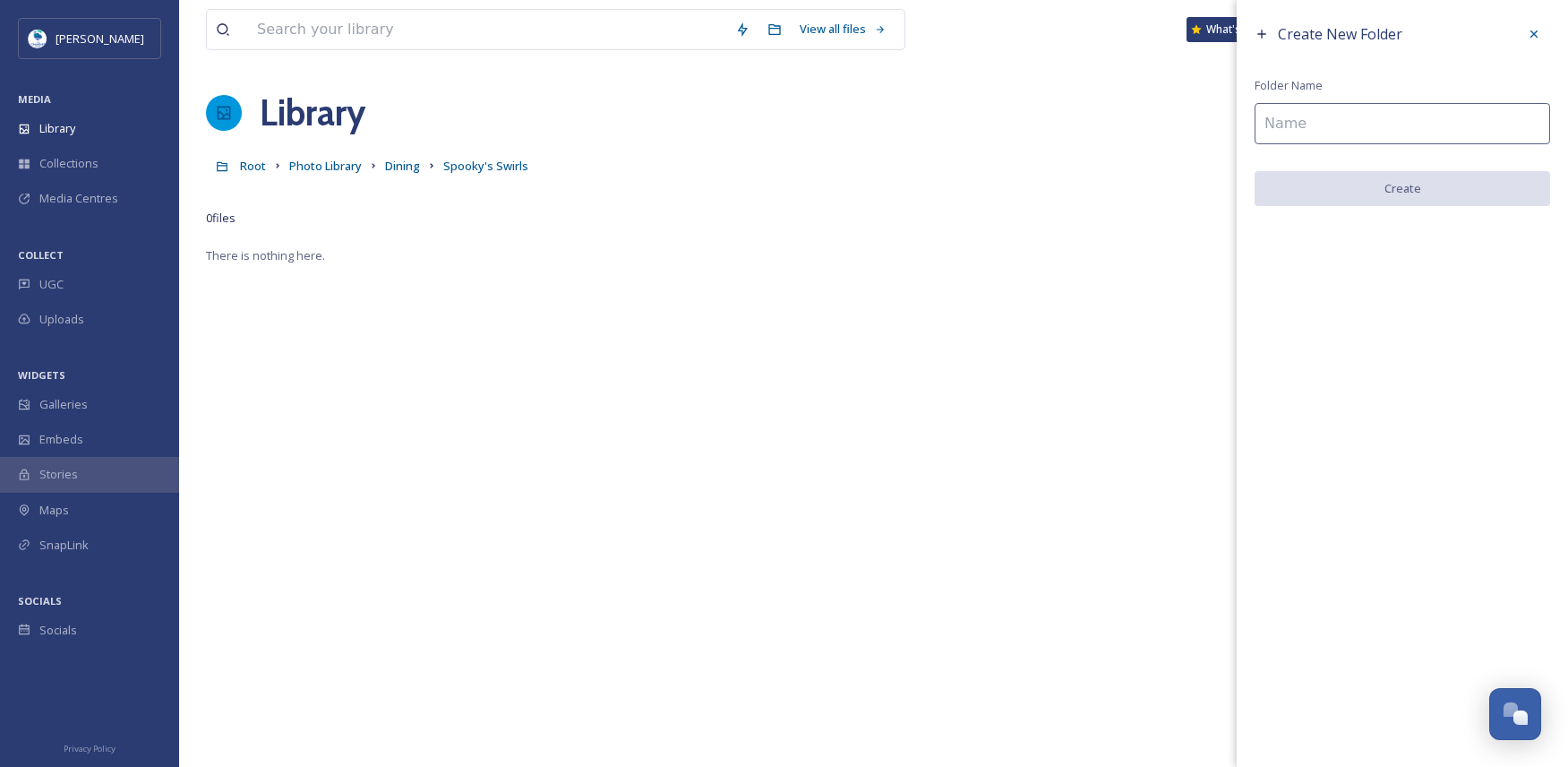
click at [1346, 131] on input at bounding box center [1403, 124] width 296 height 41
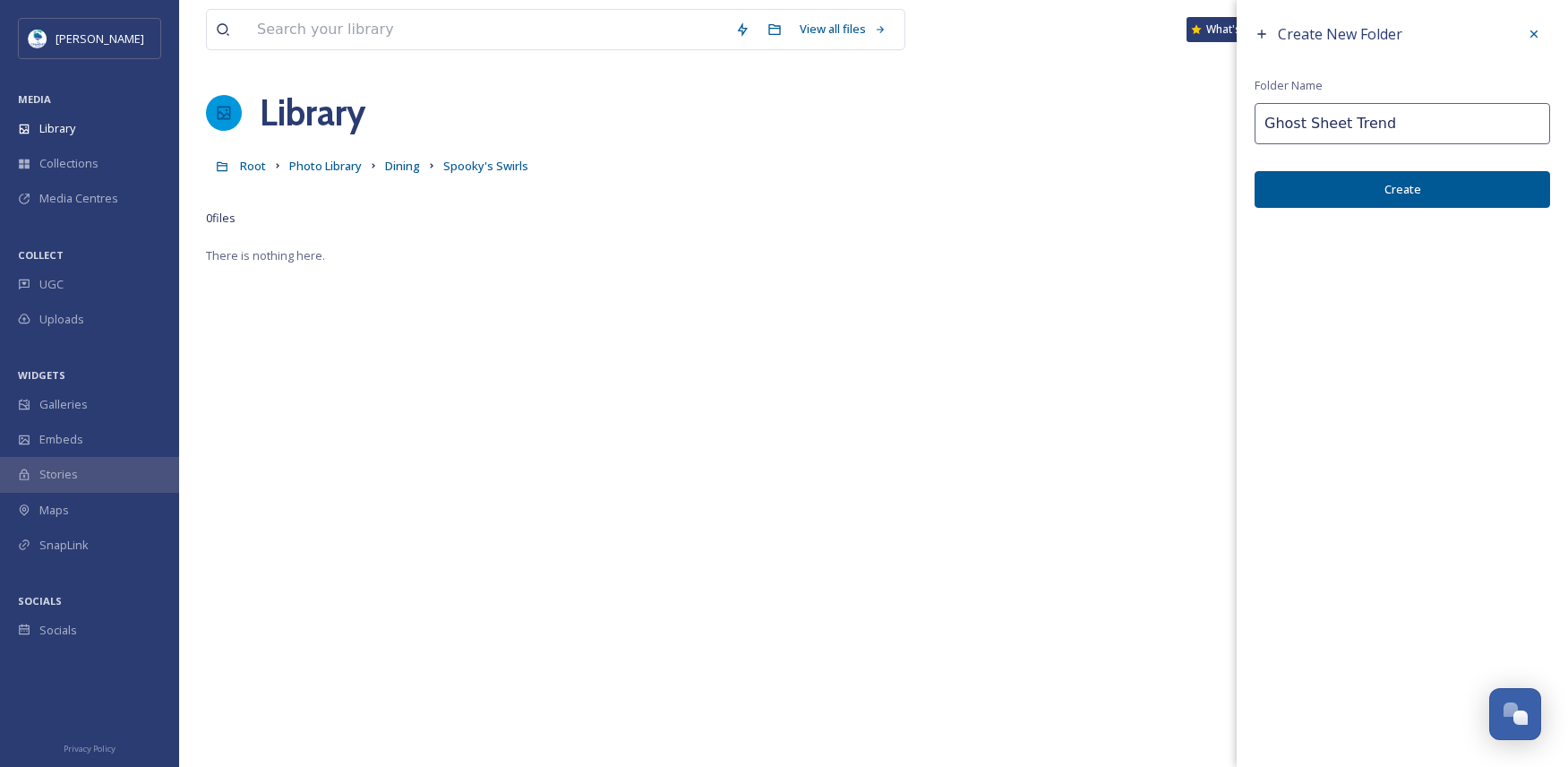
click at [1260, 118] on input "Ghost Sheet Trend" at bounding box center [1403, 124] width 296 height 41
type input "Spooky's Ghost Sheet Trend"
click at [1359, 173] on button "Create" at bounding box center [1403, 190] width 296 height 37
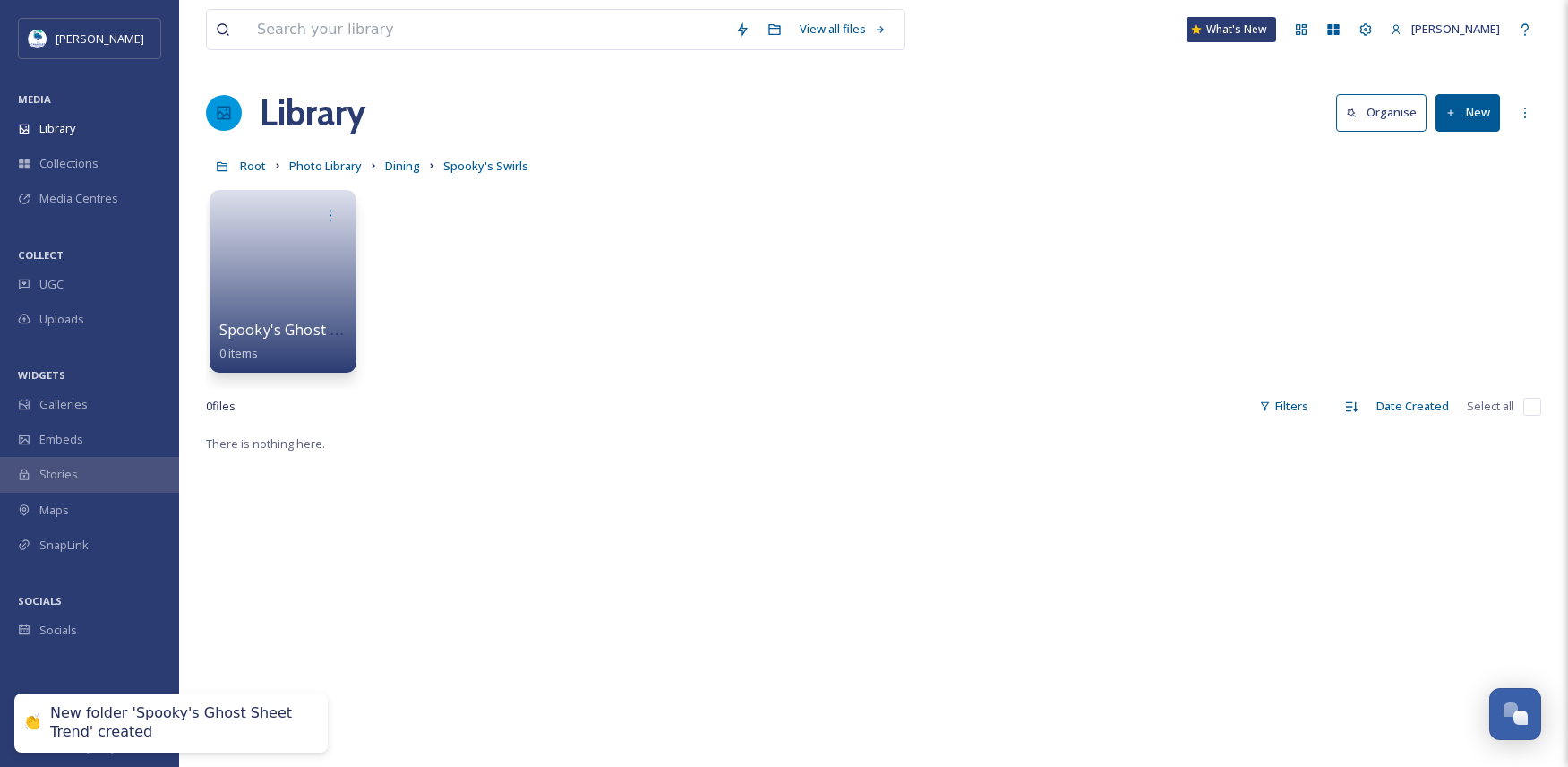
click at [297, 269] on link at bounding box center [283, 274] width 128 height 87
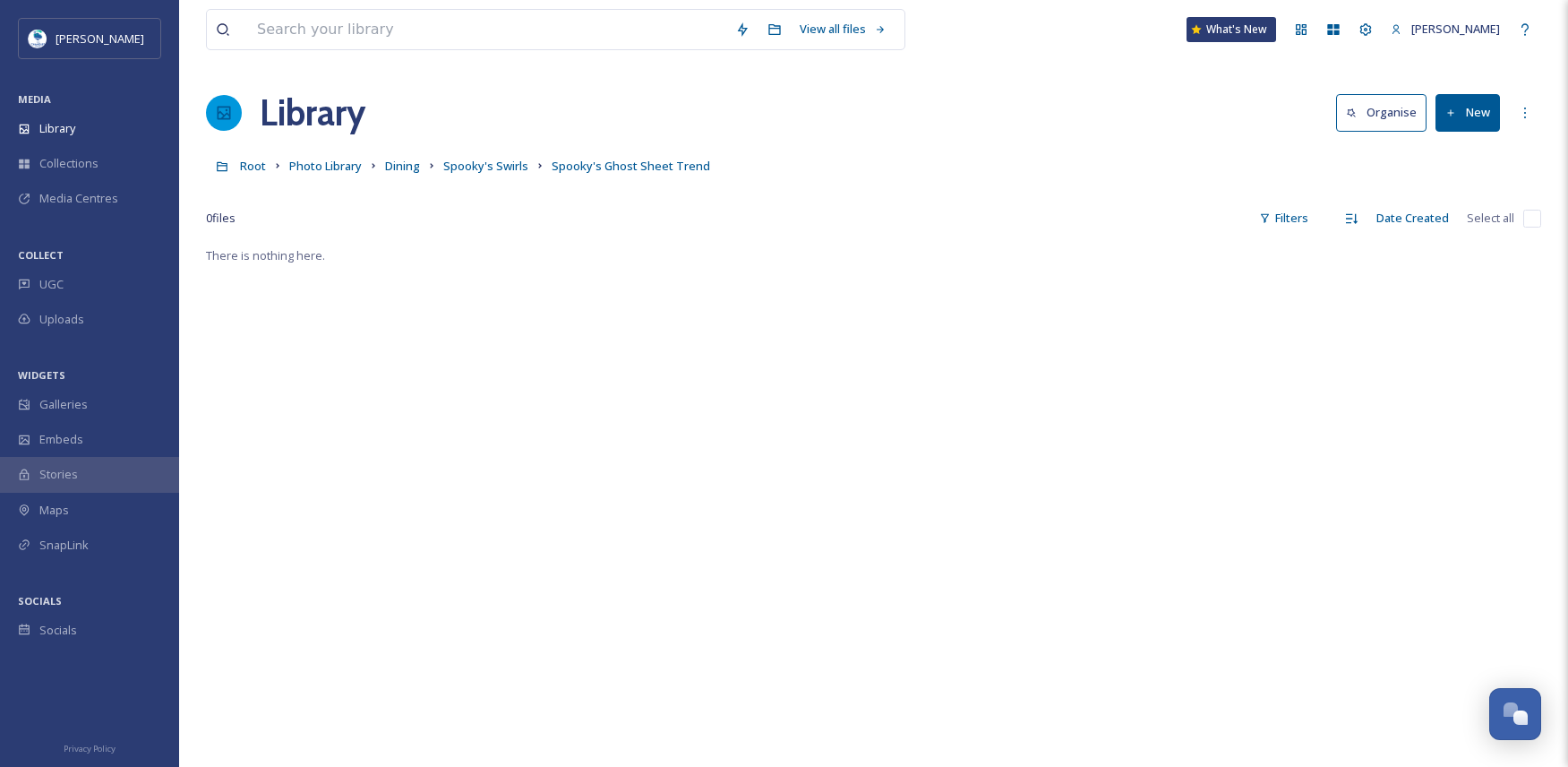
click at [1461, 128] on button "New" at bounding box center [1468, 113] width 64 height 37
click at [1457, 149] on span "File Upload" at bounding box center [1459, 154] width 59 height 17
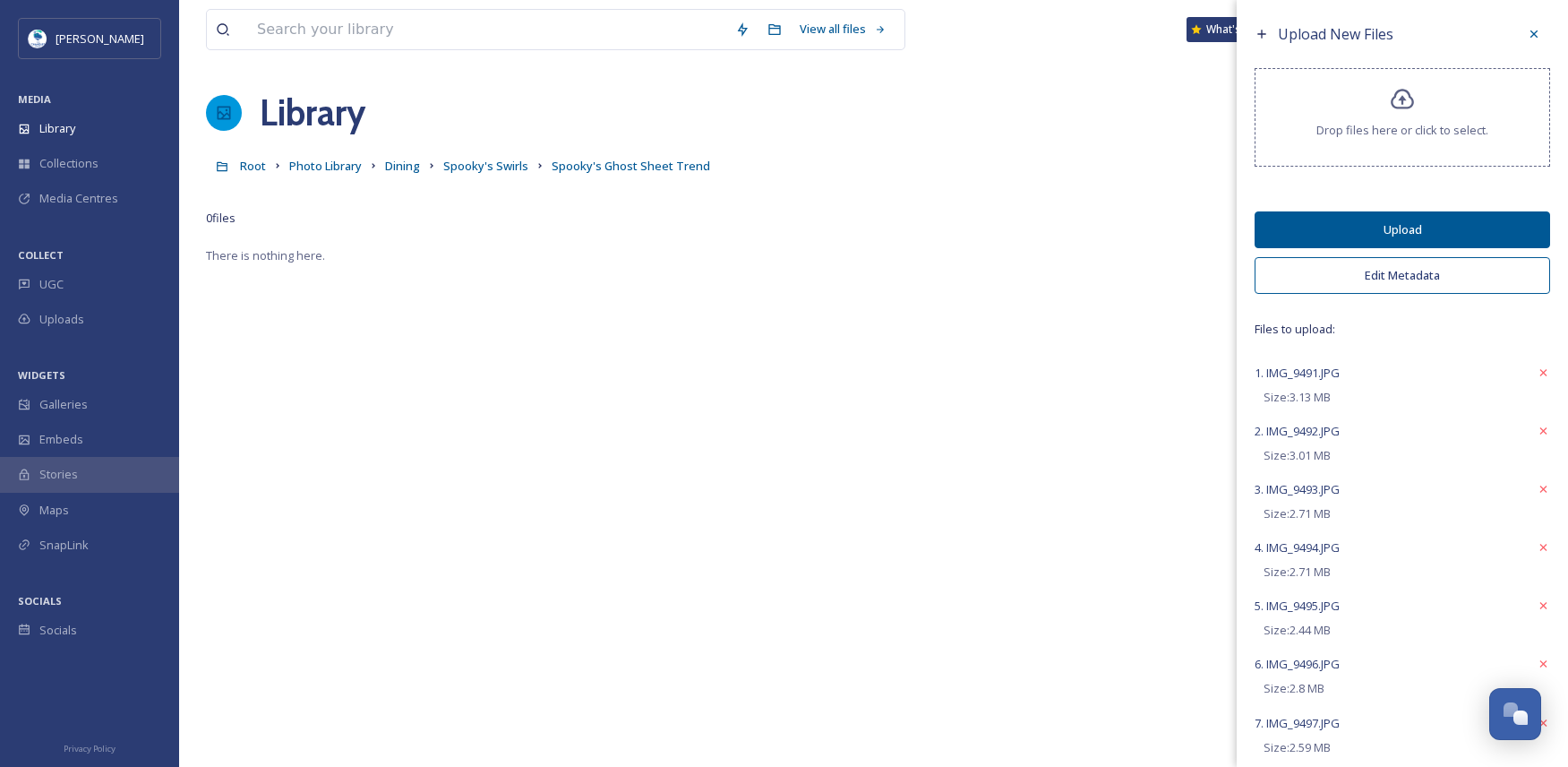
click at [1420, 267] on button "Edit Metadata" at bounding box center [1403, 275] width 296 height 37
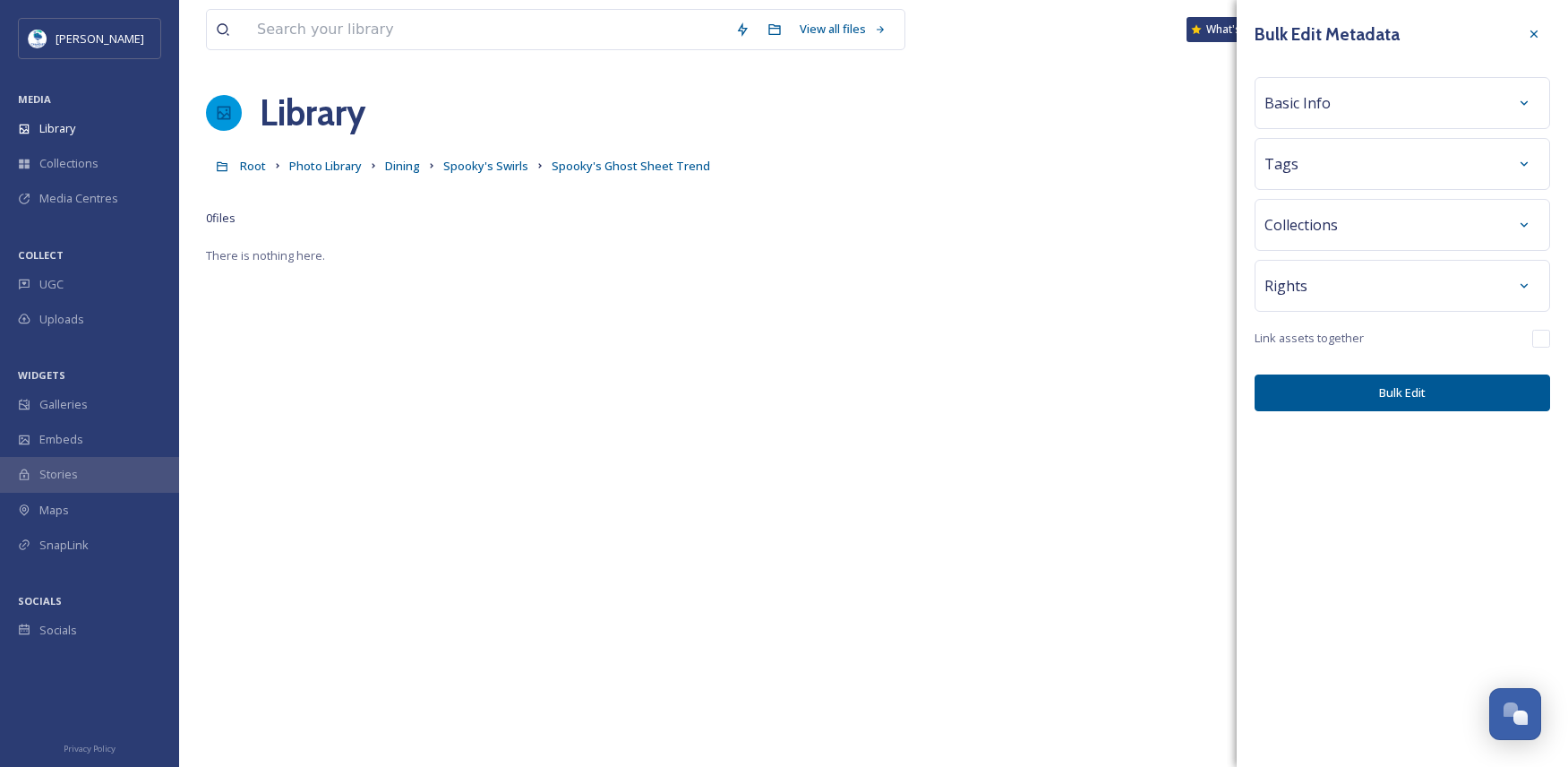
click at [1296, 106] on span "Basic Info" at bounding box center [1297, 103] width 66 height 21
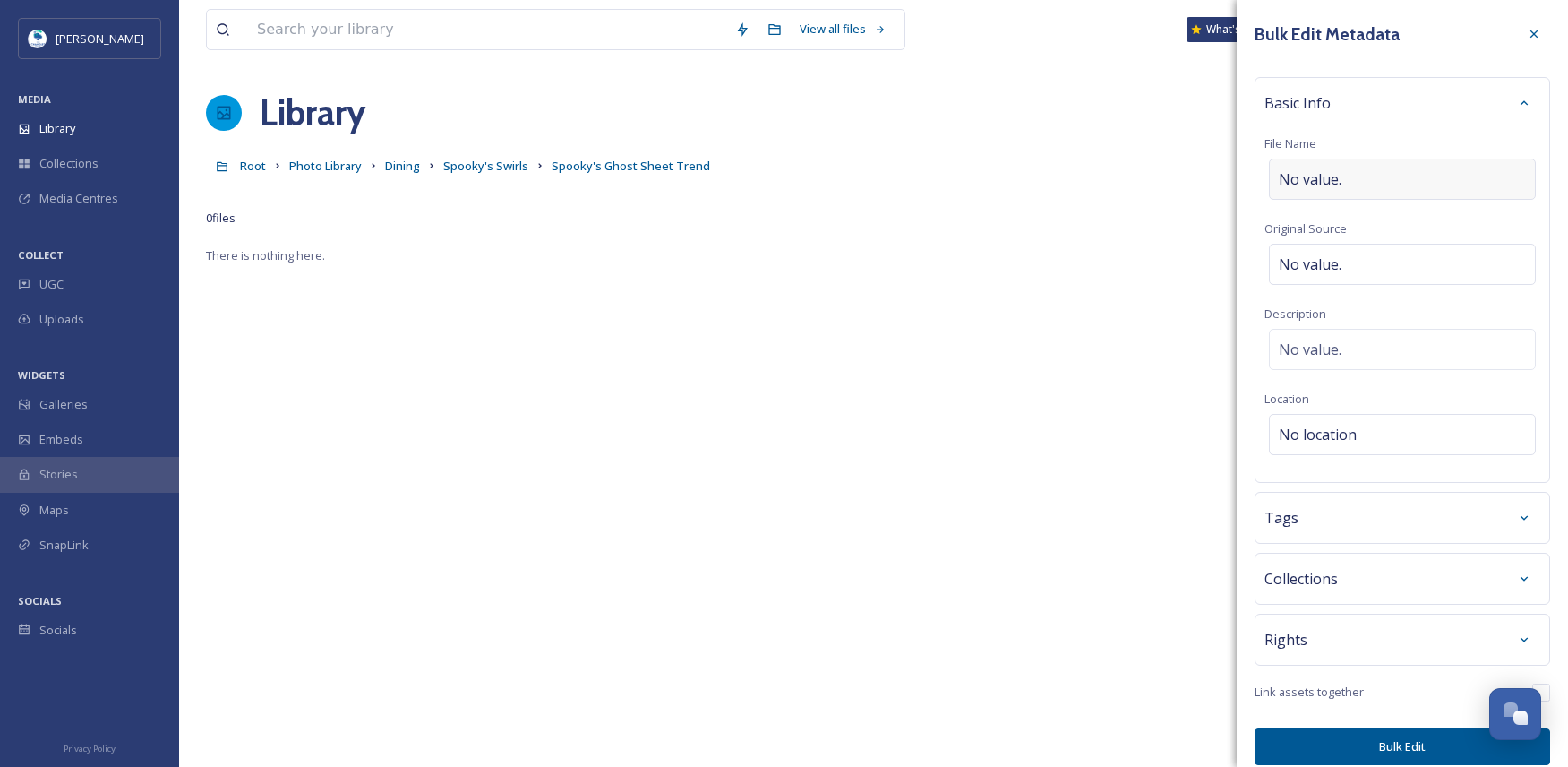
click at [1328, 181] on span "No value." at bounding box center [1310, 179] width 62 height 21
type input "Ghost Sheet at Spooky's"
click at [1389, 747] on button "Bulk Edit" at bounding box center [1403, 742] width 296 height 37
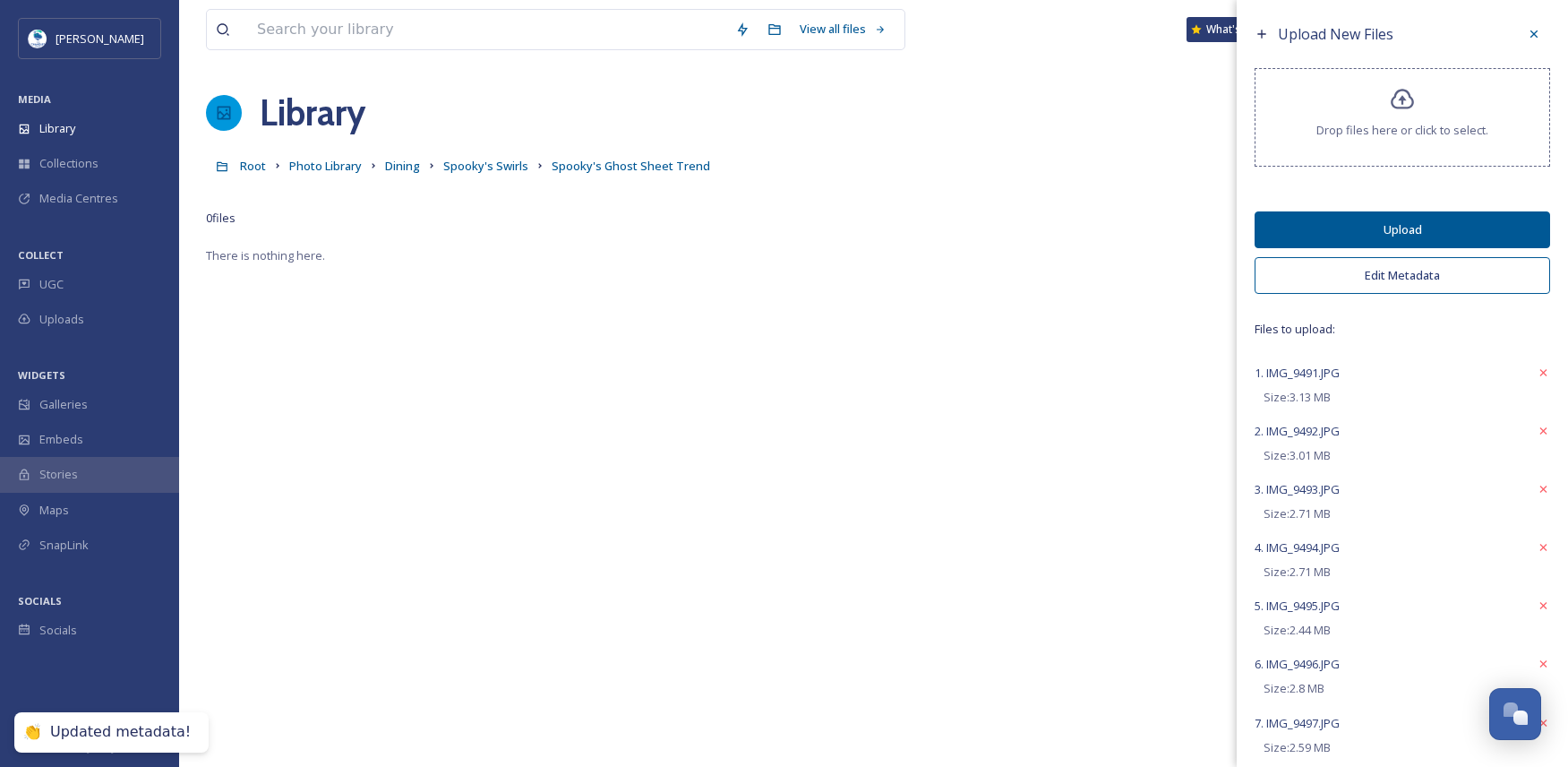
click at [1395, 232] on button "Upload" at bounding box center [1403, 230] width 296 height 37
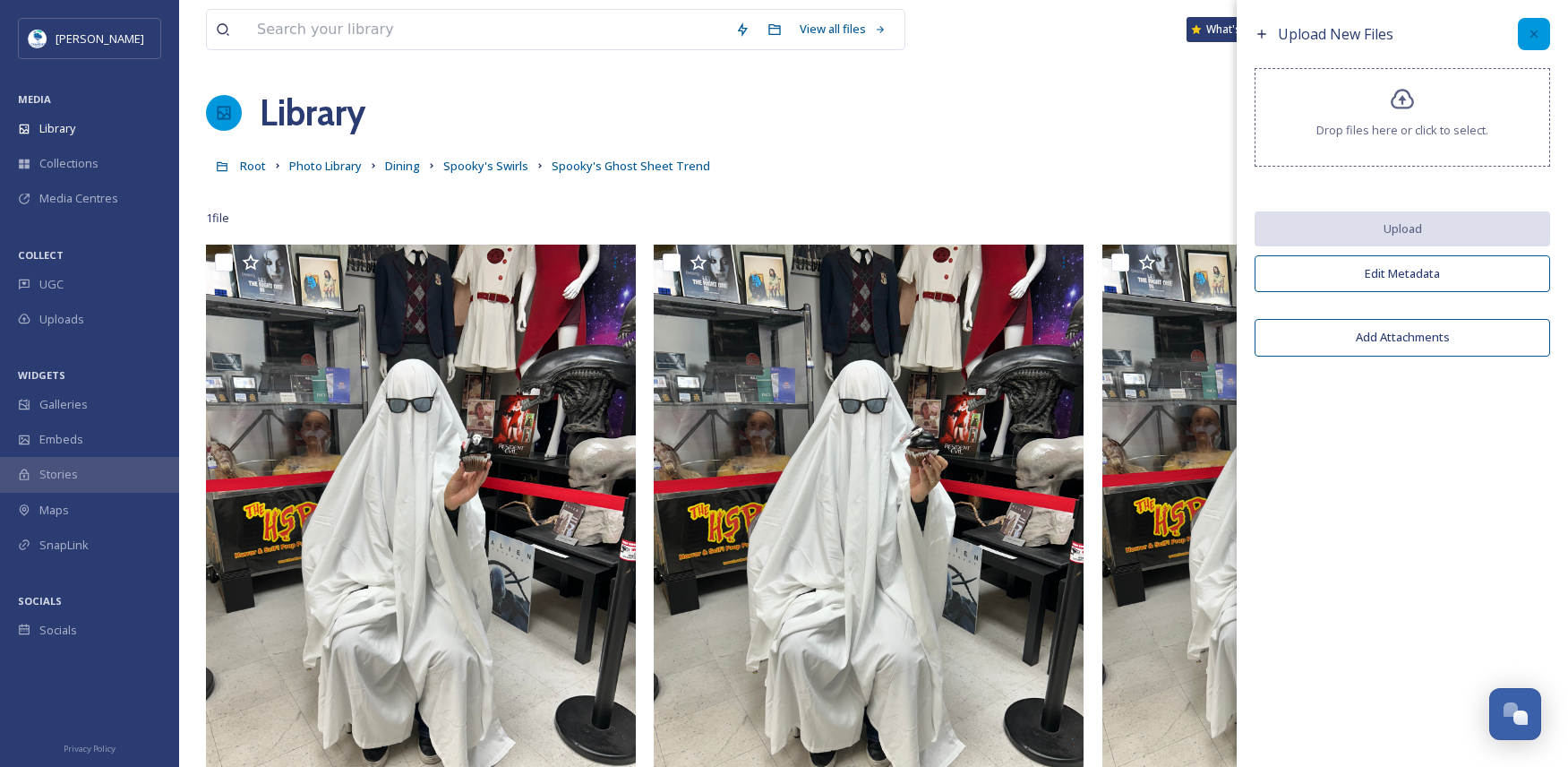
click at [1544, 24] on div at bounding box center [1534, 33] width 32 height 32
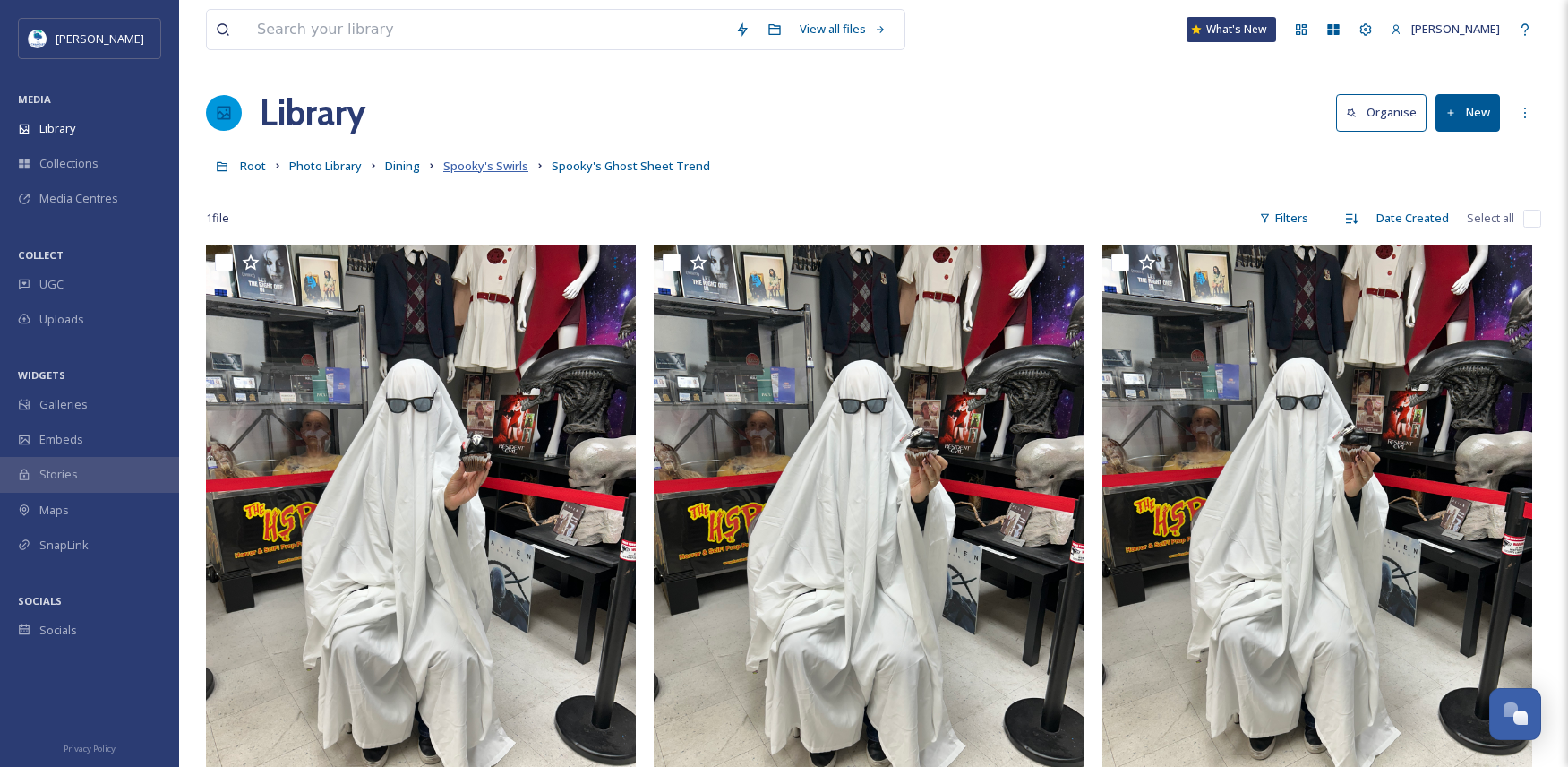
click at [502, 164] on span "Spooky's Swirls" at bounding box center [485, 165] width 85 height 17
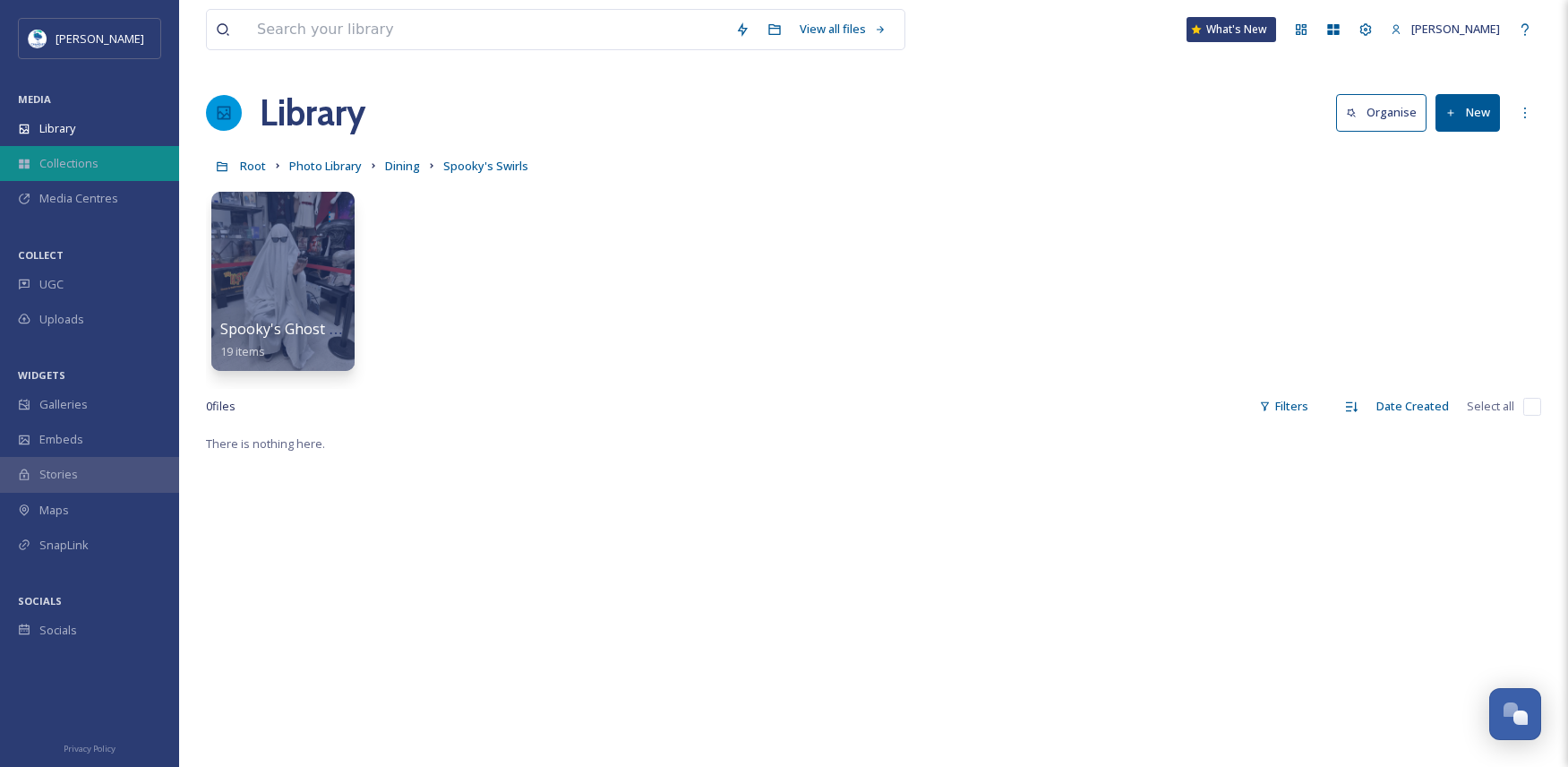
click at [86, 161] on span "Collections" at bounding box center [68, 163] width 59 height 17
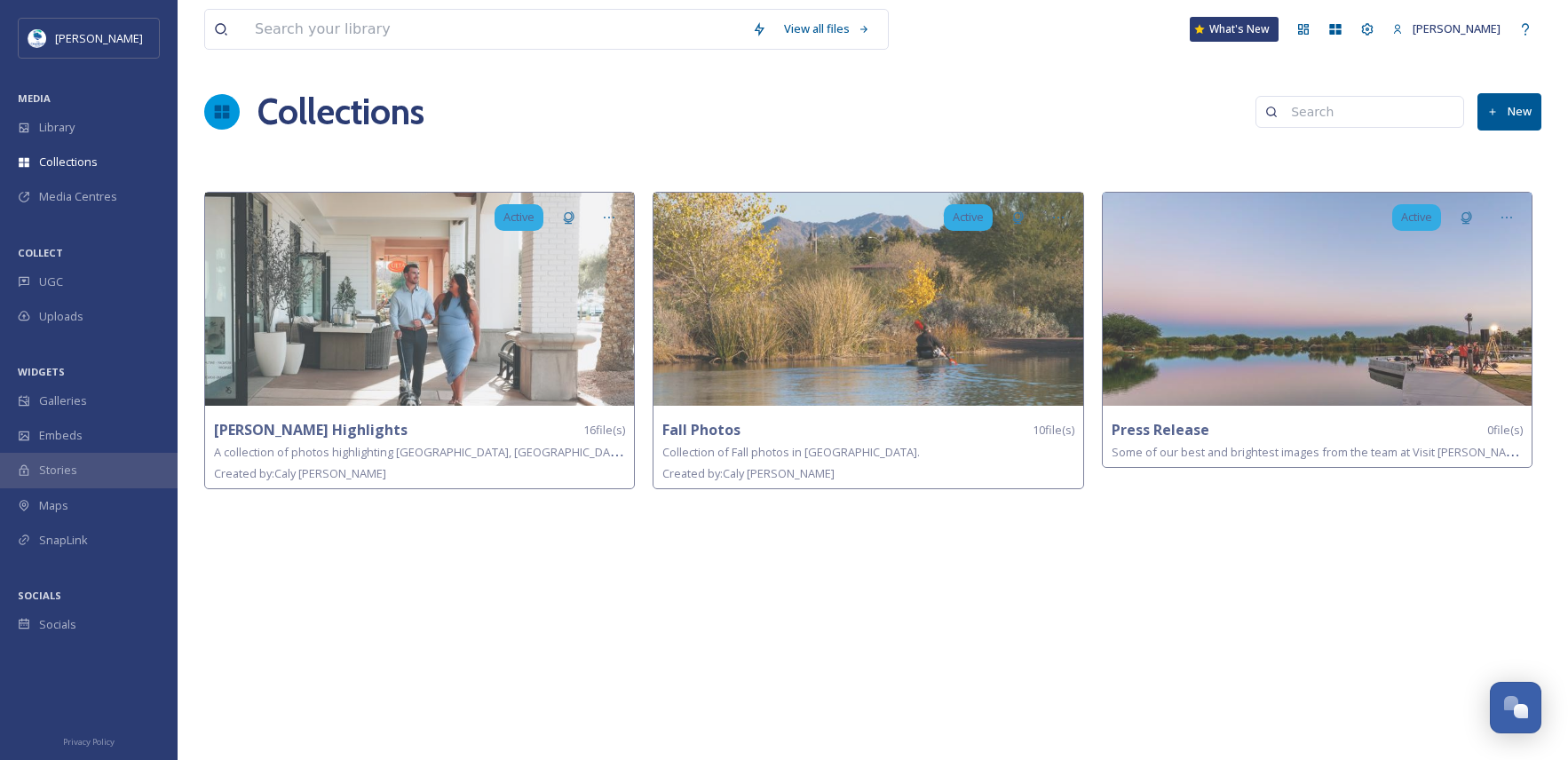
click at [1508, 106] on button "New" at bounding box center [1509, 112] width 64 height 37
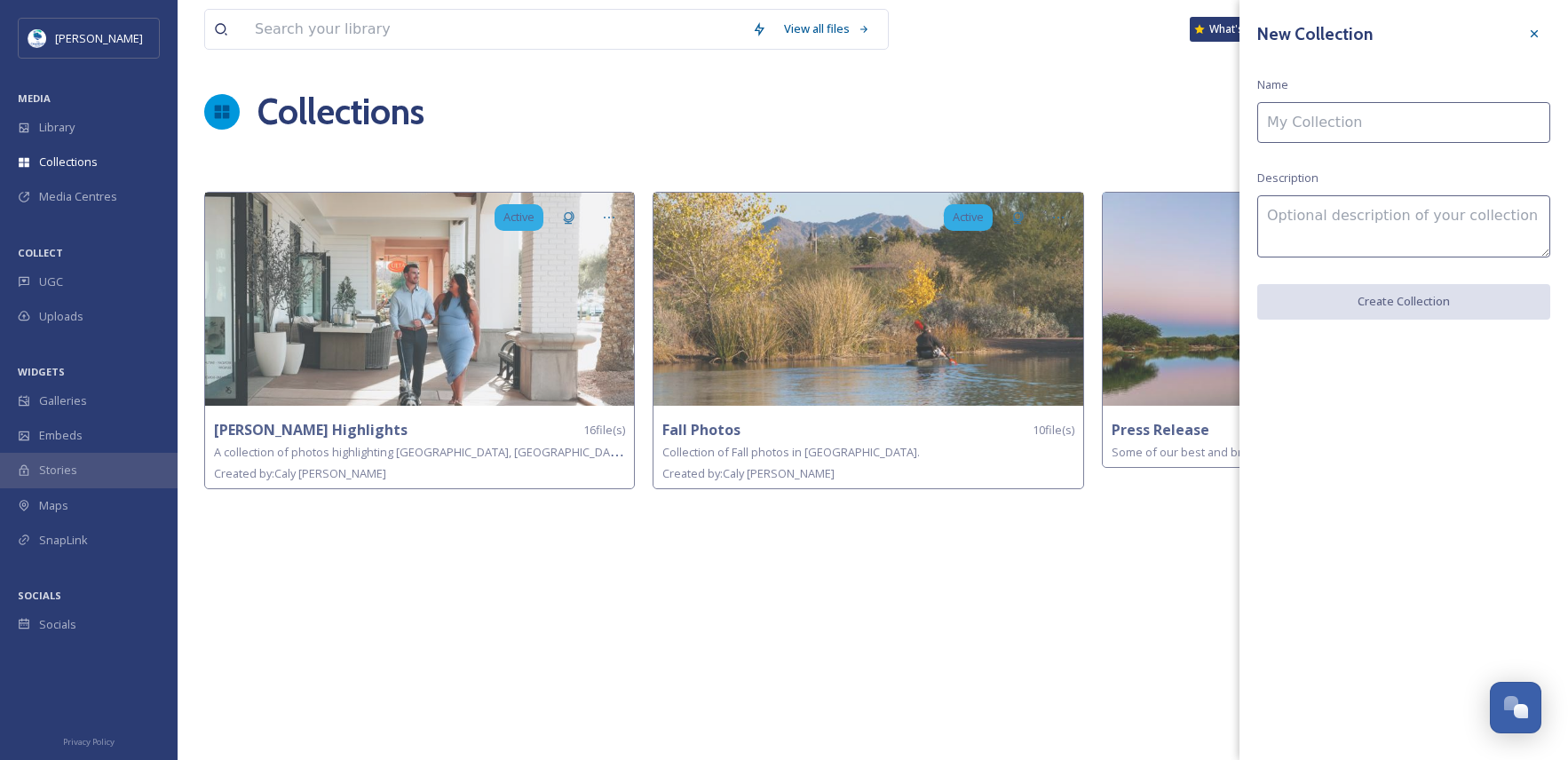
click at [1372, 122] on input at bounding box center [1404, 122] width 293 height 41
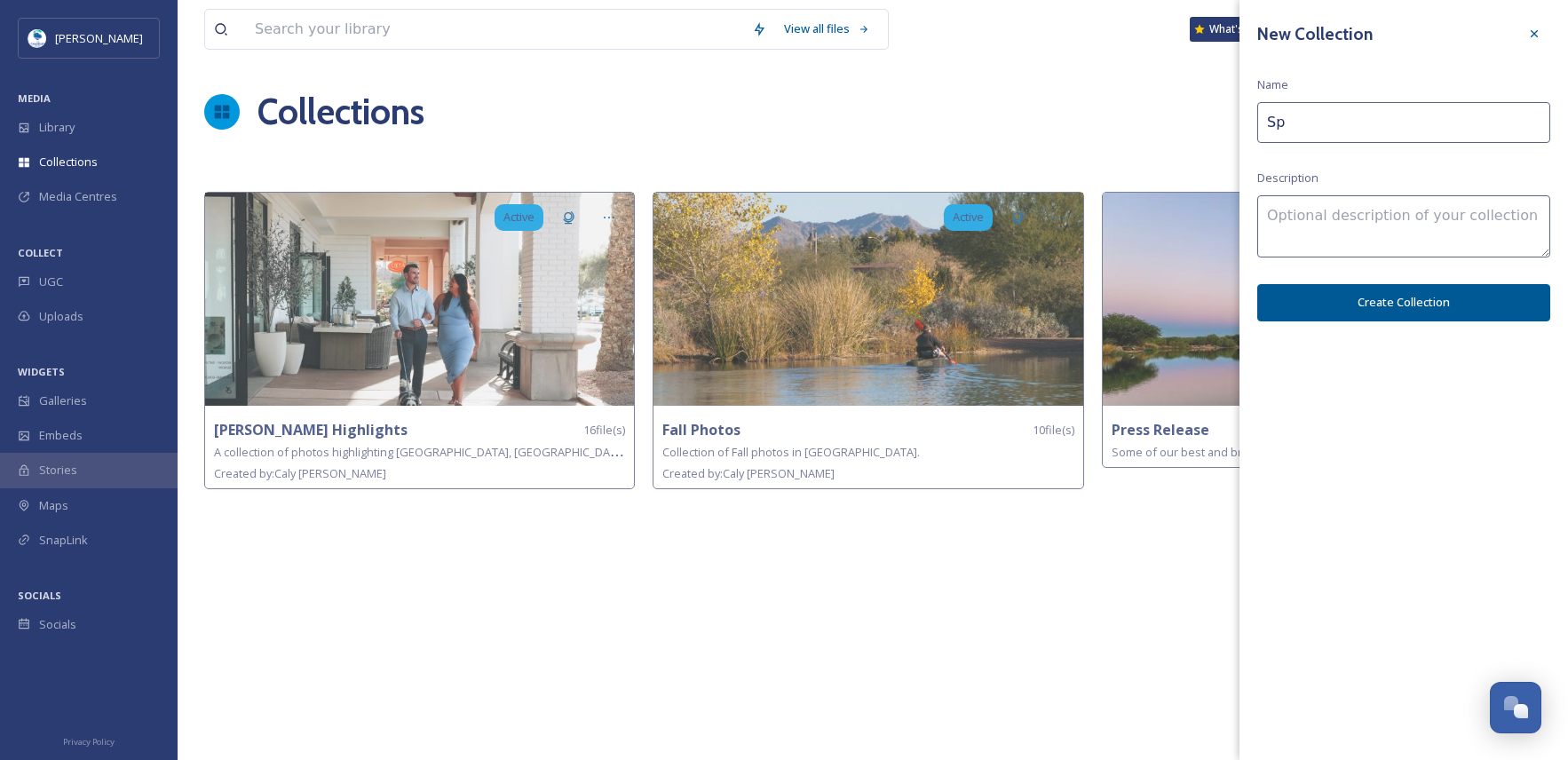
type input "S"
type input "Ghost Sheet Trend in [GEOGRAPHIC_DATA]"
click at [1353, 203] on textarea at bounding box center [1404, 226] width 293 height 62
drag, startPoint x: 1274, startPoint y: 216, endPoint x: 1262, endPoint y: 216, distance: 12.0
click at [1262, 216] on textarea "Various locations in [GEOGRAPHIC_DATA] as the ghost" at bounding box center [1404, 226] width 293 height 62
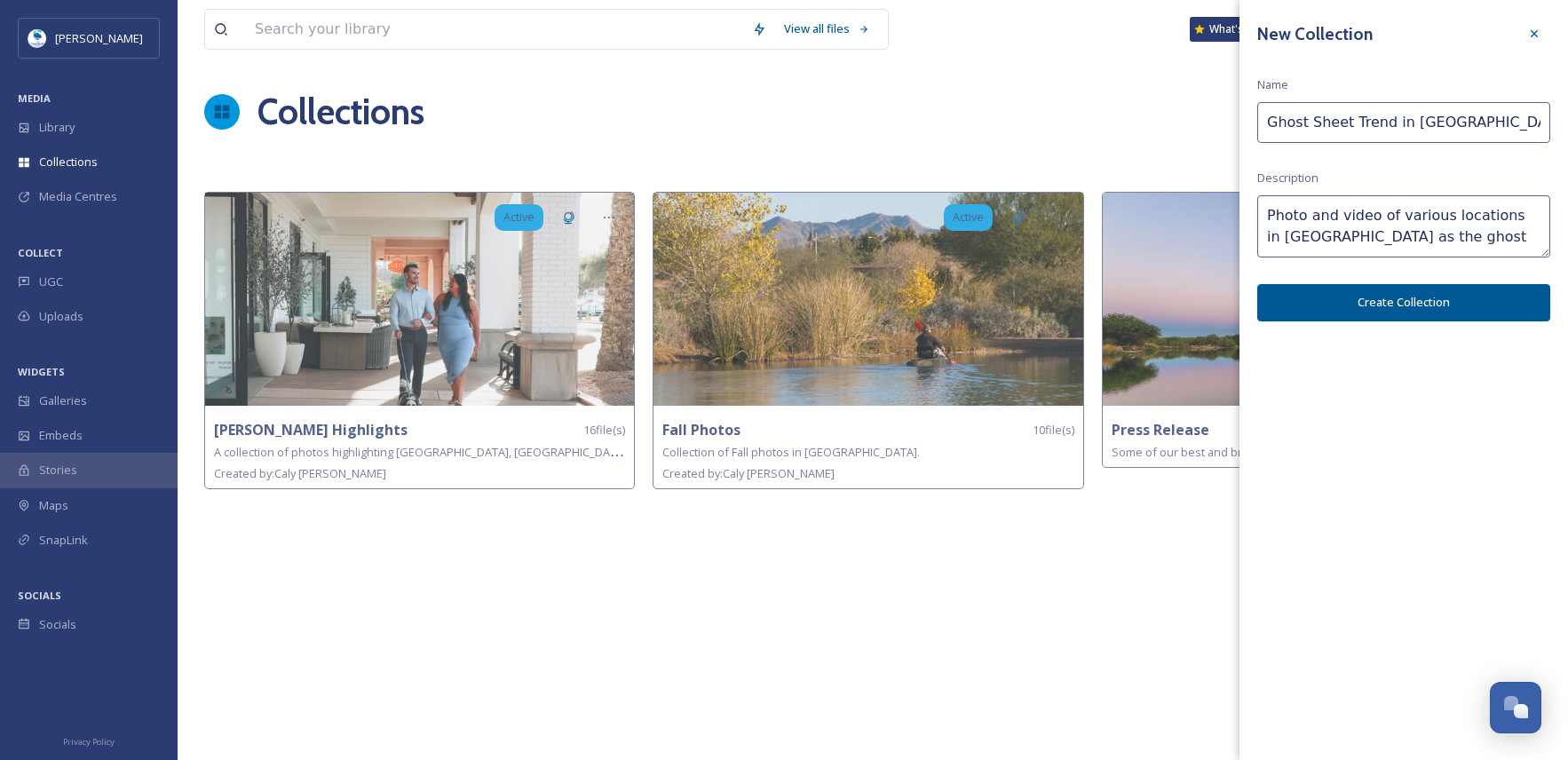
click at [1439, 243] on textarea "Photo and video of various locations in [GEOGRAPHIC_DATA] as the ghost" at bounding box center [1404, 226] width 293 height 62
type textarea "Photo and video of various locations in [GEOGRAPHIC_DATA] as the ghost."
click at [1457, 304] on button "Create Collection" at bounding box center [1404, 302] width 293 height 37
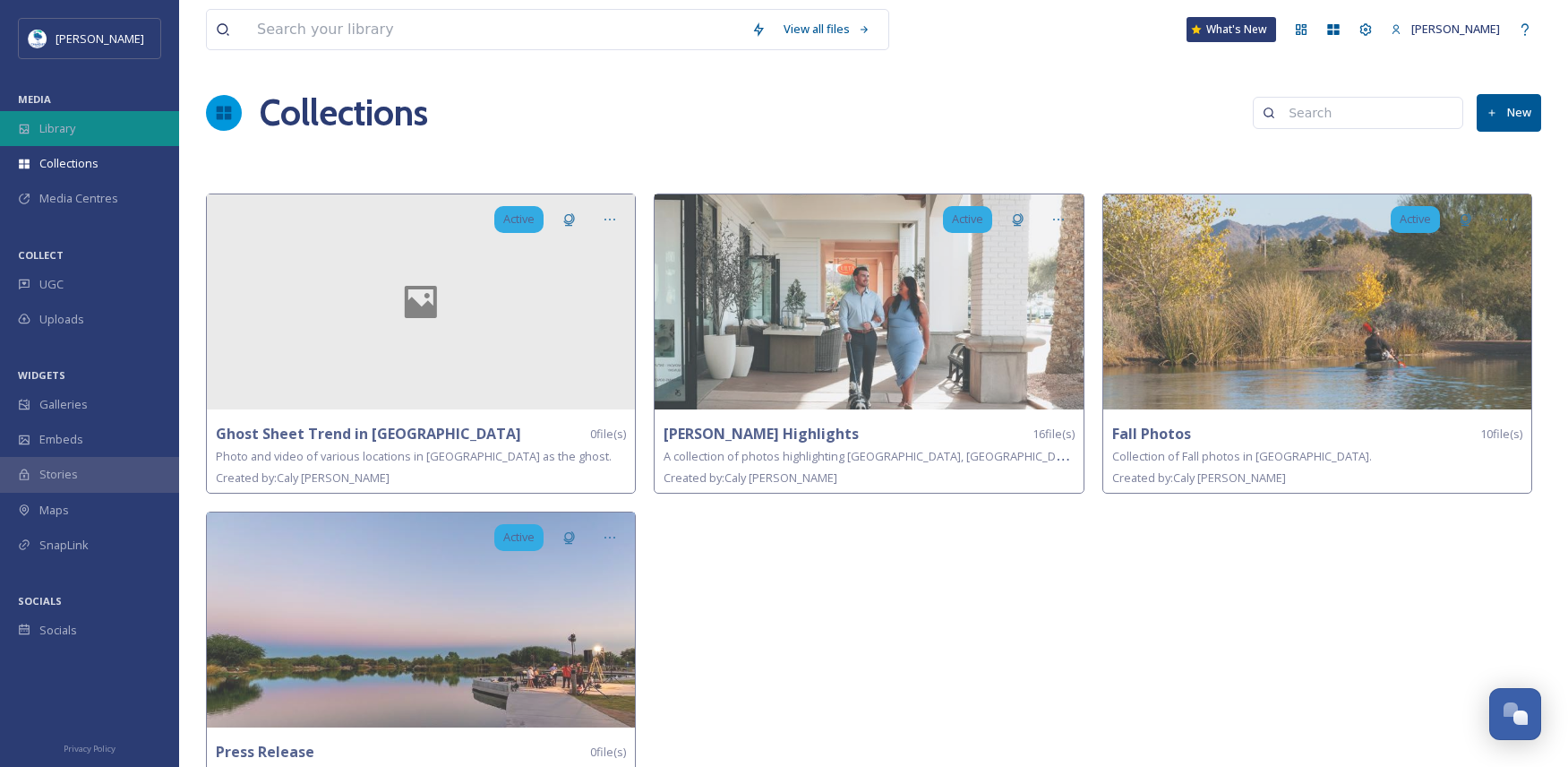
click at [147, 124] on div "Library" at bounding box center [90, 128] width 179 height 35
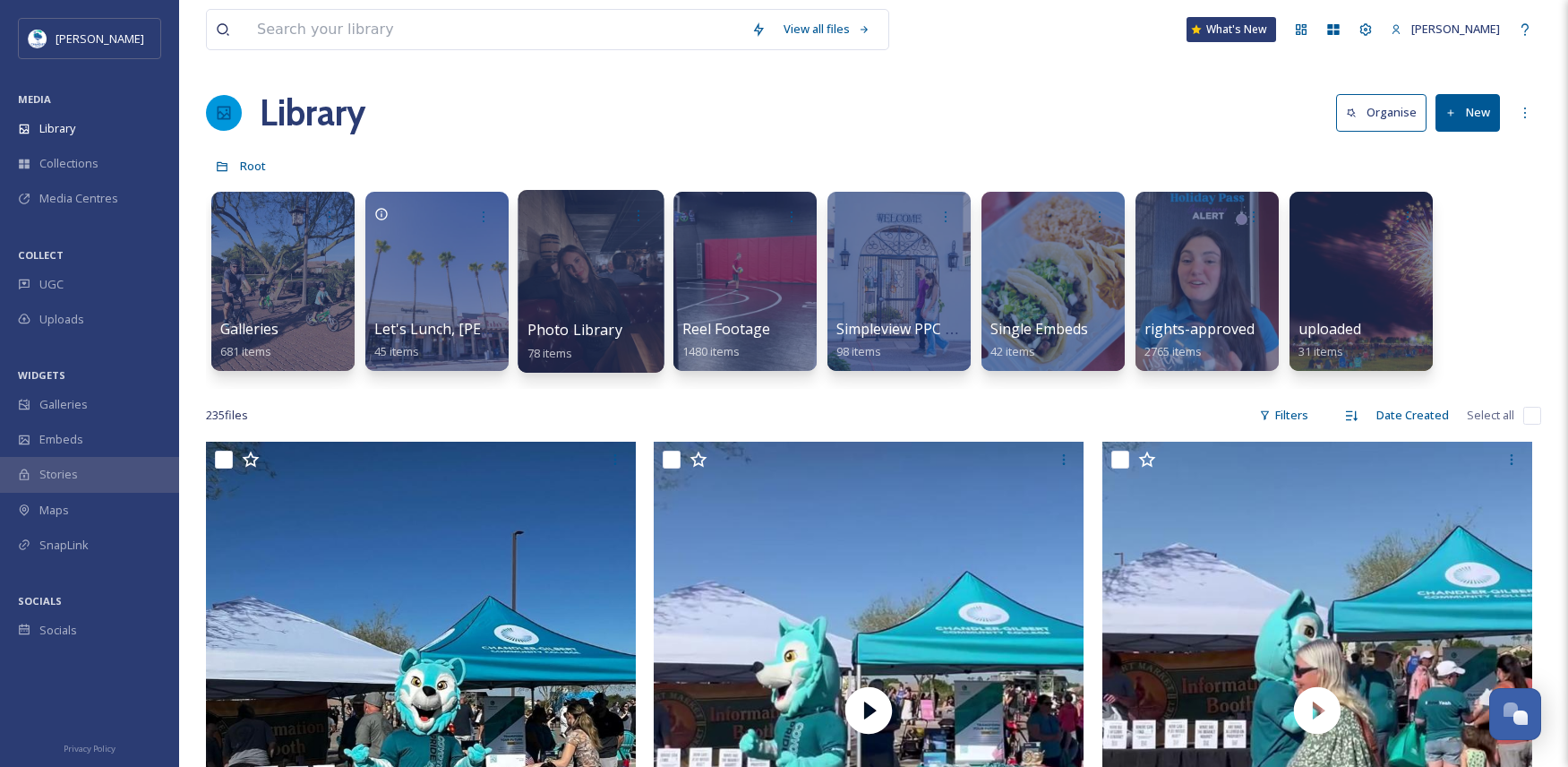
click at [574, 281] on div at bounding box center [591, 281] width 146 height 183
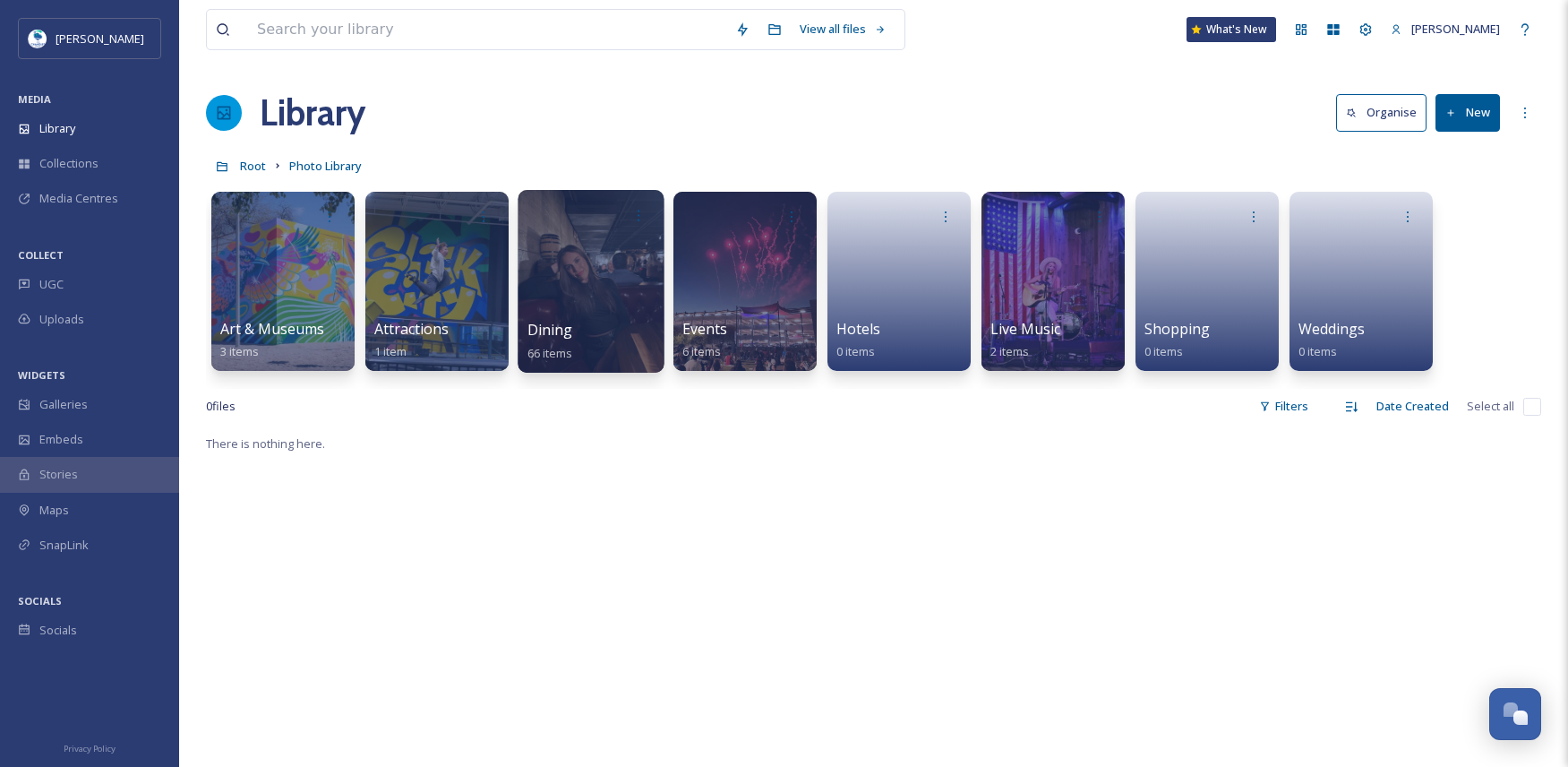
click at [599, 291] on div at bounding box center [591, 281] width 146 height 183
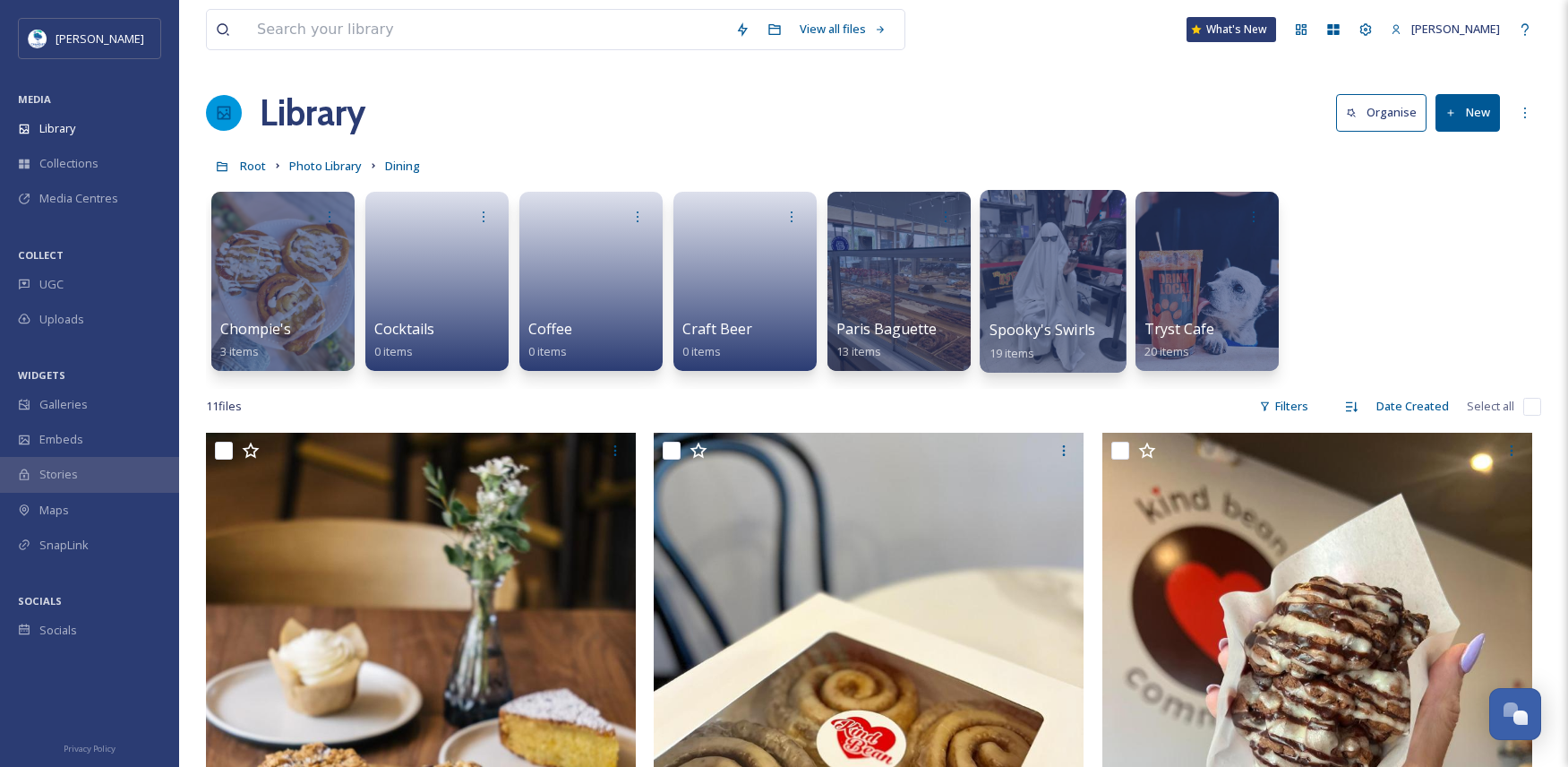
click at [1076, 280] on div at bounding box center [1053, 281] width 146 height 183
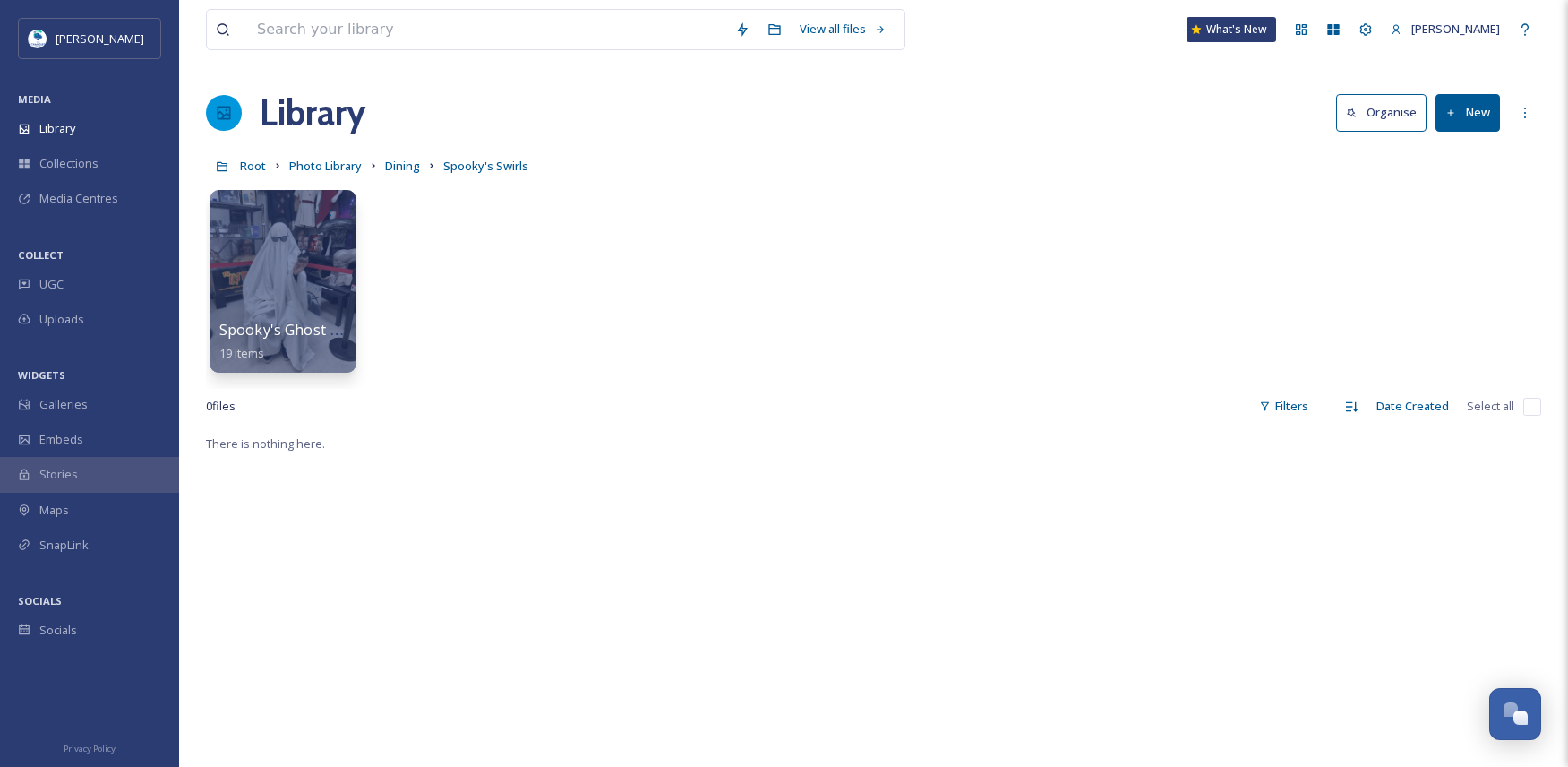
click at [271, 309] on div at bounding box center [282, 281] width 146 height 183
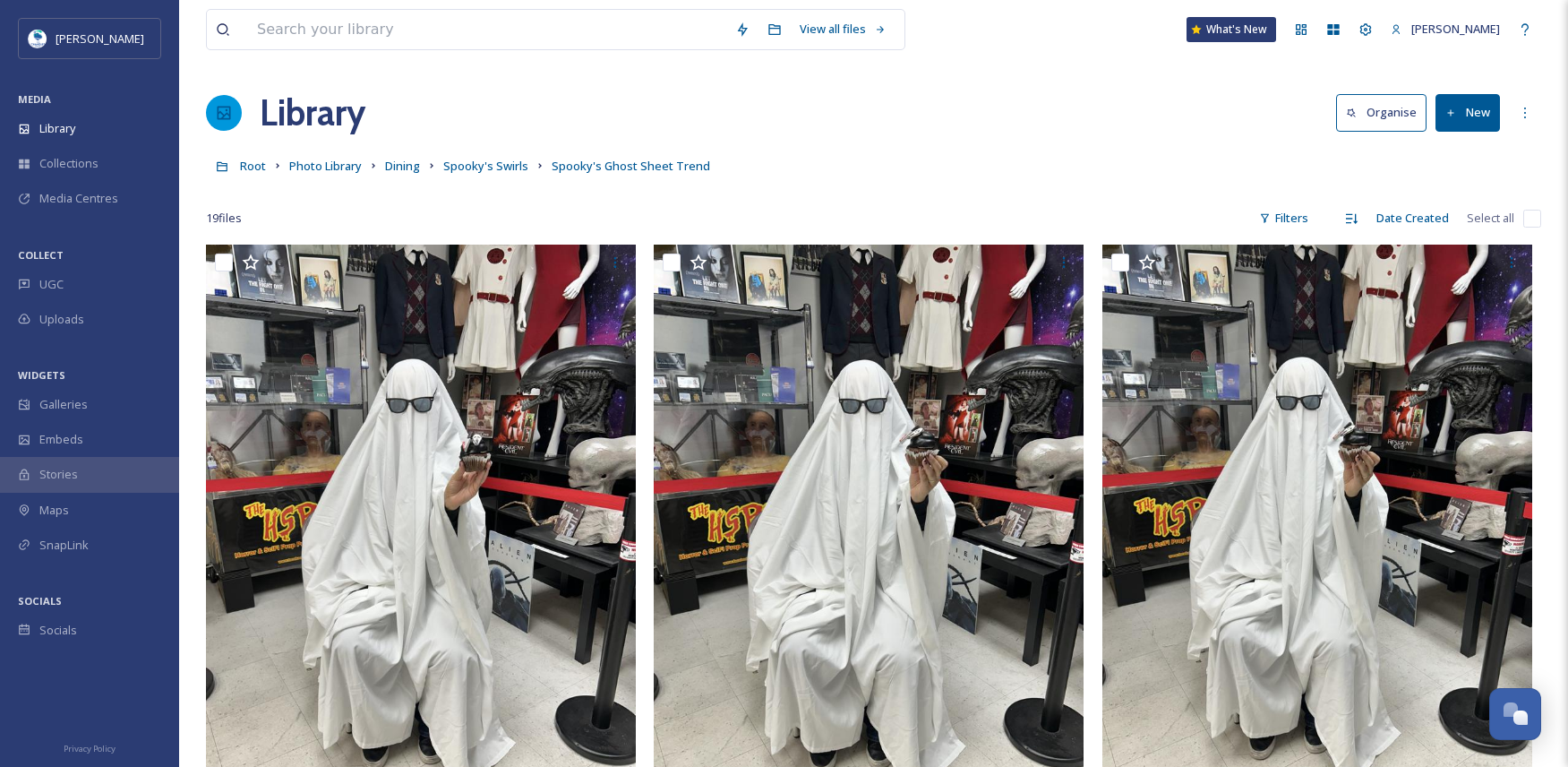
click at [1537, 224] on input "checkbox" at bounding box center [1532, 218] width 18 height 18
checkbox input "true"
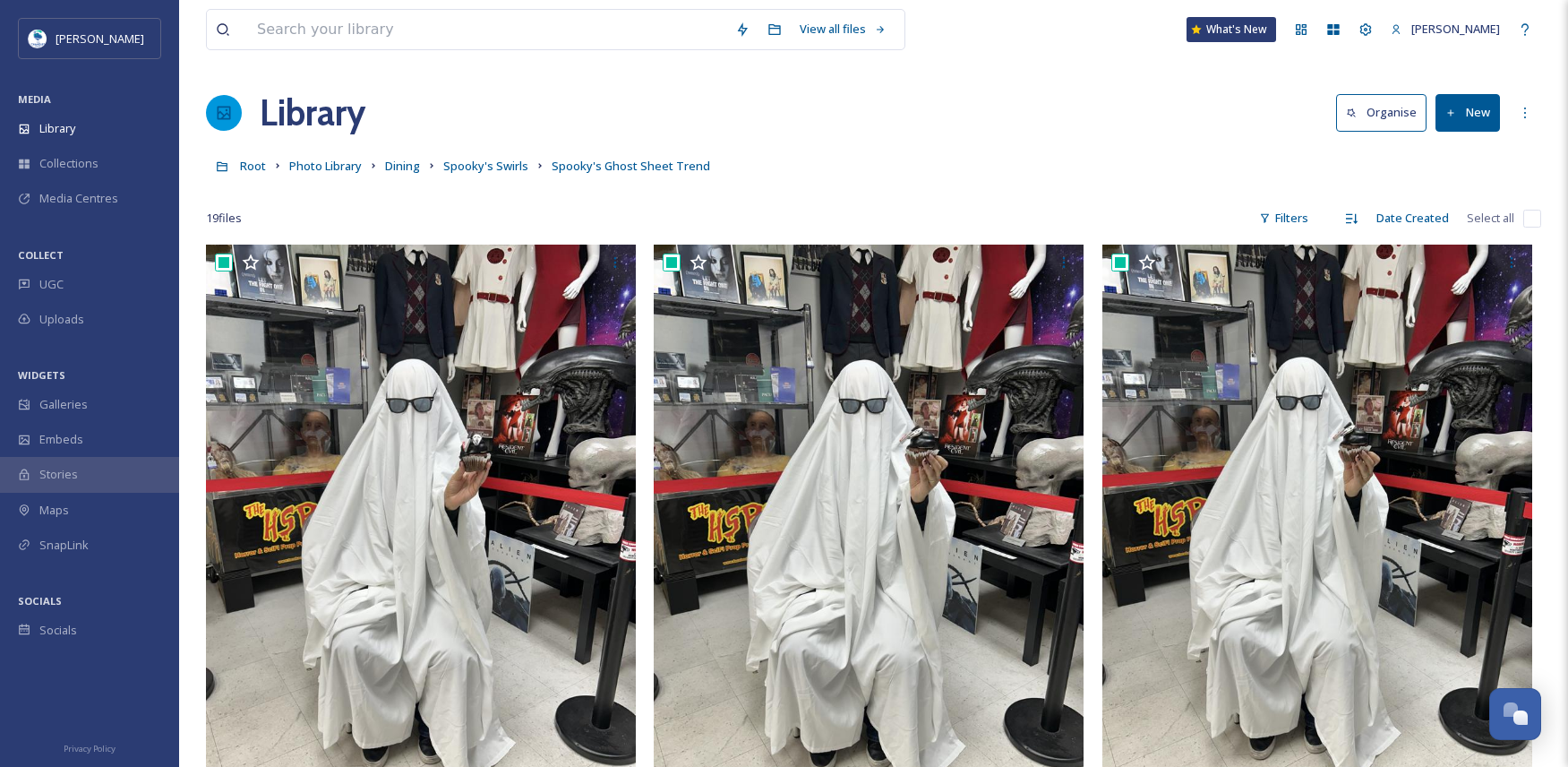
checkbox input "true"
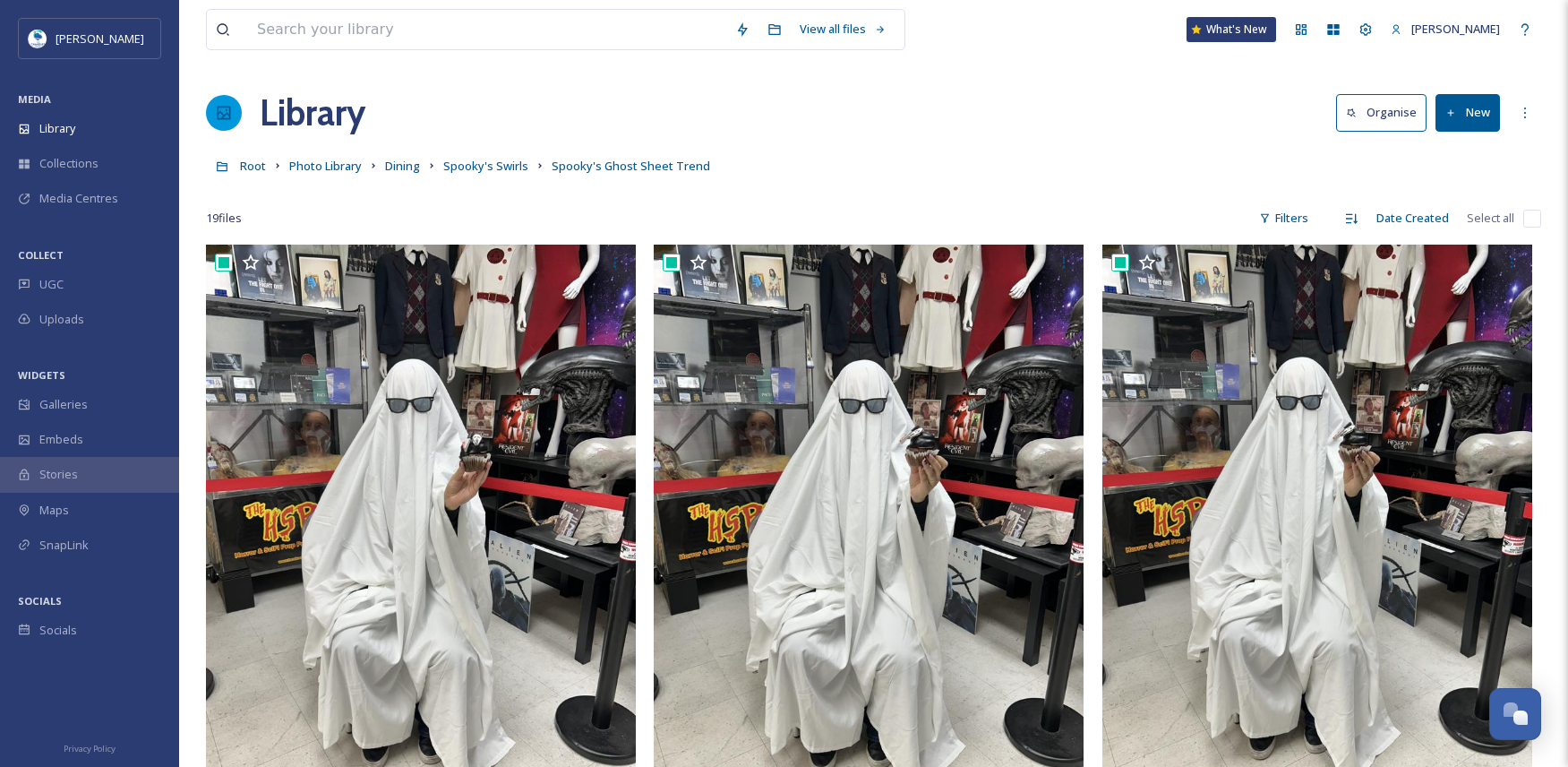
checkbox input "true"
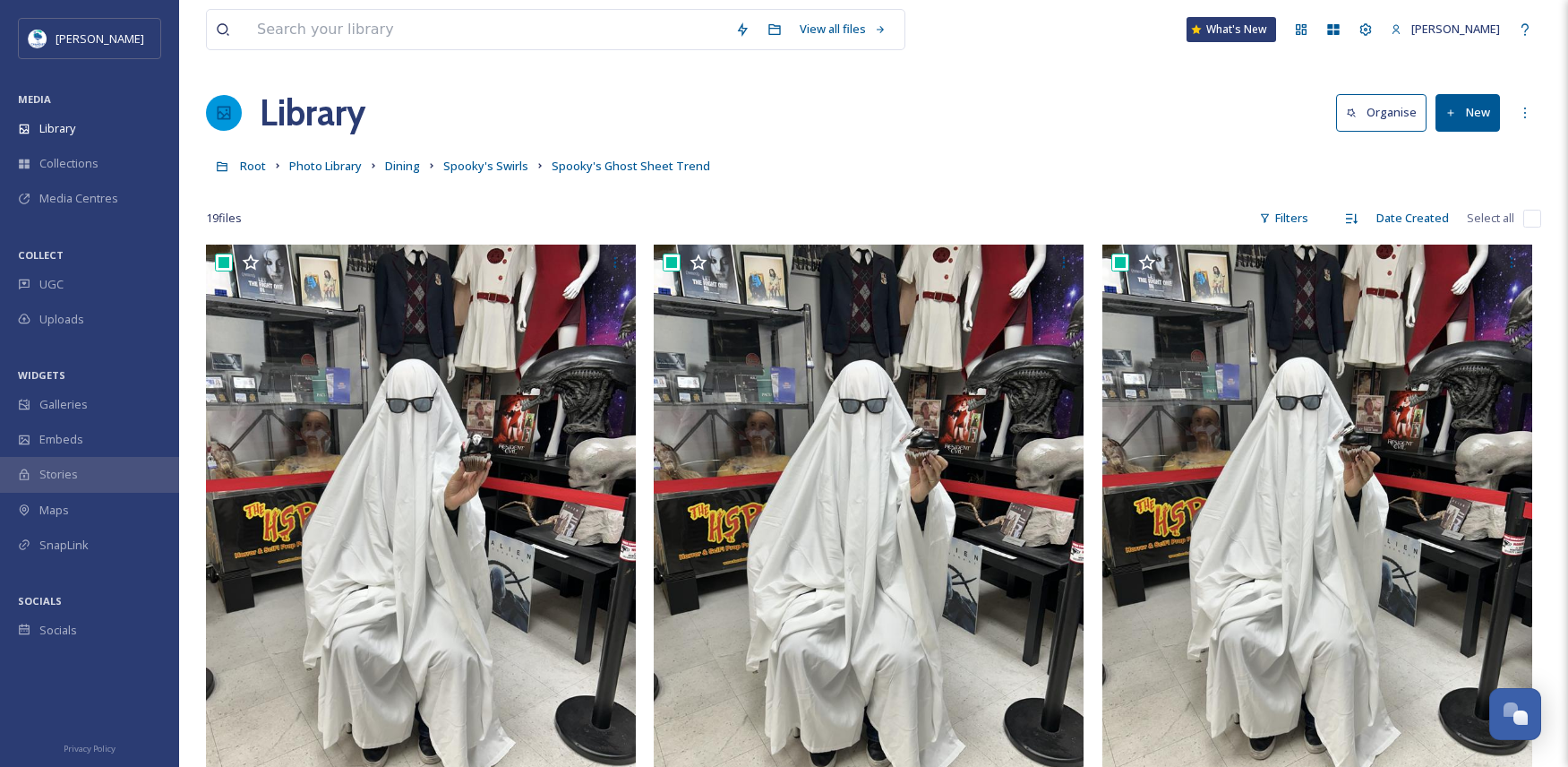
checkbox input "true"
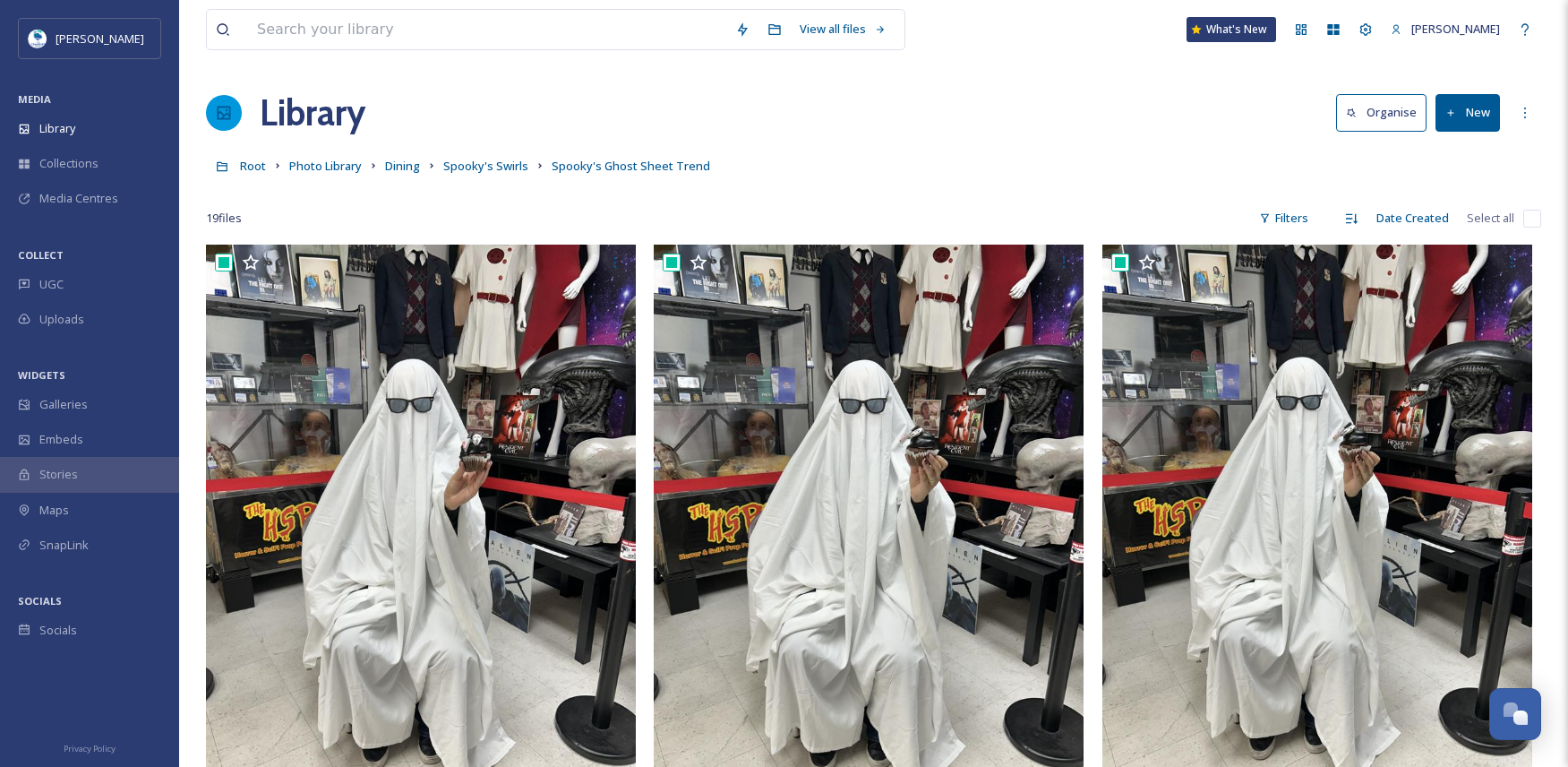
checkbox input "true"
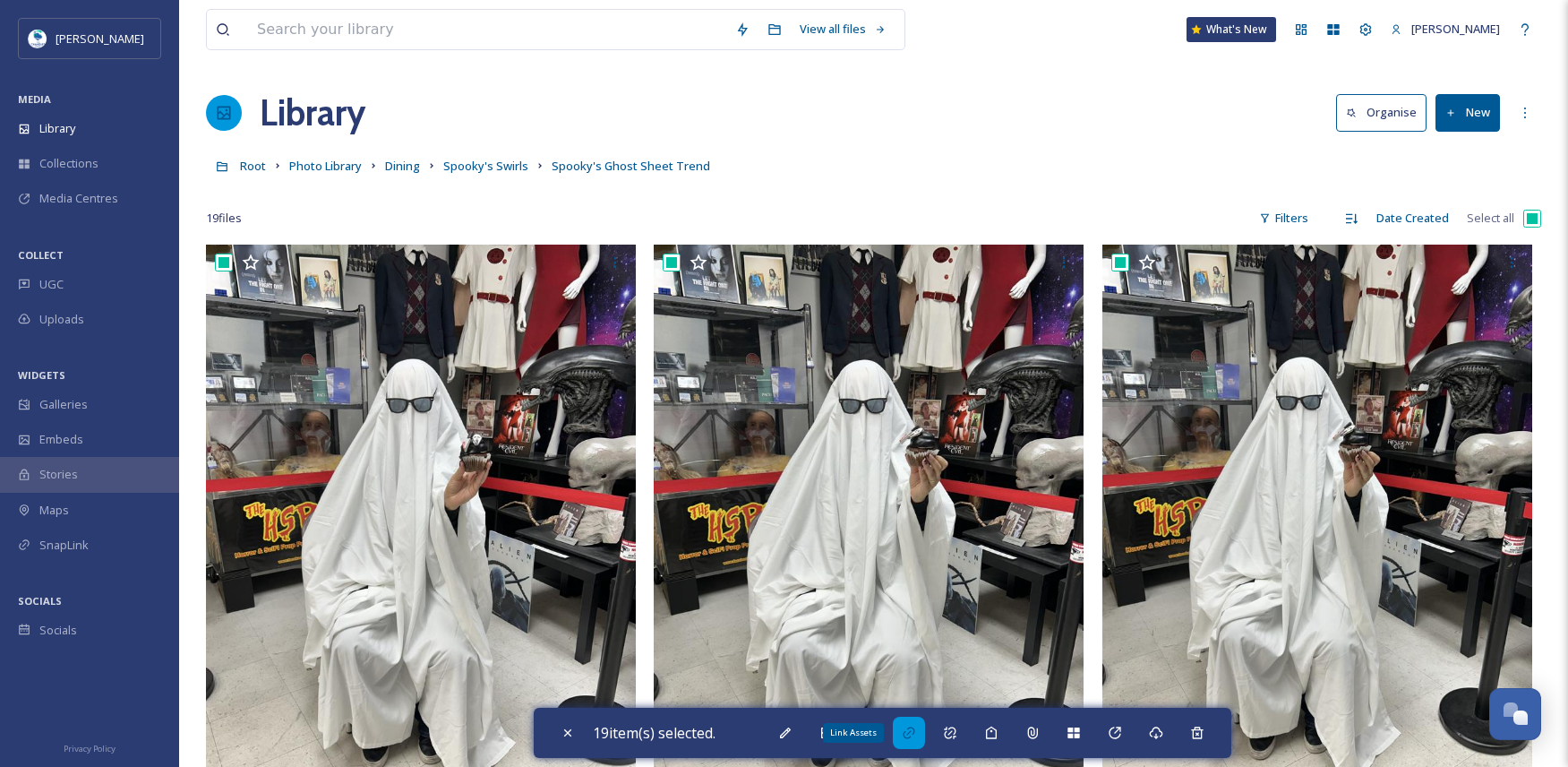
click at [922, 733] on div "Link Assets" at bounding box center [908, 732] width 32 height 32
checkbox input "false"
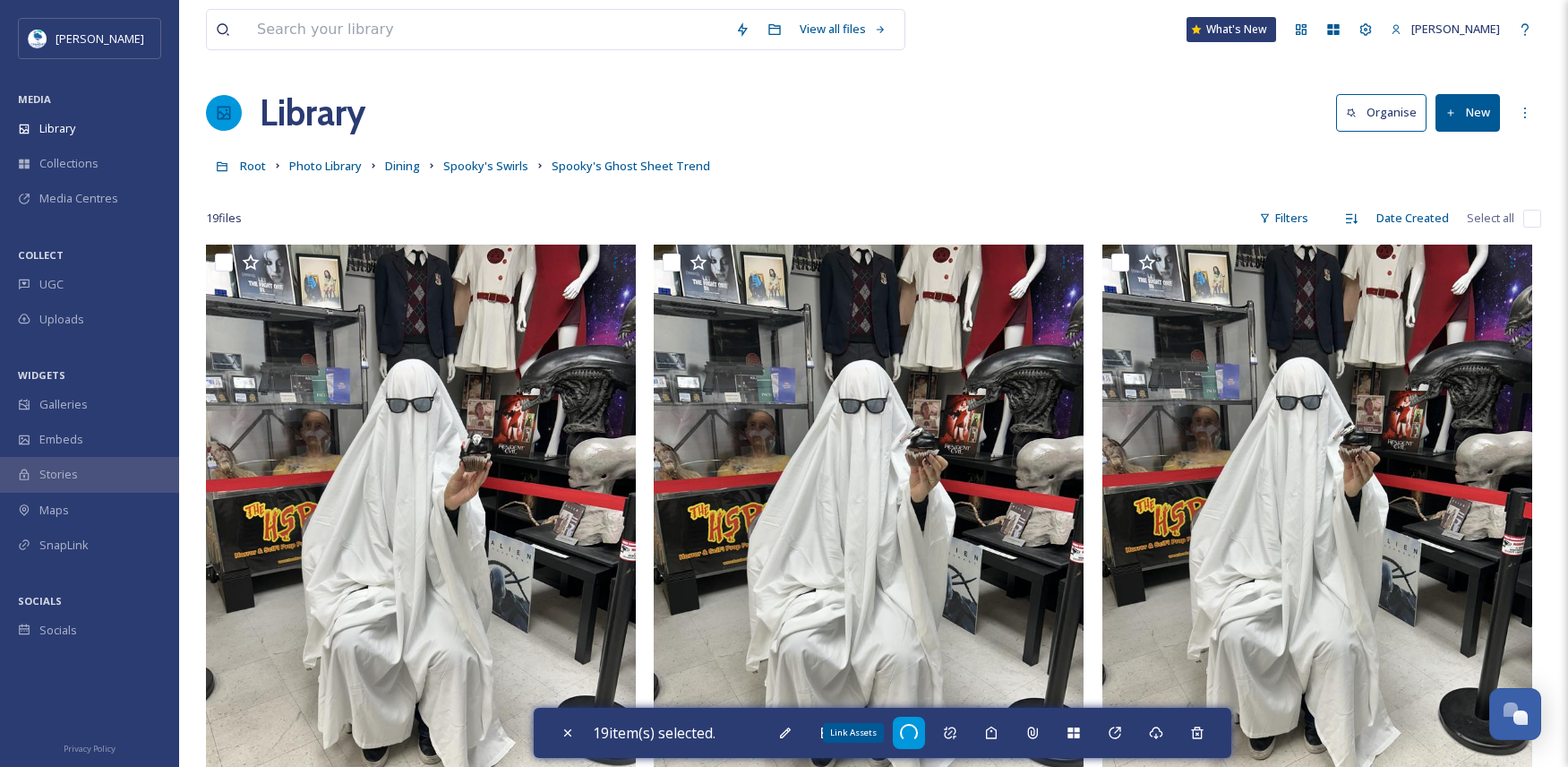
checkbox input "false"
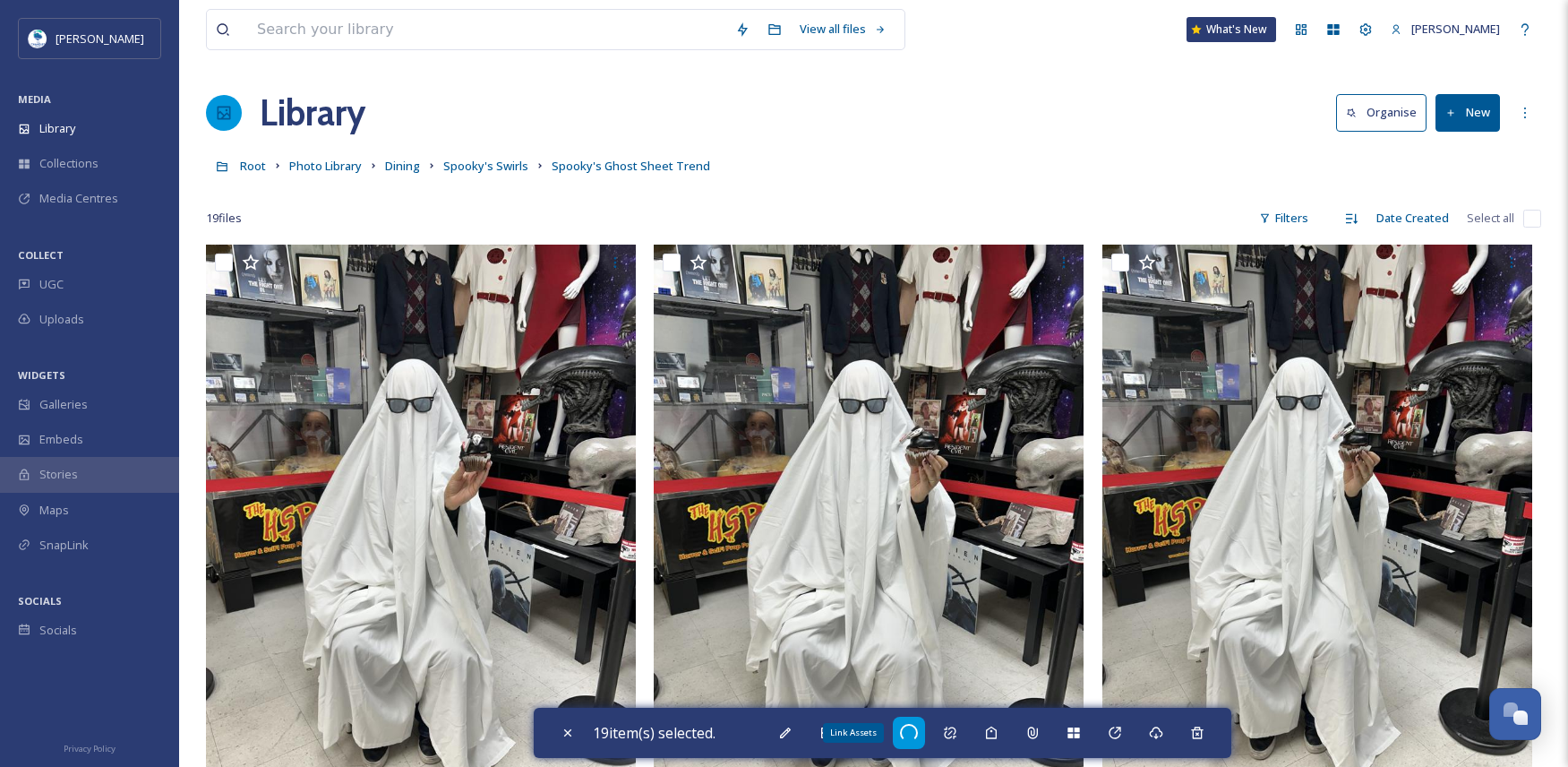
checkbox input "false"
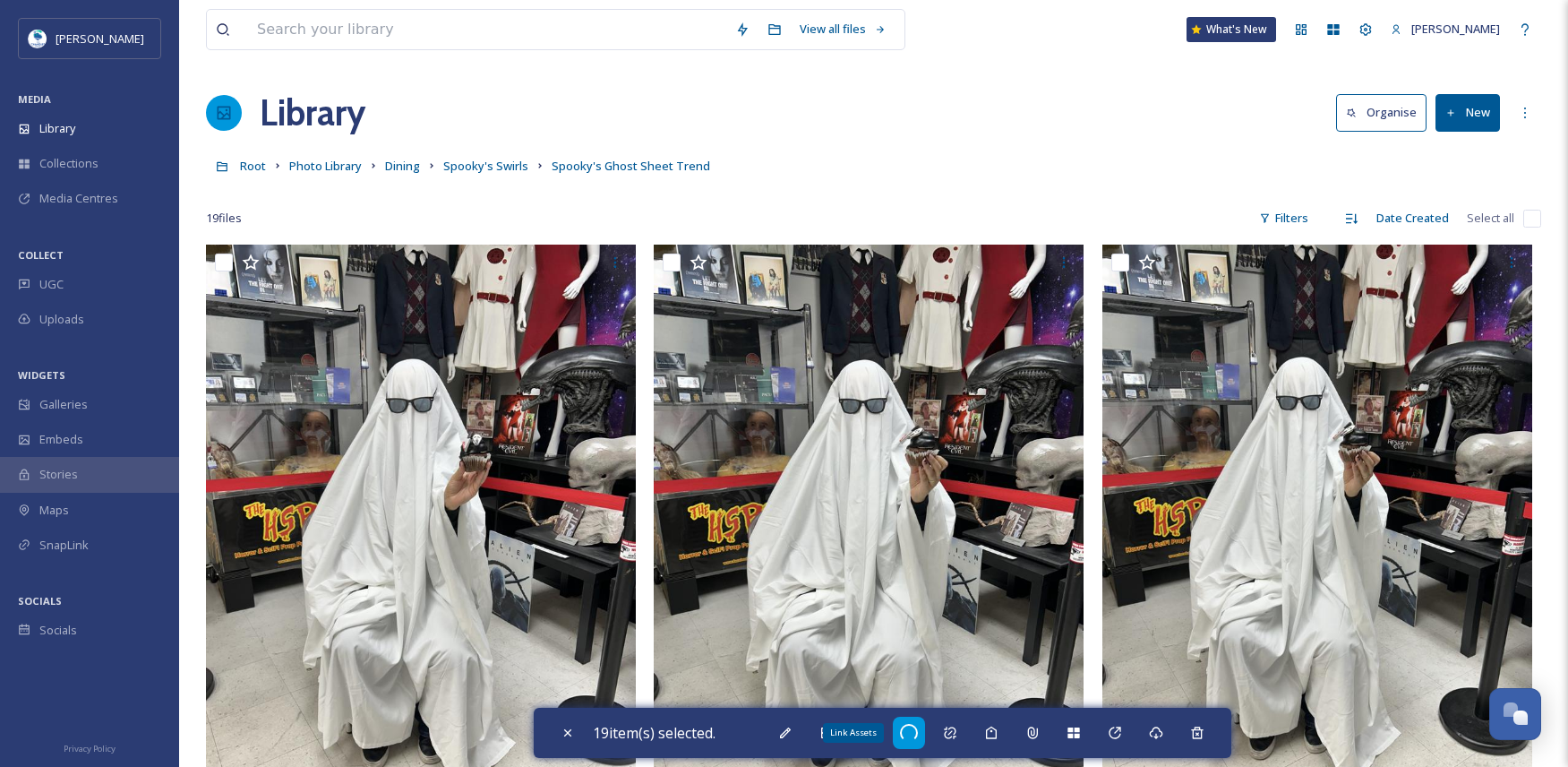
checkbox input "false"
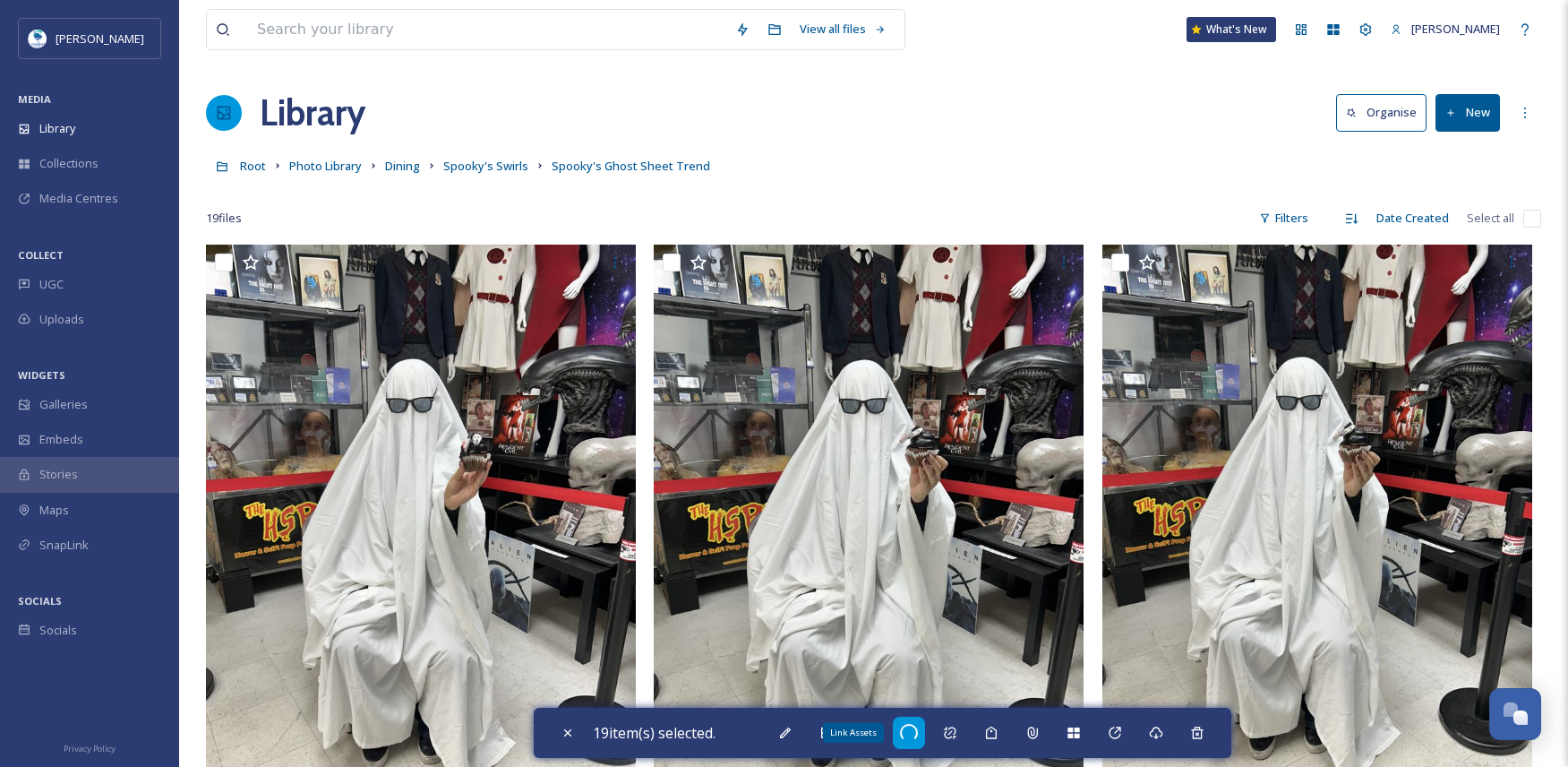
checkbox input "false"
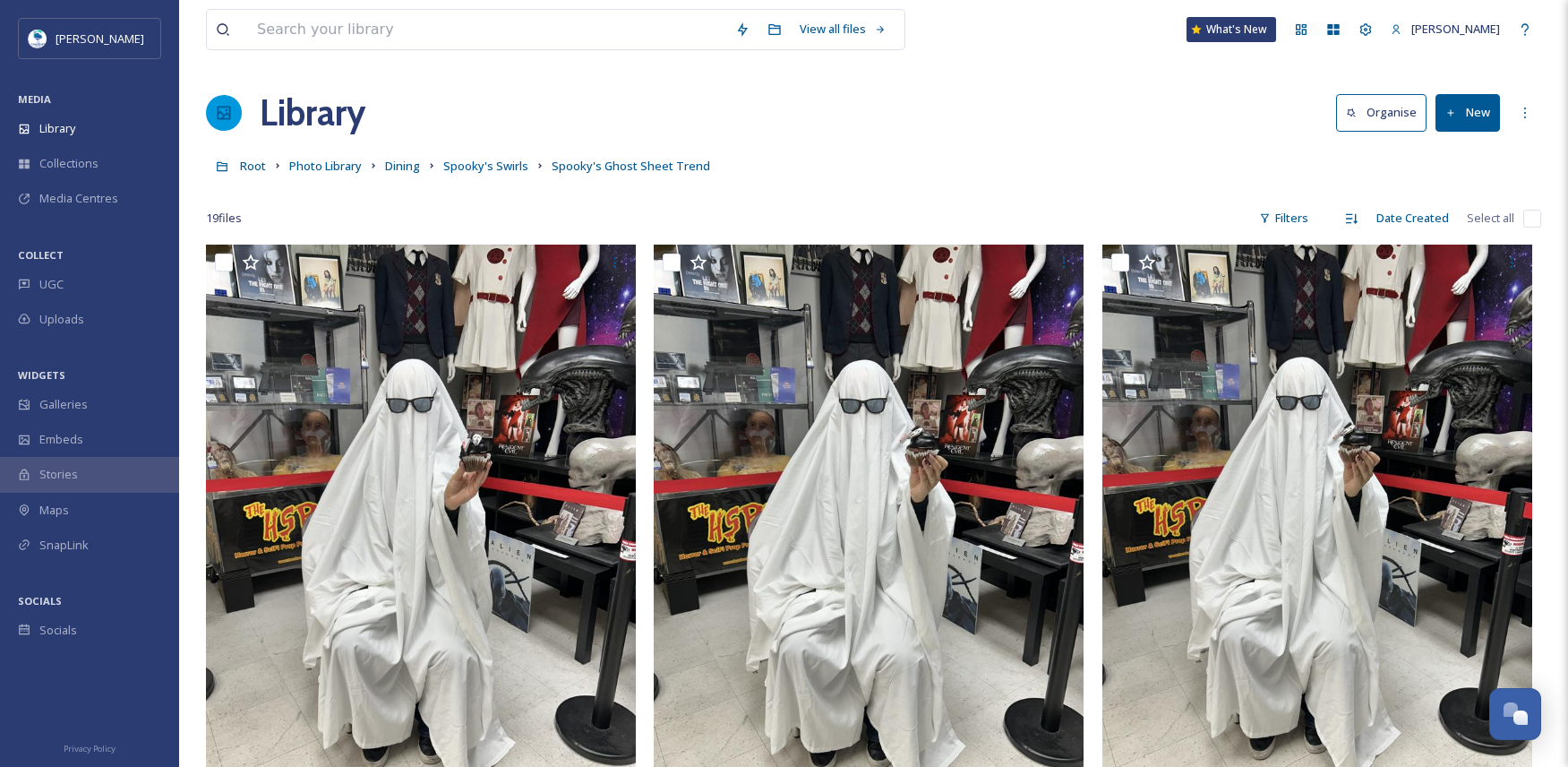
click at [1533, 220] on input "checkbox" at bounding box center [1532, 218] width 18 height 18
checkbox input "true"
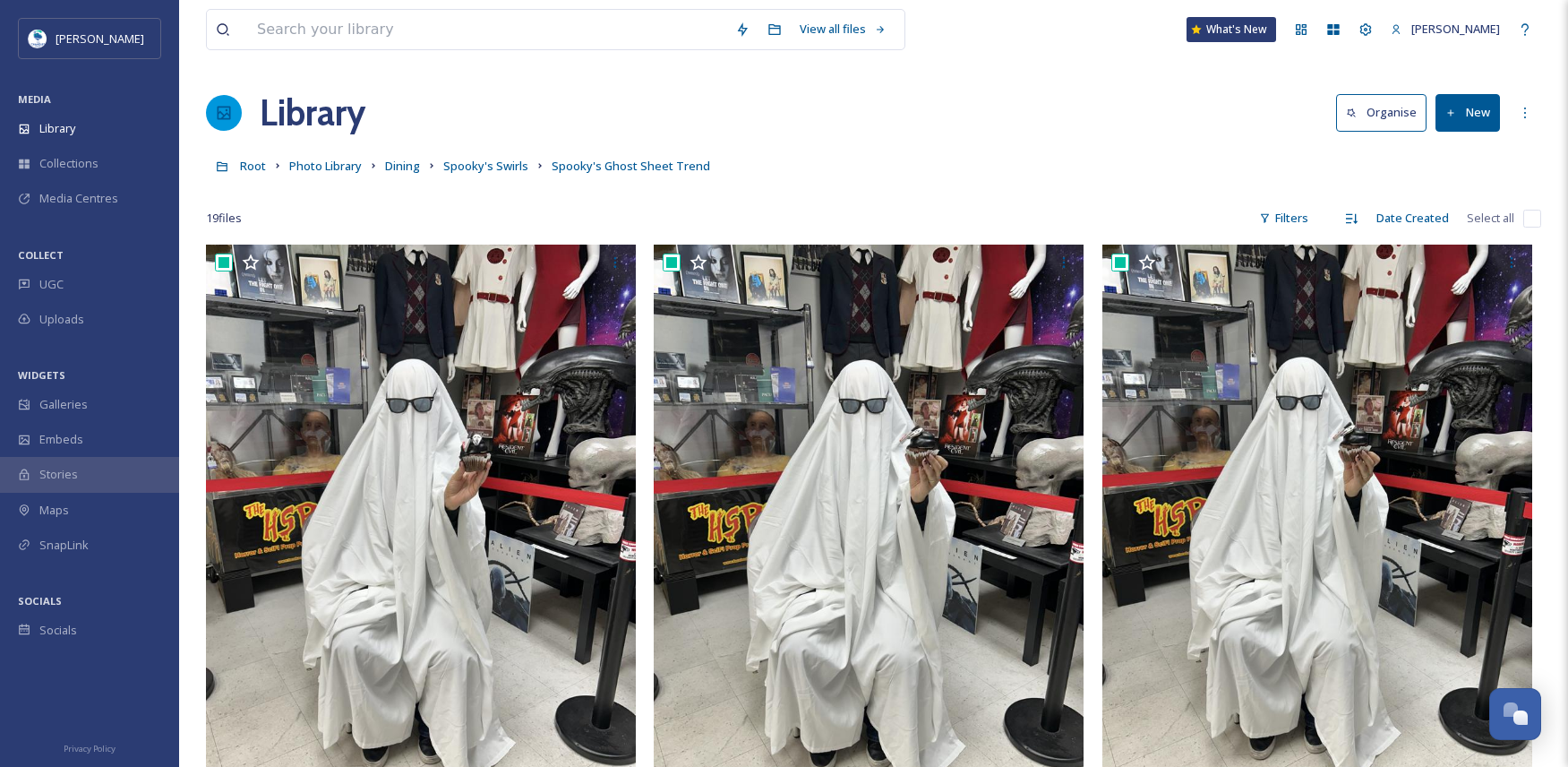
checkbox input "true"
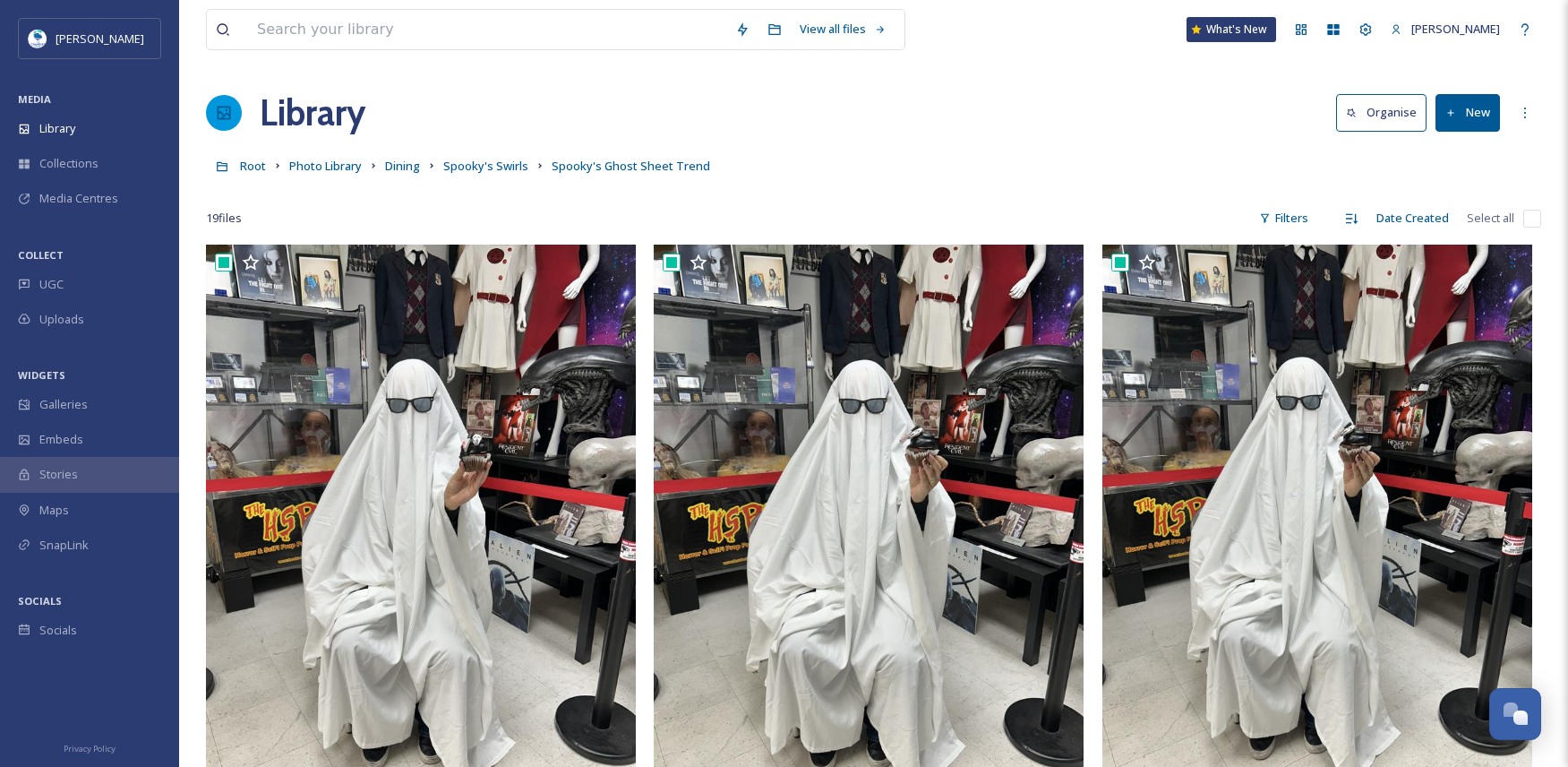
checkbox input "true"
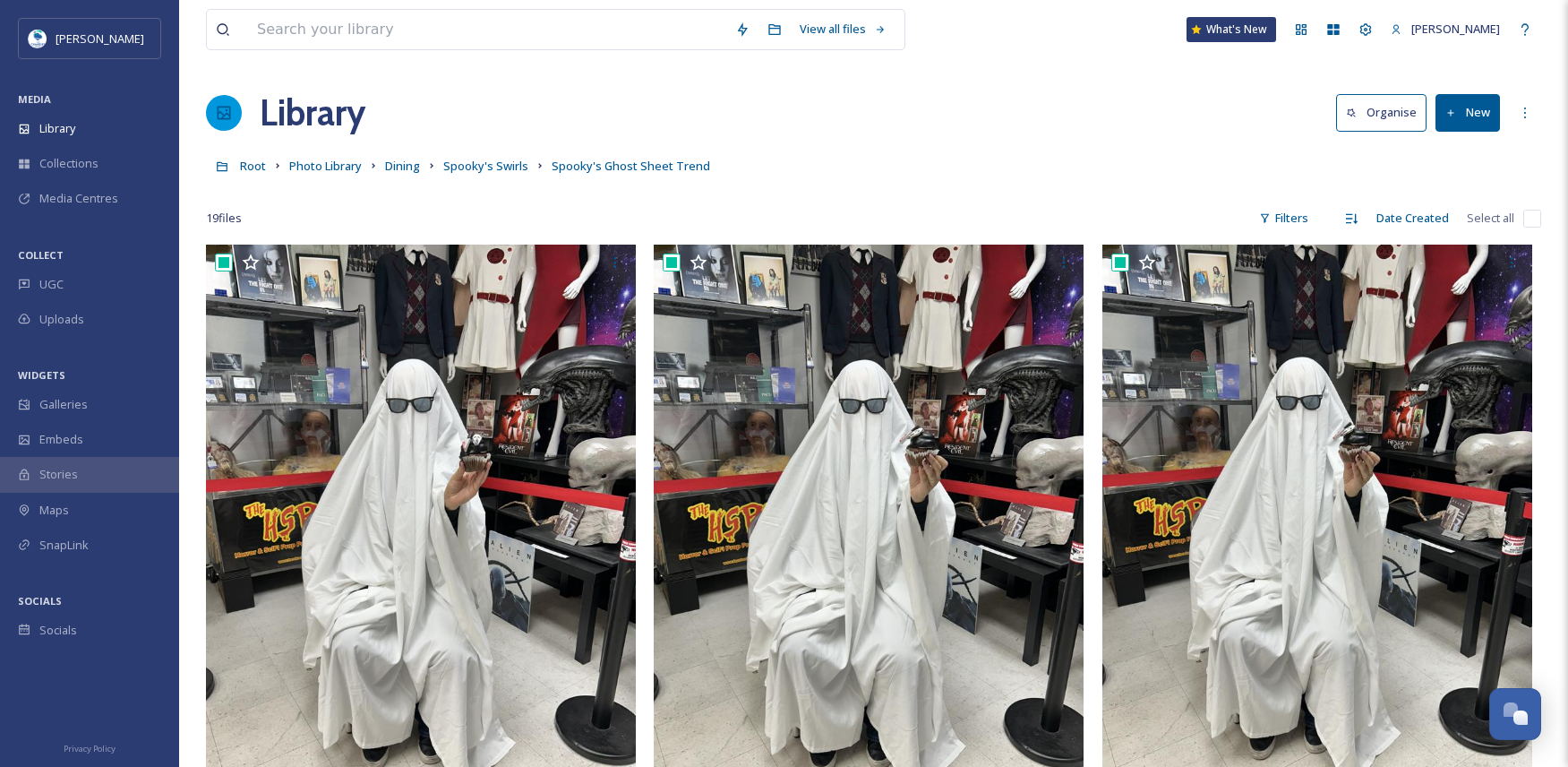
checkbox input "true"
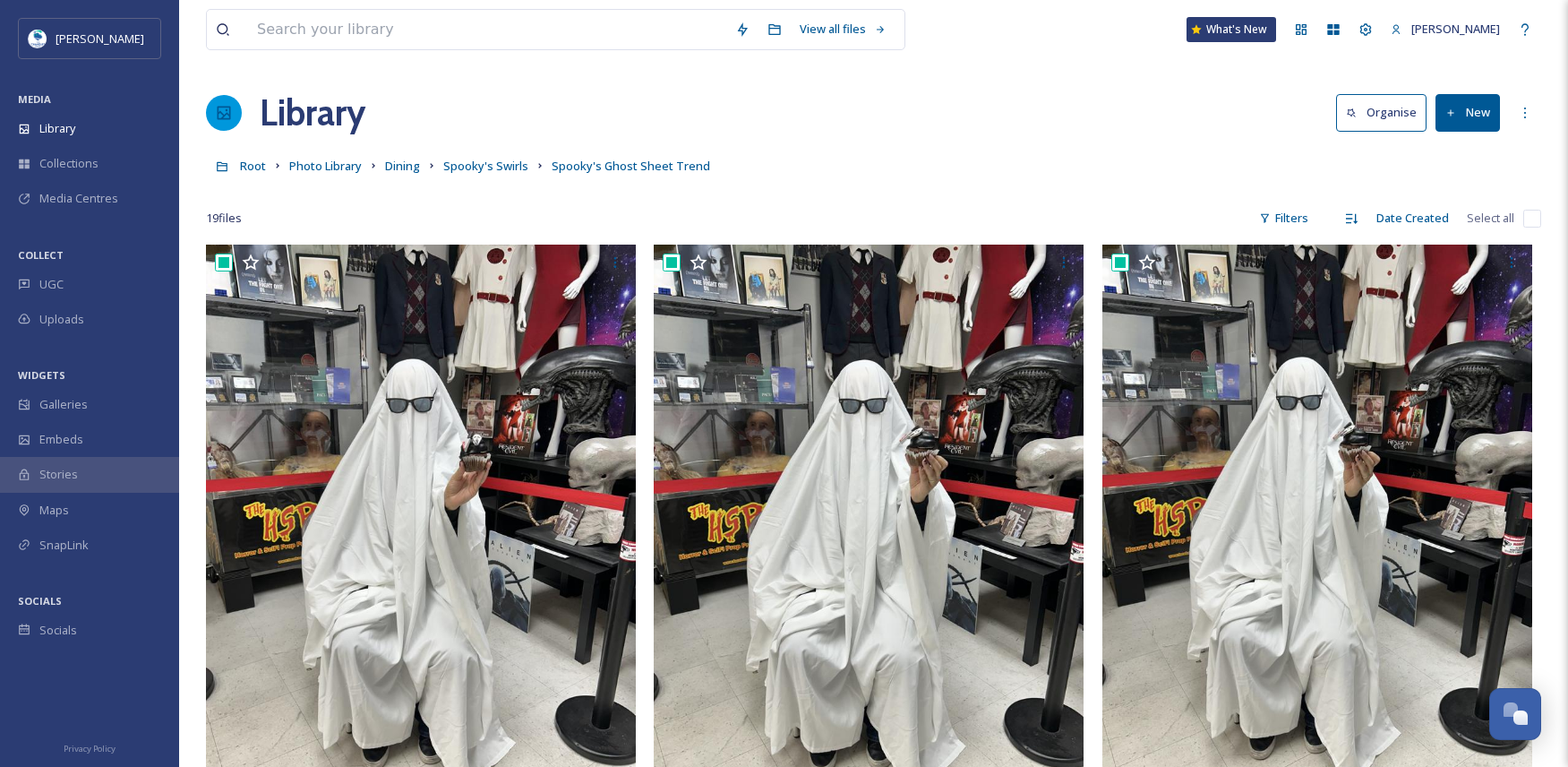
checkbox input "true"
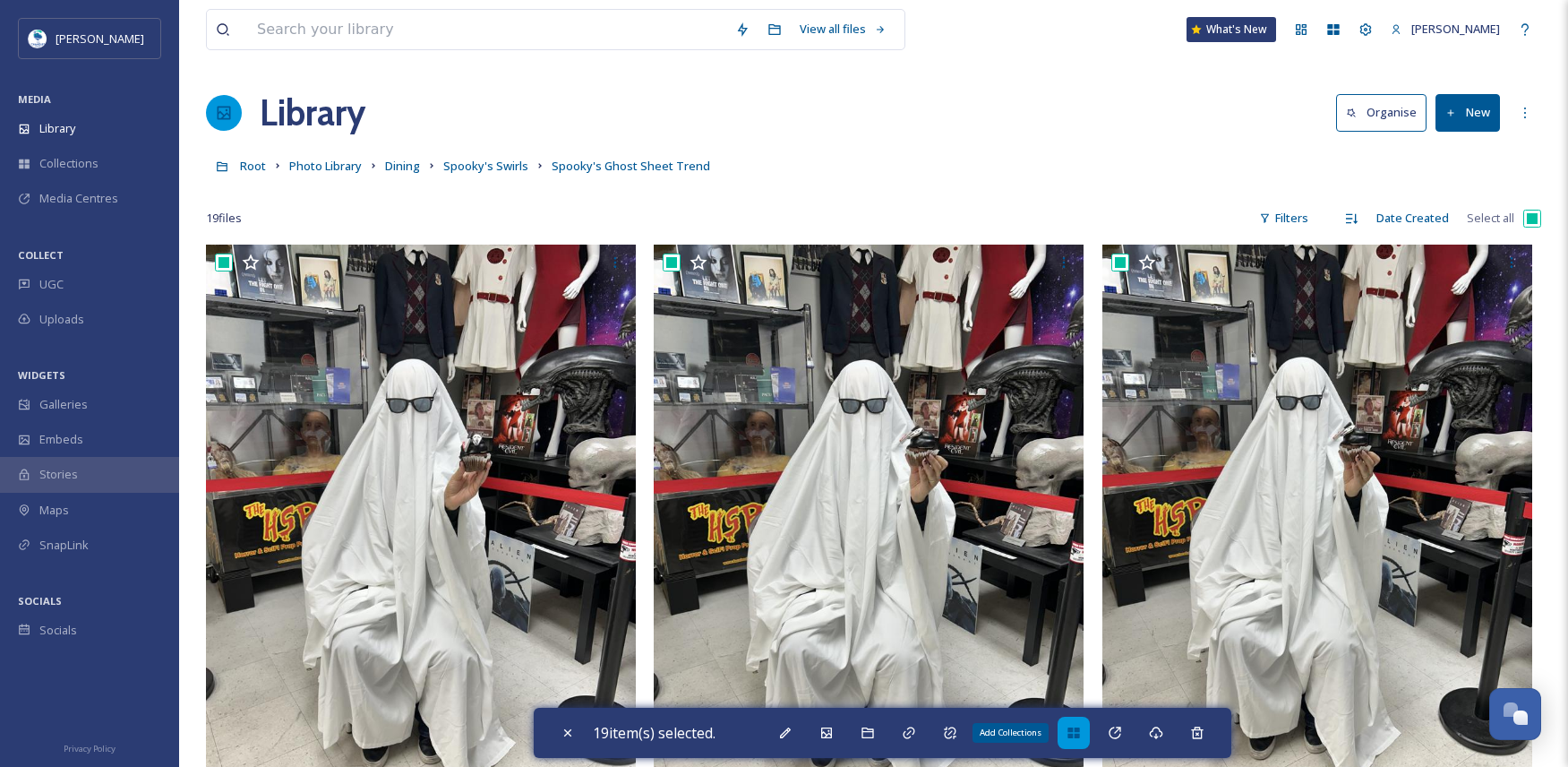
click at [1075, 741] on div "Add Collections" at bounding box center [1074, 732] width 32 height 32
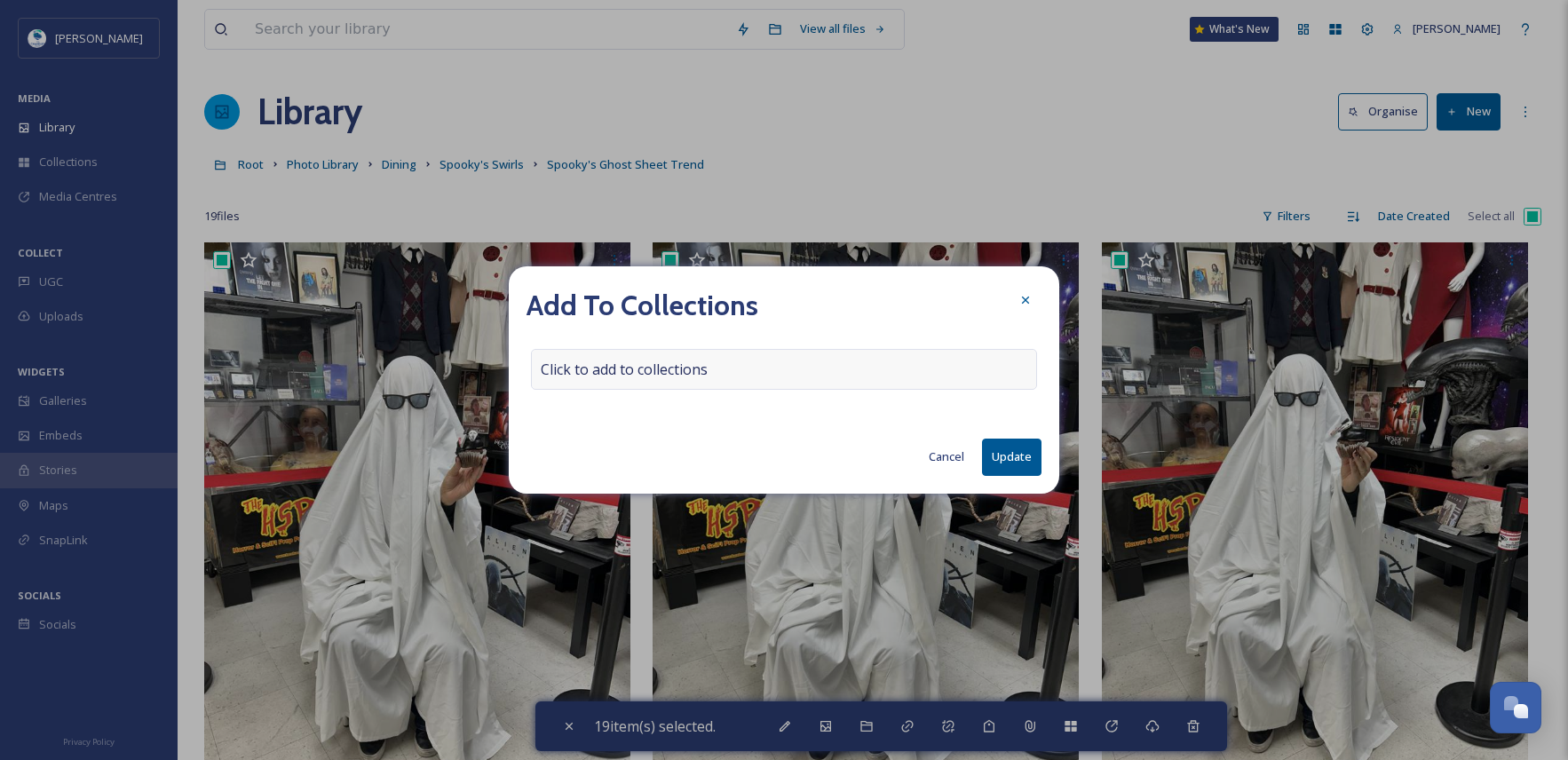
click at [627, 365] on span "Click to add to collections" at bounding box center [623, 369] width 167 height 21
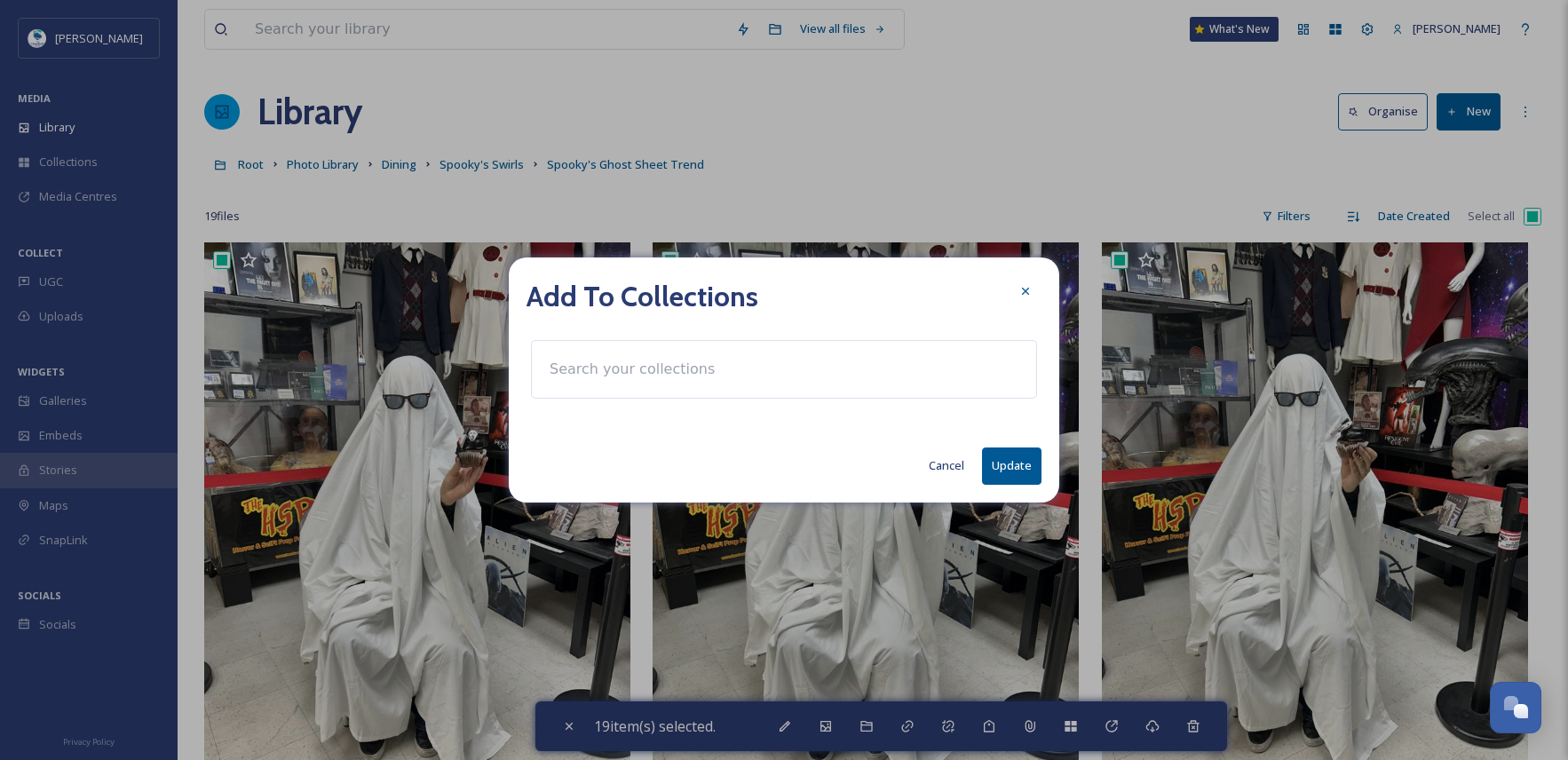
click at [627, 365] on input at bounding box center [638, 369] width 195 height 39
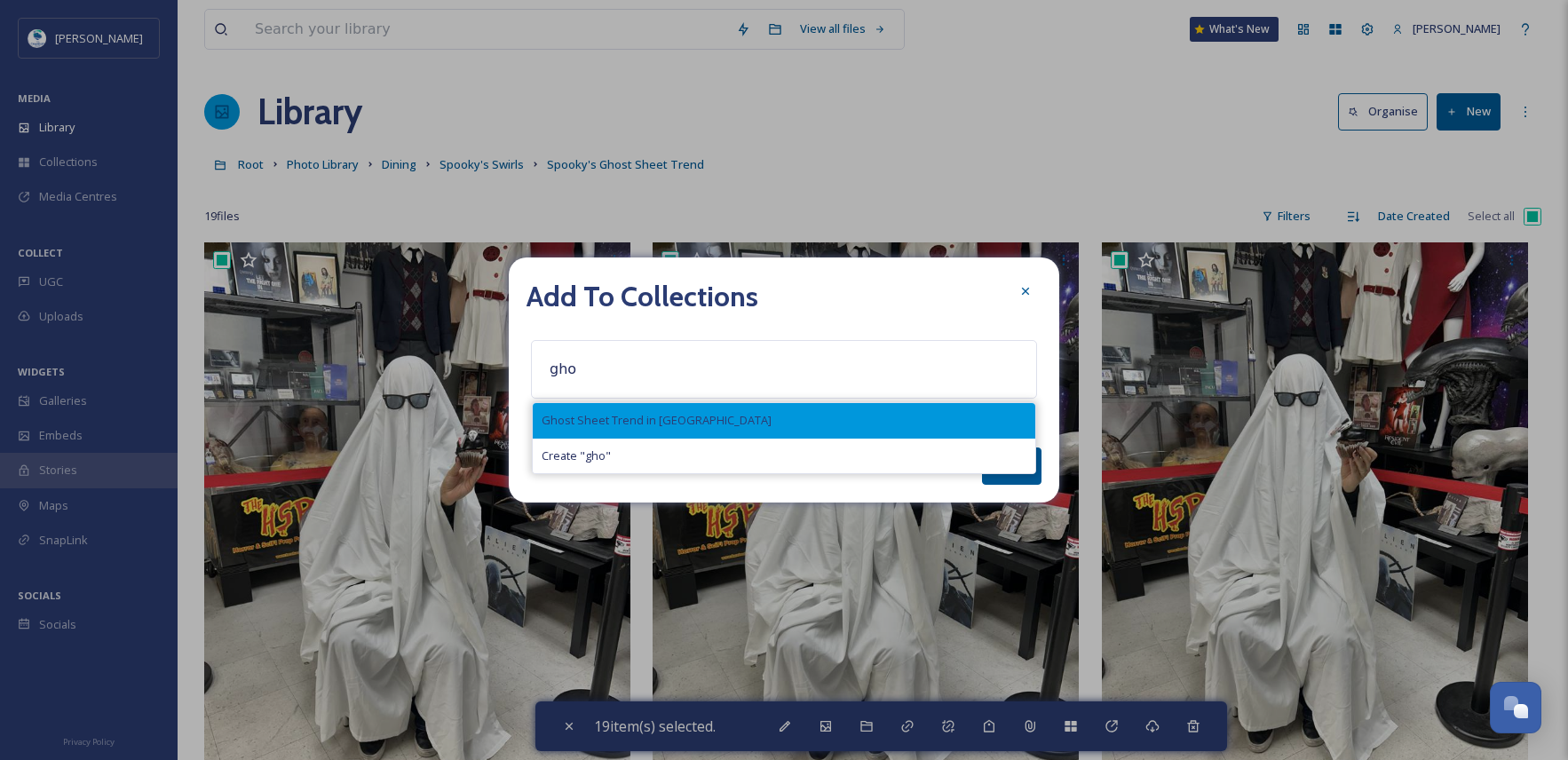
type input "gho"
click at [671, 417] on span "Ghost Sheet Trend in [GEOGRAPHIC_DATA]" at bounding box center [656, 420] width 230 height 16
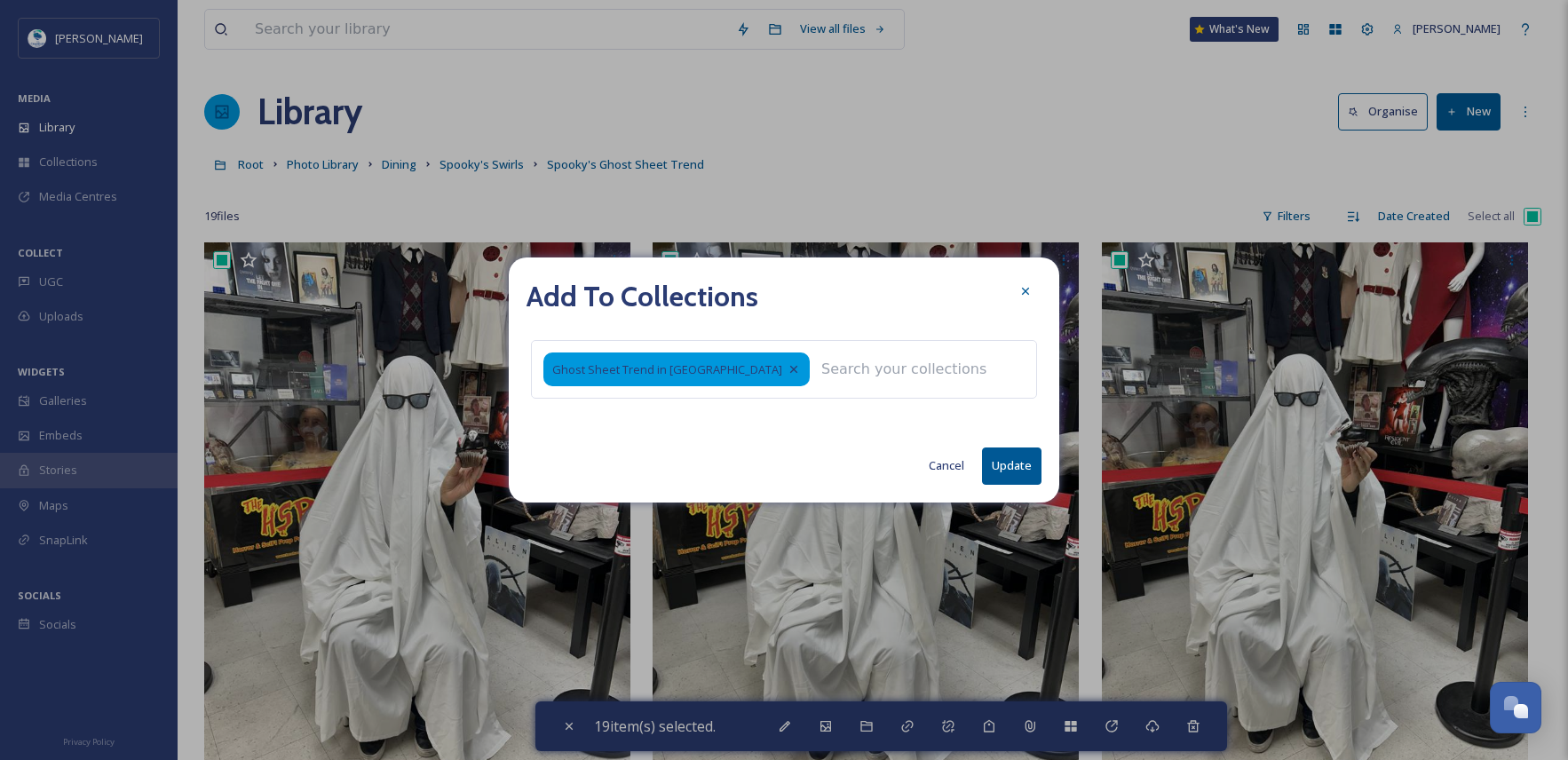
click at [1016, 467] on button "Update" at bounding box center [1012, 466] width 60 height 37
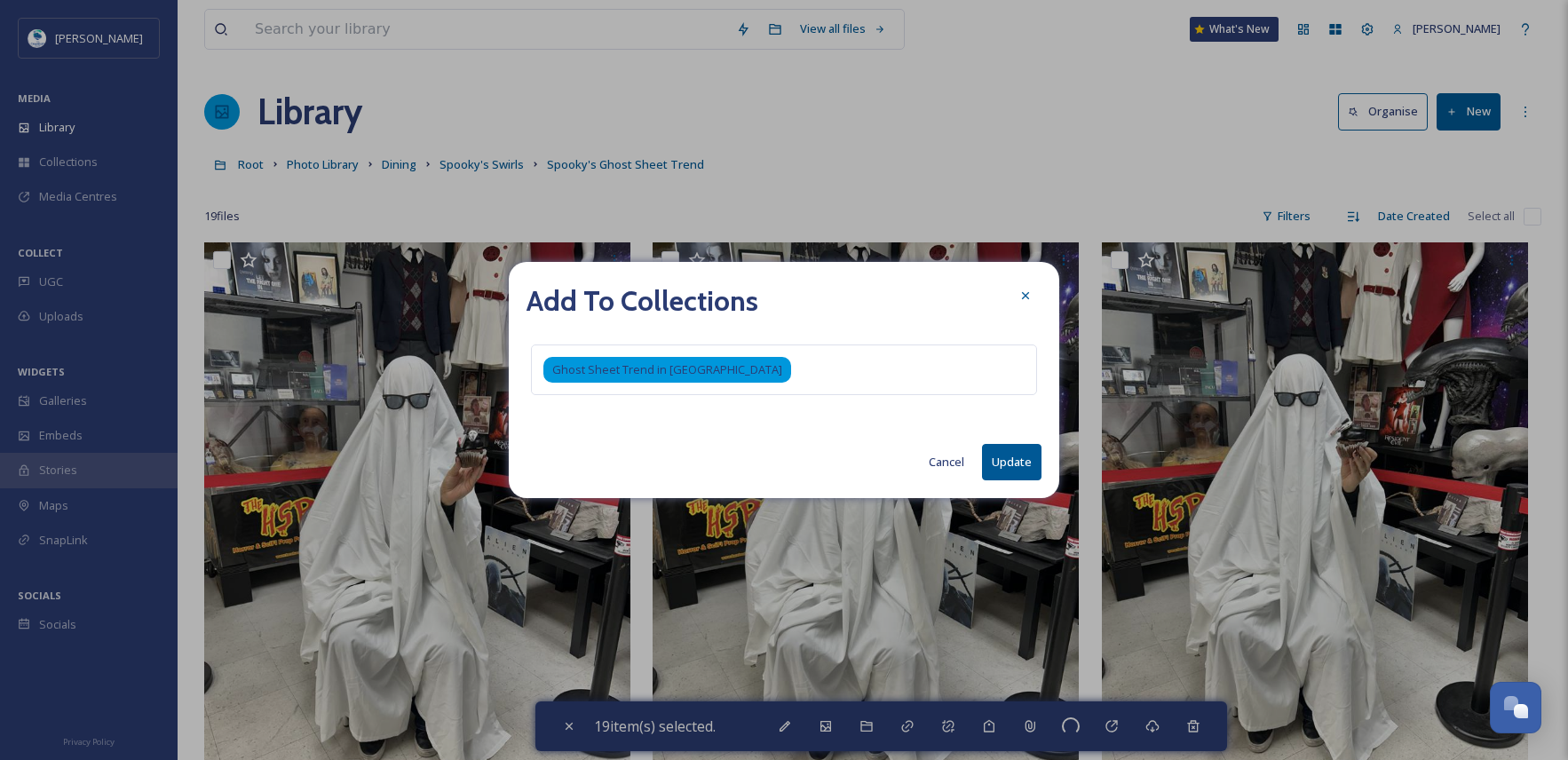
checkbox input "false"
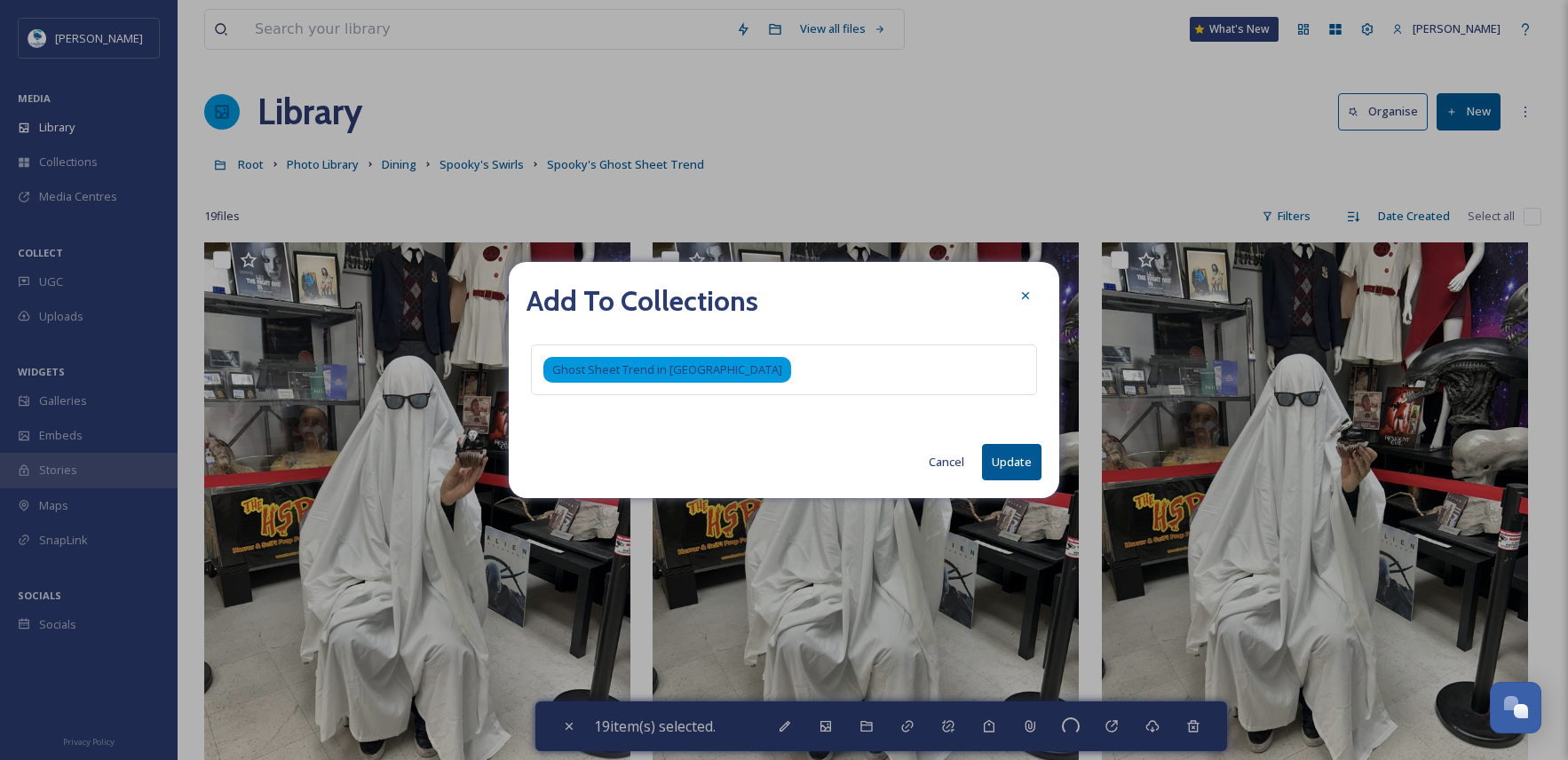
checkbox input "false"
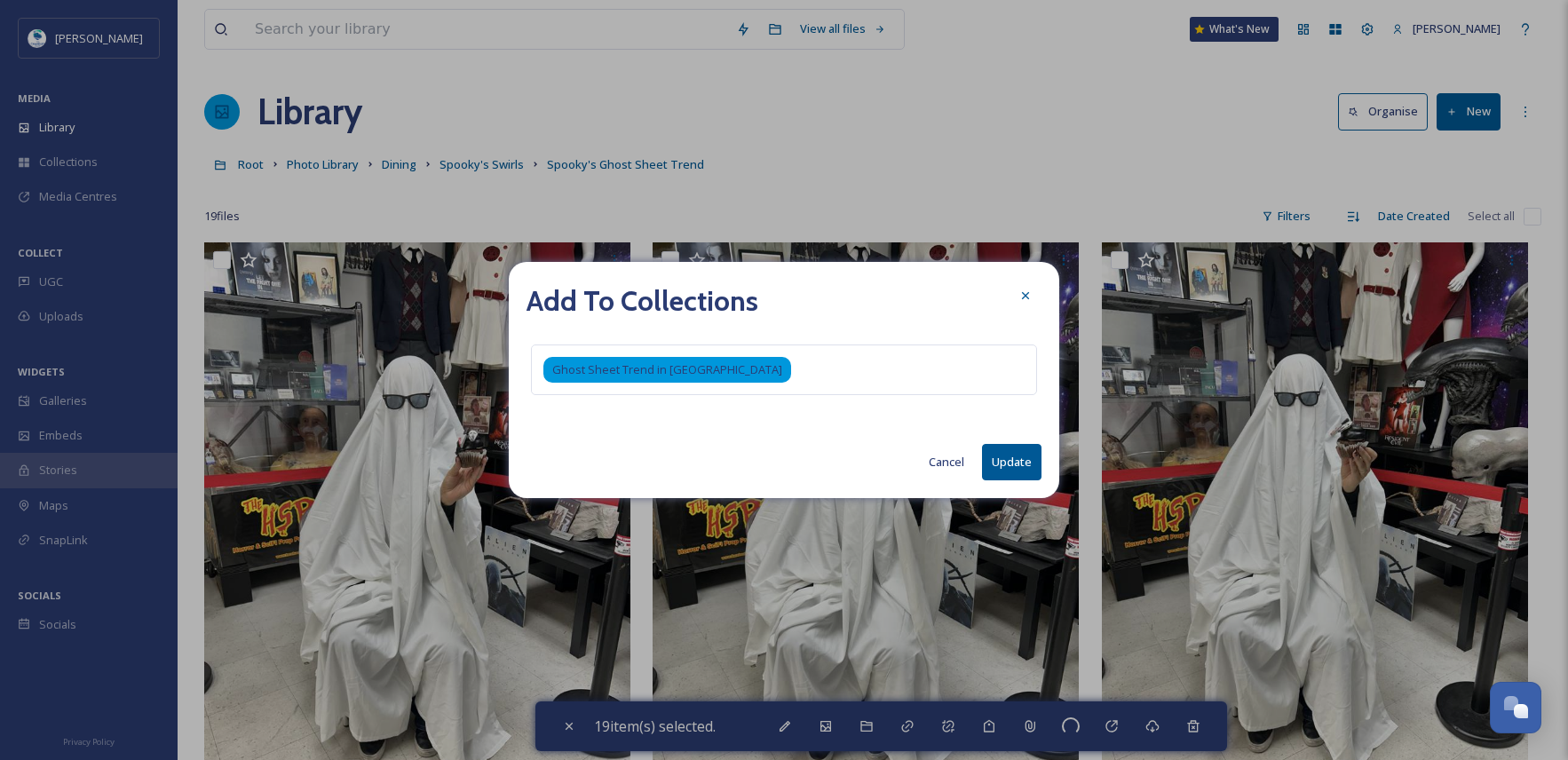
checkbox input "false"
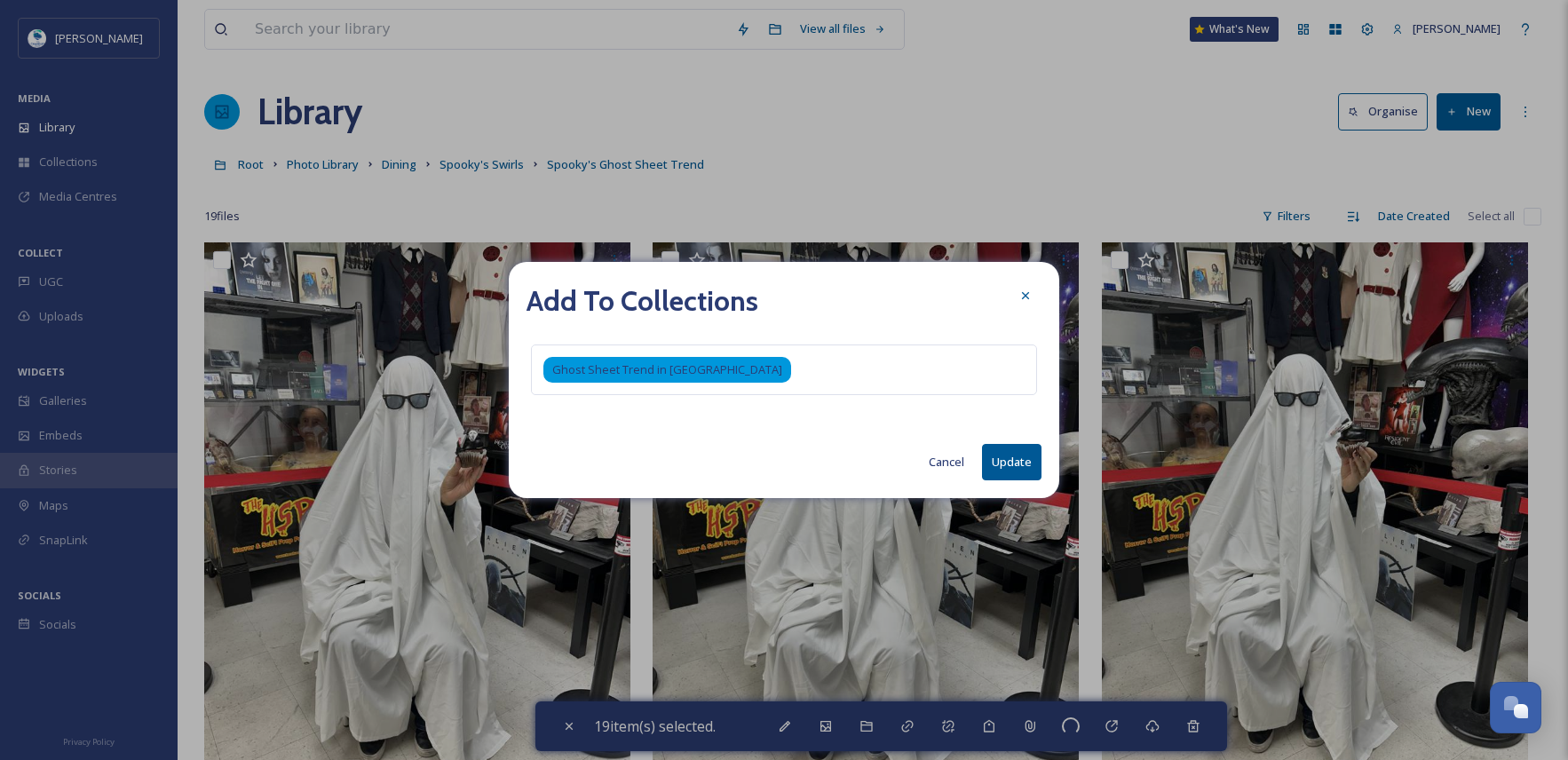
checkbox input "false"
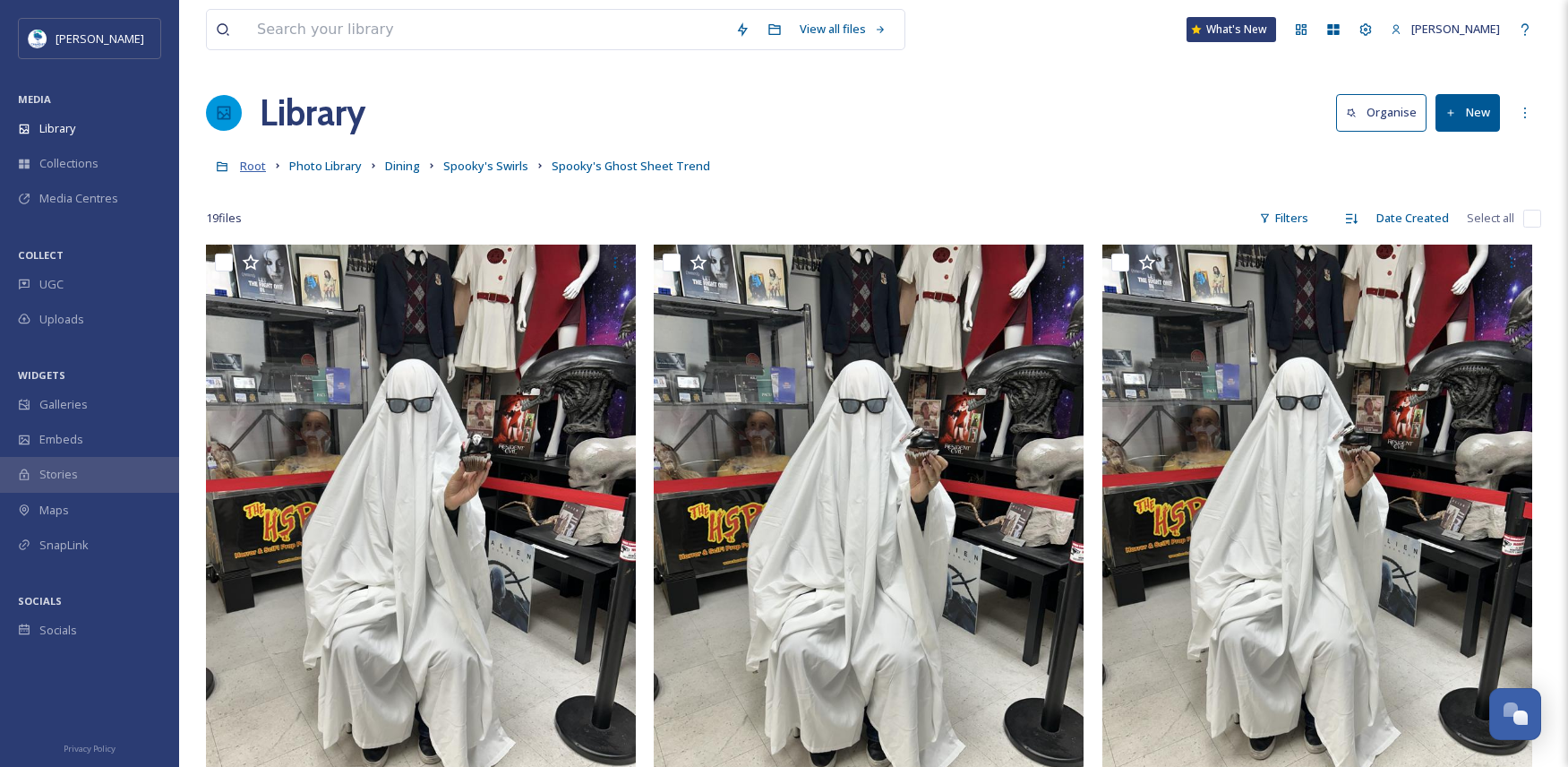
click at [252, 165] on span "Root" at bounding box center [253, 165] width 26 height 17
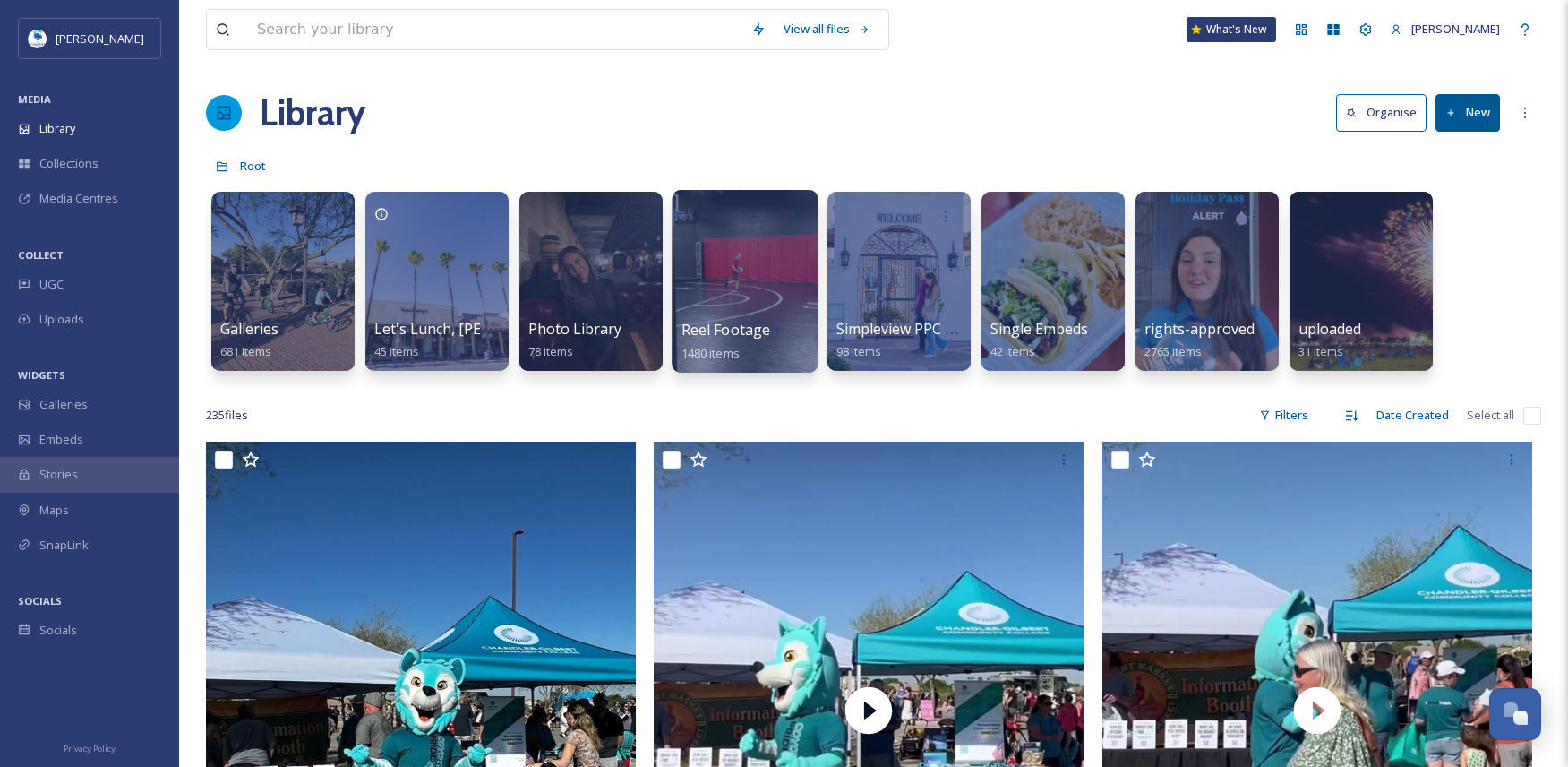
click at [755, 293] on div at bounding box center [745, 281] width 146 height 183
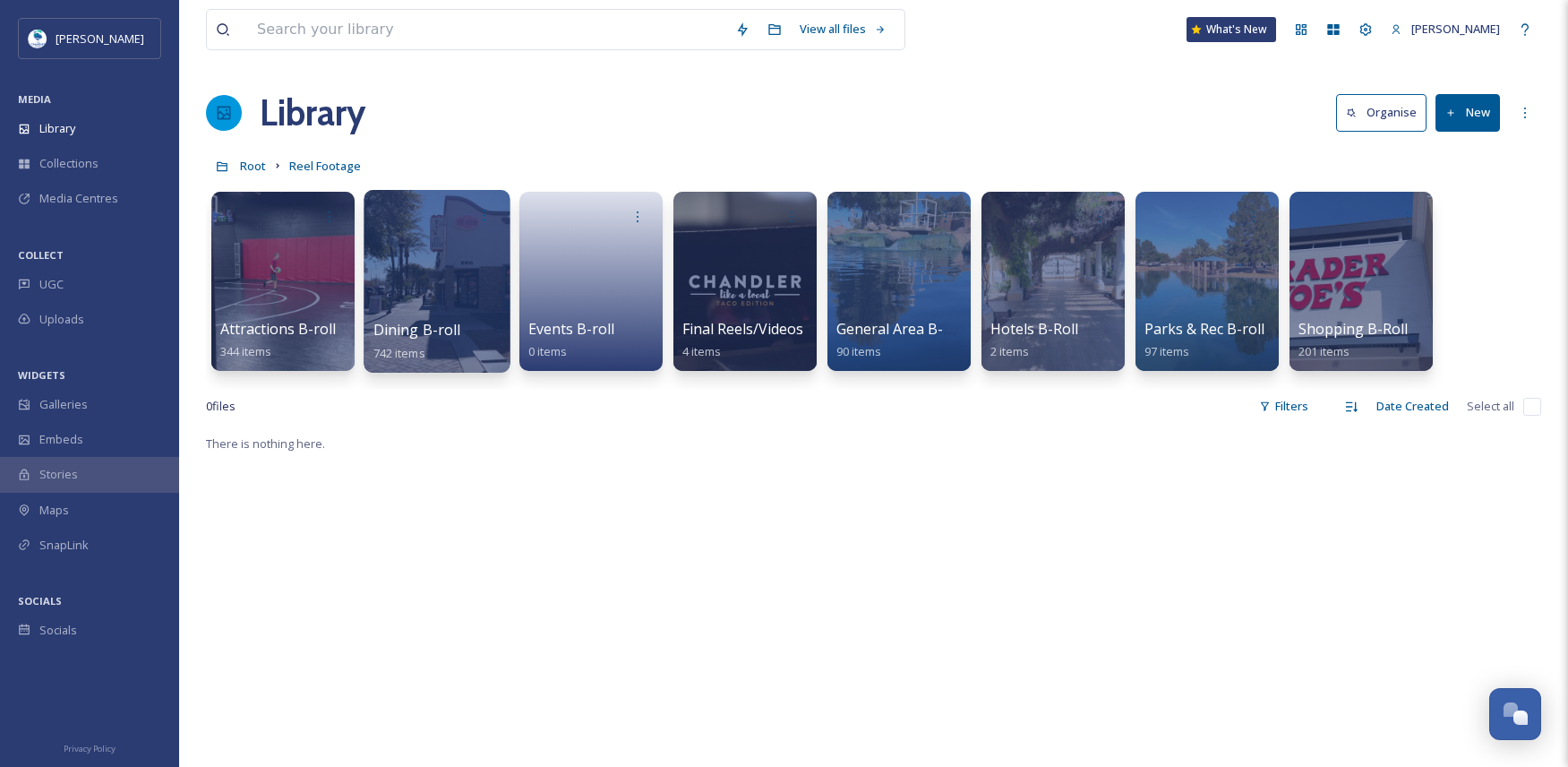
click at [409, 277] on div at bounding box center [437, 281] width 146 height 183
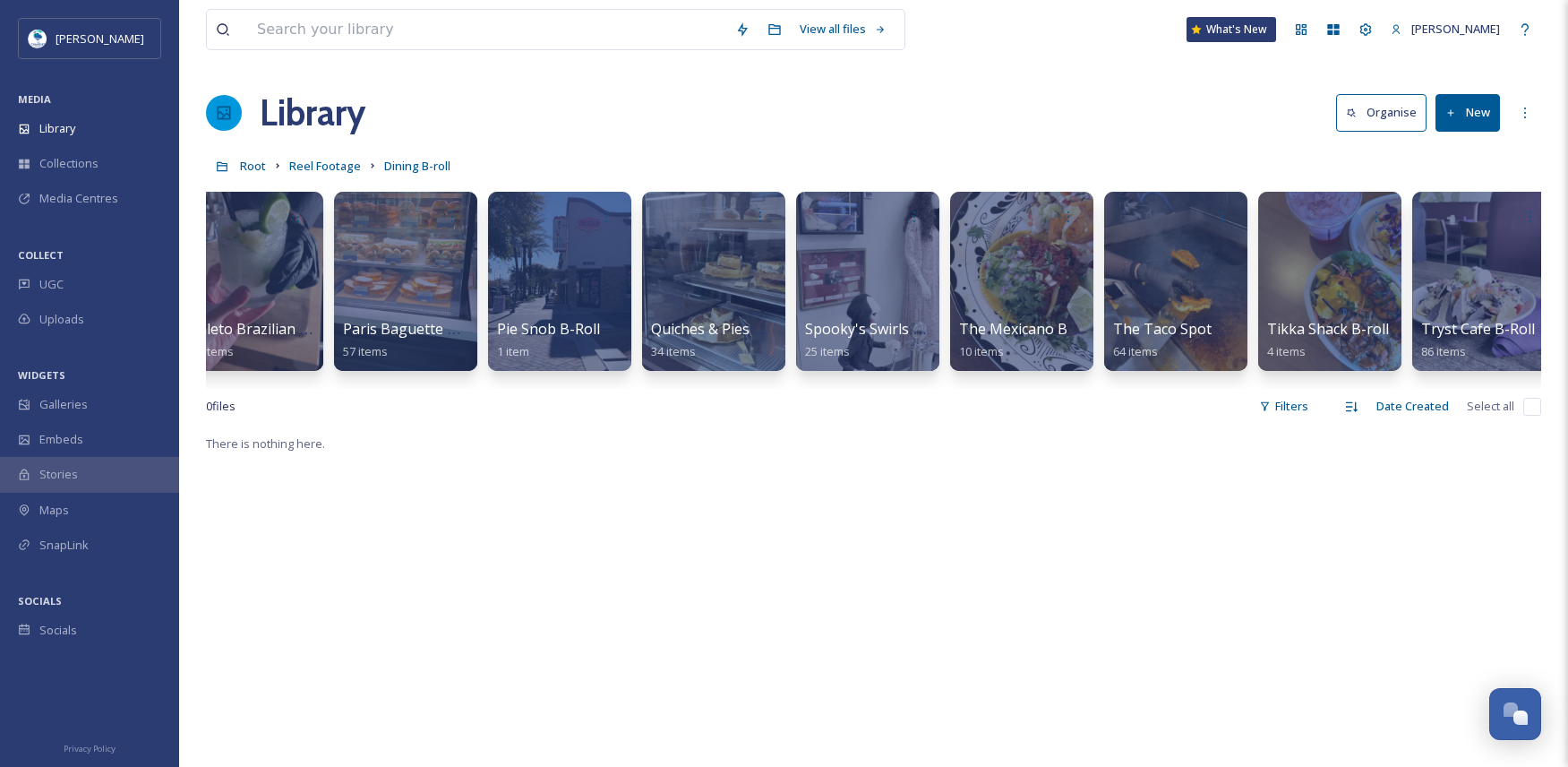
scroll to position [0, 1899]
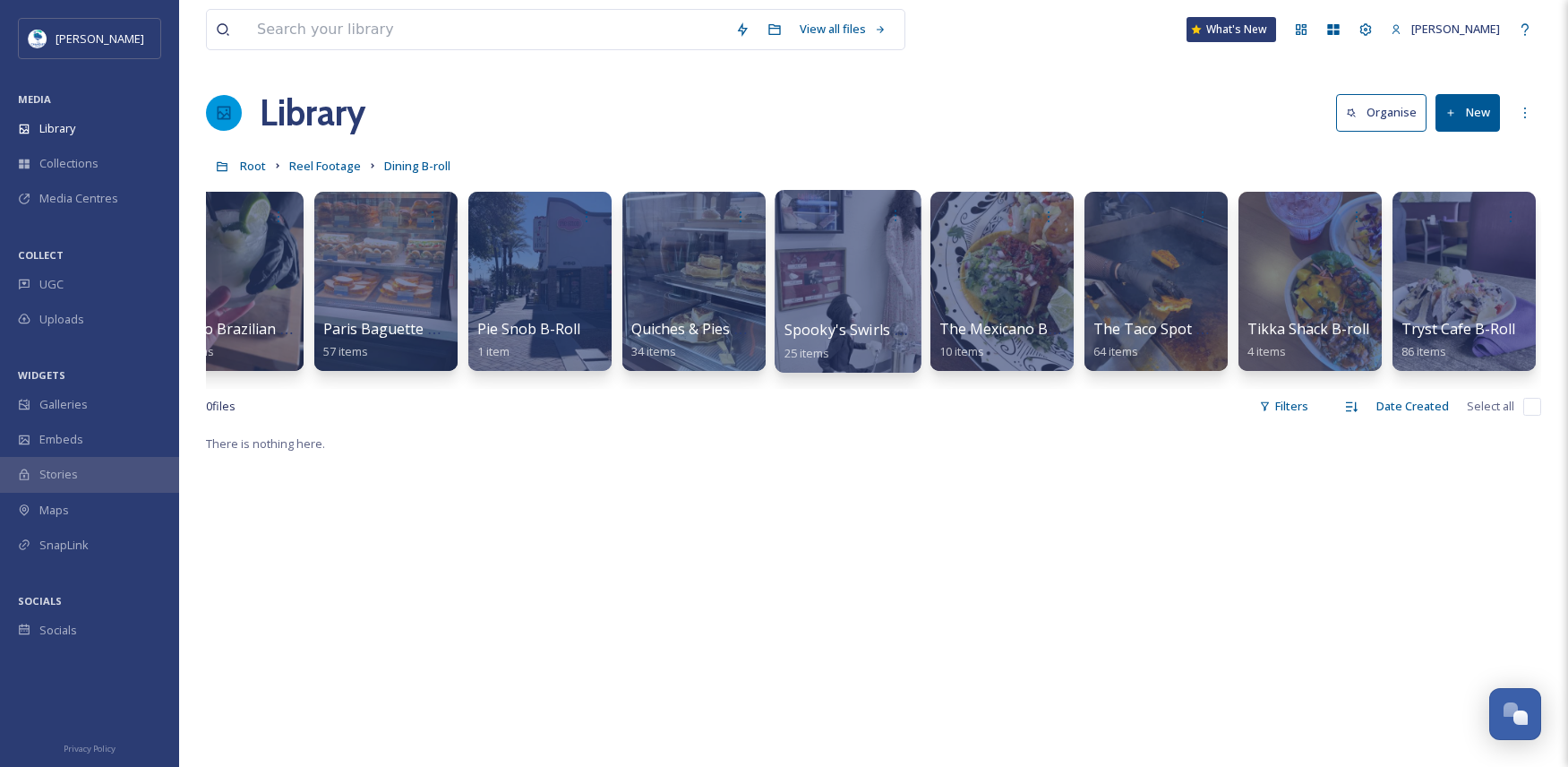
click at [860, 286] on div at bounding box center [848, 281] width 146 height 183
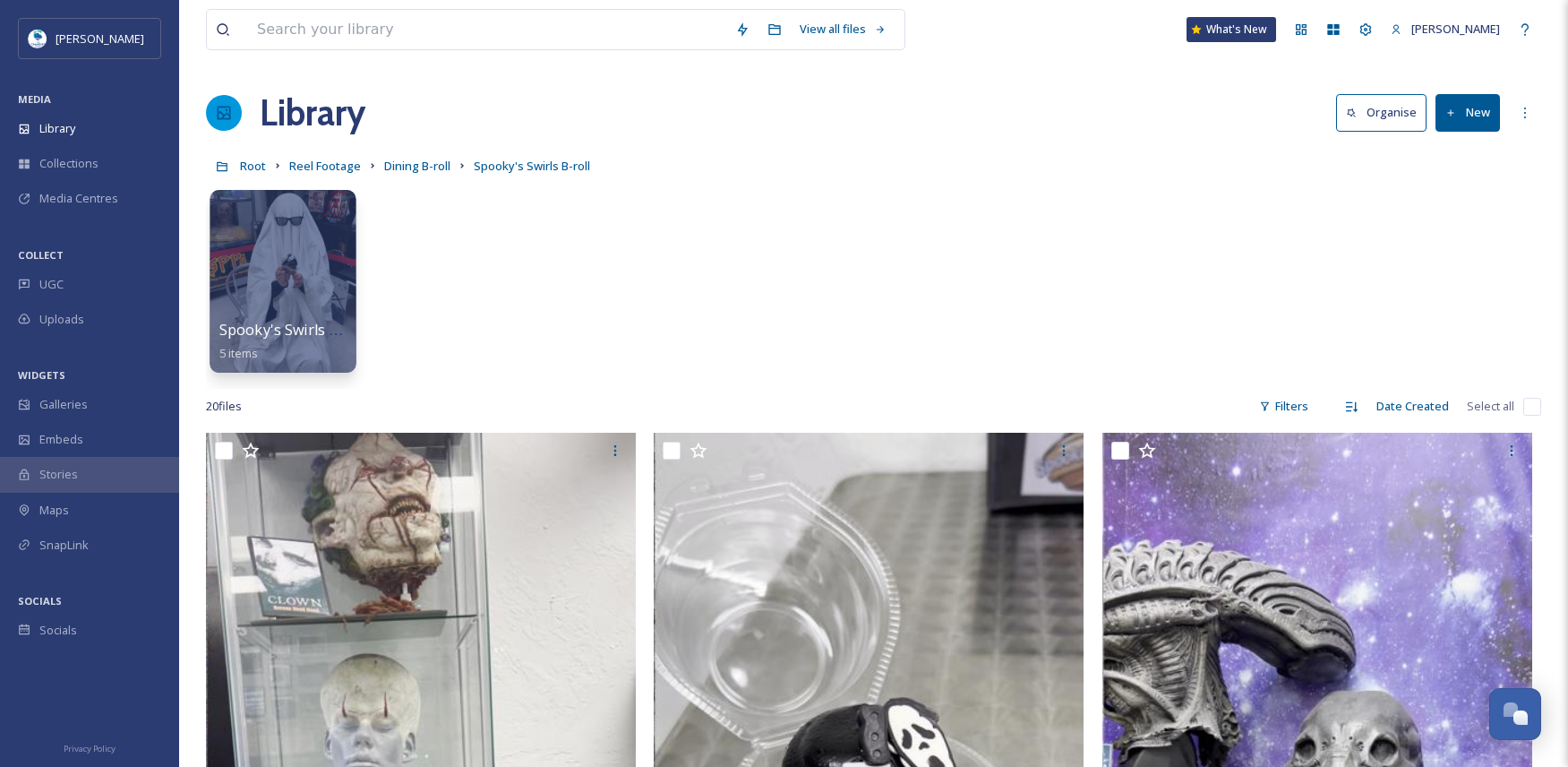
click at [281, 266] on div at bounding box center [282, 281] width 146 height 183
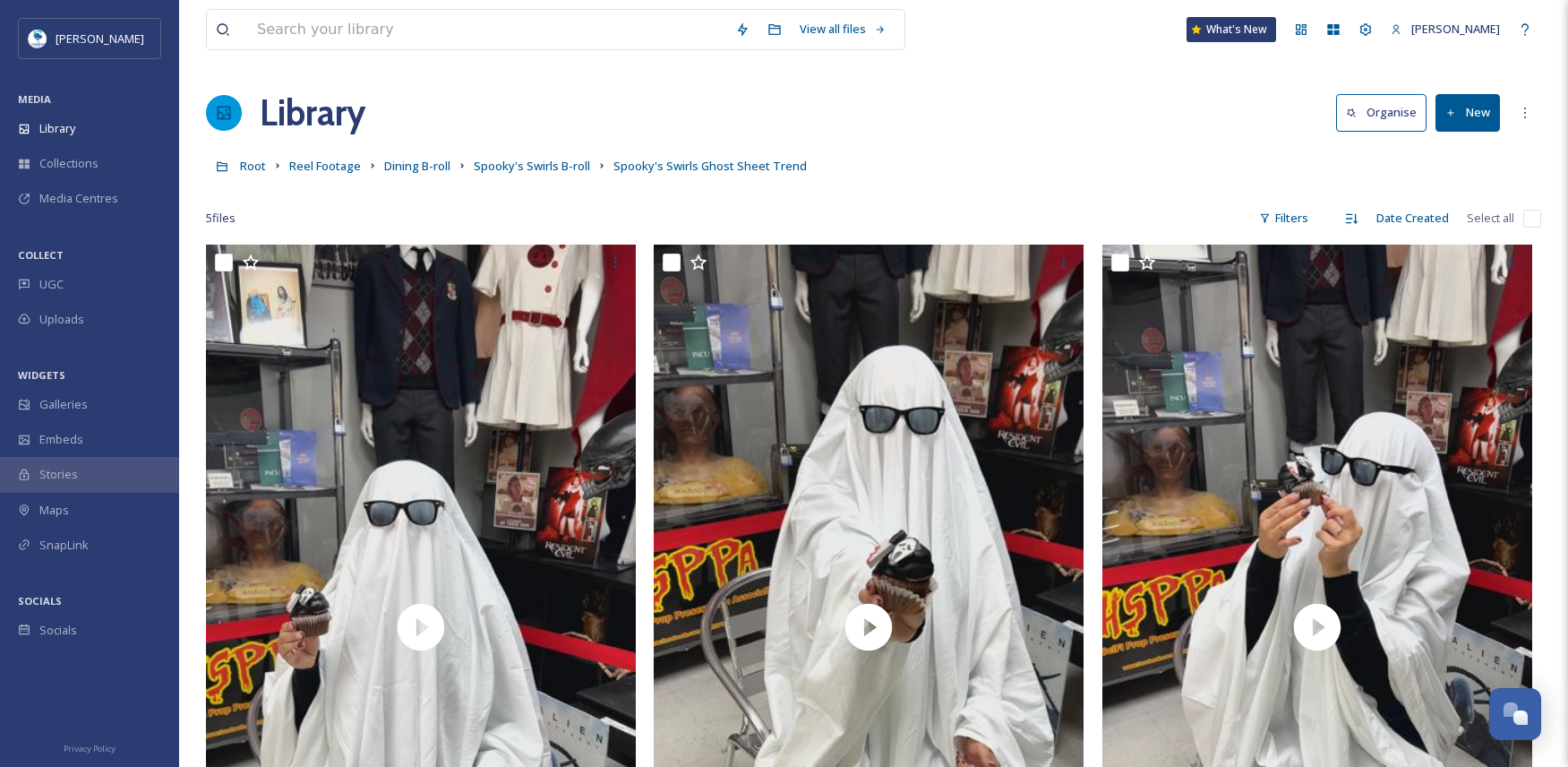
click at [1537, 219] on input "checkbox" at bounding box center [1532, 218] width 18 height 18
checkbox input "true"
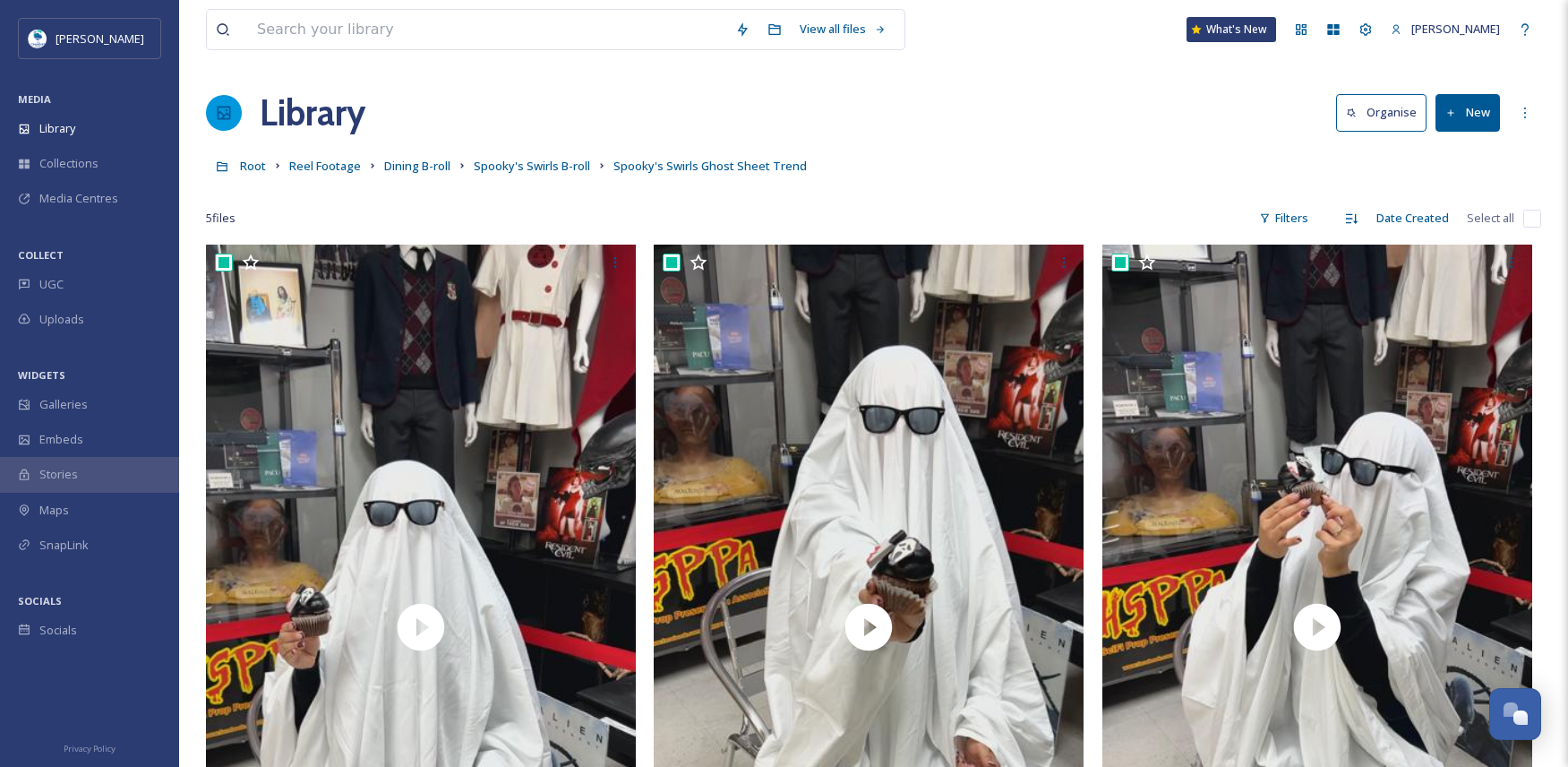
checkbox input "true"
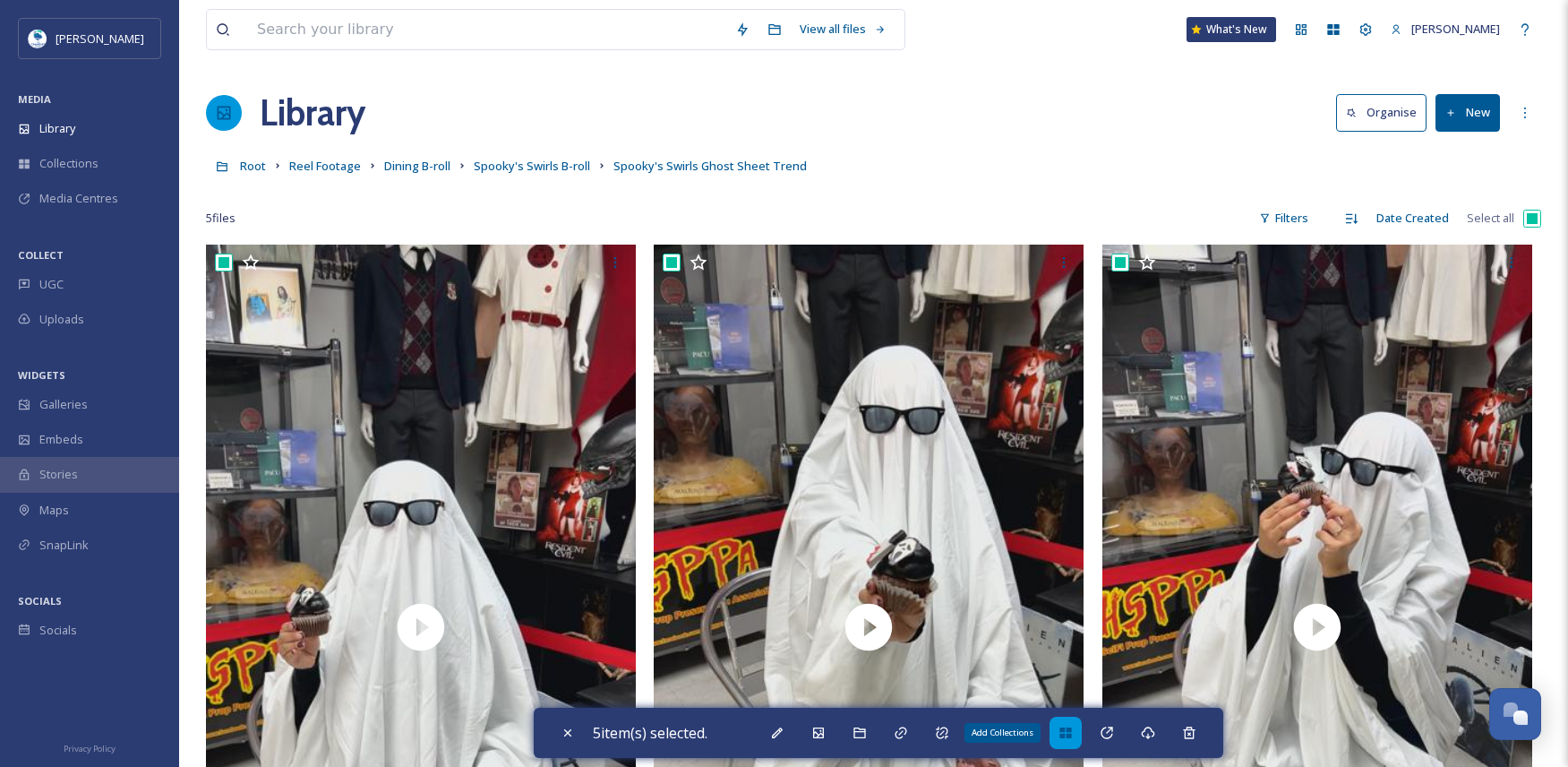
click at [1070, 728] on icon at bounding box center [1065, 732] width 12 height 11
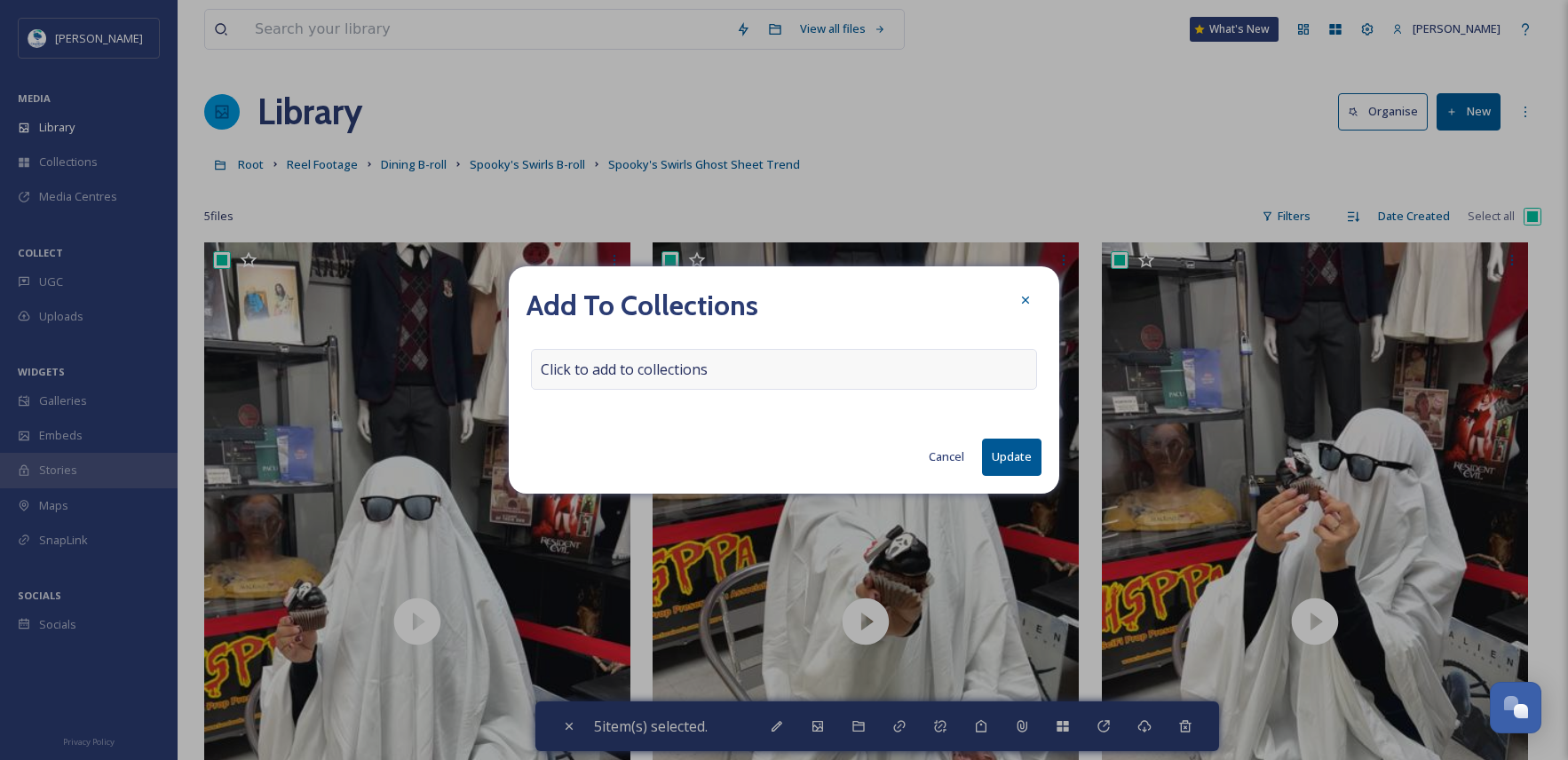
click at [716, 352] on div "Click to add to collections" at bounding box center [784, 369] width 506 height 41
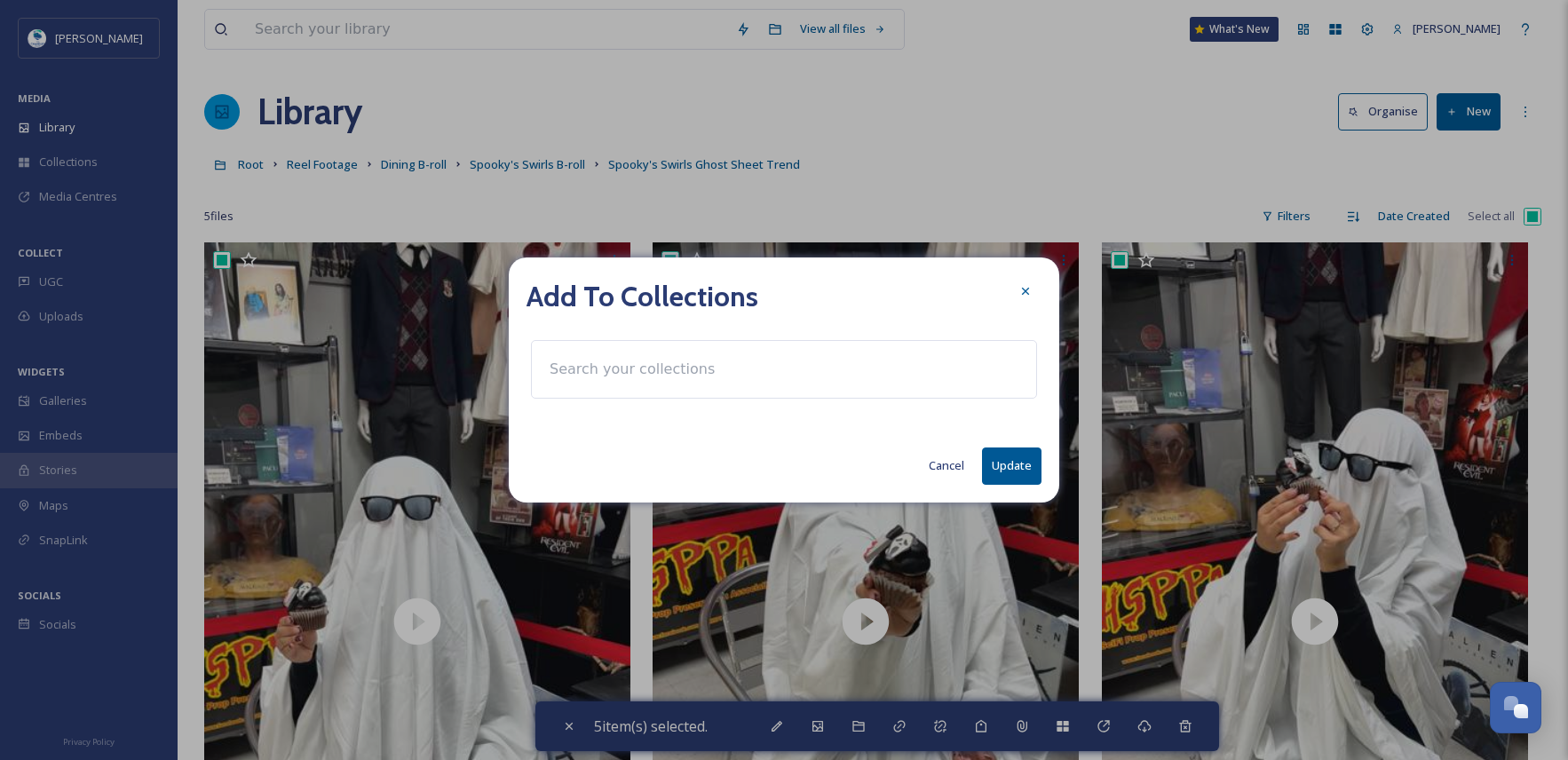
click at [715, 362] on input at bounding box center [638, 369] width 195 height 39
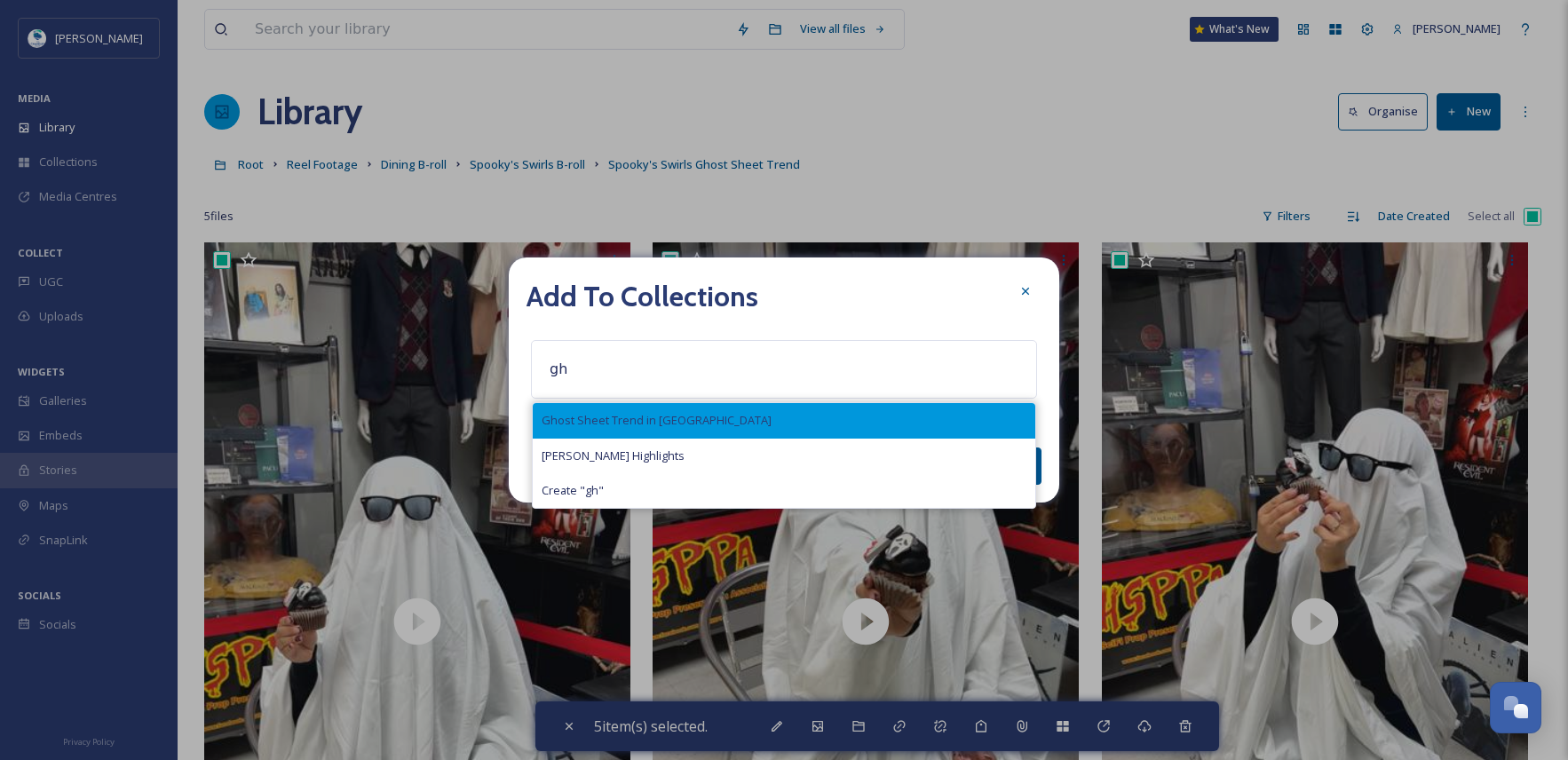
type input "gh"
click at [686, 422] on span "Ghost Sheet Trend in [GEOGRAPHIC_DATA]" at bounding box center [656, 420] width 230 height 16
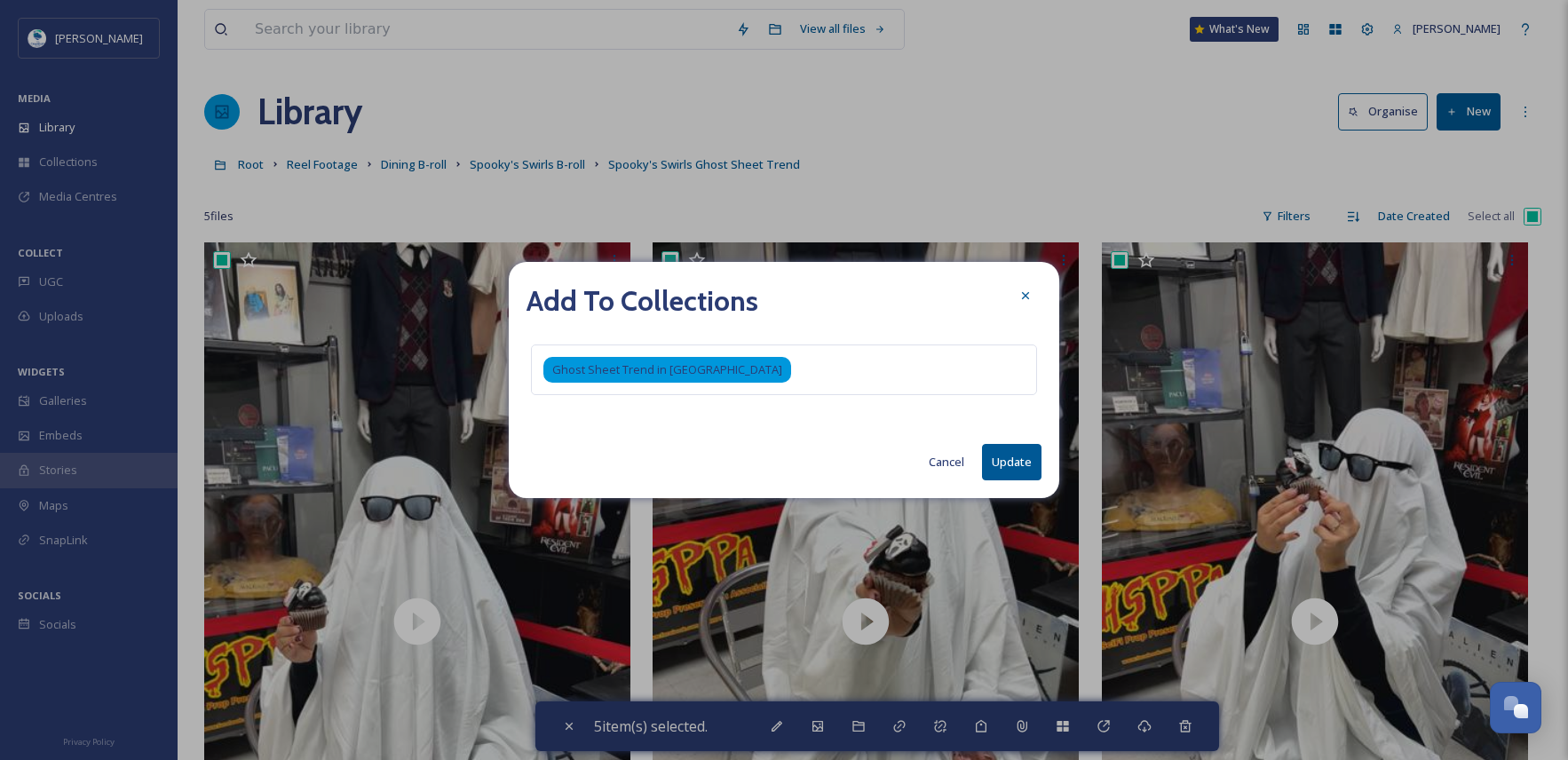
click at [1007, 474] on button "Update" at bounding box center [1012, 462] width 60 height 37
checkbox input "false"
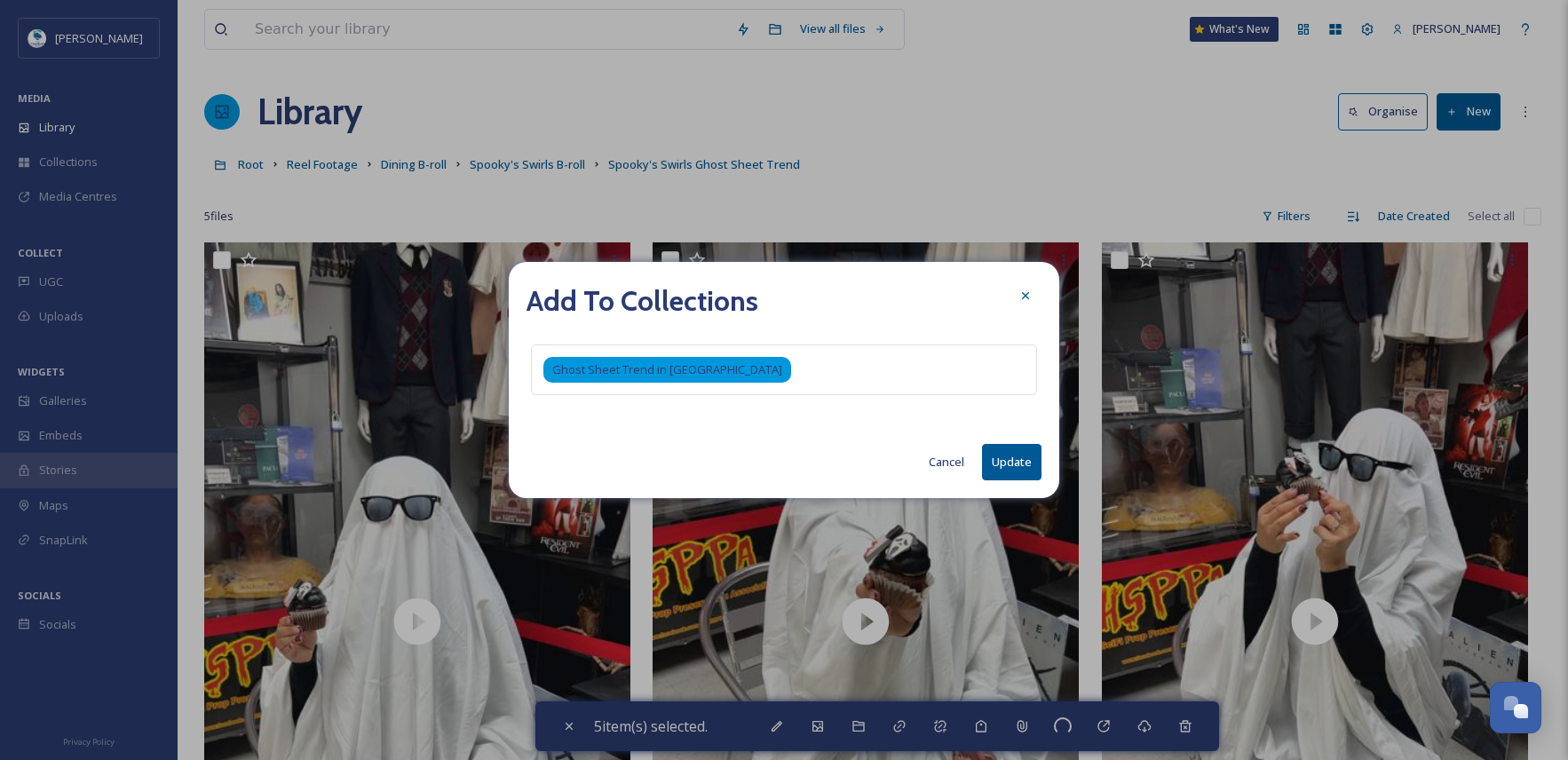
checkbox input "false"
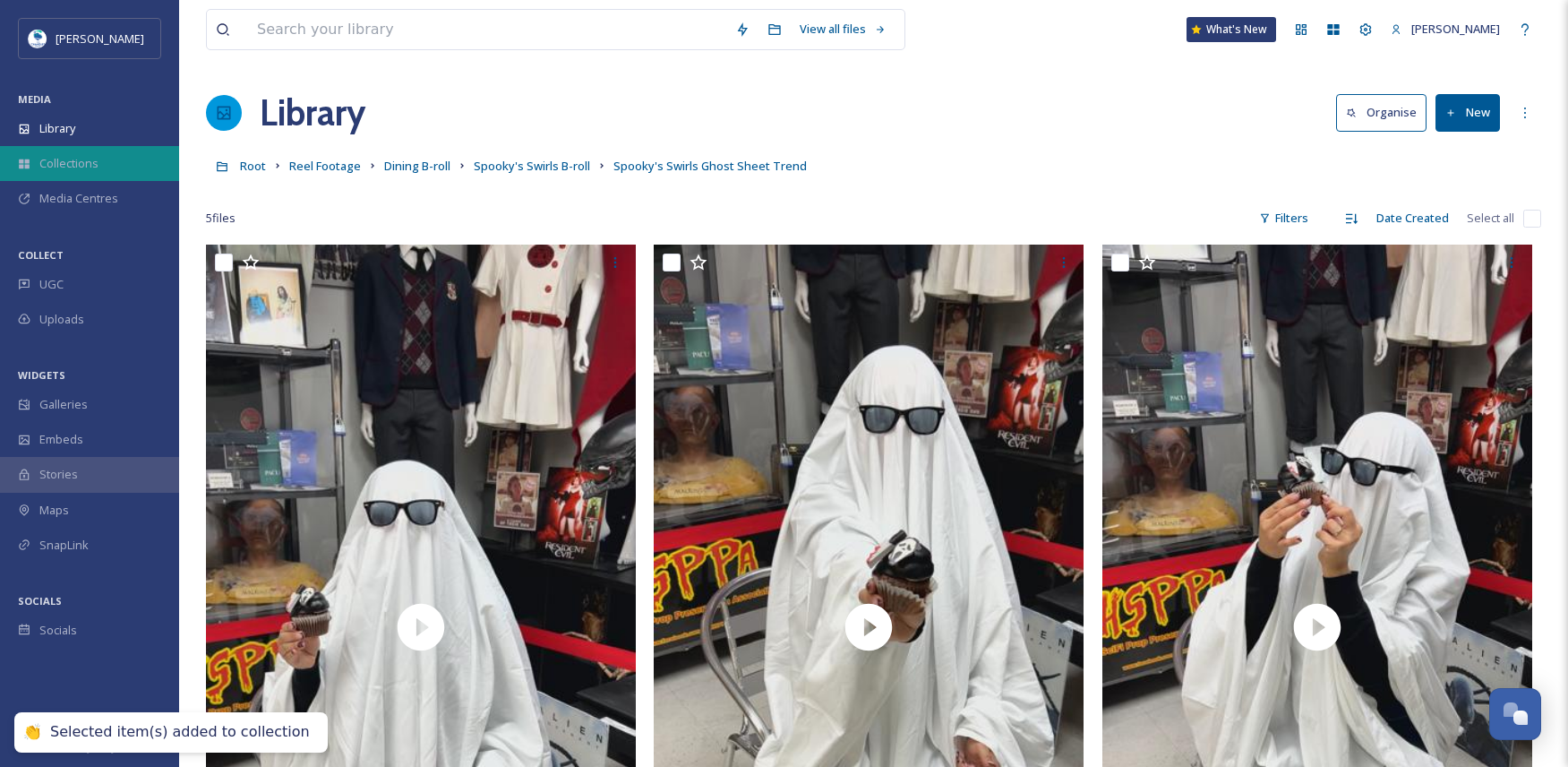
click at [95, 164] on span "Collections" at bounding box center [68, 163] width 59 height 17
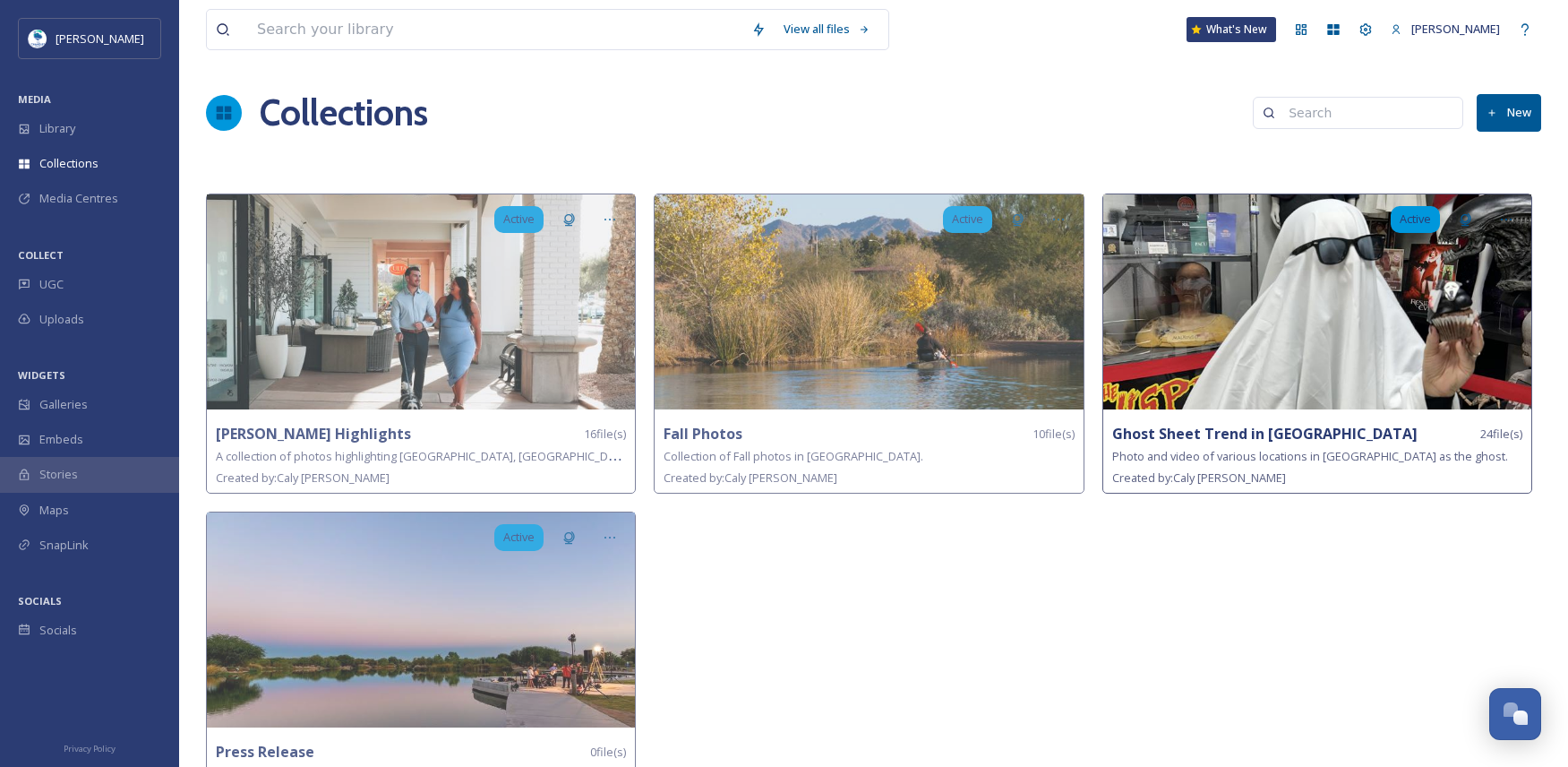
click at [1332, 323] on img at bounding box center [1318, 302] width 428 height 215
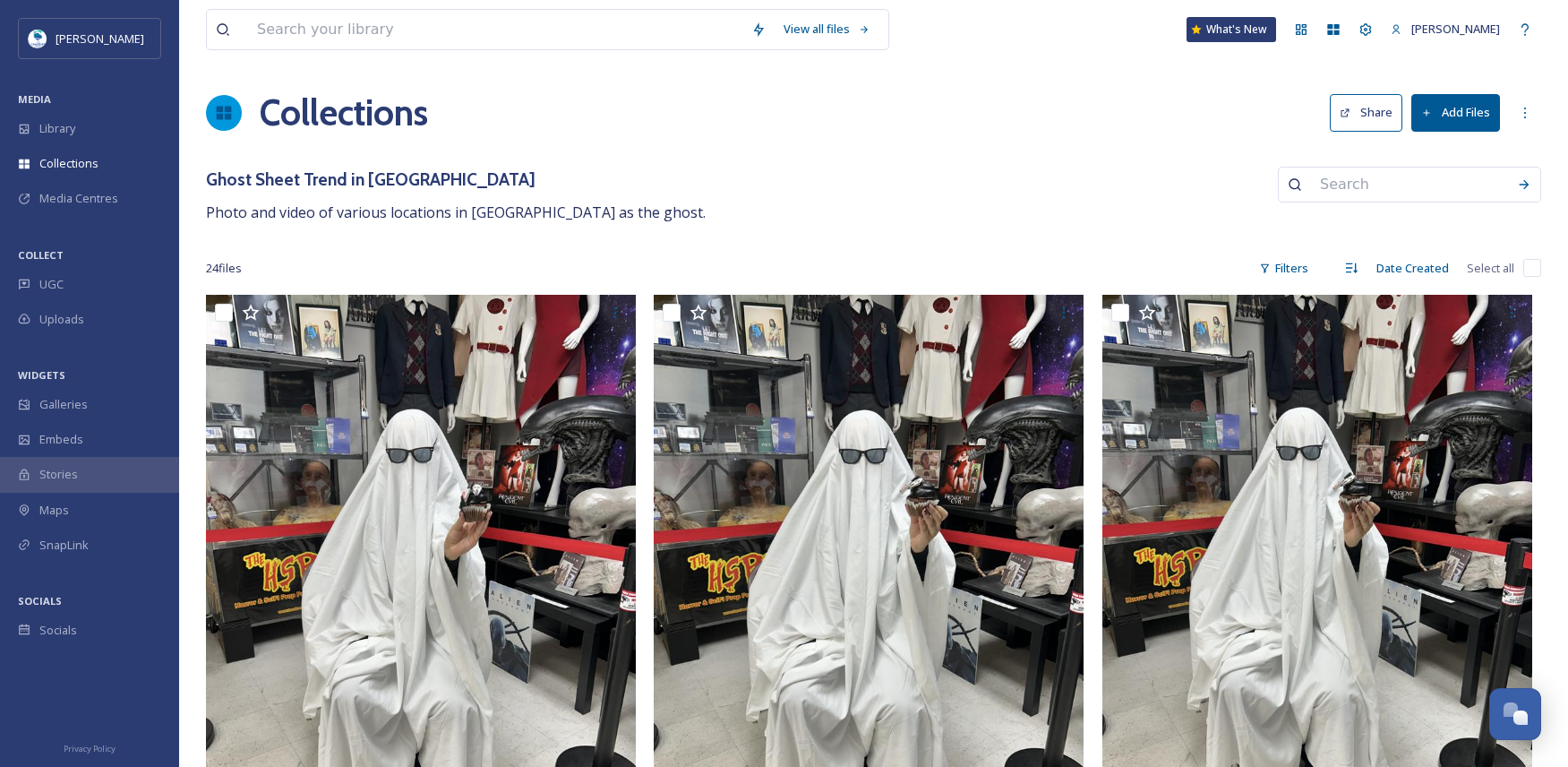
click at [1374, 103] on button "Share" at bounding box center [1366, 113] width 73 height 37
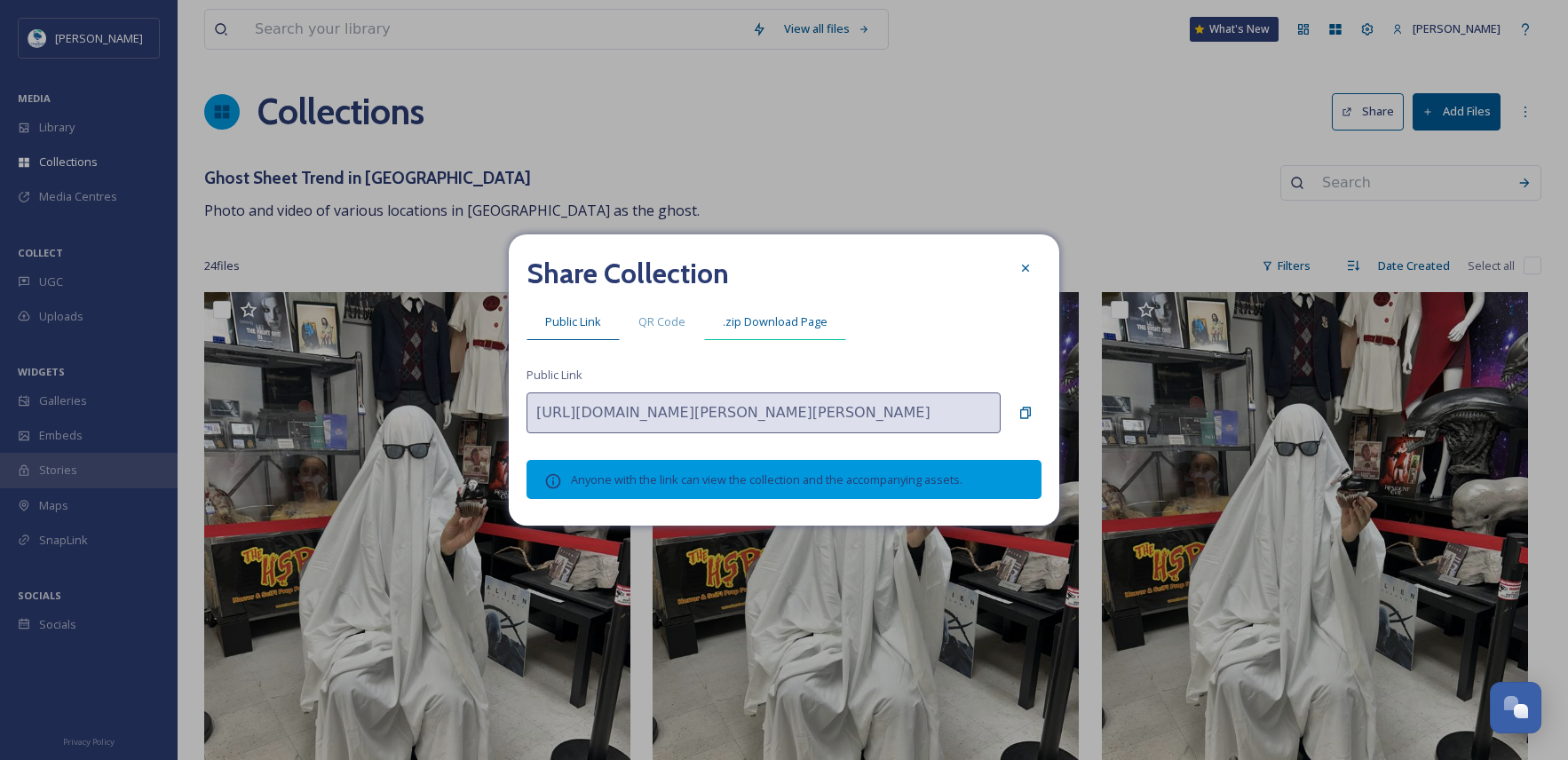
click at [787, 320] on span ".zip Download Page" at bounding box center [775, 321] width 105 height 16
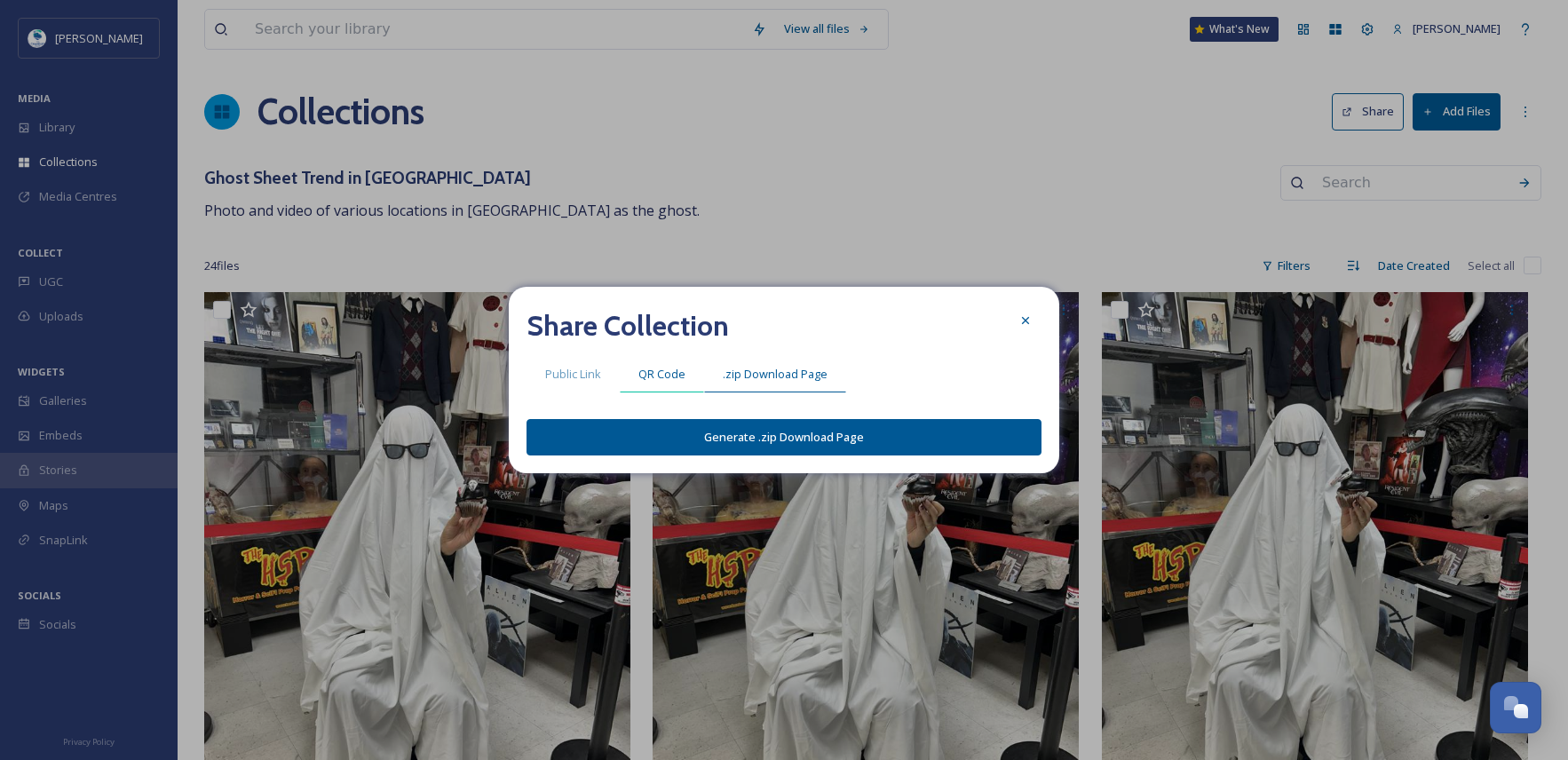
click at [666, 382] on span "QR Code" at bounding box center [662, 373] width 47 height 16
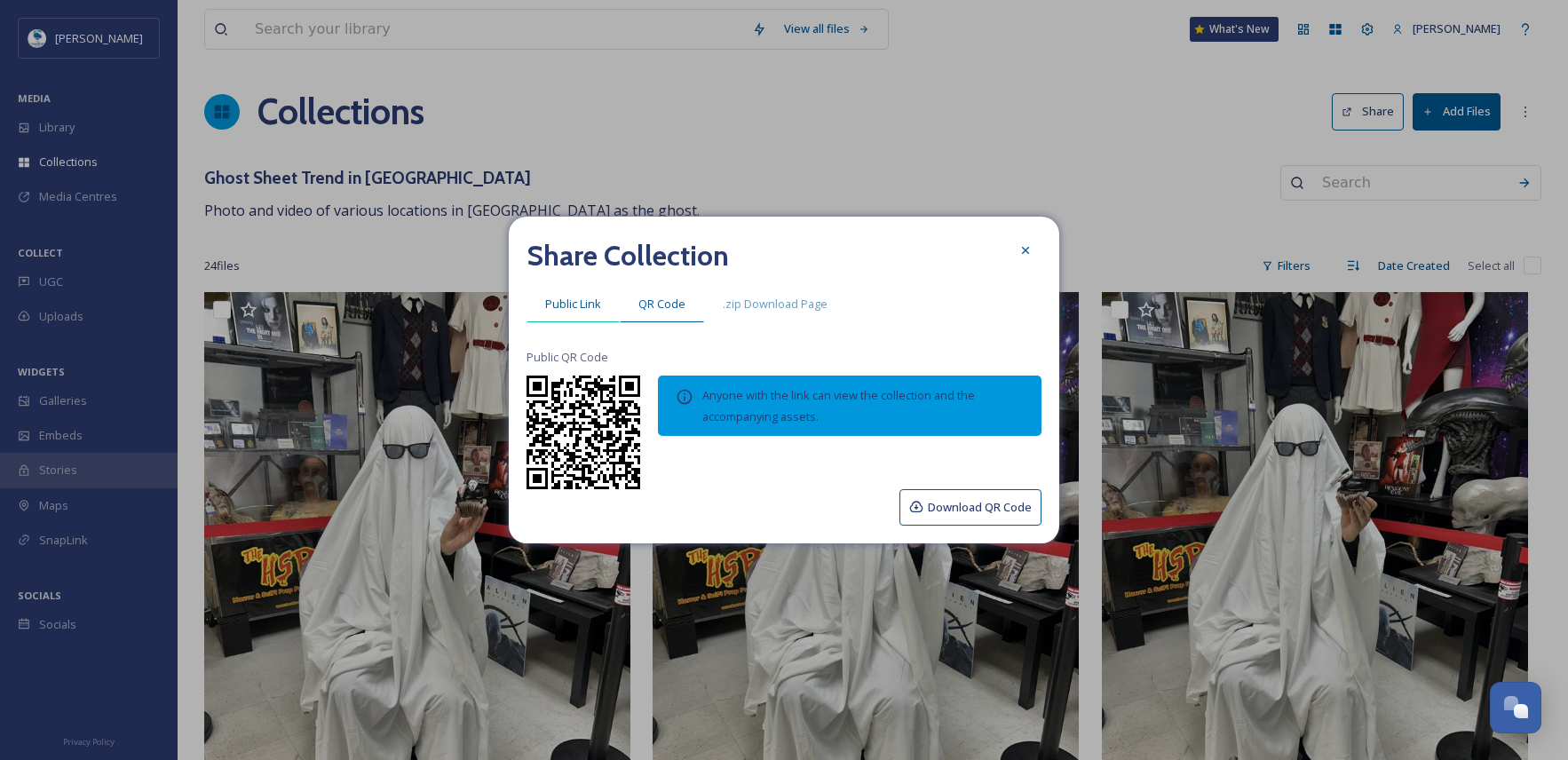
click at [556, 301] on span "Public Link" at bounding box center [573, 303] width 56 height 16
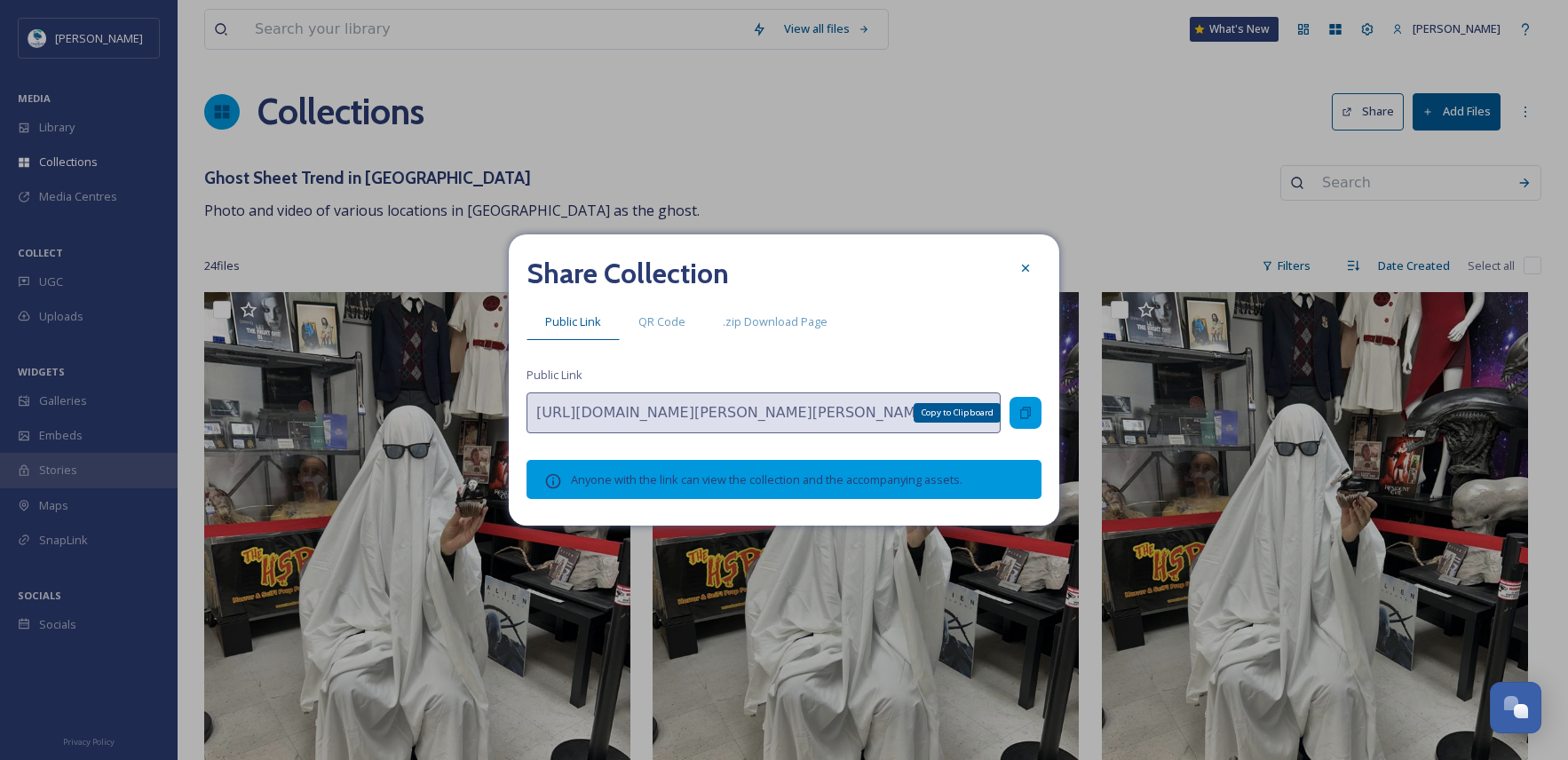
click at [1027, 405] on div "Copy to Clipboard" at bounding box center [1025, 412] width 32 height 32
click at [1027, 268] on icon at bounding box center [1025, 267] width 7 height 7
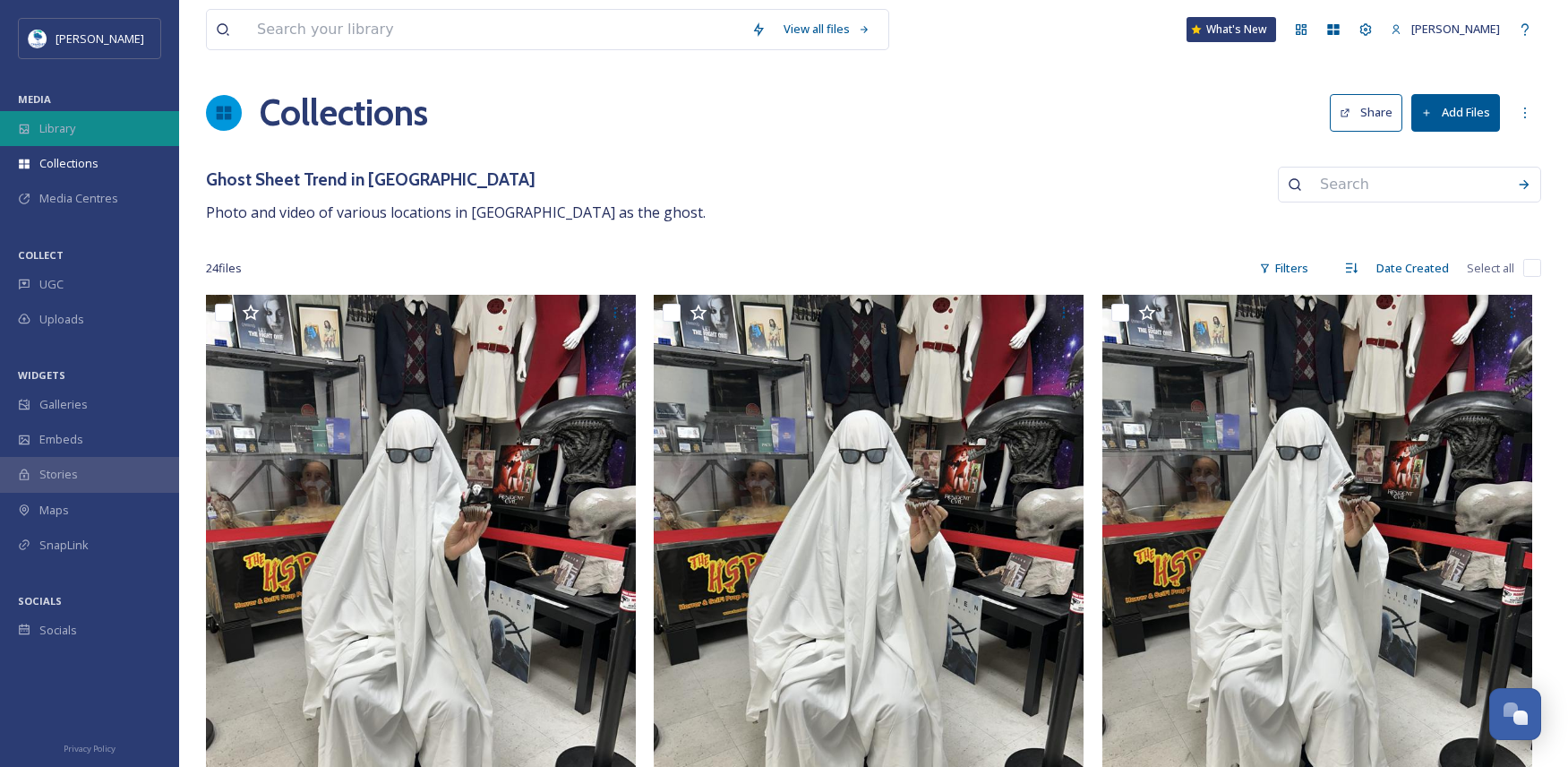
click at [84, 121] on div "Library" at bounding box center [90, 128] width 179 height 35
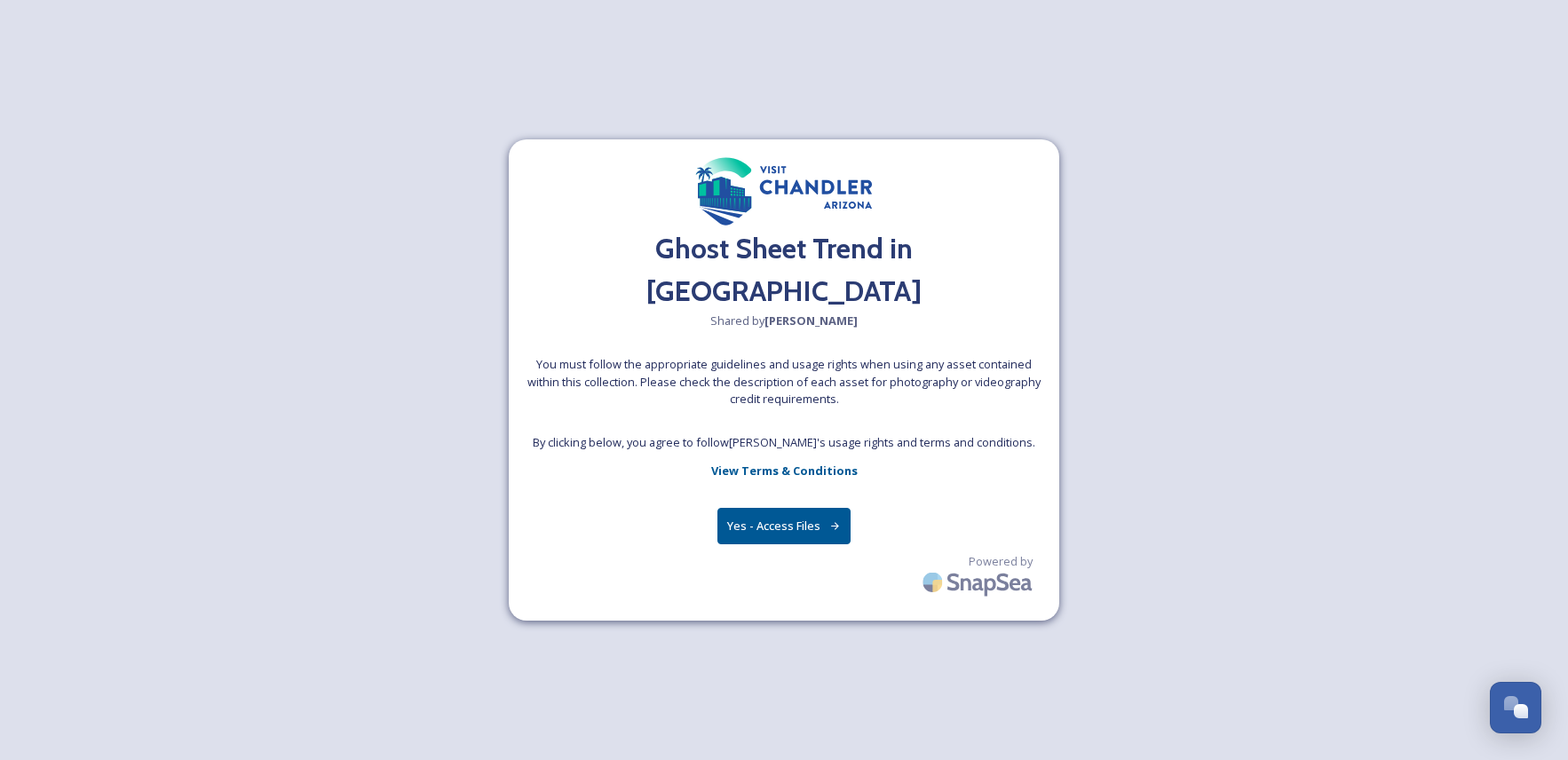
click at [794, 507] on button "Yes - Access Files" at bounding box center [784, 526] width 133 height 37
